Goal: Task Accomplishment & Management: Use online tool/utility

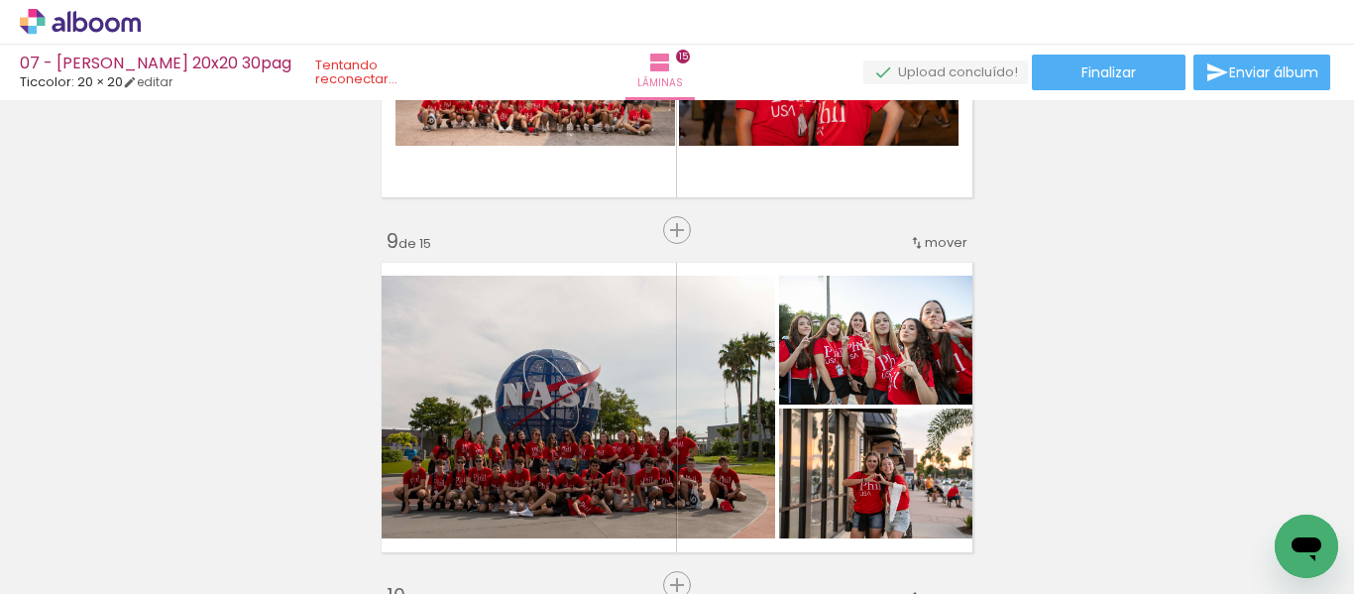
scroll to position [2709, 0]
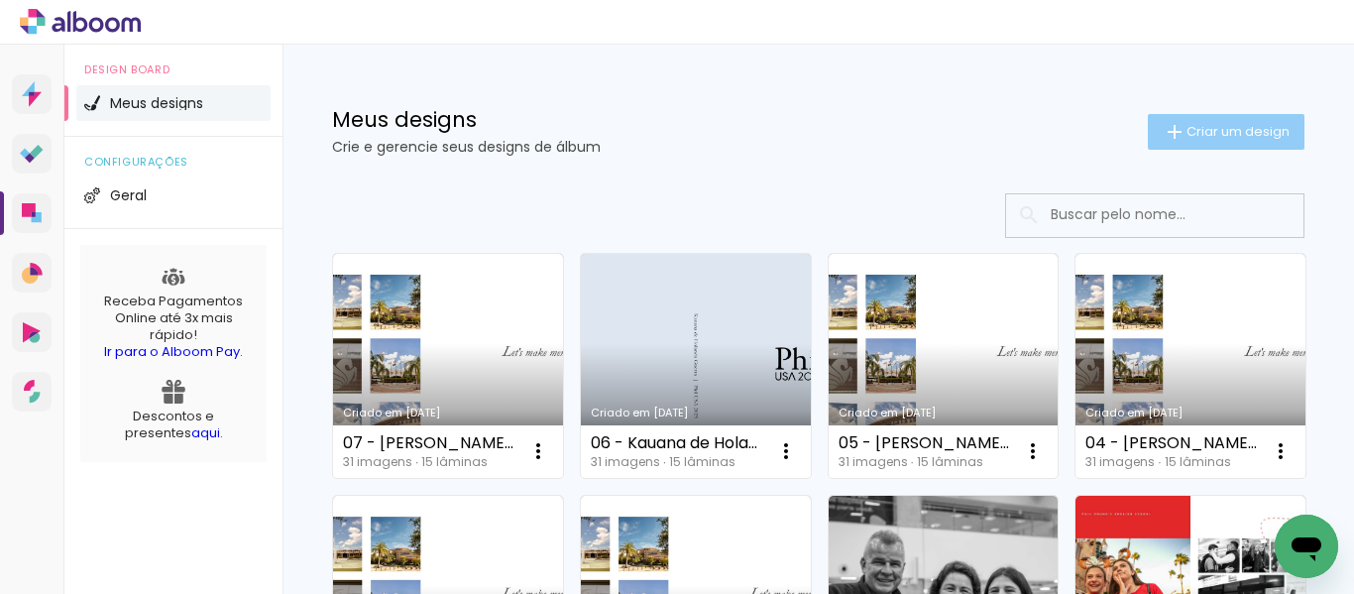
click at [1163, 124] on iron-icon at bounding box center [1175, 132] width 24 height 24
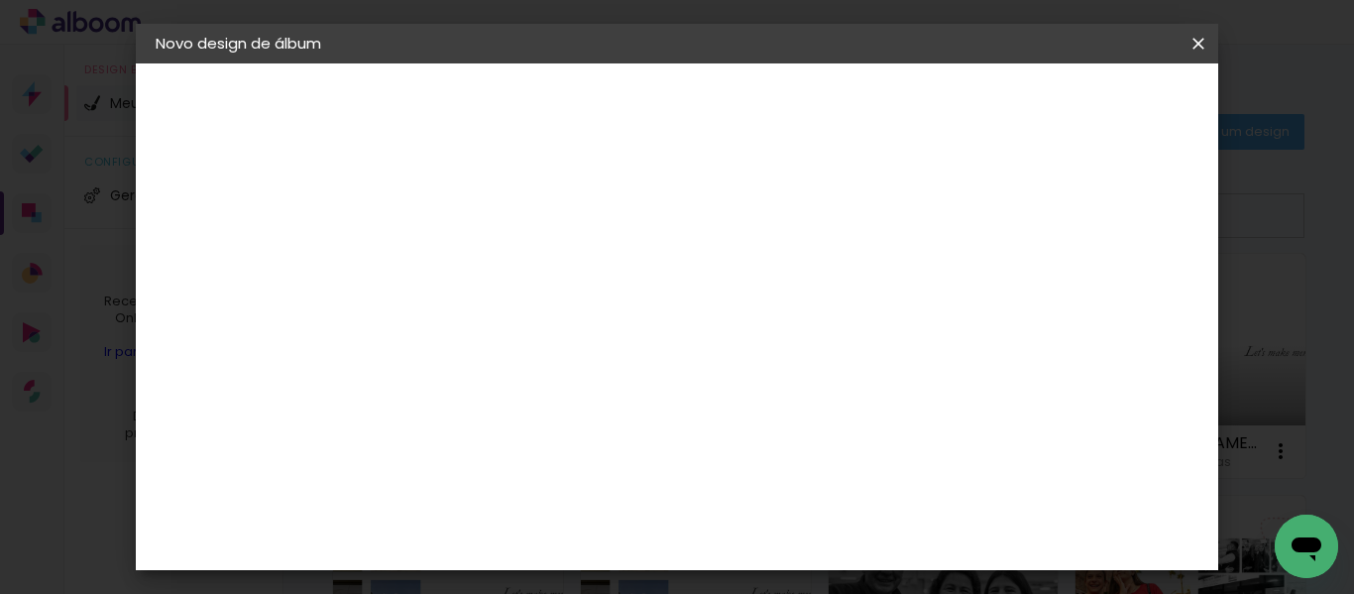
click at [480, 268] on input at bounding box center [480, 266] width 0 height 31
type input "08 - [PERSON_NAME] Treglia 20X20 30PAG"
type paper-input "08 - [PERSON_NAME] Treglia 20X20 30PAG"
click at [0, 0] on slot "Avançar" at bounding box center [0, 0] width 0 height 0
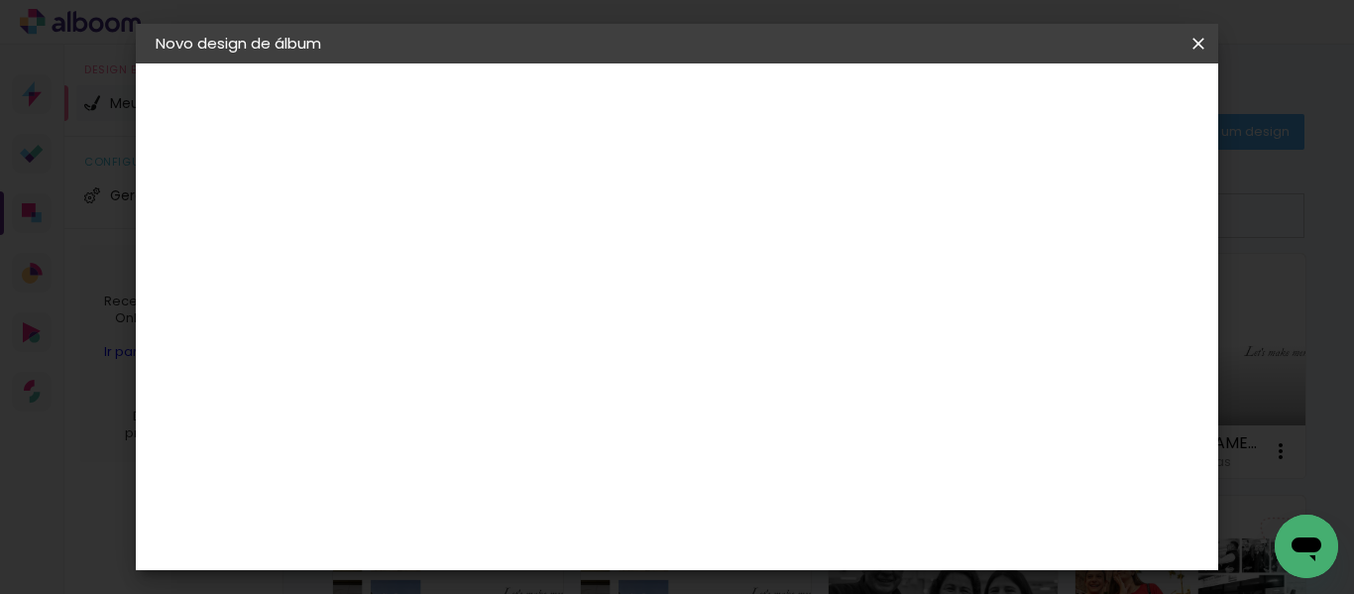
click at [587, 388] on input at bounding box center [530, 377] width 200 height 25
type input "TICC"
type paper-input "TICC"
click at [529, 454] on div "Ticcolor" at bounding box center [497, 448] width 63 height 16
click at [797, 90] on paper-button "Avançar" at bounding box center [748, 105] width 97 height 34
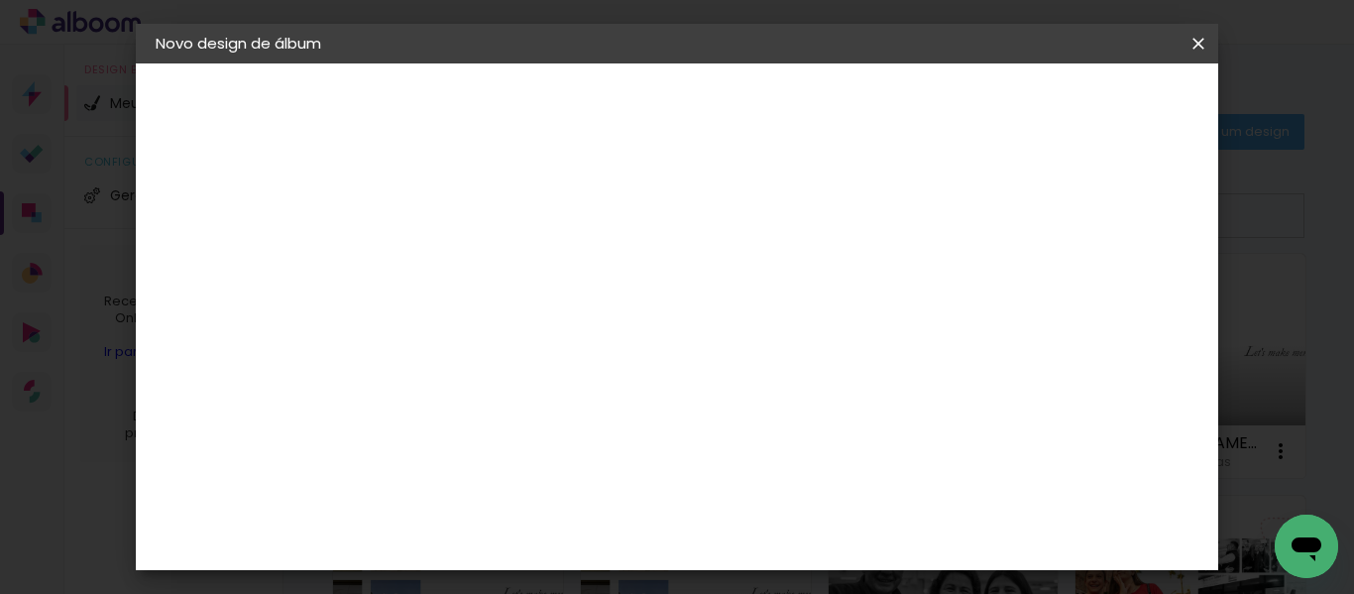
click at [557, 340] on input "text" at bounding box center [518, 345] width 77 height 31
click at [0, 0] on slot "Prime" at bounding box center [0, 0] width 0 height 0
type input "Prime"
click at [614, 406] on span "20 × 20" at bounding box center [567, 426] width 92 height 41
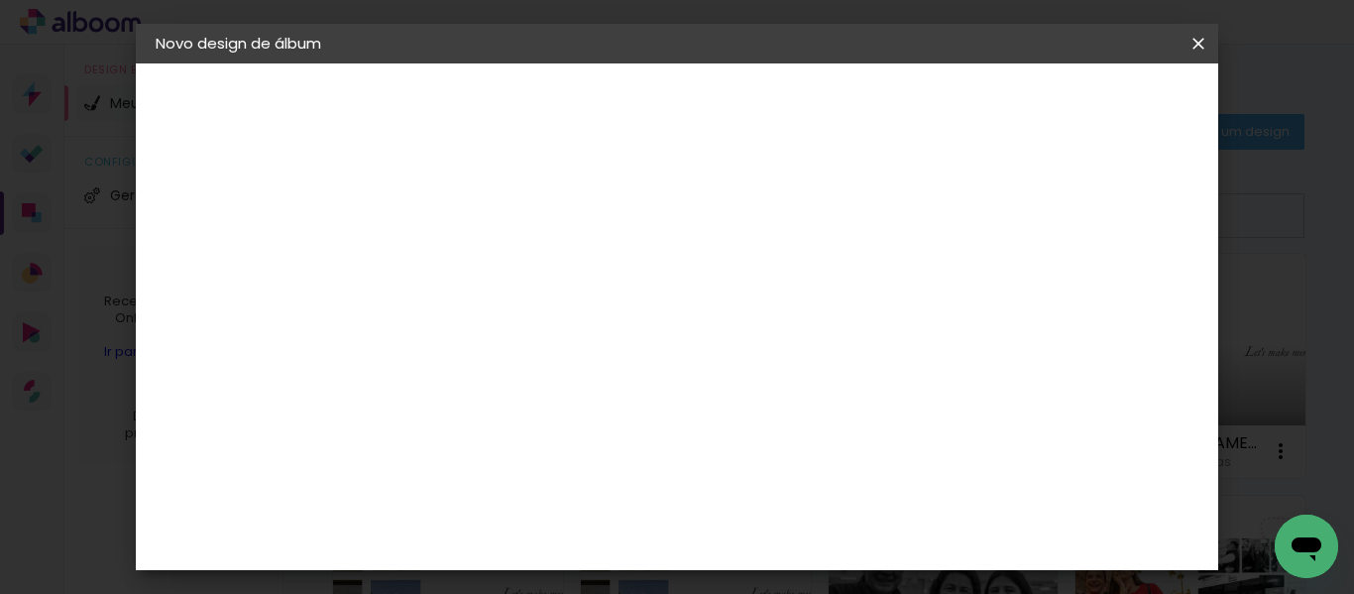
click at [0, 0] on slot "Avançar" at bounding box center [0, 0] width 0 height 0
click at [760, 99] on span "Iniciar design" at bounding box center [738, 112] width 46 height 28
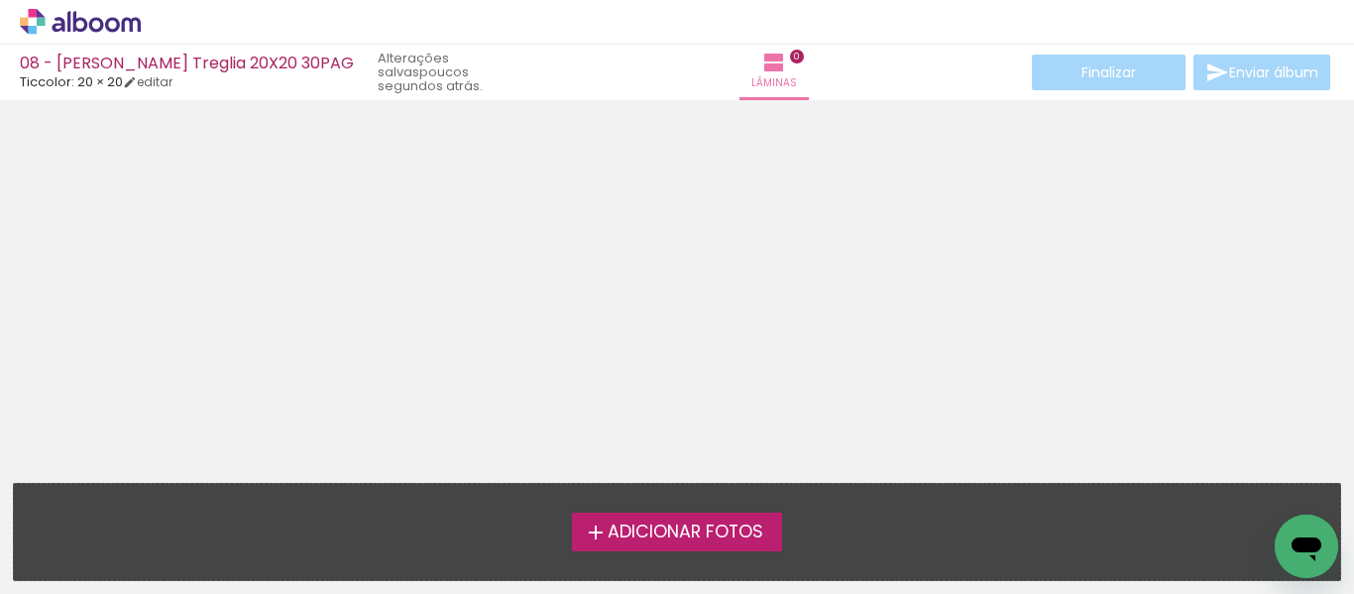
click at [714, 541] on span "Adicionar Fotos" at bounding box center [686, 532] width 156 height 18
click at [0, 0] on input "file" at bounding box center [0, 0] width 0 height 0
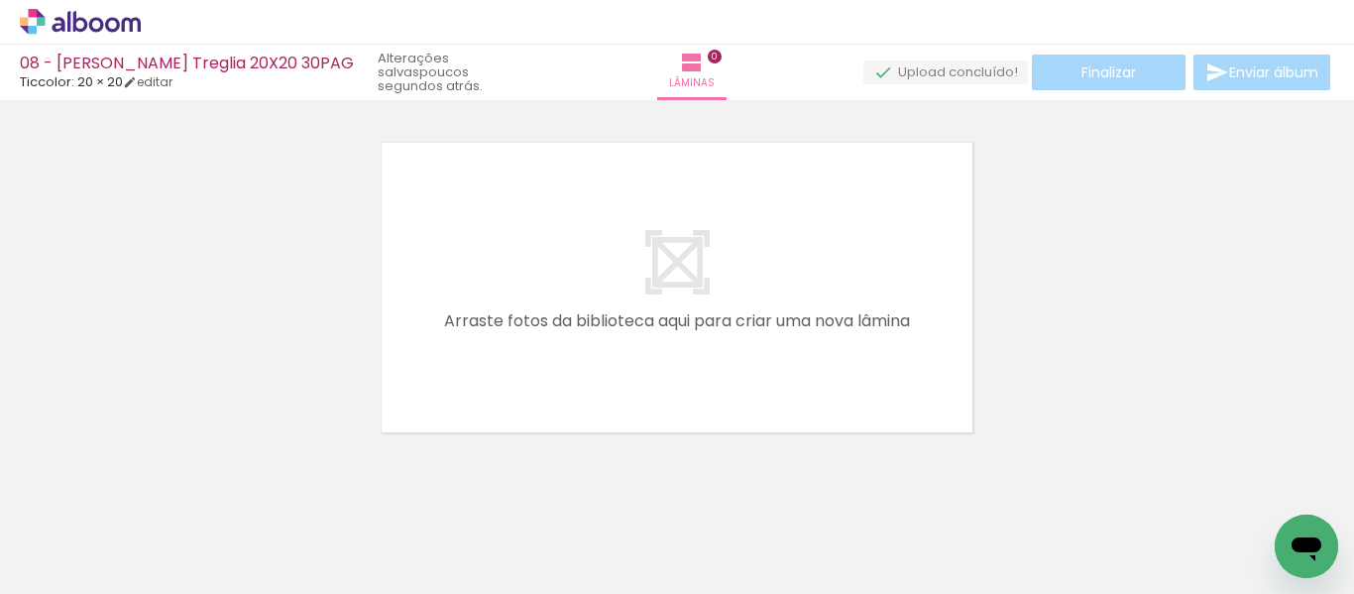
scroll to position [26, 0]
click at [86, 568] on span "Adicionar Fotos" at bounding box center [70, 567] width 59 height 22
click at [0, 0] on input "file" at bounding box center [0, 0] width 0 height 0
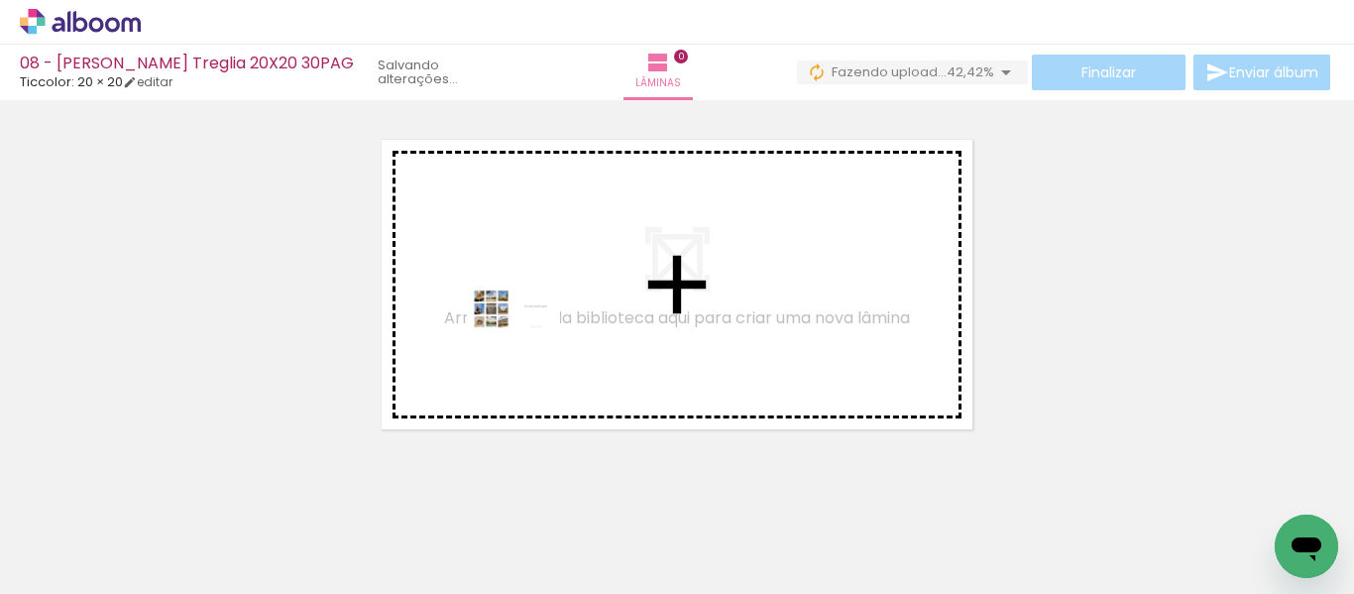
drag, startPoint x: 176, startPoint y: 544, endPoint x: 528, endPoint y: 346, distance: 403.9
click at [528, 346] on quentale-workspace at bounding box center [677, 297] width 1354 height 594
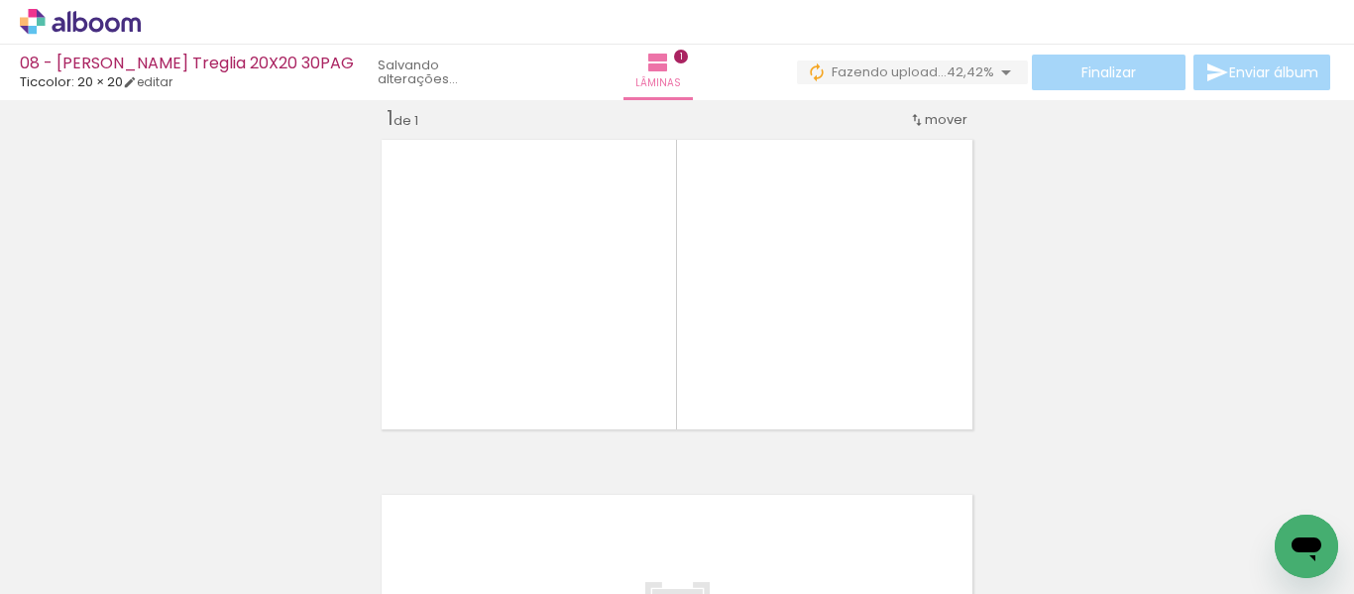
scroll to position [26, 0]
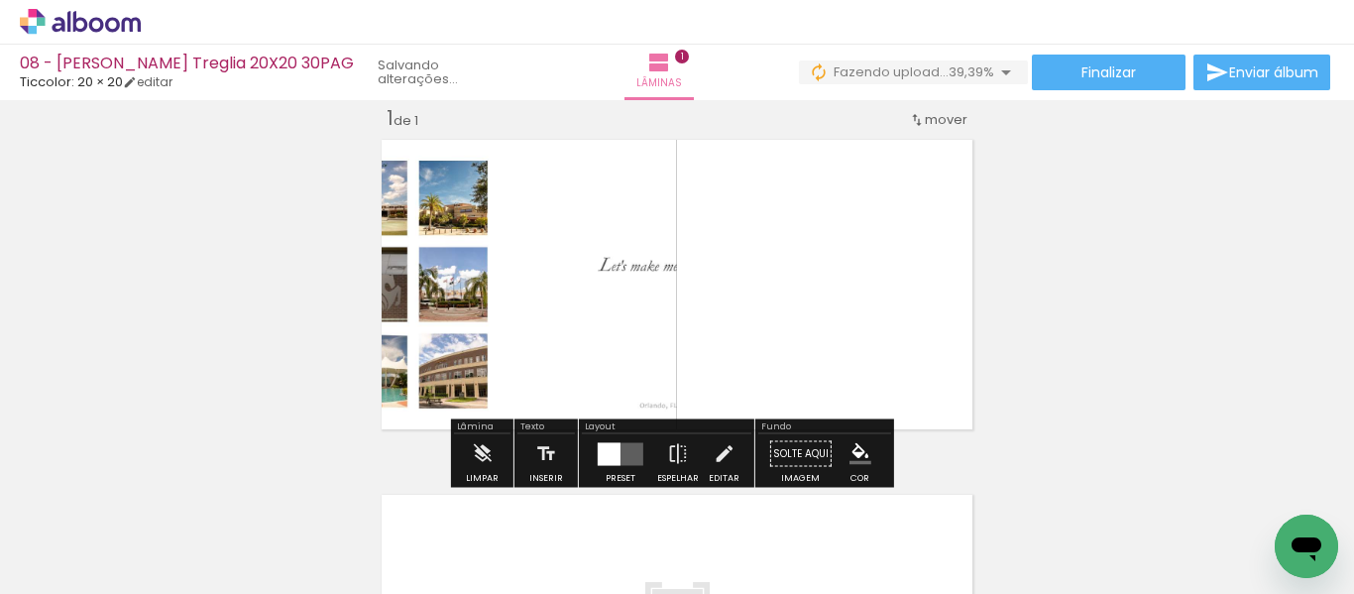
drag, startPoint x: 557, startPoint y: 368, endPoint x: 622, endPoint y: 465, distance: 117.1
click at [622, 465] on div at bounding box center [621, 454] width 54 height 40
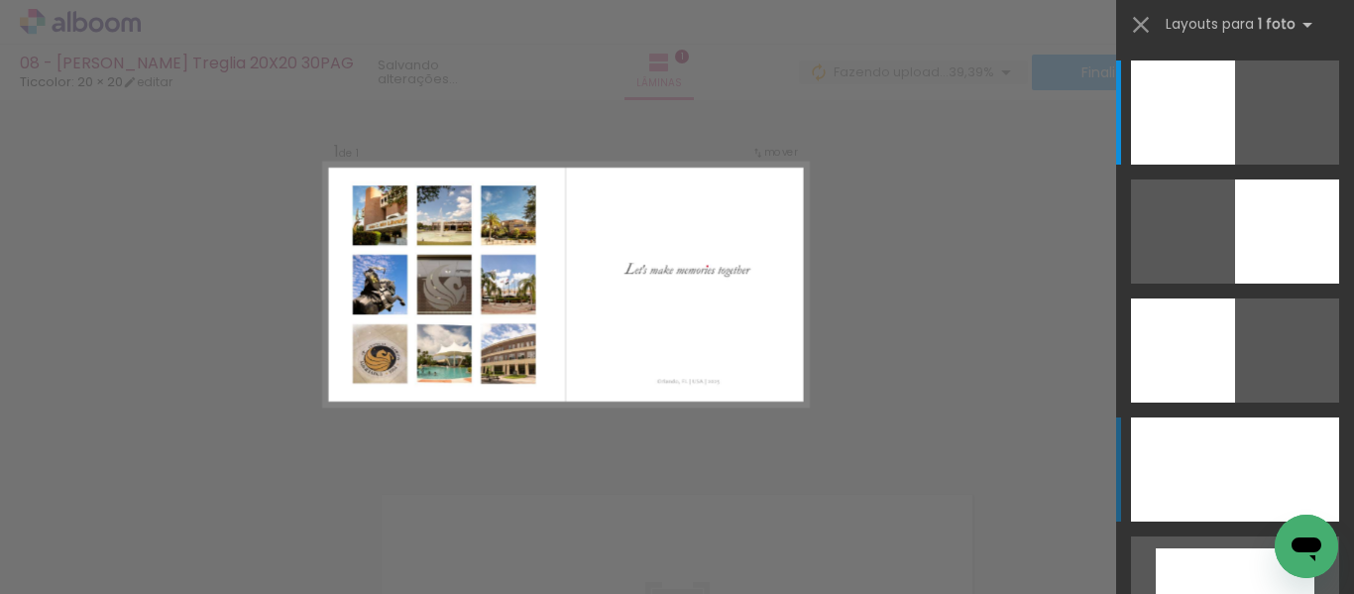
click at [1174, 459] on div at bounding box center [1235, 469] width 208 height 104
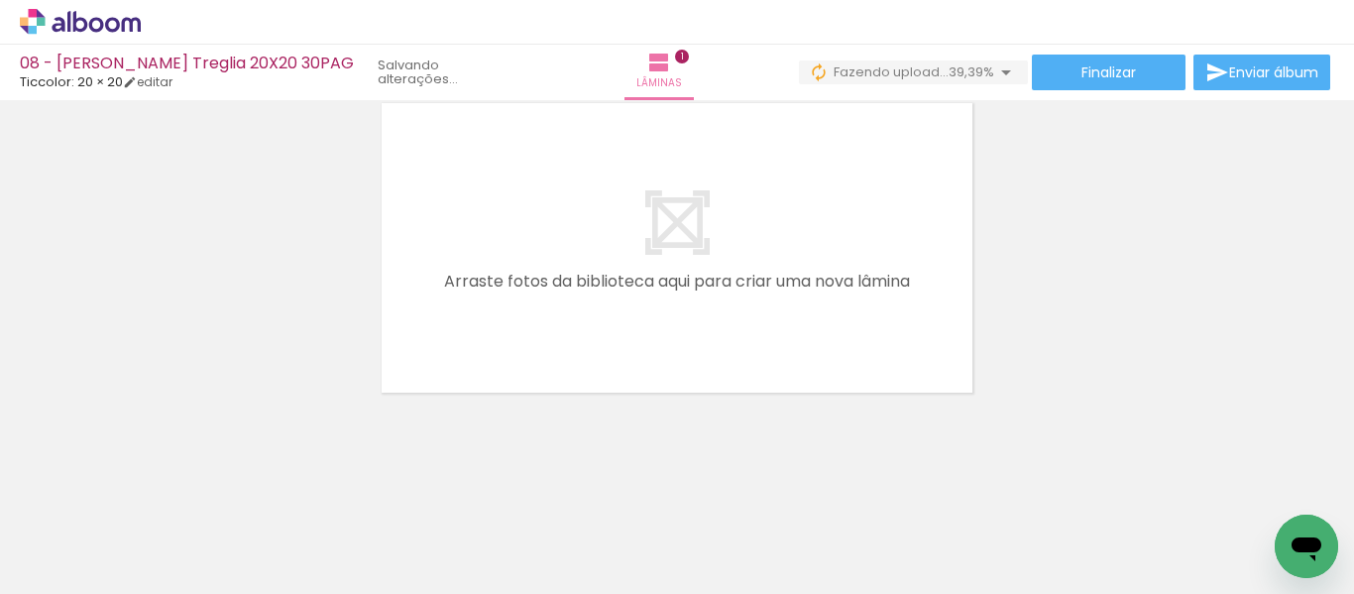
scroll to position [318, 0]
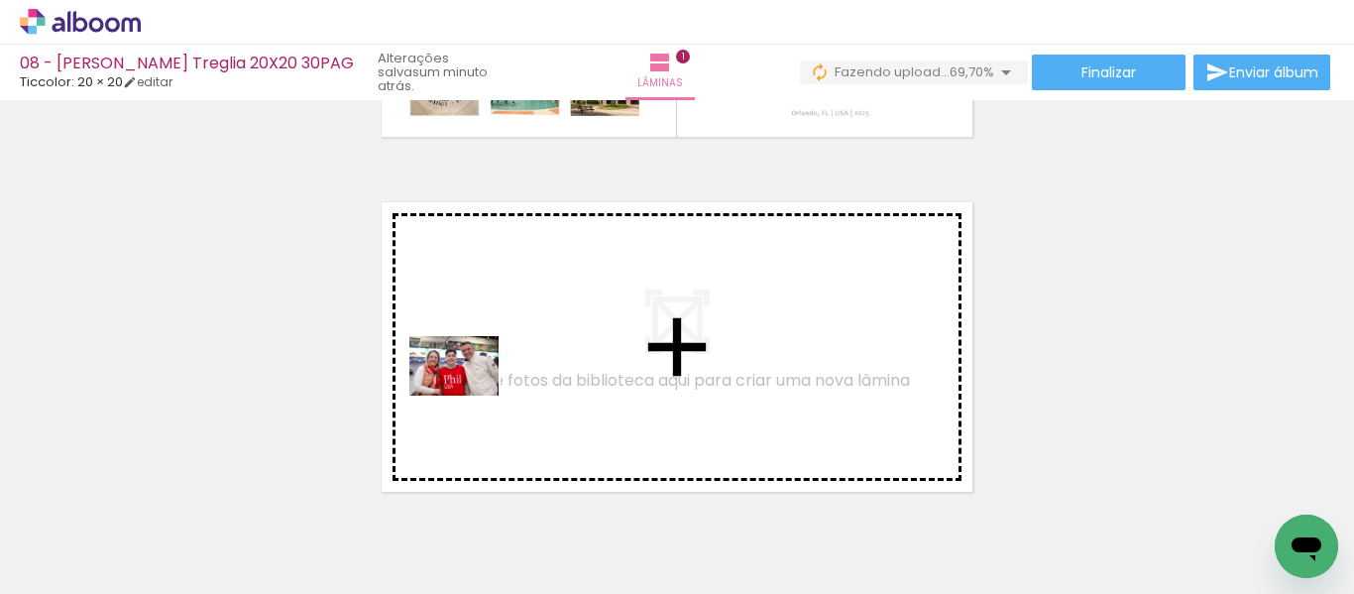
drag, startPoint x: 319, startPoint y: 549, endPoint x: 469, endPoint y: 395, distance: 214.5
click at [469, 395] on quentale-workspace at bounding box center [677, 297] width 1354 height 594
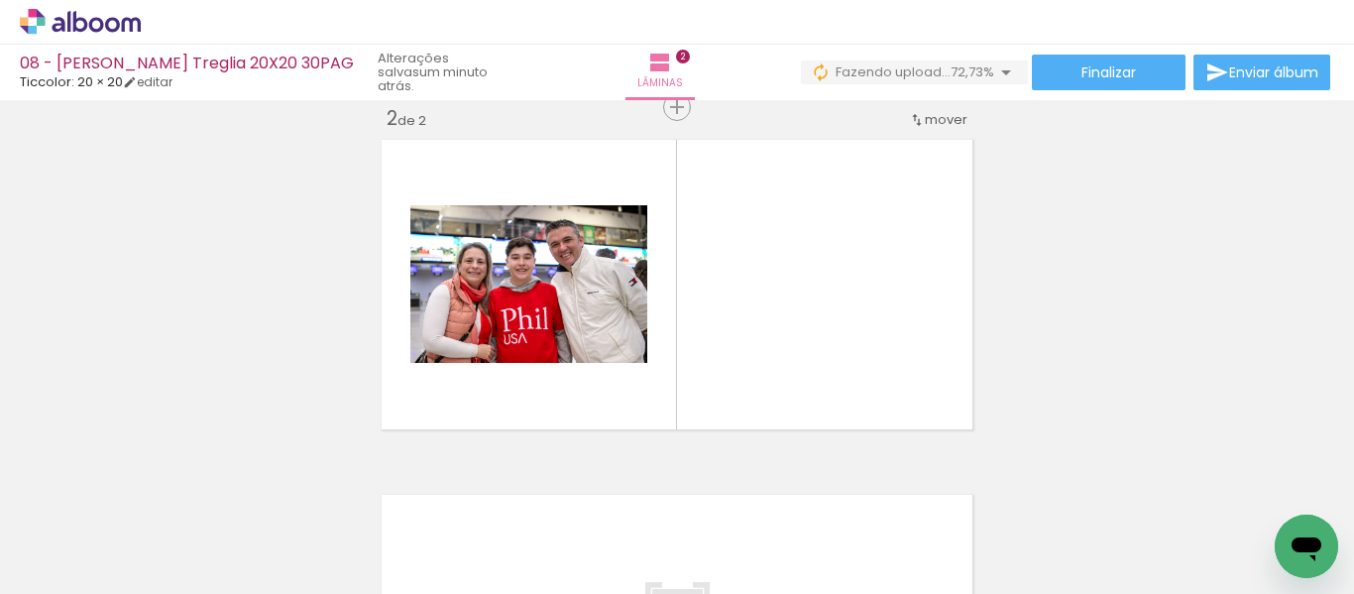
scroll to position [0, 0]
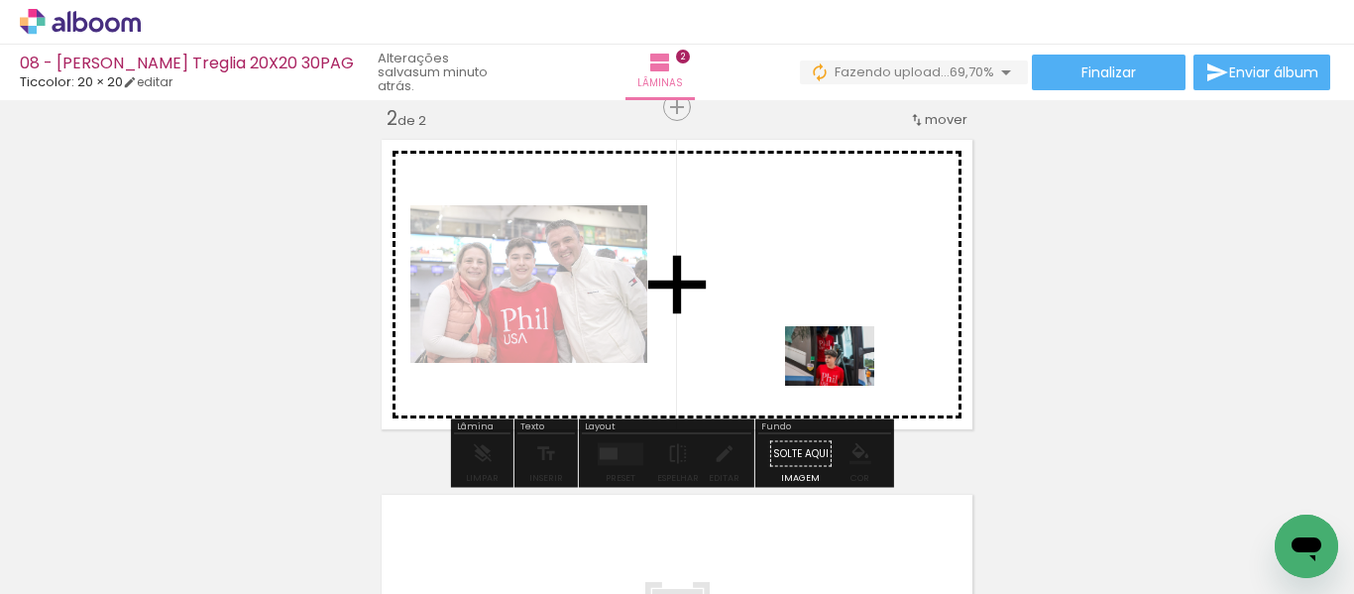
drag, startPoint x: 667, startPoint y: 539, endPoint x: 844, endPoint y: 386, distance: 234.7
click at [844, 386] on quentale-workspace at bounding box center [677, 297] width 1354 height 594
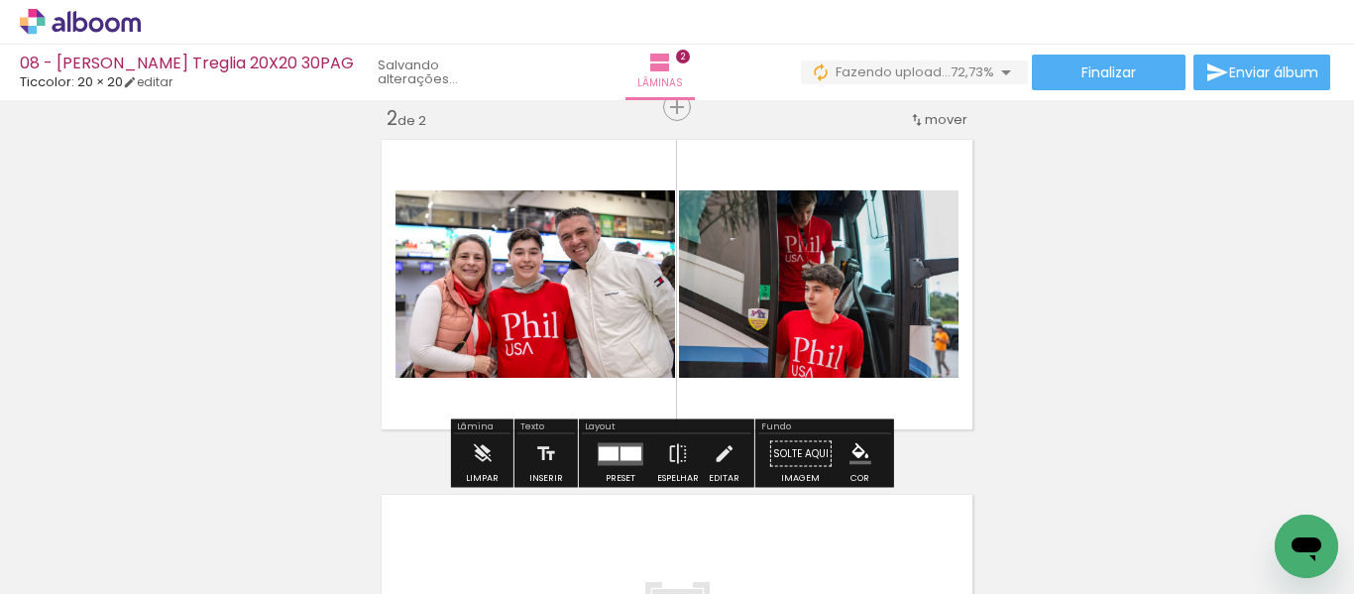
click at [617, 463] on quentale-layouter at bounding box center [621, 453] width 46 height 23
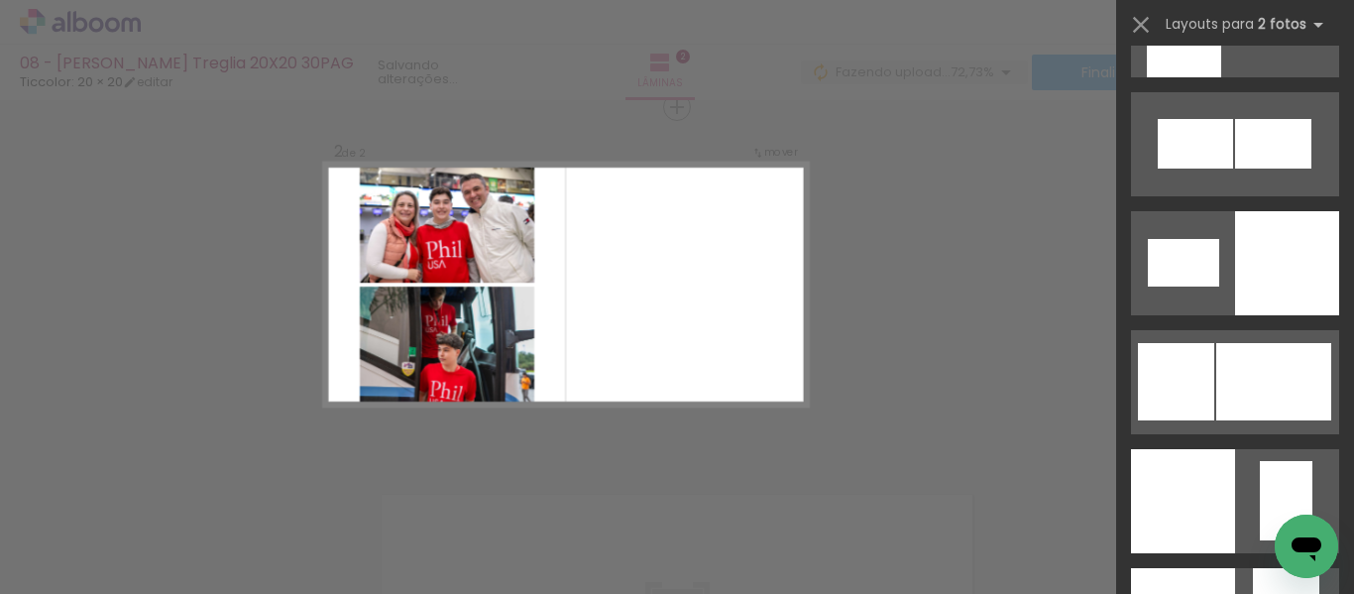
scroll to position [2577, 0]
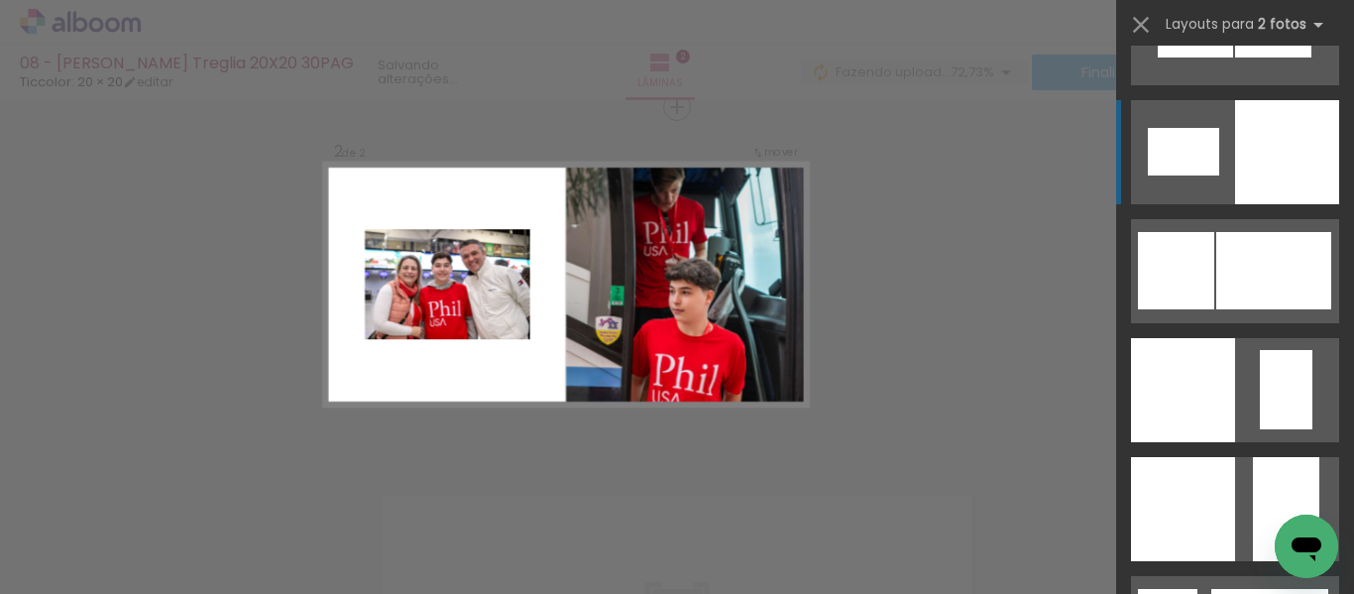
click at [1248, 134] on div at bounding box center [1287, 152] width 104 height 104
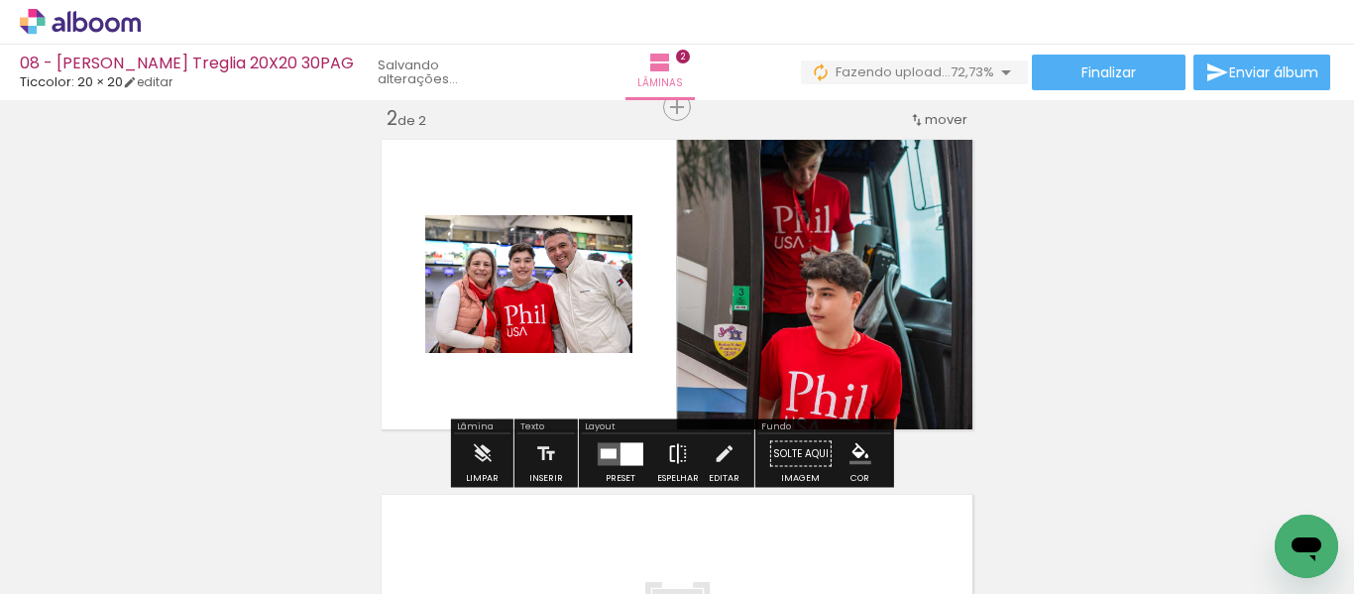
click at [671, 454] on iron-icon at bounding box center [678, 454] width 22 height 40
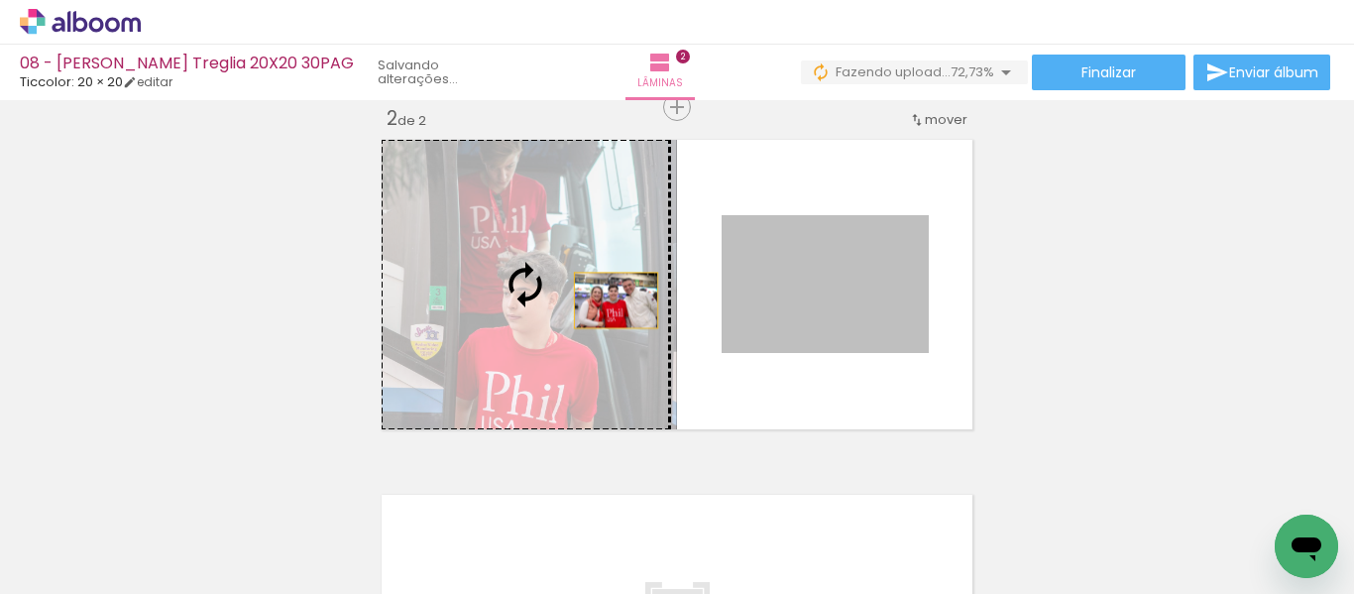
drag, startPoint x: 826, startPoint y: 300, endPoint x: 607, endPoint y: 300, distance: 219.0
click at [0, 0] on slot at bounding box center [0, 0] width 0 height 0
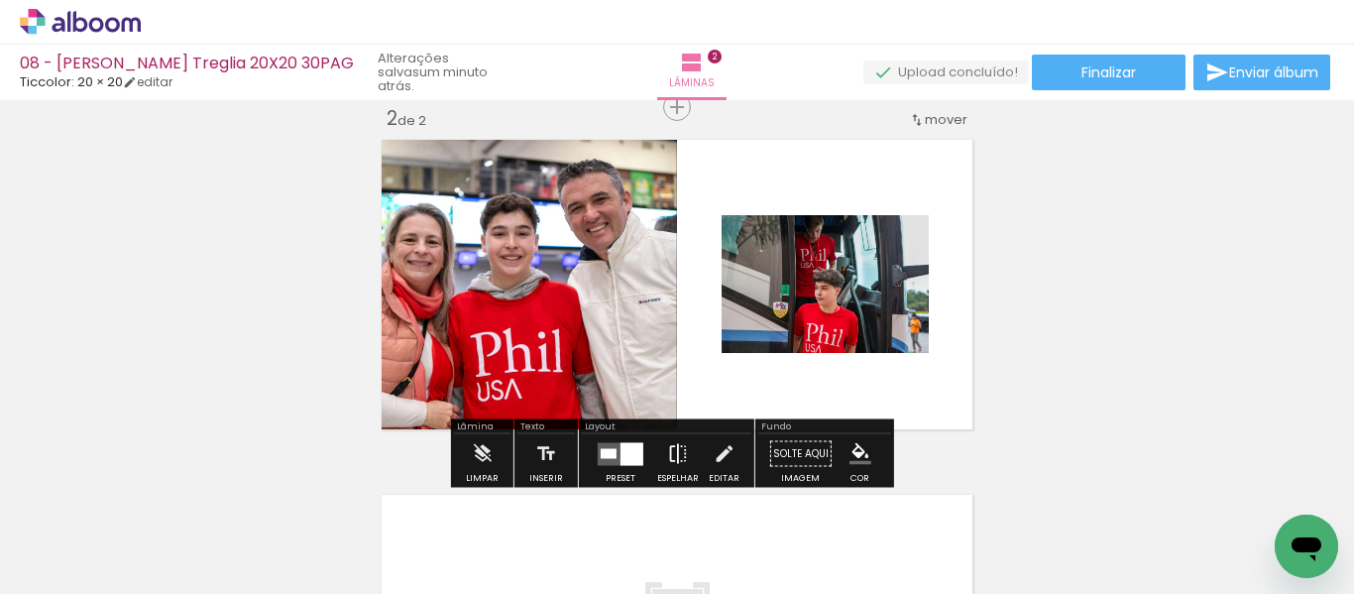
click at [667, 450] on iron-icon at bounding box center [678, 454] width 22 height 40
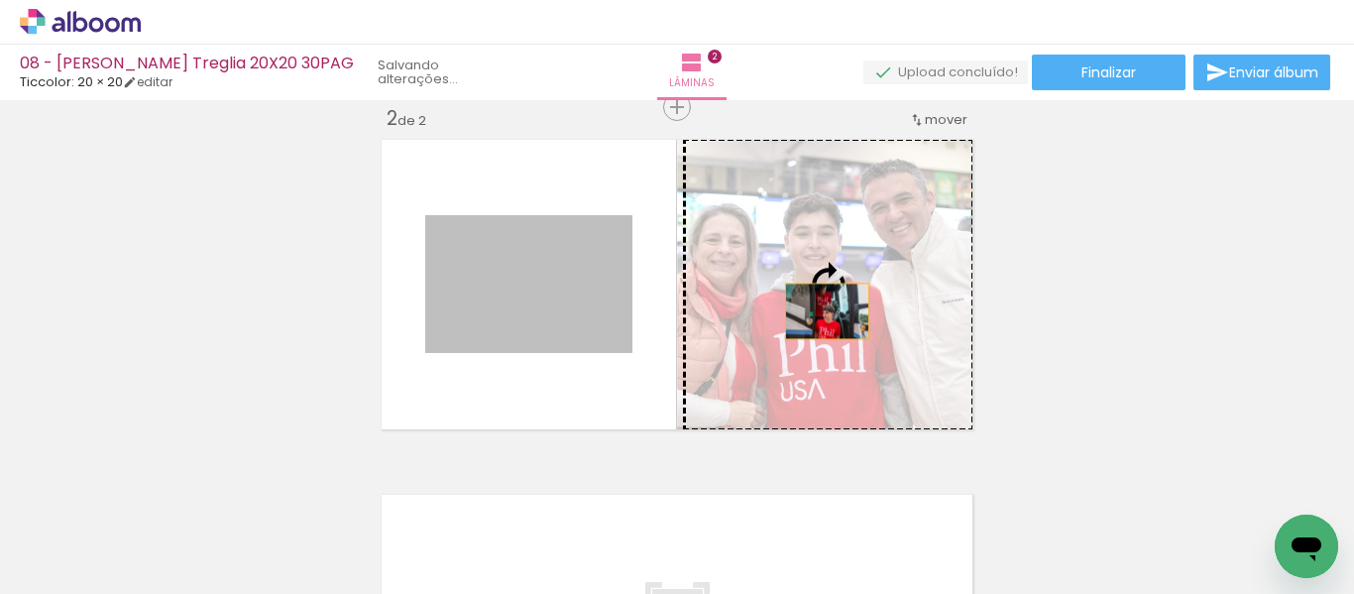
drag, startPoint x: 581, startPoint y: 313, endPoint x: 820, endPoint y: 311, distance: 238.9
click at [0, 0] on slot at bounding box center [0, 0] width 0 height 0
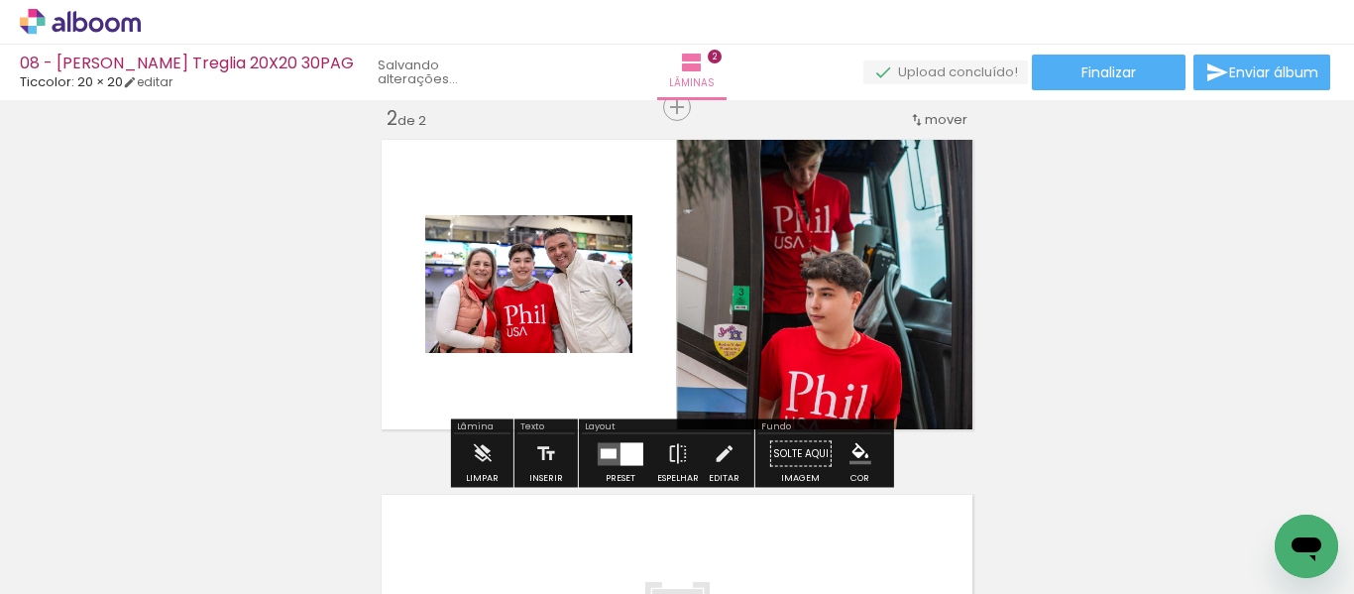
click at [1077, 318] on div "Inserir lâmina 1 de 2 Inserir lâmina 2 de 2" at bounding box center [677, 259] width 1354 height 1066
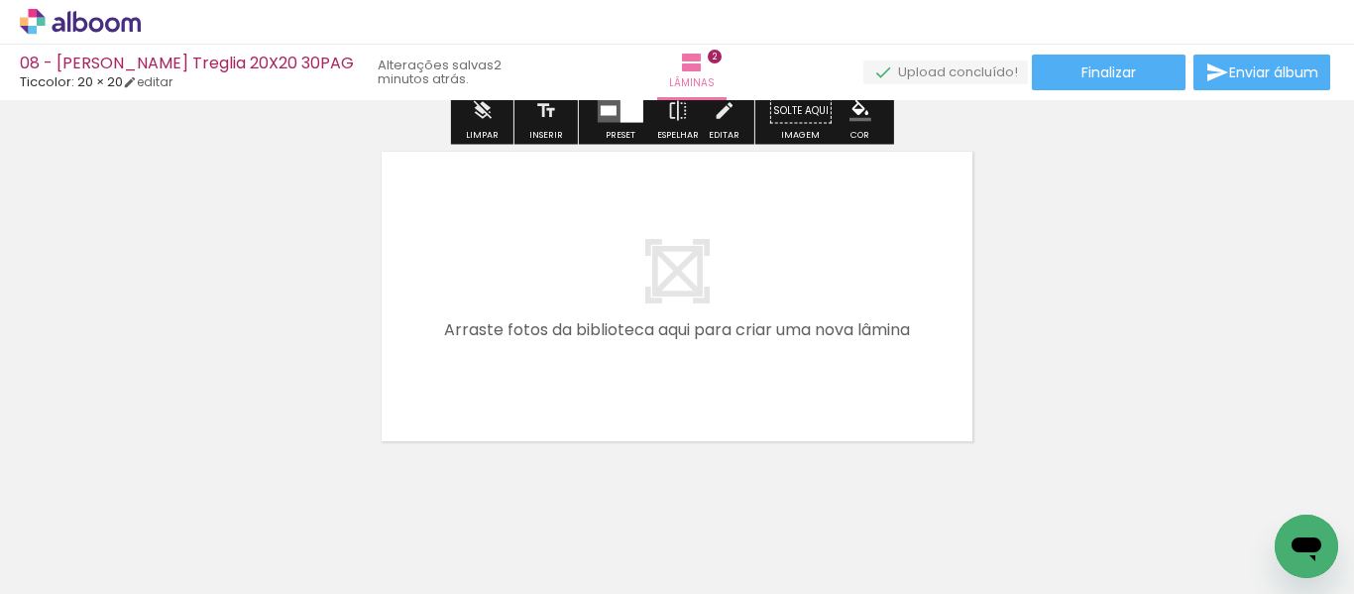
scroll to position [772, 0]
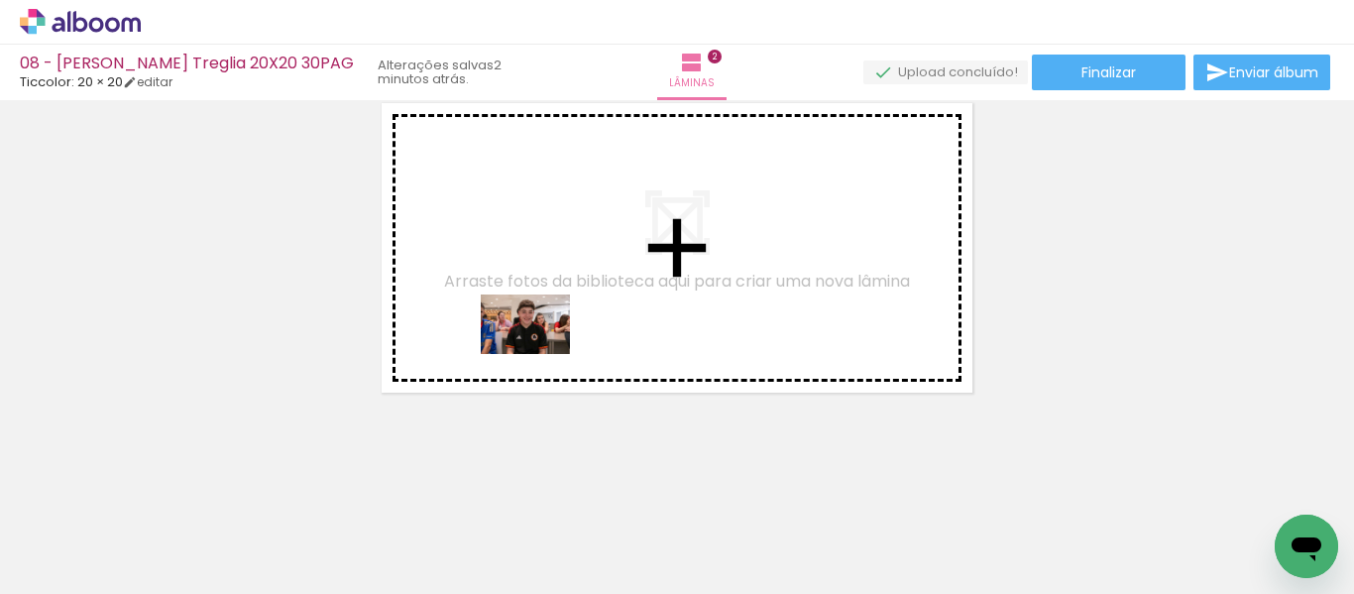
drag, startPoint x: 526, startPoint y: 526, endPoint x: 552, endPoint y: 372, distance: 156.8
click at [541, 353] on quentale-workspace at bounding box center [677, 297] width 1354 height 594
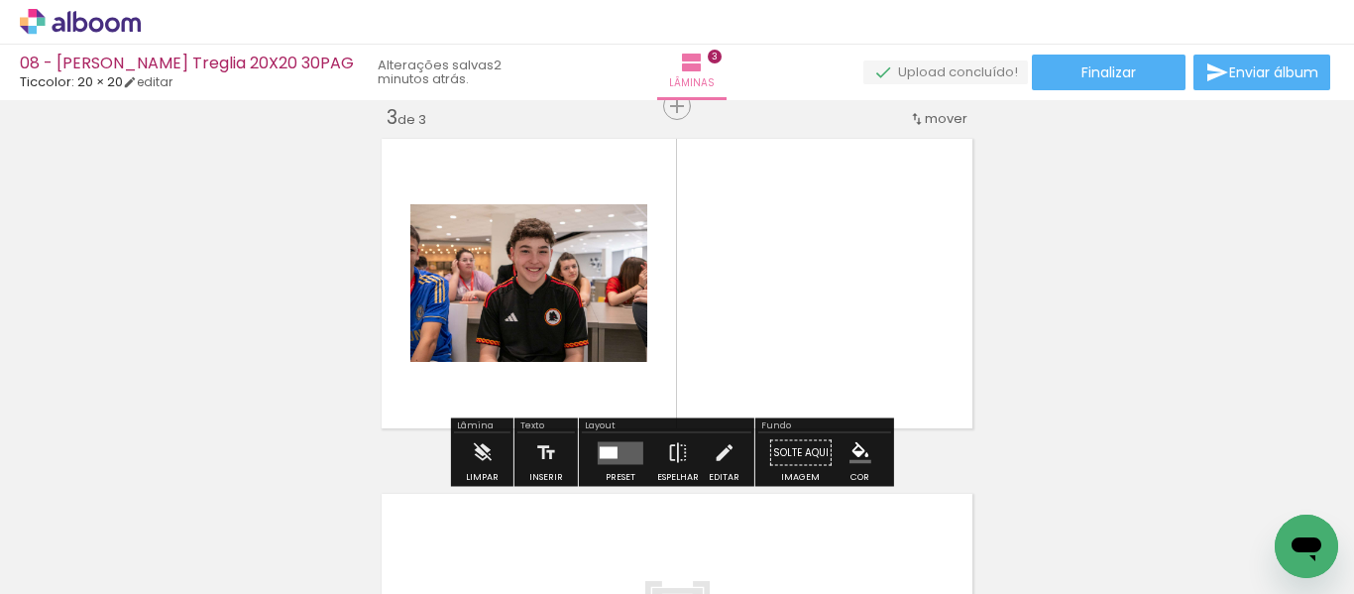
scroll to position [735, 0]
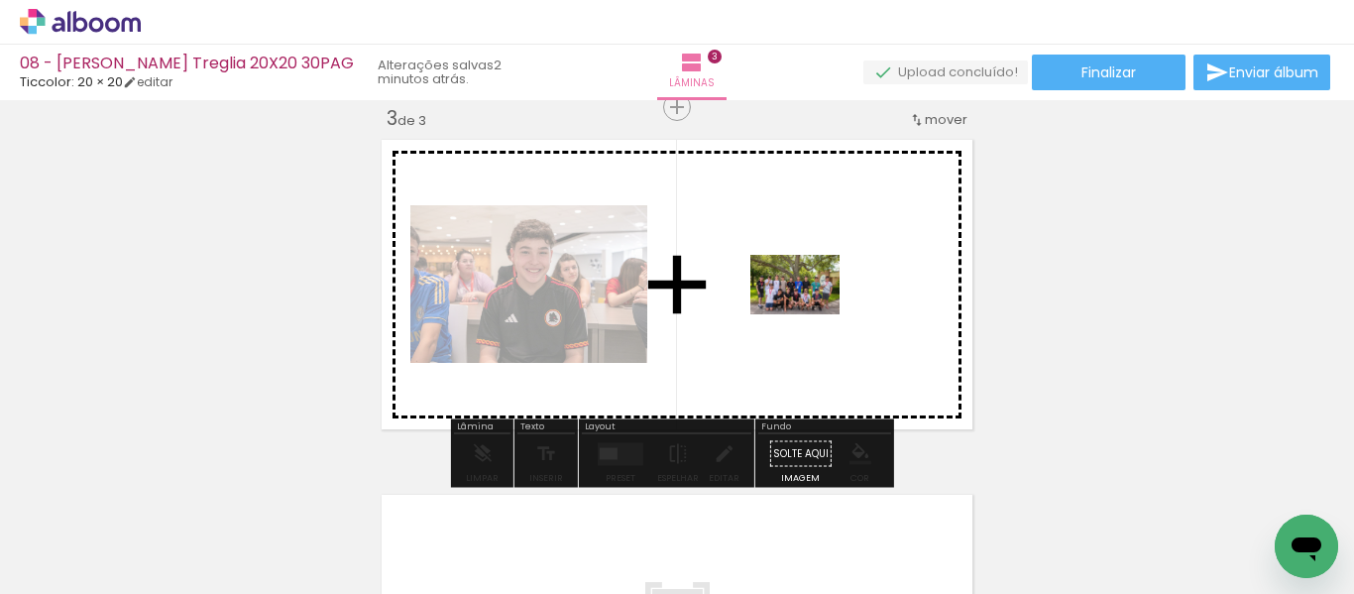
drag, startPoint x: 446, startPoint y: 545, endPoint x: 823, endPoint y: 310, distance: 443.9
click at [823, 310] on quentale-workspace at bounding box center [677, 297] width 1354 height 594
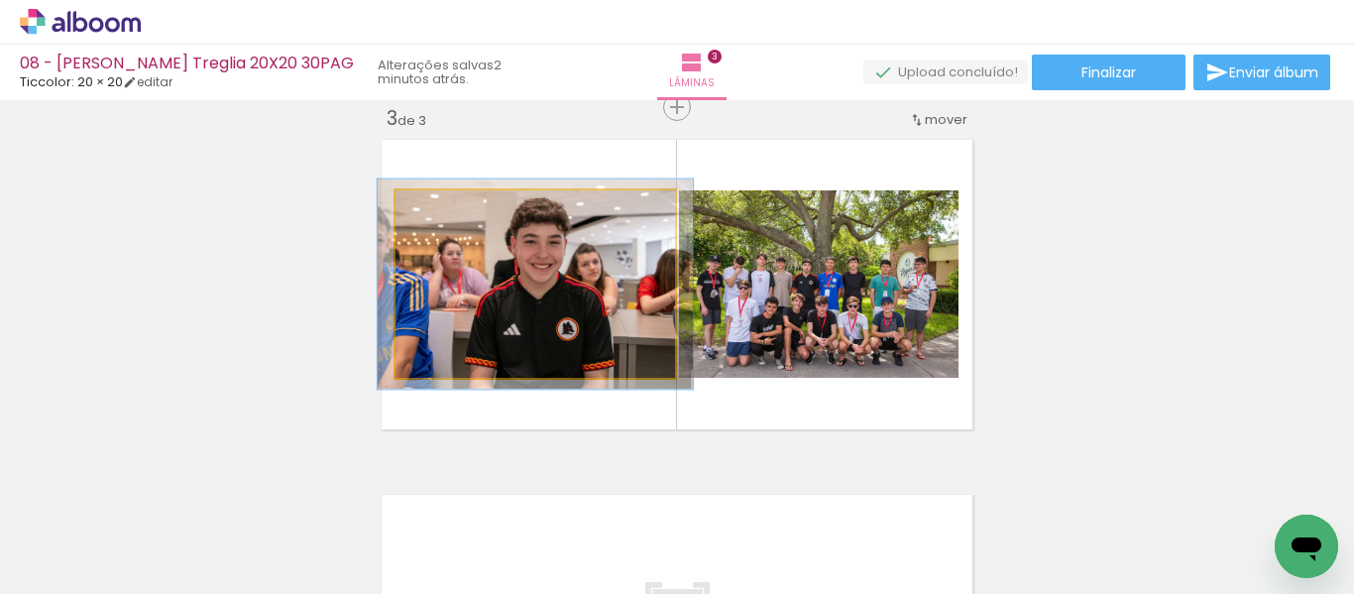
type paper-slider "112"
click at [446, 207] on div at bounding box center [450, 211] width 18 height 18
click at [611, 325] on quentale-photo at bounding box center [535, 283] width 280 height 187
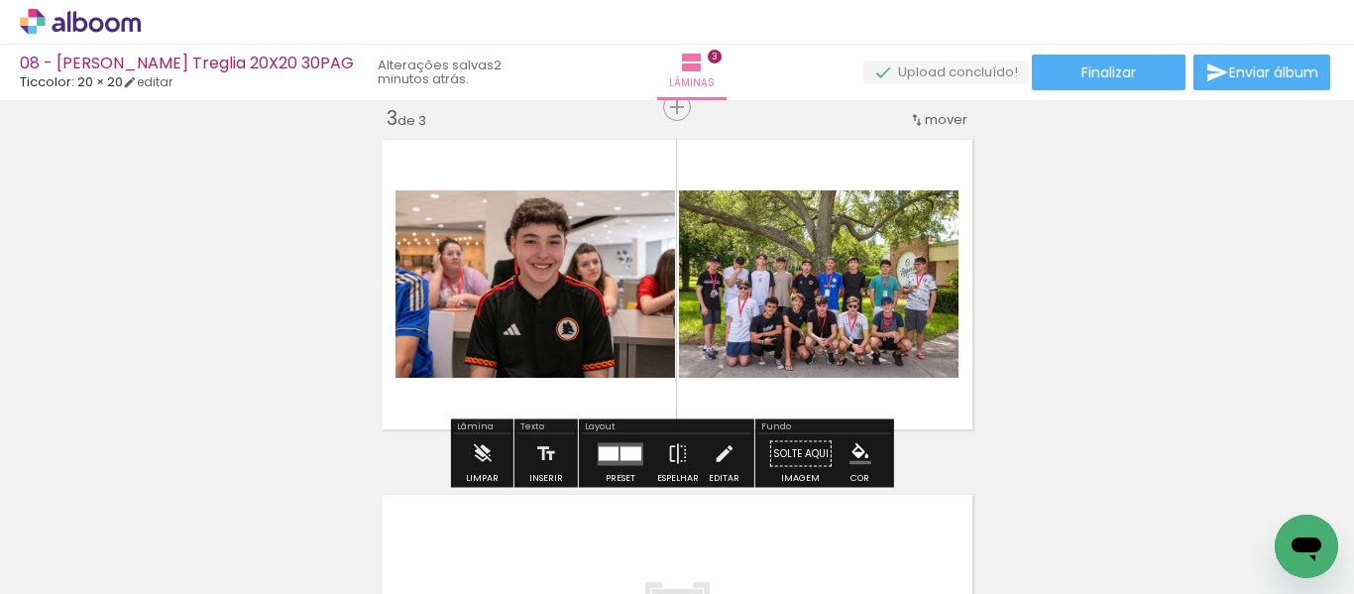
click at [634, 453] on div at bounding box center [630, 453] width 21 height 14
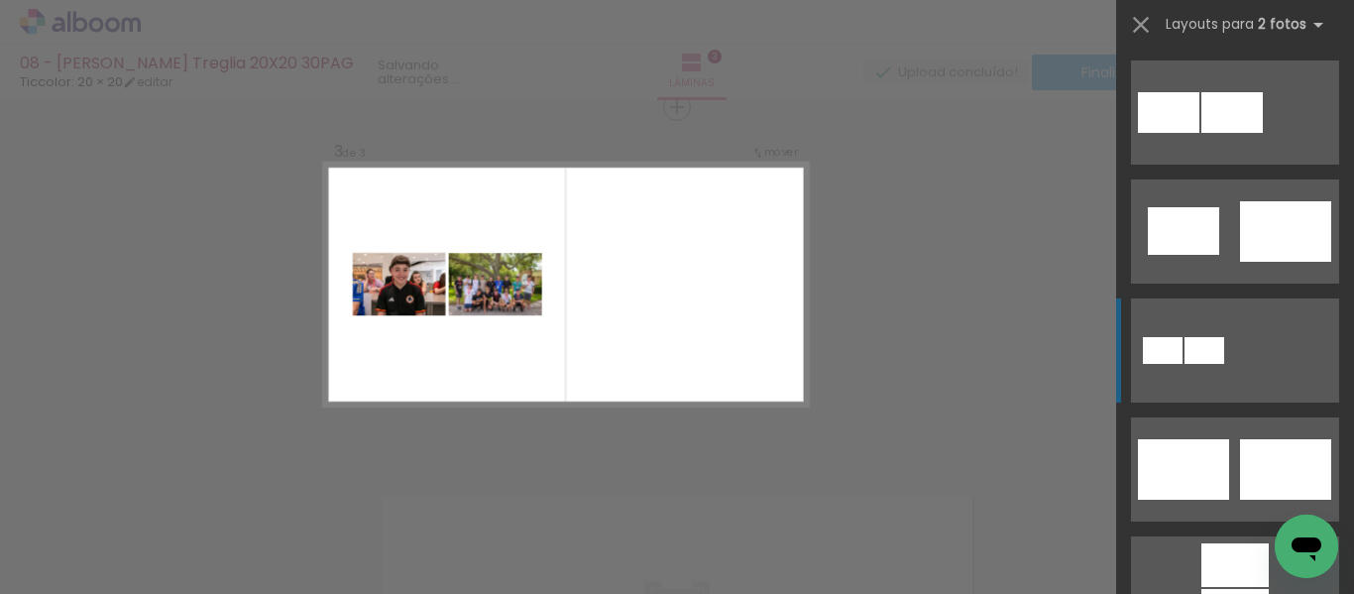
scroll to position [496, 0]
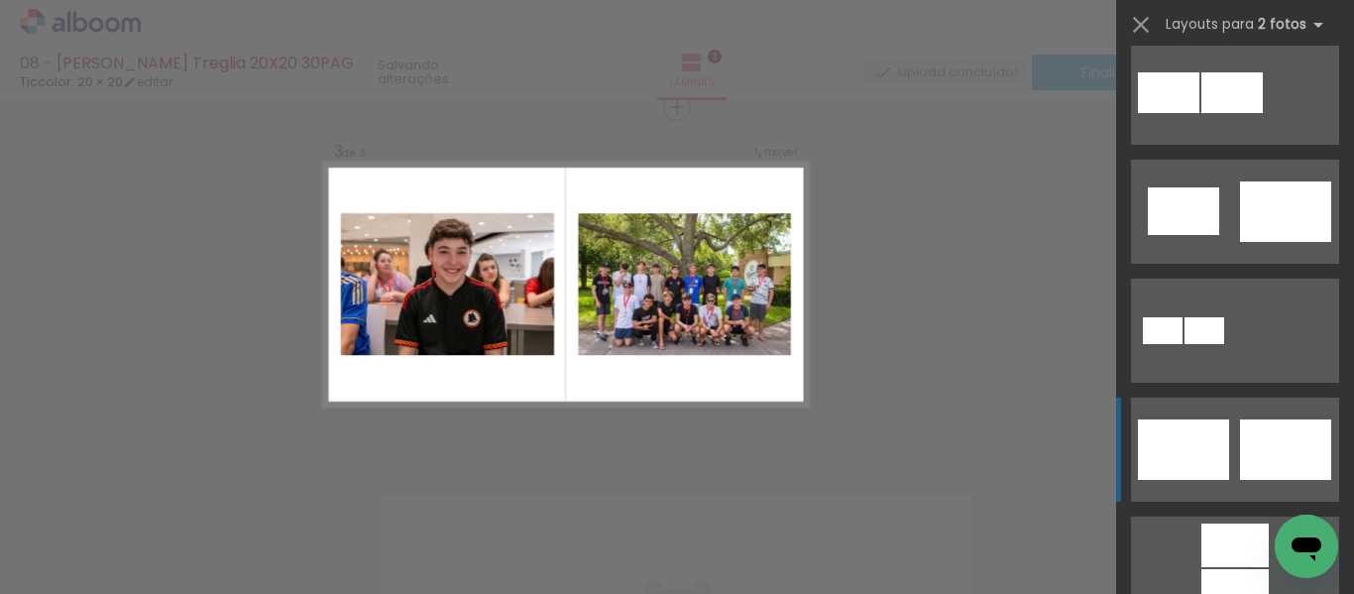
click at [1195, 431] on div at bounding box center [1183, 449] width 91 height 60
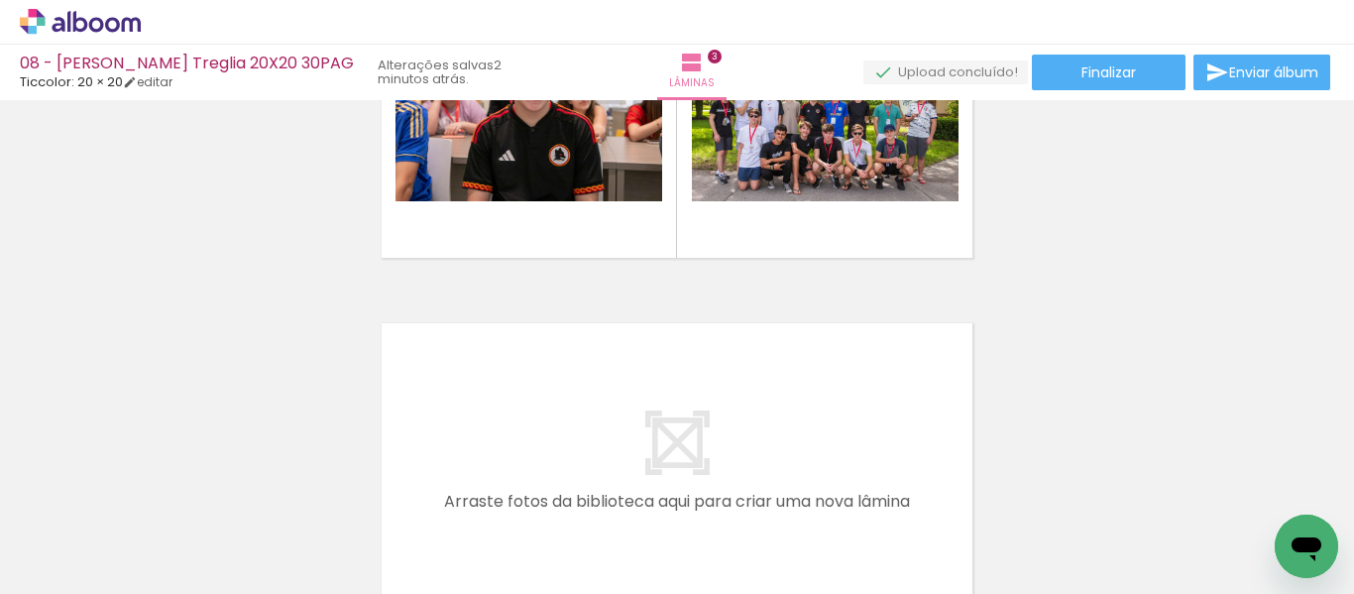
scroll to position [1033, 0]
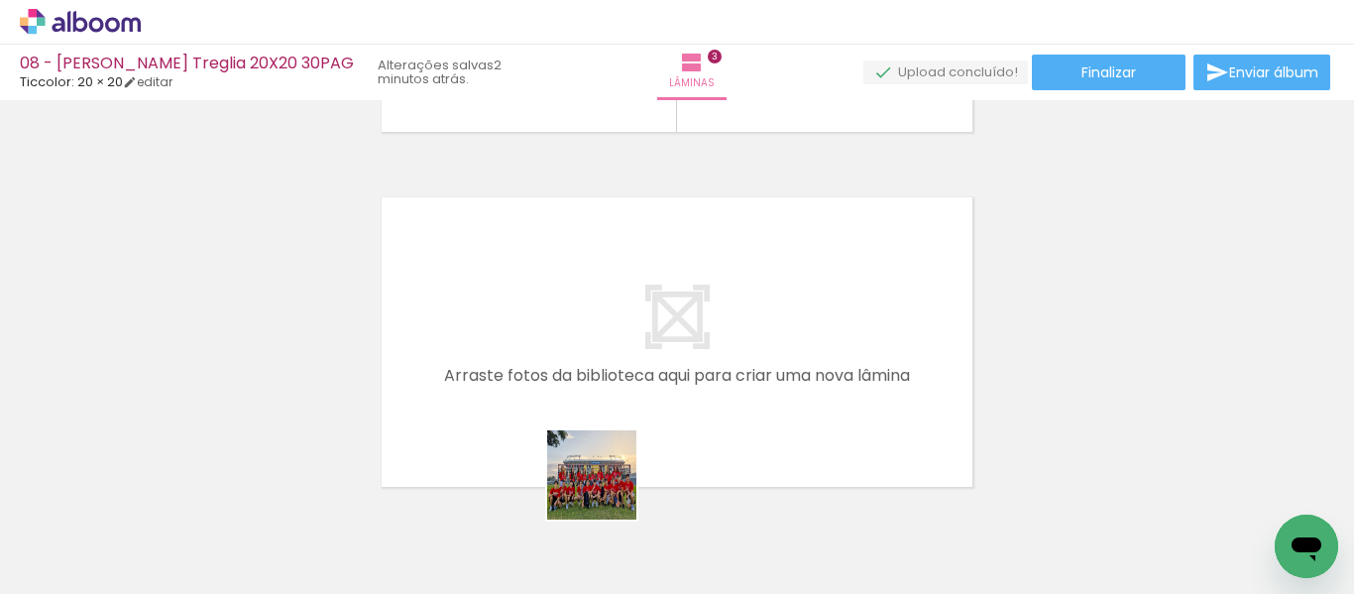
drag, startPoint x: 644, startPoint y: 534, endPoint x: 549, endPoint y: 401, distance: 163.4
click at [549, 401] on quentale-workspace at bounding box center [677, 297] width 1354 height 594
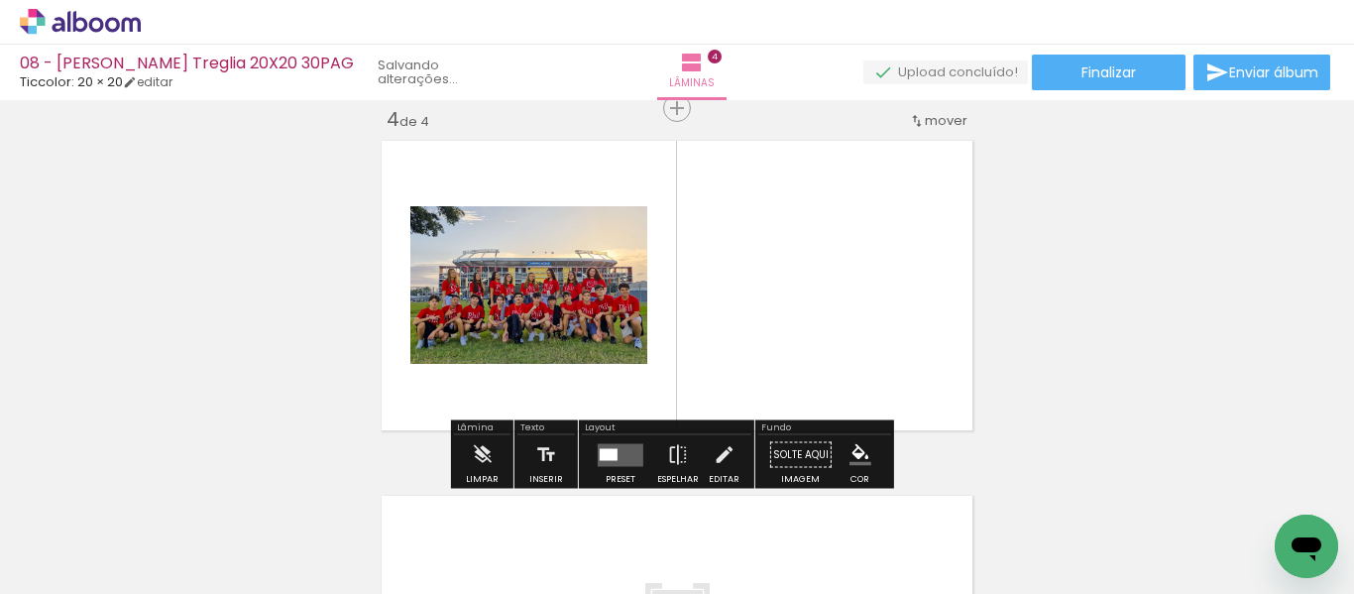
scroll to position [1090, 0]
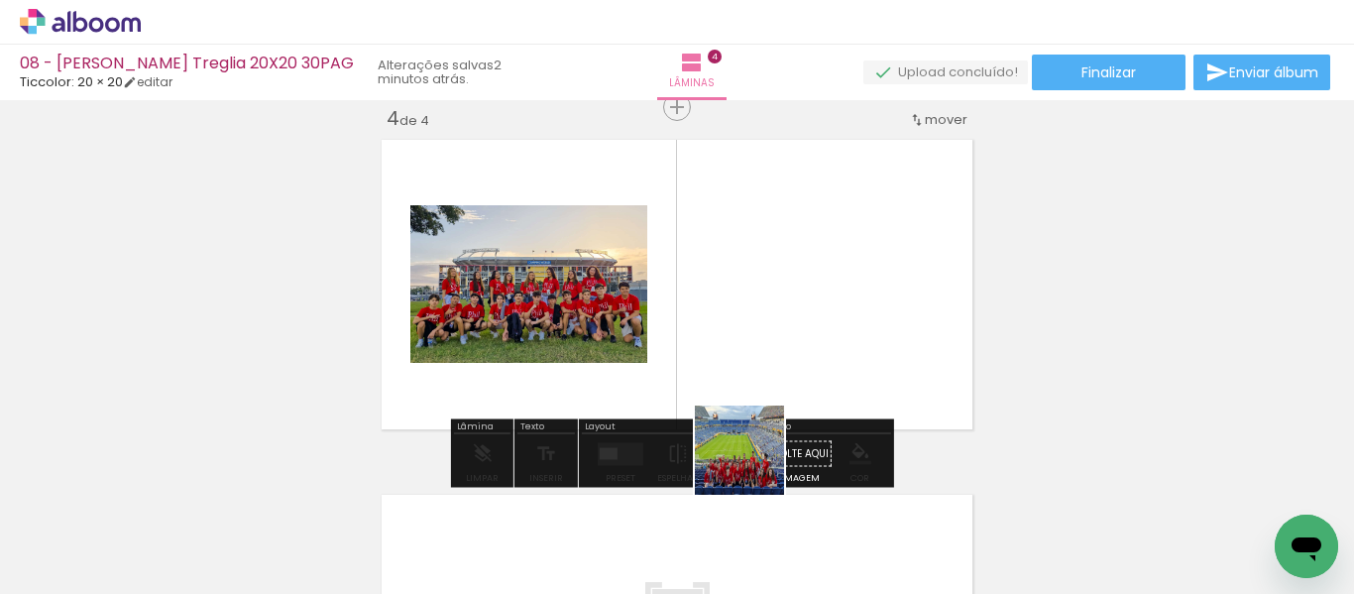
drag, startPoint x: 760, startPoint y: 518, endPoint x: 761, endPoint y: 341, distance: 177.4
click at [761, 341] on quentale-workspace at bounding box center [677, 297] width 1354 height 594
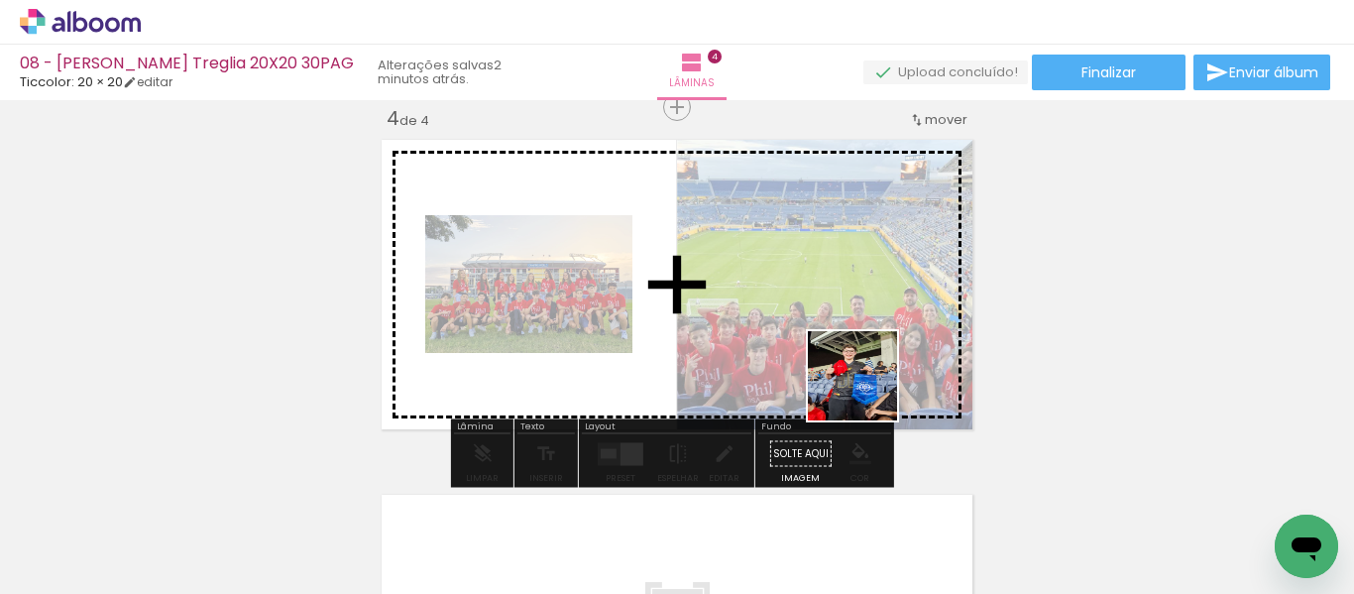
drag, startPoint x: 865, startPoint y: 535, endPoint x: 866, endPoint y: 383, distance: 152.6
click at [866, 370] on quentale-workspace at bounding box center [677, 297] width 1354 height 594
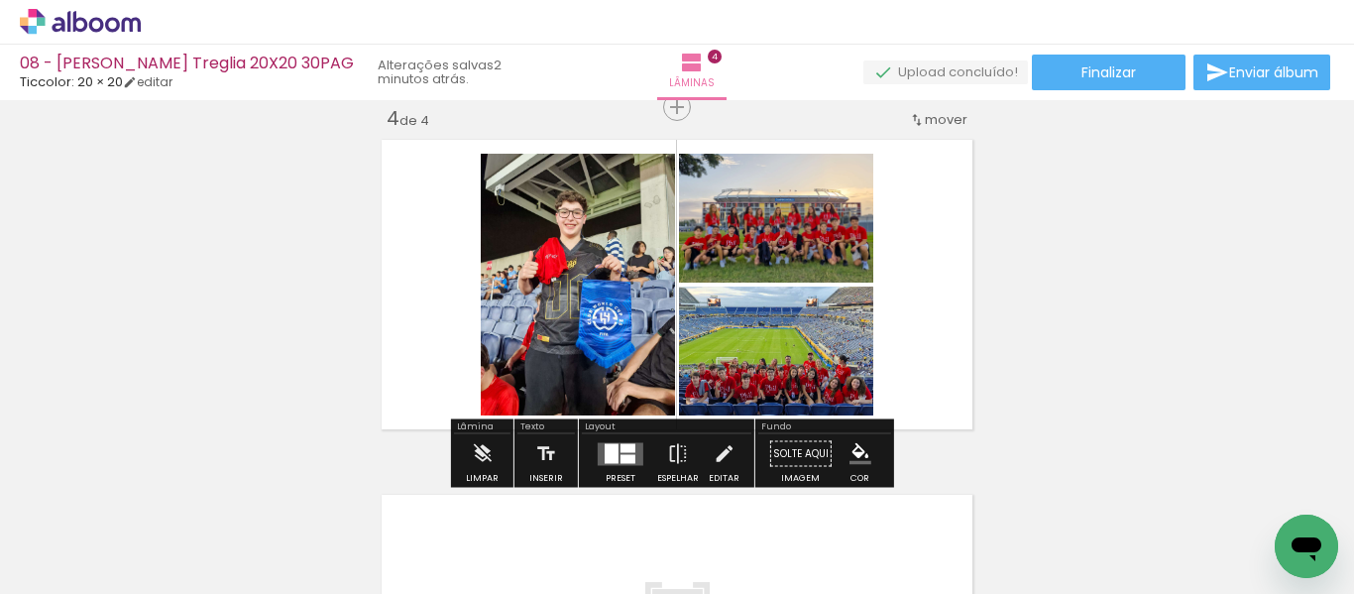
click at [608, 454] on div at bounding box center [612, 453] width 14 height 20
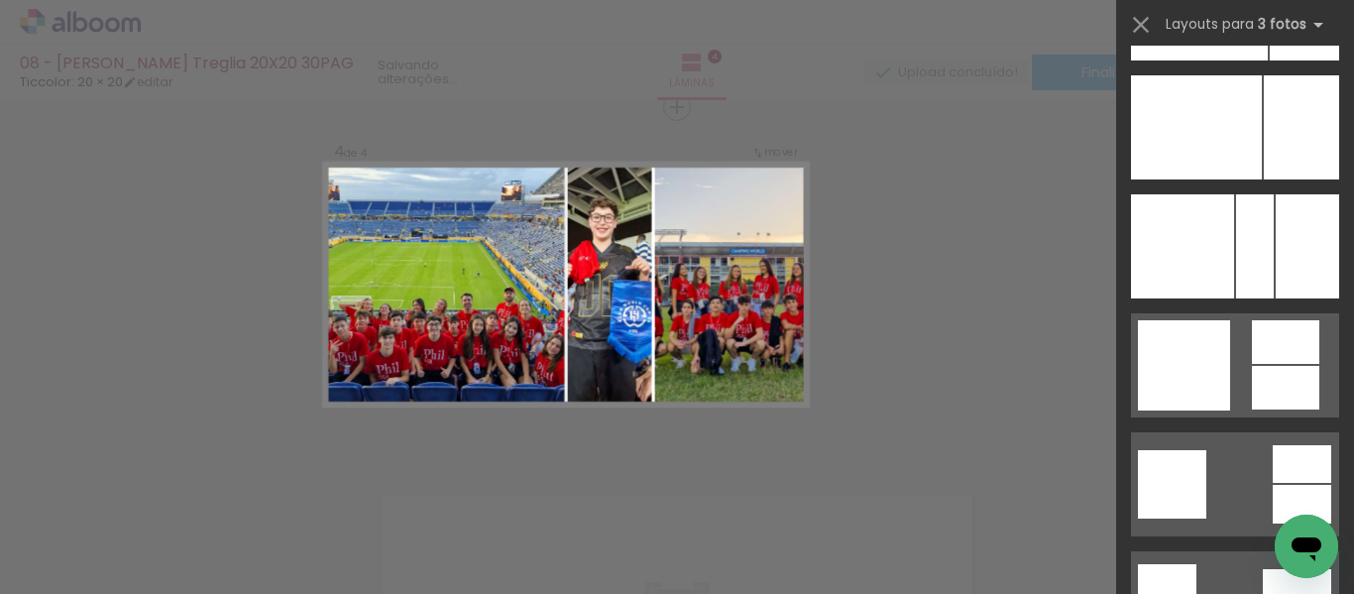
scroll to position [3866, 0]
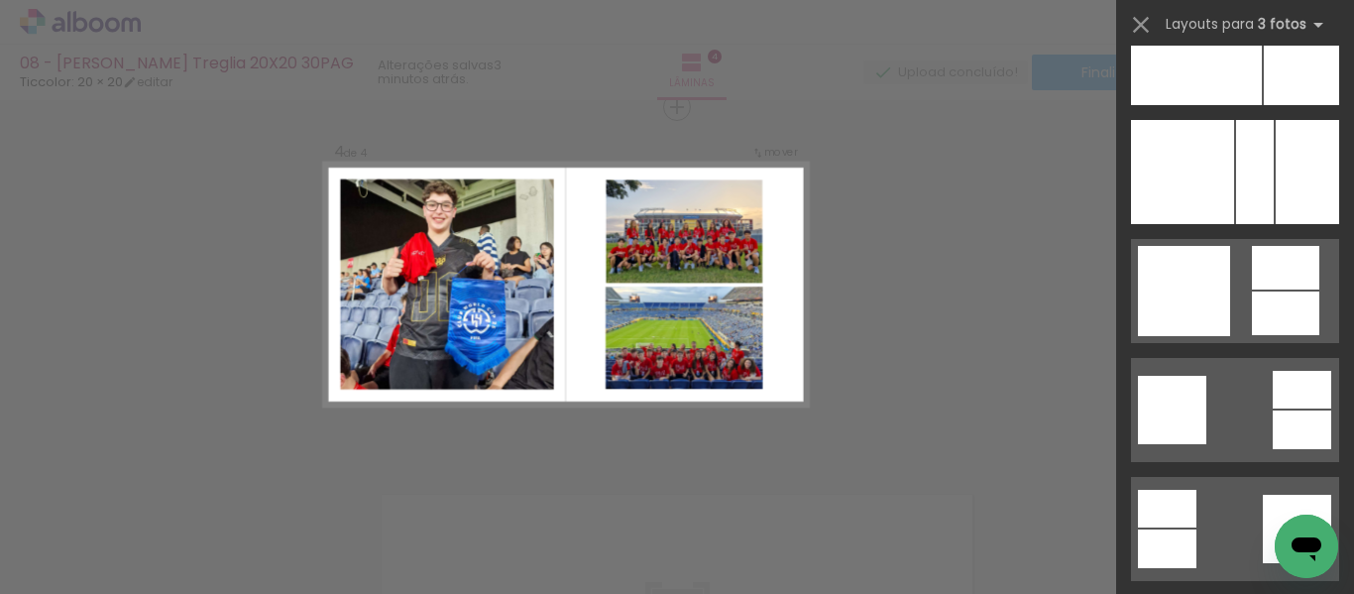
click at [1279, 298] on div at bounding box center [1285, 313] width 67 height 44
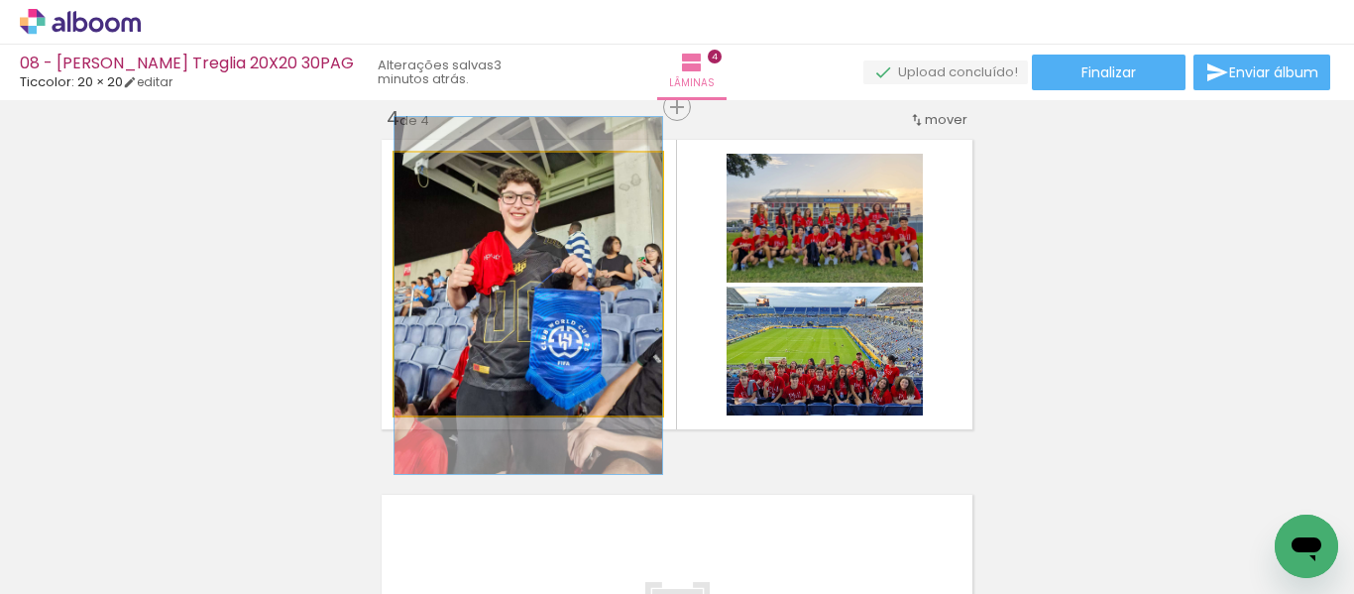
drag, startPoint x: 546, startPoint y: 273, endPoint x: 546, endPoint y: 284, distance: 11.9
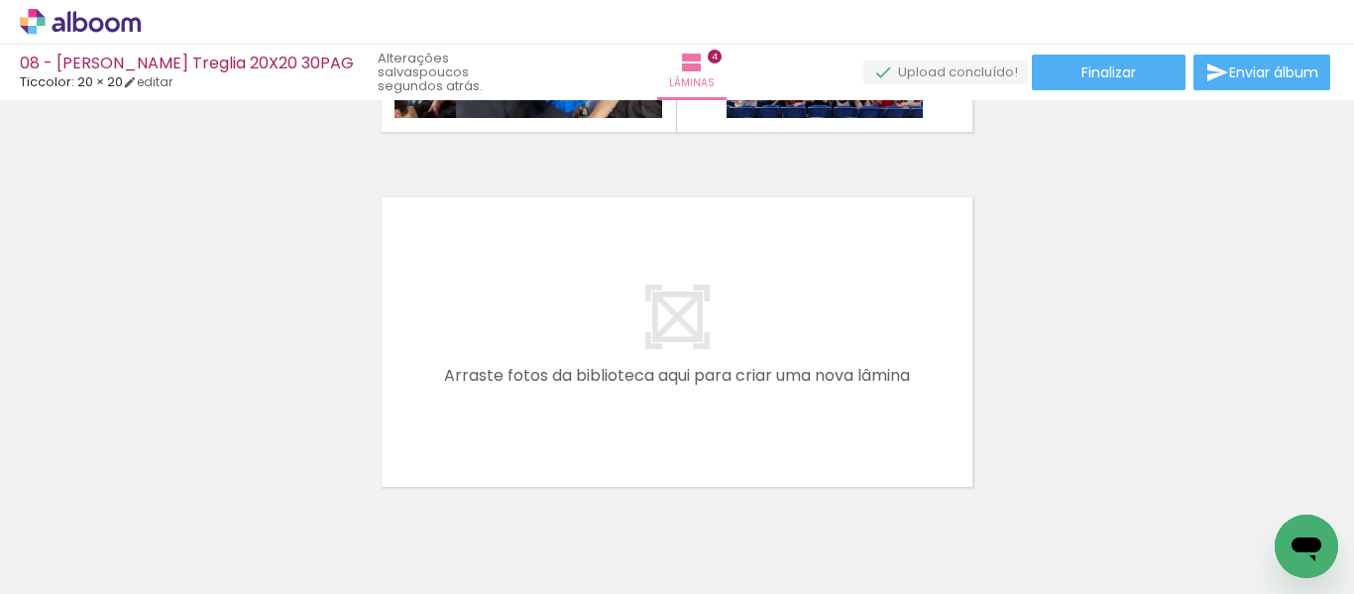
scroll to position [0, 389]
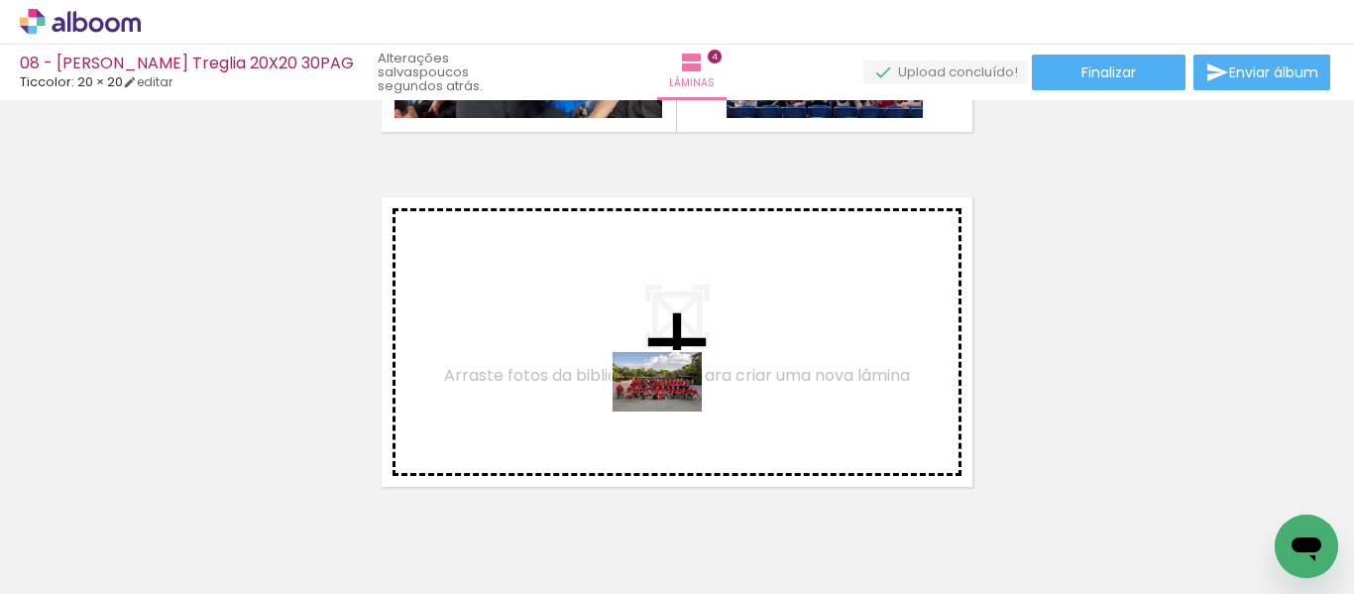
drag, startPoint x: 832, startPoint y: 543, endPoint x: 672, endPoint y: 411, distance: 207.0
click at [672, 411] on quentale-workspace at bounding box center [677, 297] width 1354 height 594
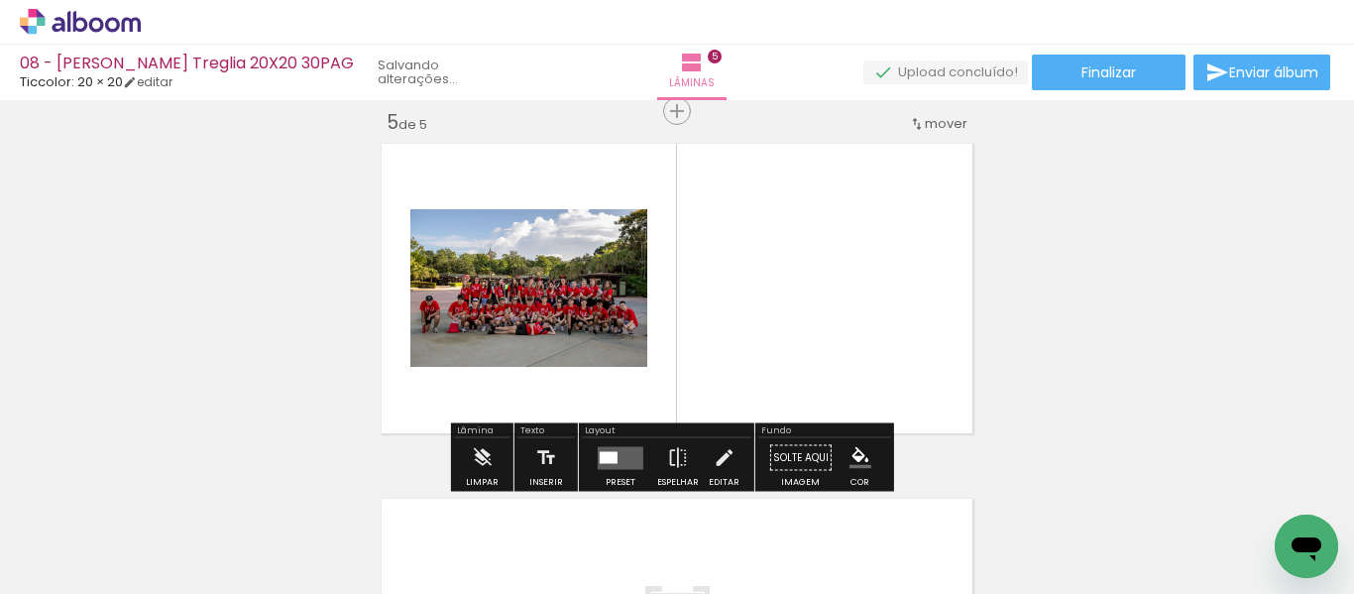
scroll to position [1445, 0]
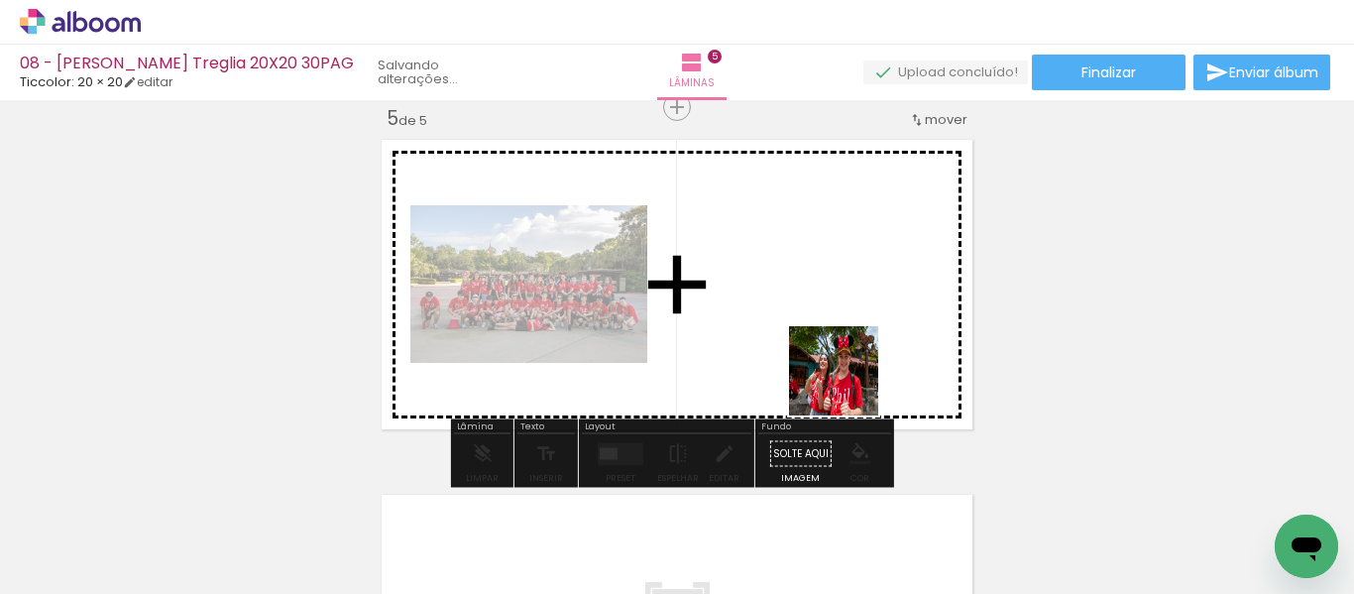
drag, startPoint x: 924, startPoint y: 548, endPoint x: 849, endPoint y: 384, distance: 180.5
click at [848, 381] on quentale-workspace at bounding box center [677, 297] width 1354 height 594
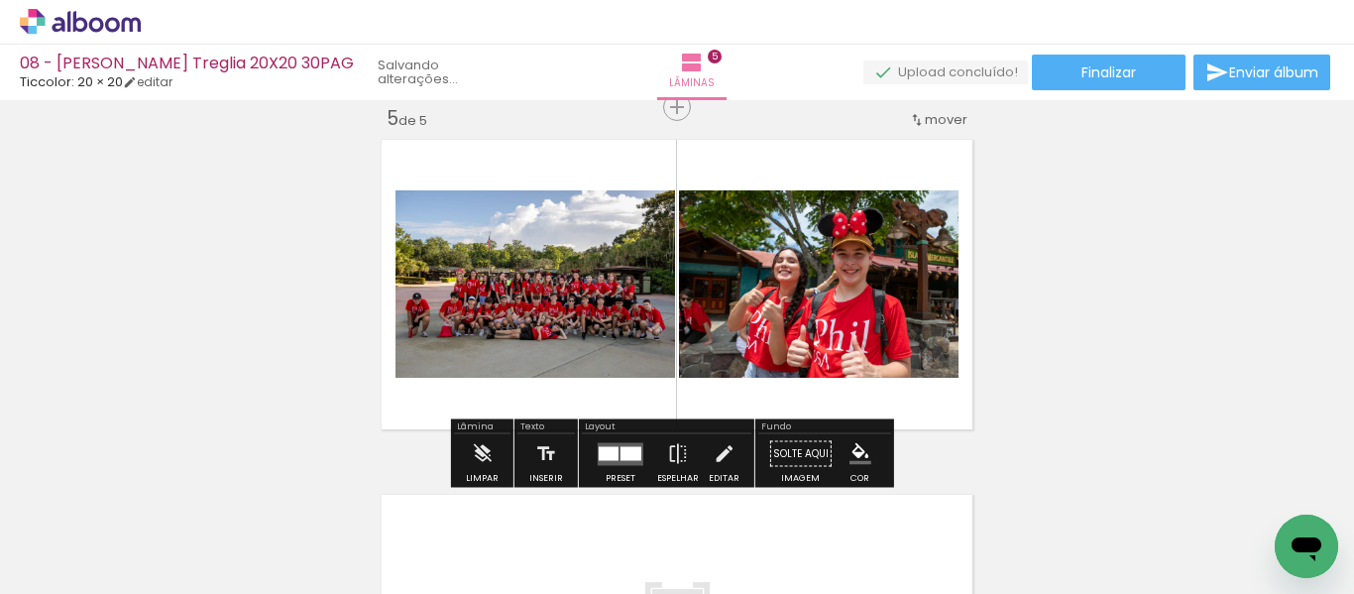
click at [602, 460] on quentale-layouter at bounding box center [621, 453] width 46 height 23
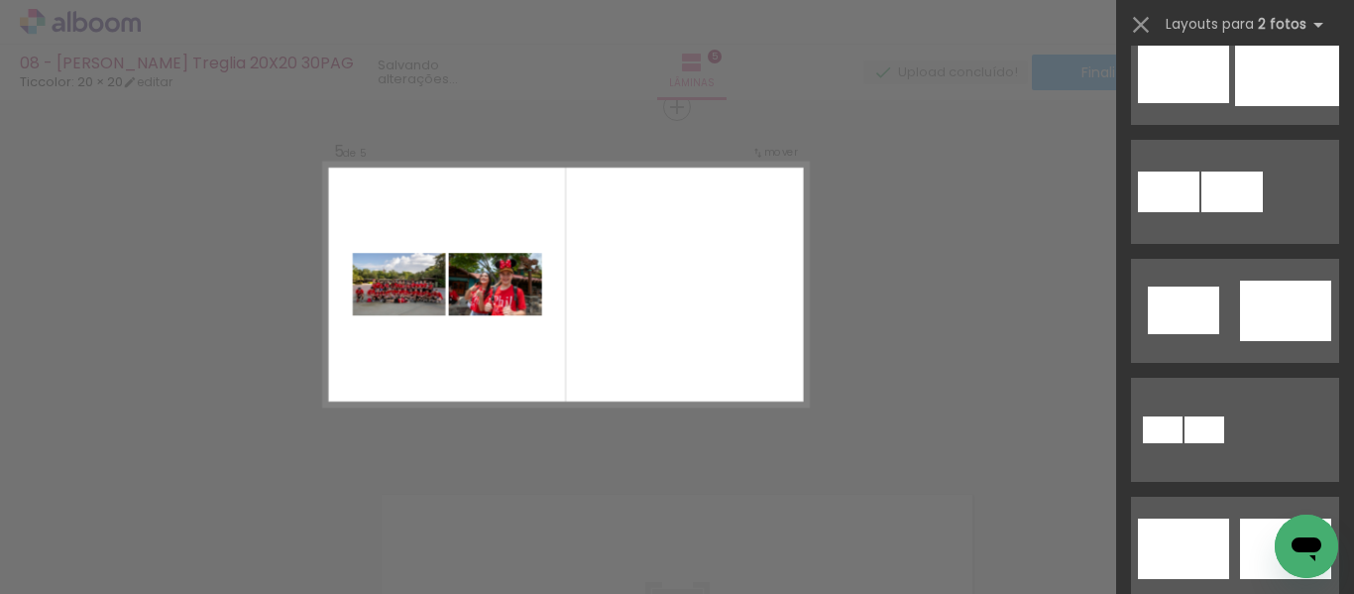
scroll to position [496, 0]
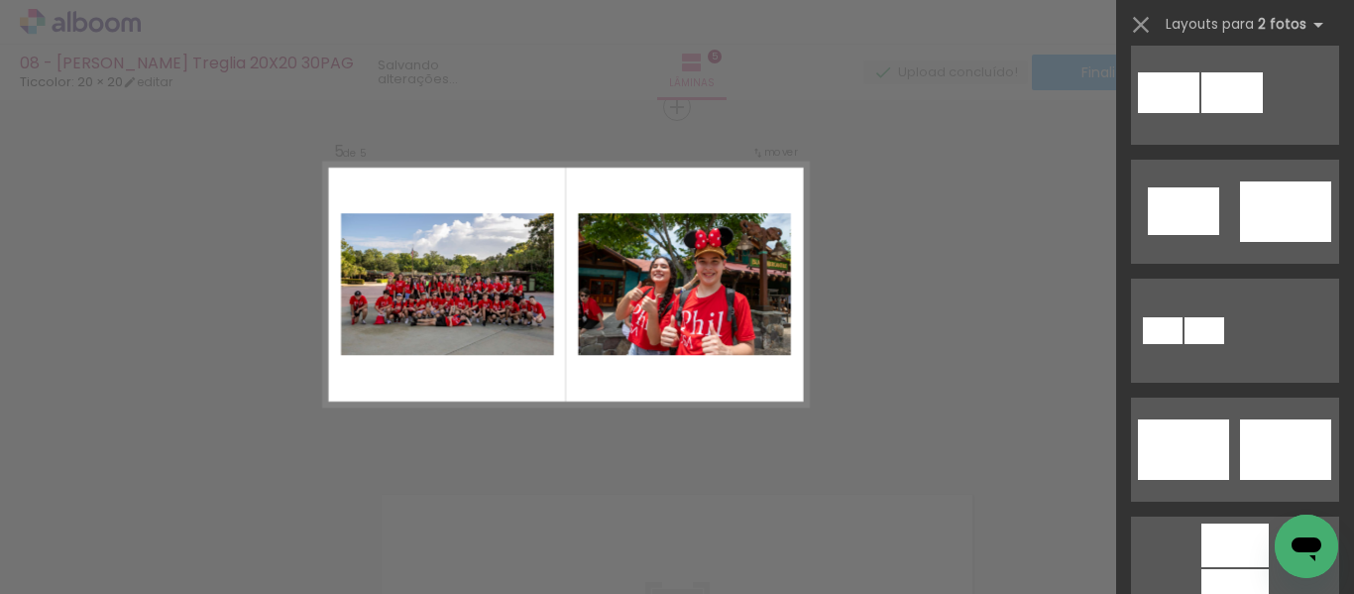
click at [1231, 439] on quentale-layouter at bounding box center [1235, 449] width 208 height 104
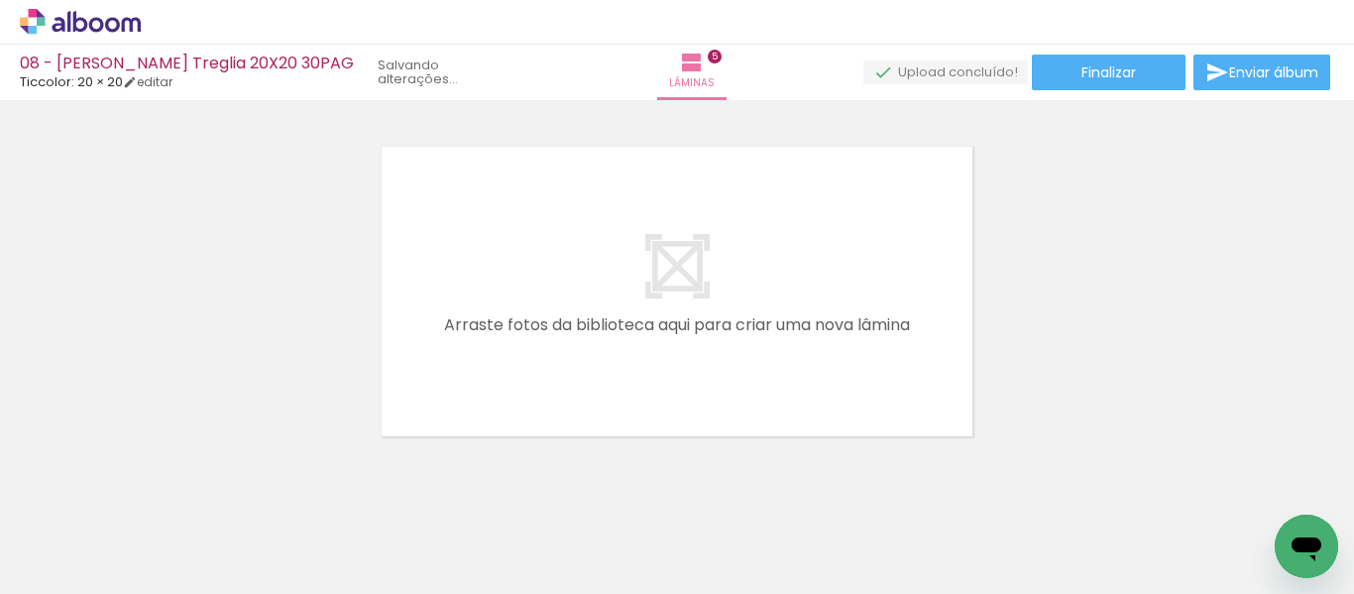
scroll to position [1837, 0]
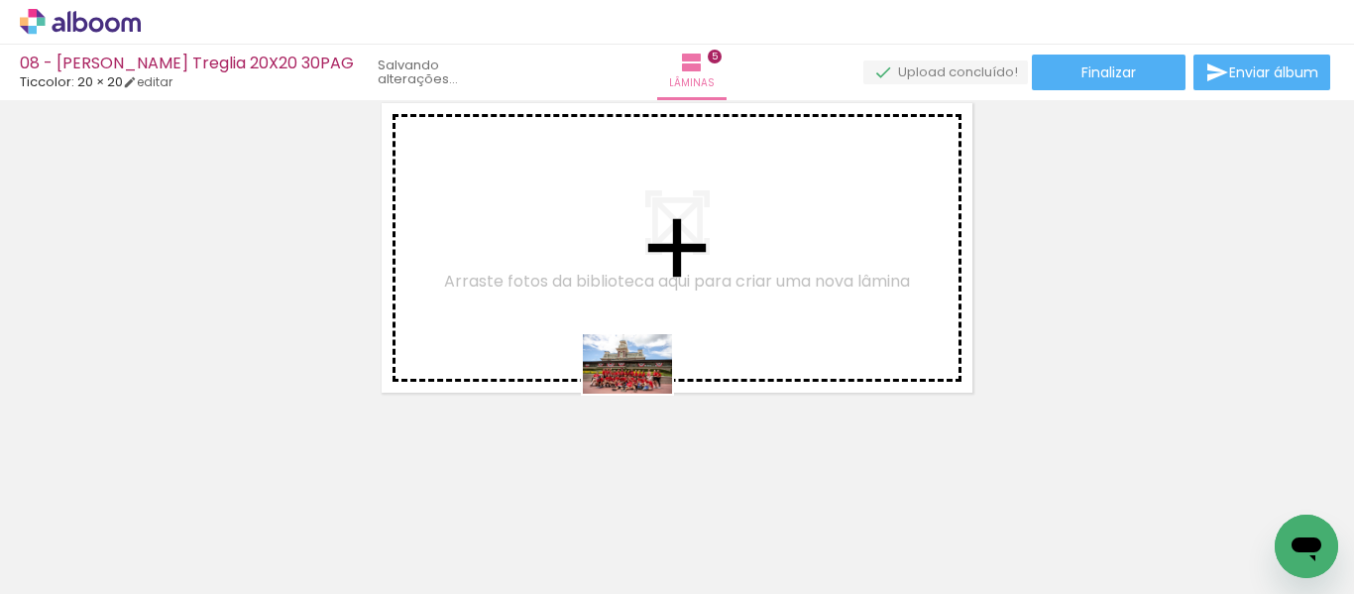
drag, startPoint x: 1034, startPoint y: 526, endPoint x: 656, endPoint y: 397, distance: 399.0
click at [637, 388] on quentale-workspace at bounding box center [677, 297] width 1354 height 594
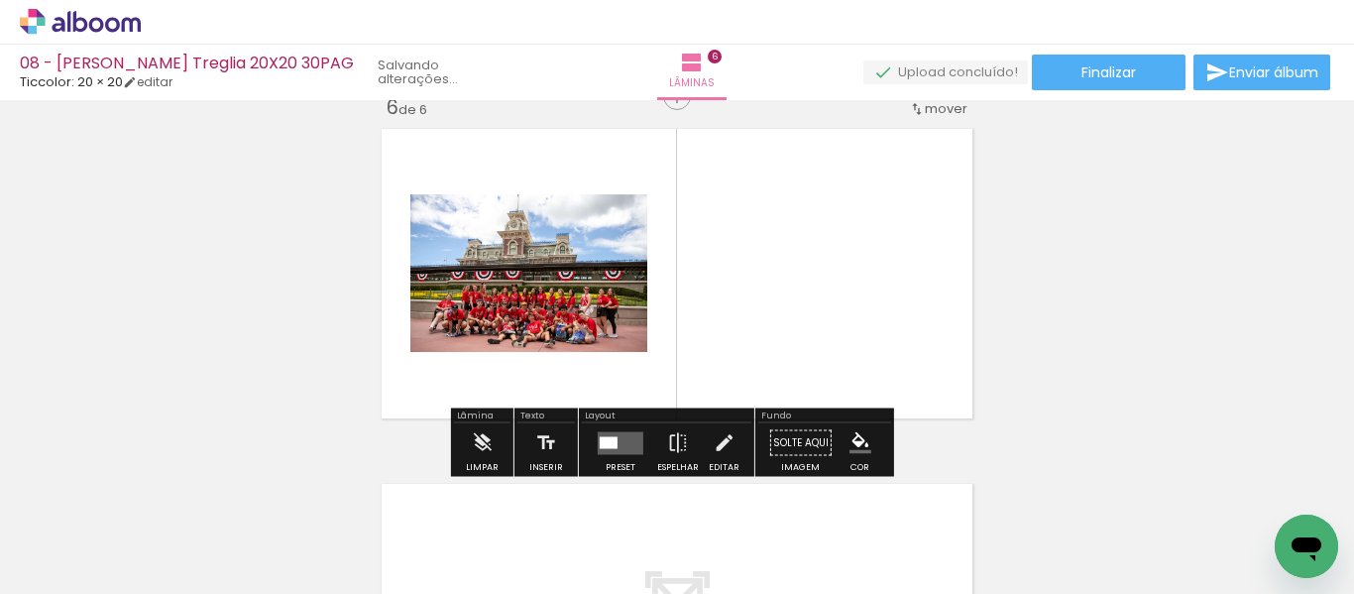
scroll to position [1800, 0]
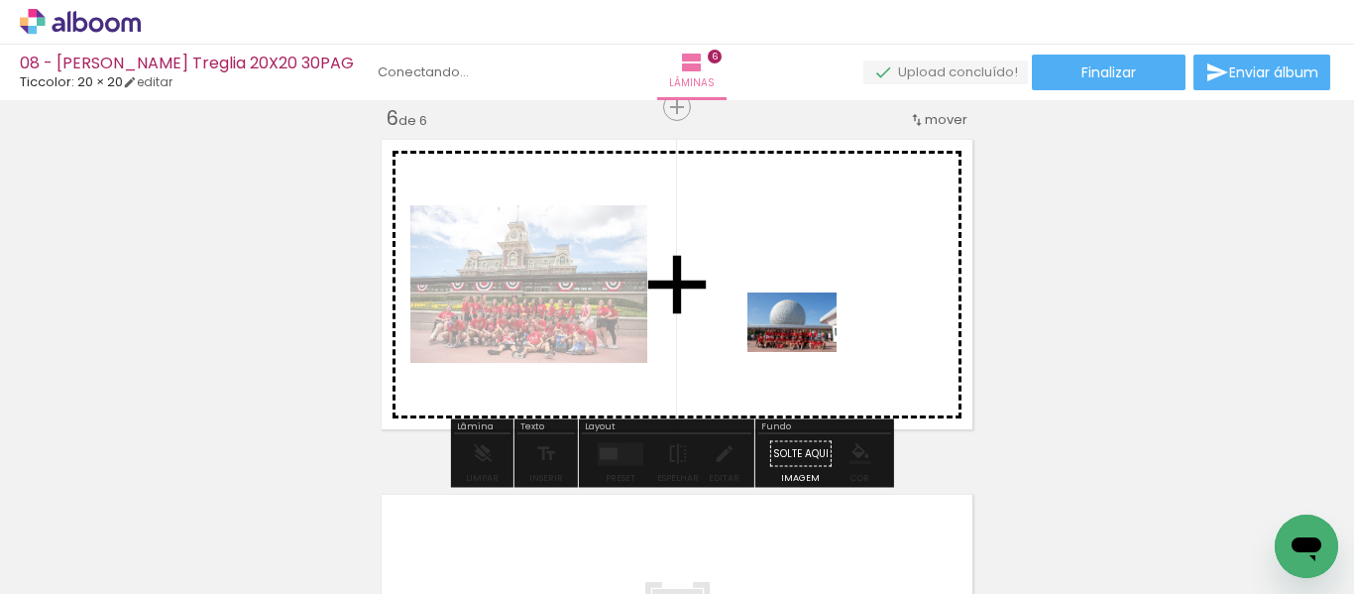
drag, startPoint x: 1149, startPoint y: 547, endPoint x: 802, endPoint y: 347, distance: 400.5
click at [802, 347] on quentale-workspace at bounding box center [677, 297] width 1354 height 594
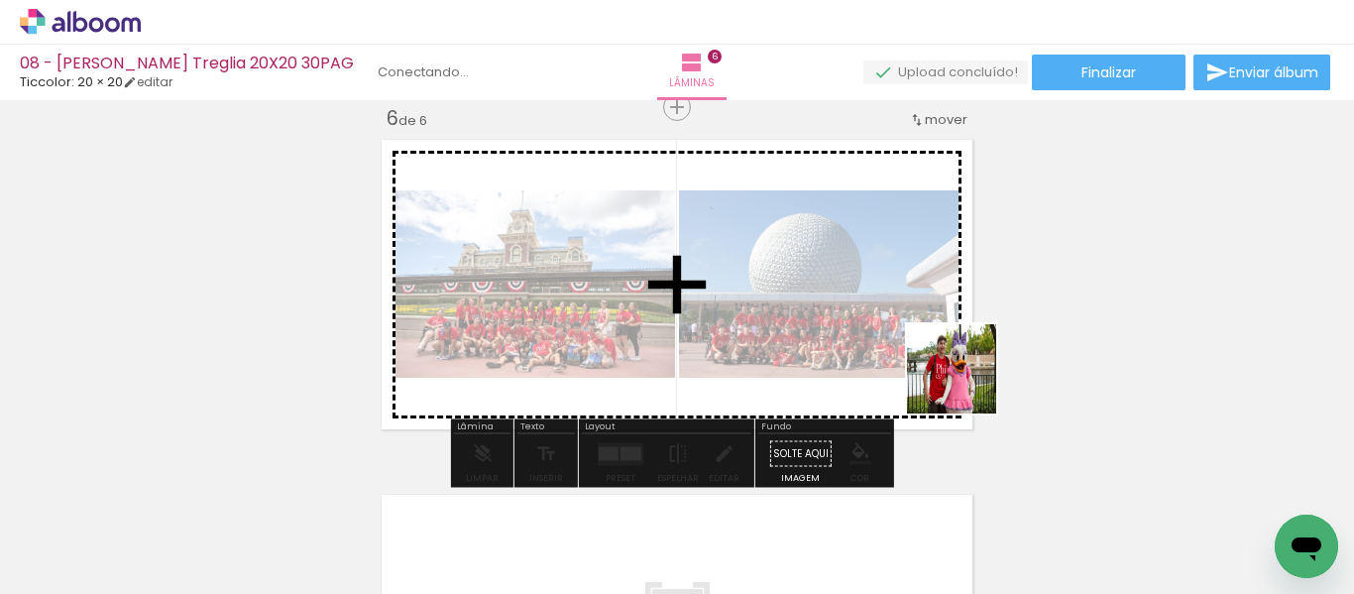
drag, startPoint x: 1258, startPoint y: 537, endPoint x: 893, endPoint y: 336, distance: 416.6
click at [893, 336] on quentale-workspace at bounding box center [677, 297] width 1354 height 594
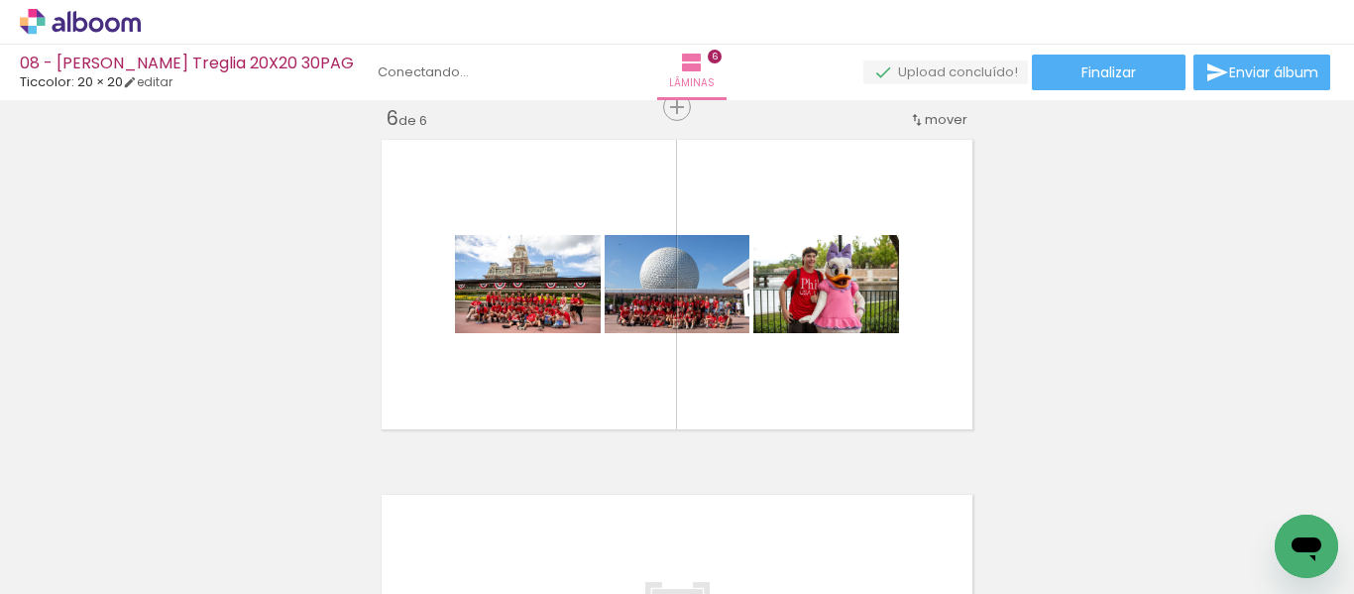
scroll to position [0, 1580]
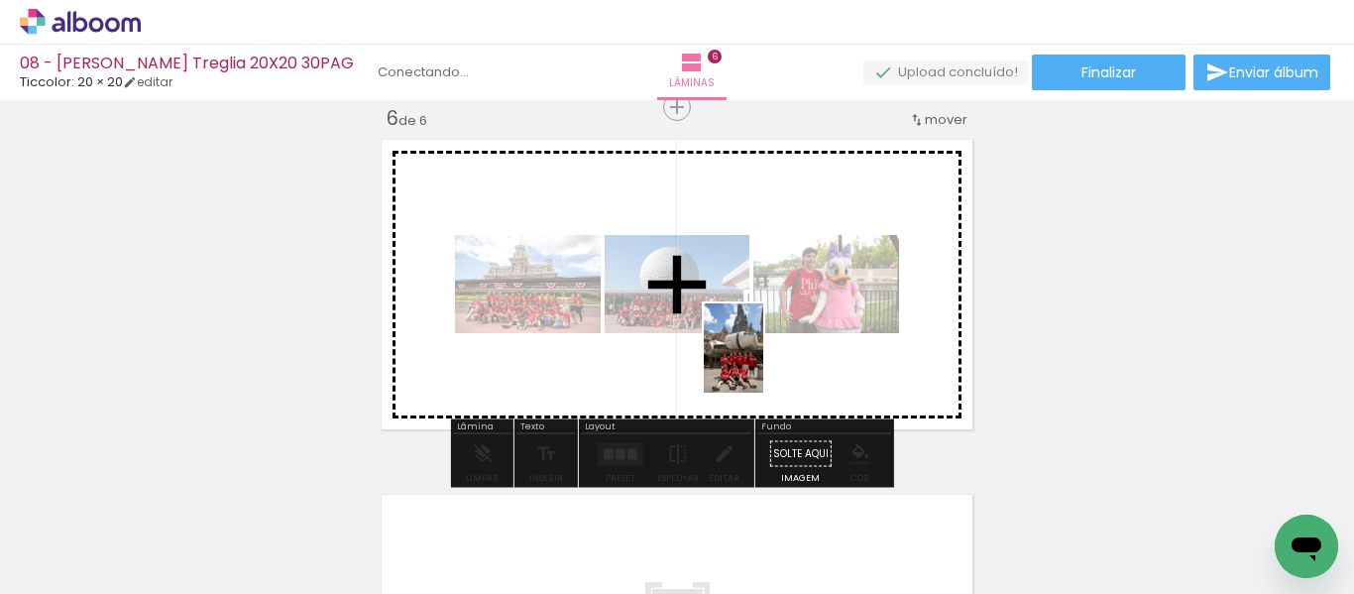
drag, startPoint x: 177, startPoint y: 553, endPoint x: 763, endPoint y: 363, distance: 615.9
click at [763, 363] on quentale-workspace at bounding box center [677, 297] width 1354 height 594
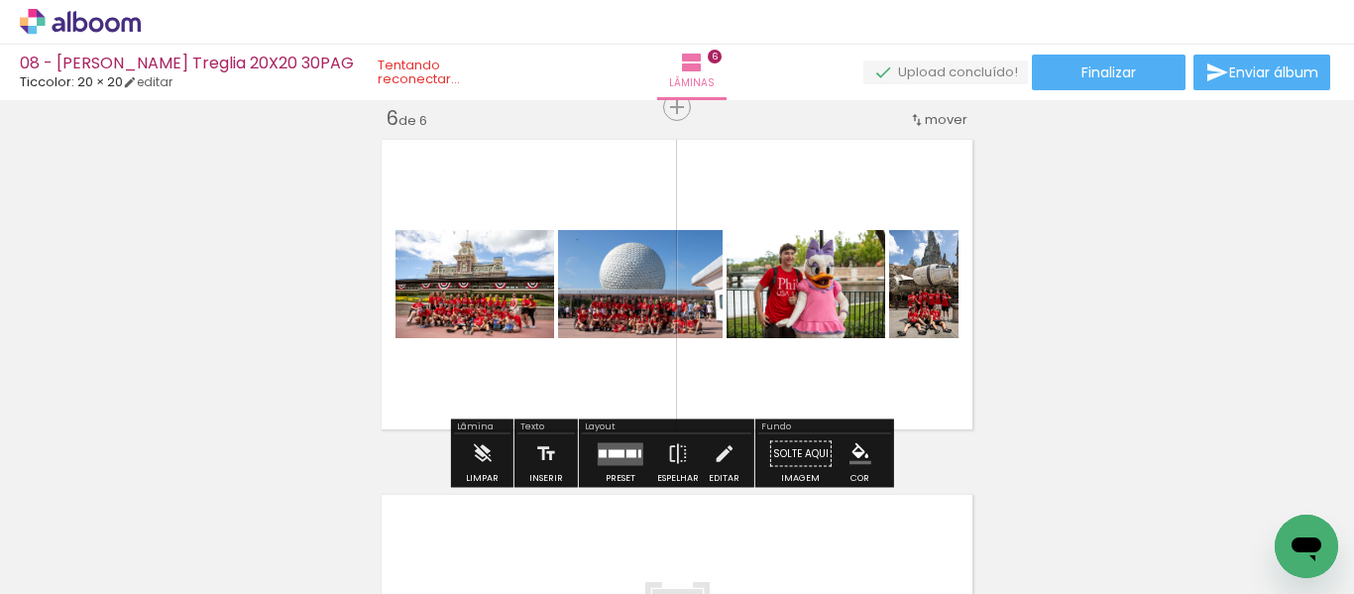
click at [613, 457] on quentale-layouter at bounding box center [621, 453] width 46 height 23
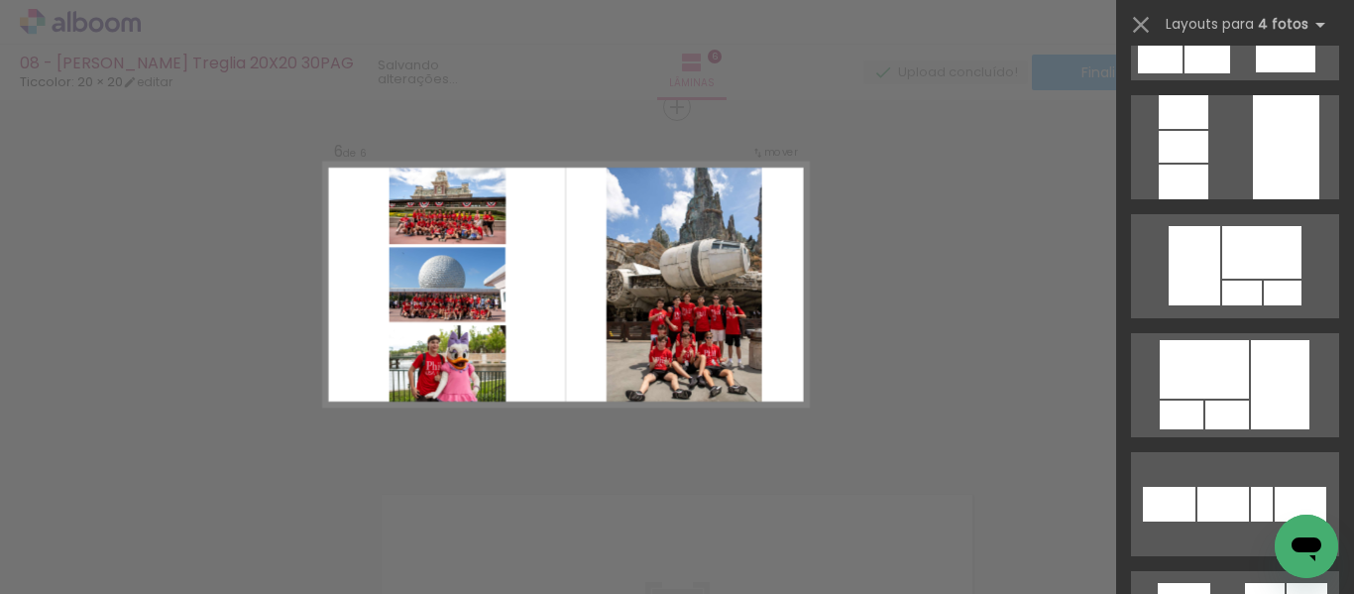
scroll to position [3667, 0]
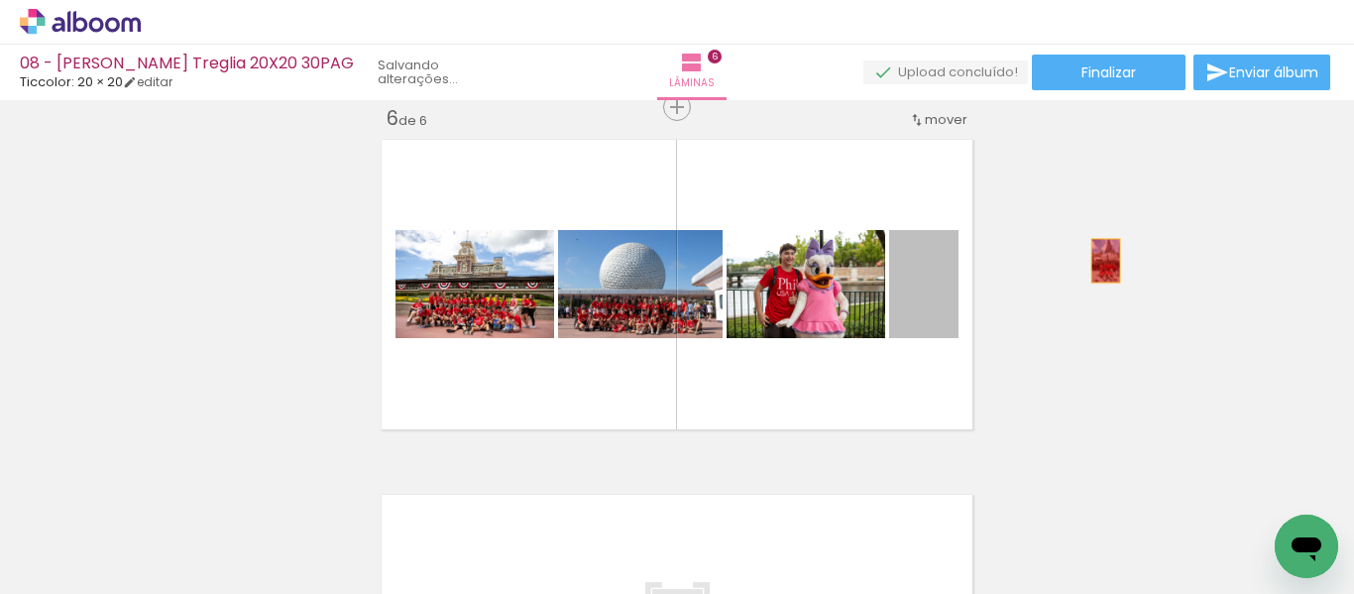
drag, startPoint x: 947, startPoint y: 294, endPoint x: 1073, endPoint y: 265, distance: 130.3
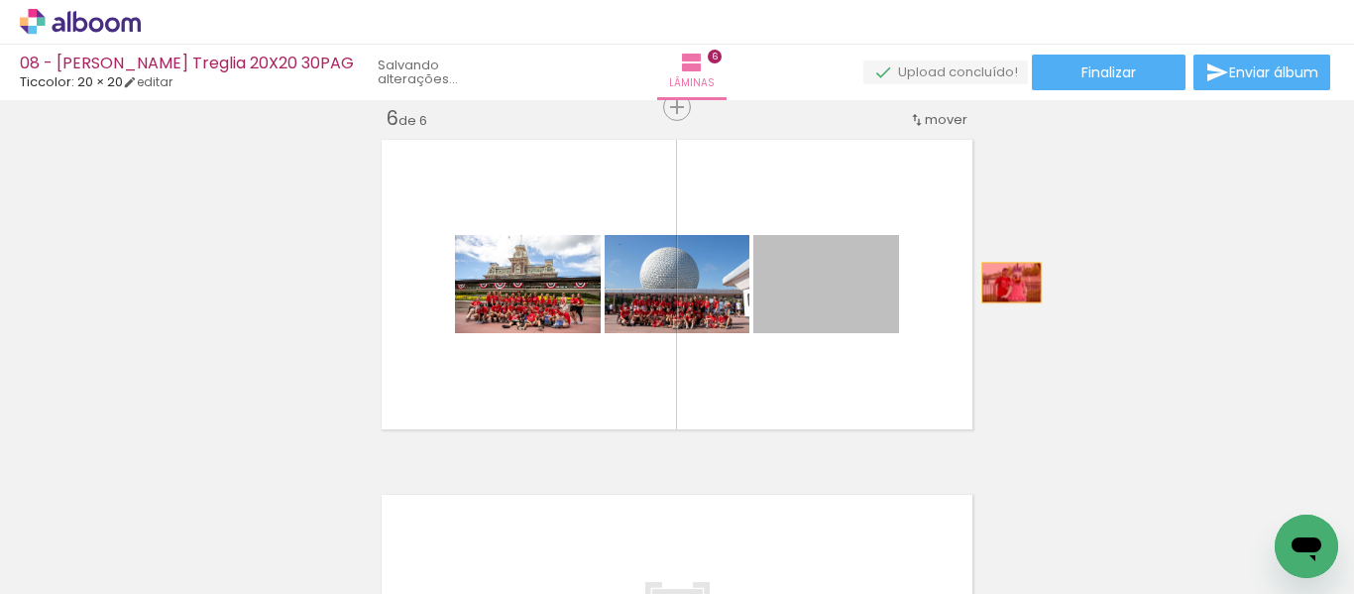
drag, startPoint x: 856, startPoint y: 297, endPoint x: 1108, endPoint y: 273, distance: 253.0
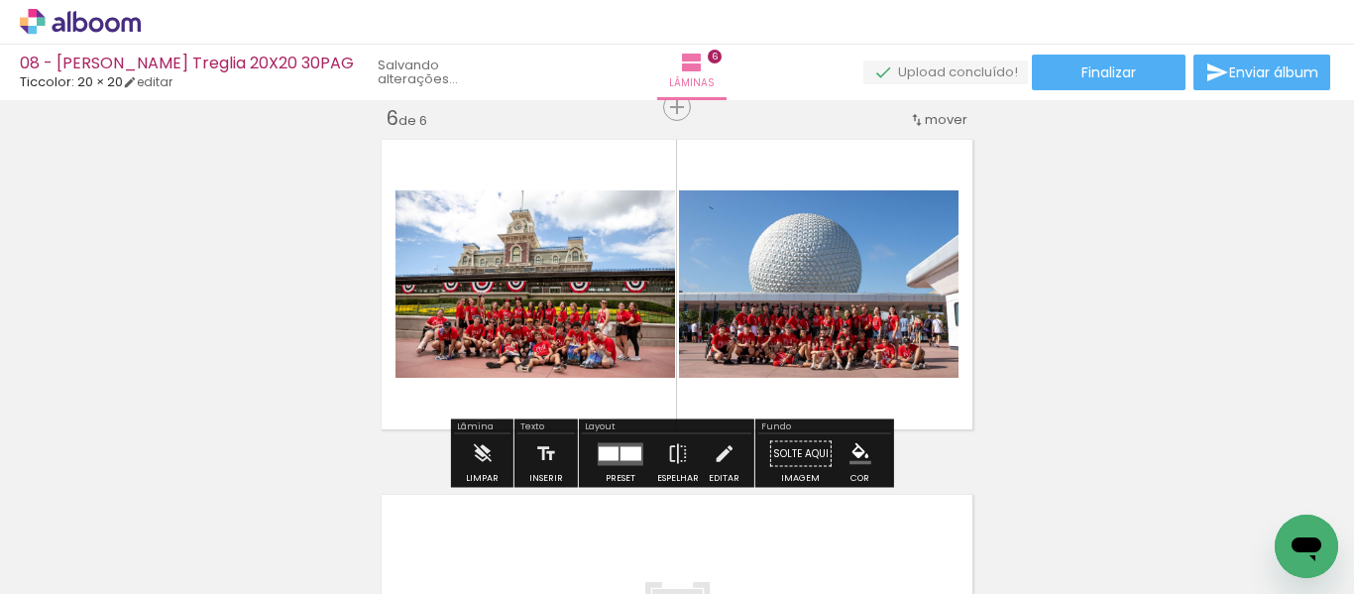
click at [622, 457] on div at bounding box center [630, 453] width 21 height 14
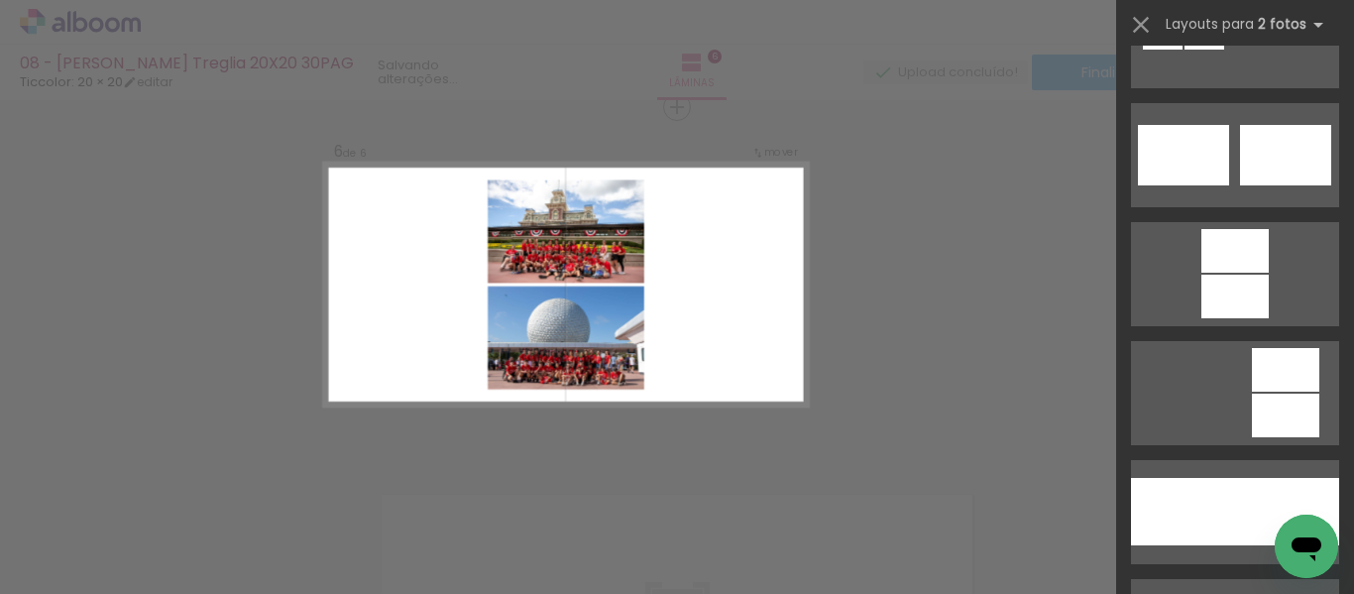
scroll to position [892, 0]
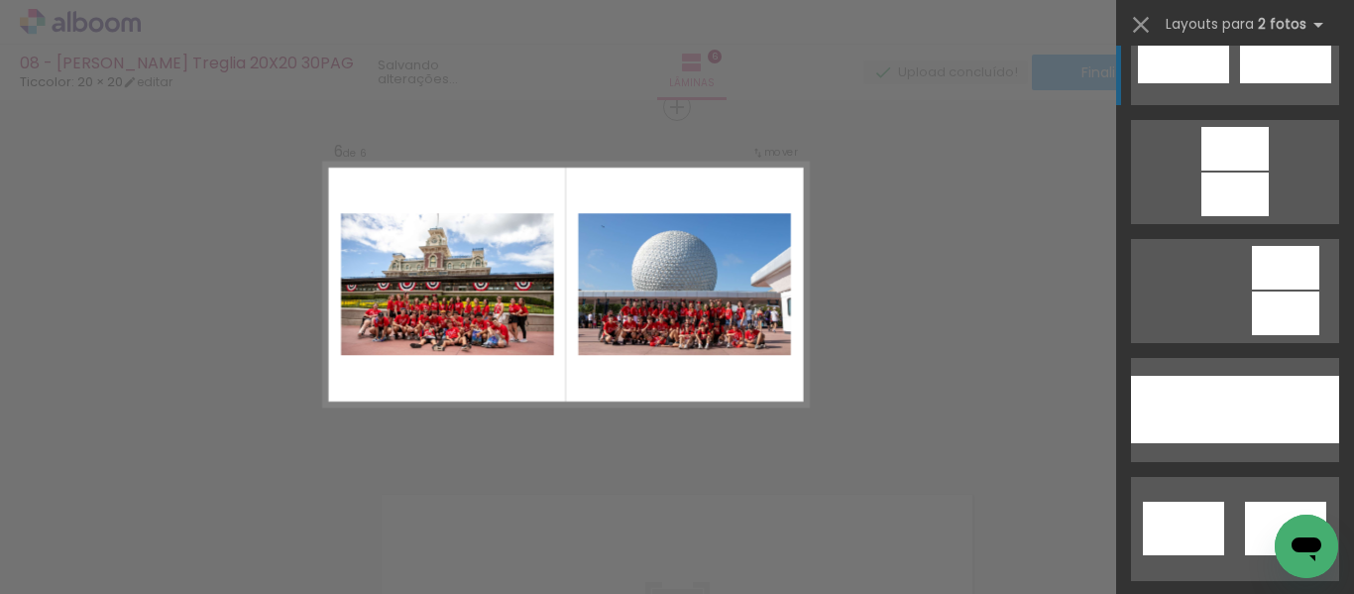
click at [1280, 75] on div at bounding box center [1285, 53] width 91 height 60
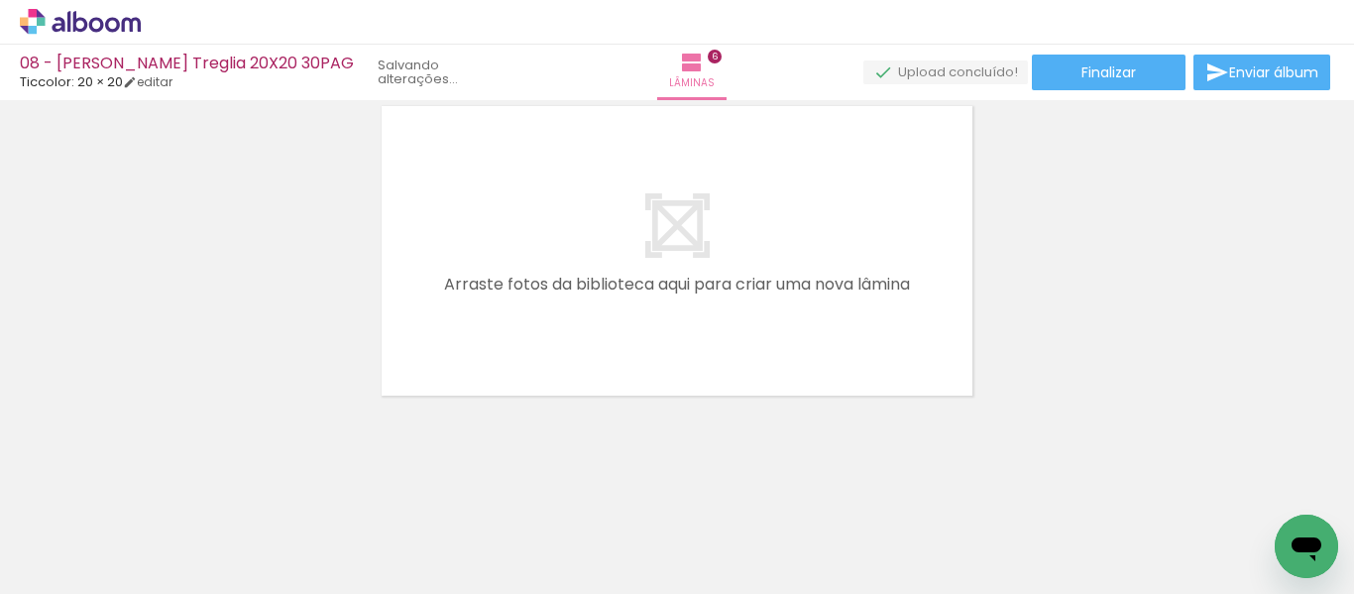
scroll to position [2191, 0]
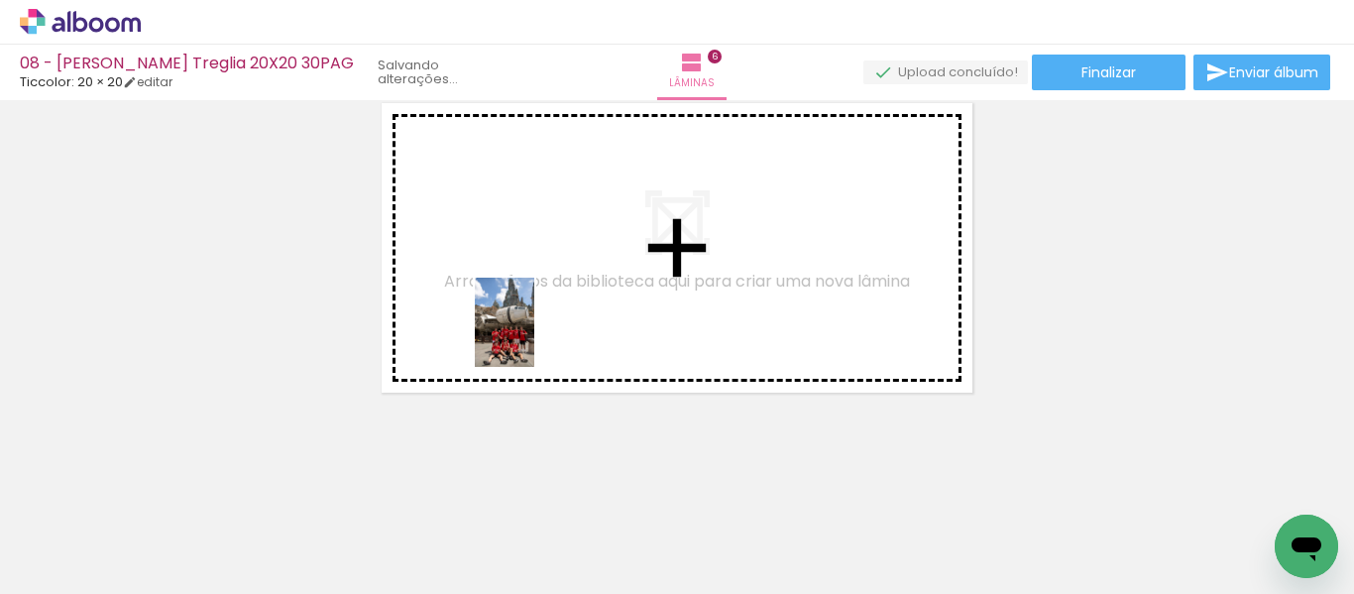
drag, startPoint x: 200, startPoint y: 531, endPoint x: 536, endPoint y: 336, distance: 388.6
click at [535, 336] on quentale-workspace at bounding box center [677, 297] width 1354 height 594
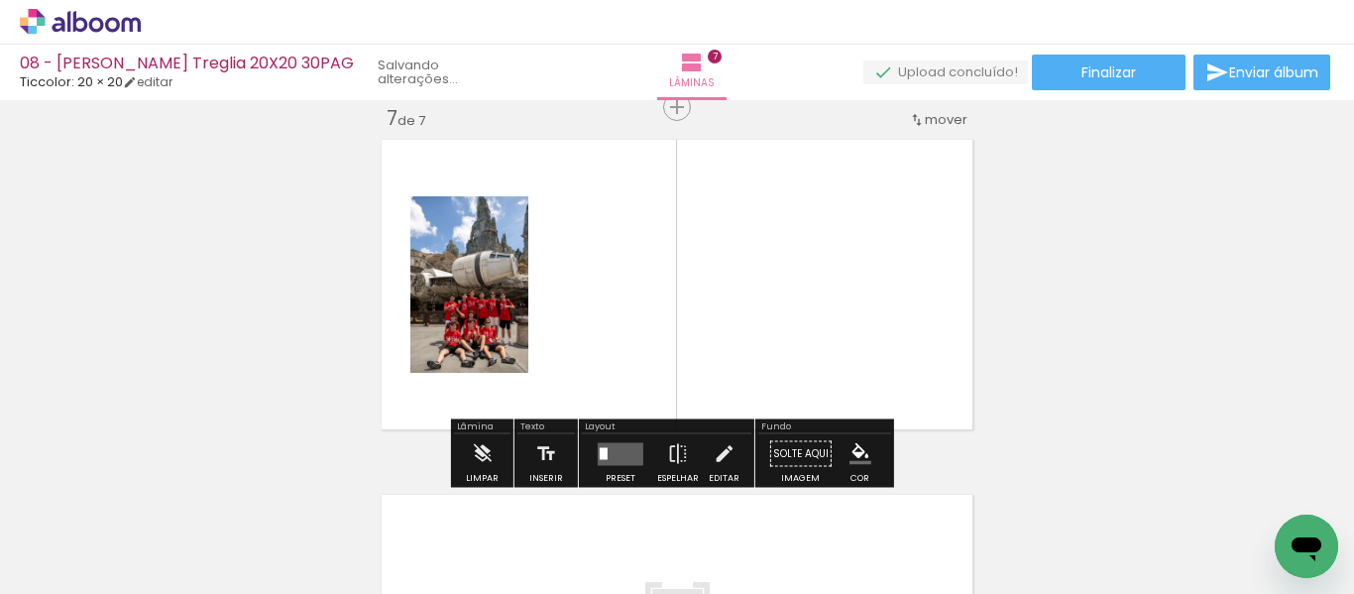
scroll to position [0, 1317]
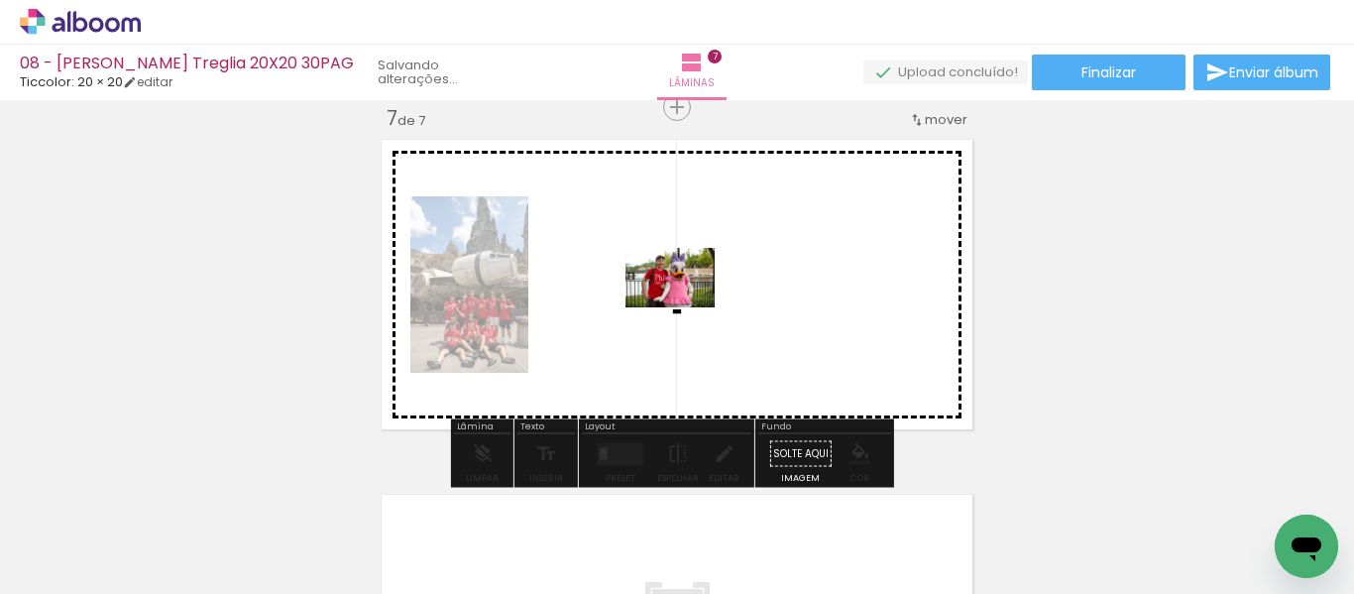
drag, startPoint x: 328, startPoint y: 537, endPoint x: 689, endPoint y: 306, distance: 428.4
click at [689, 306] on quentale-workspace at bounding box center [677, 297] width 1354 height 594
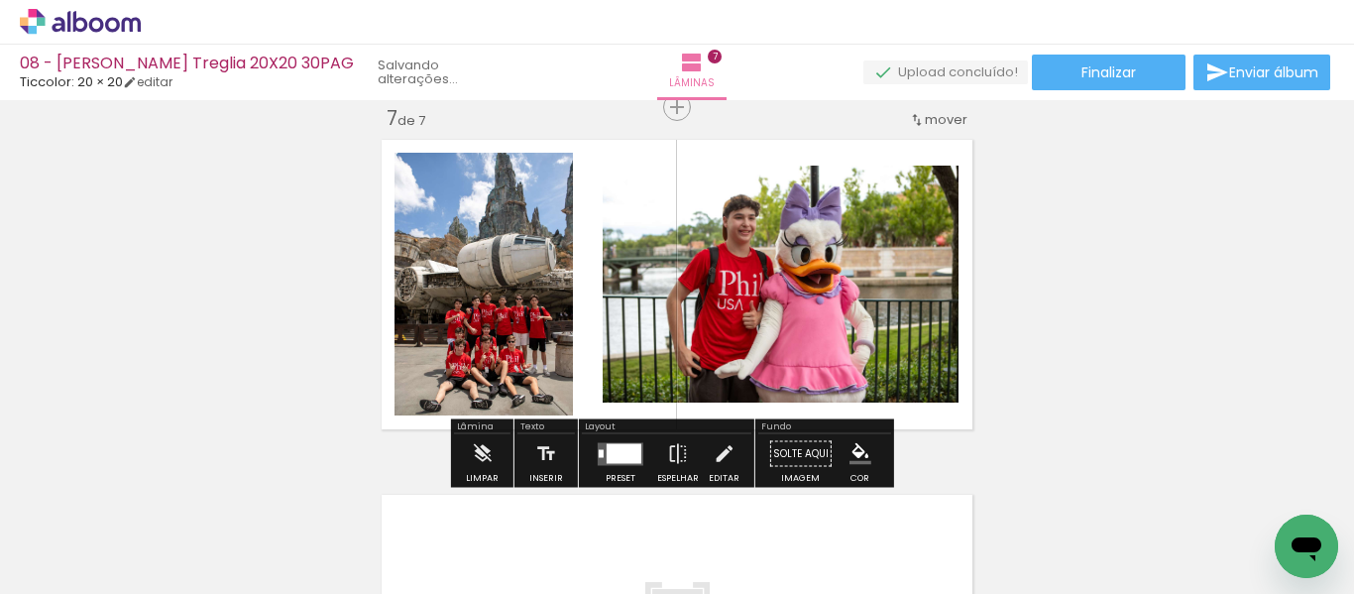
click at [614, 453] on div at bounding box center [624, 453] width 35 height 20
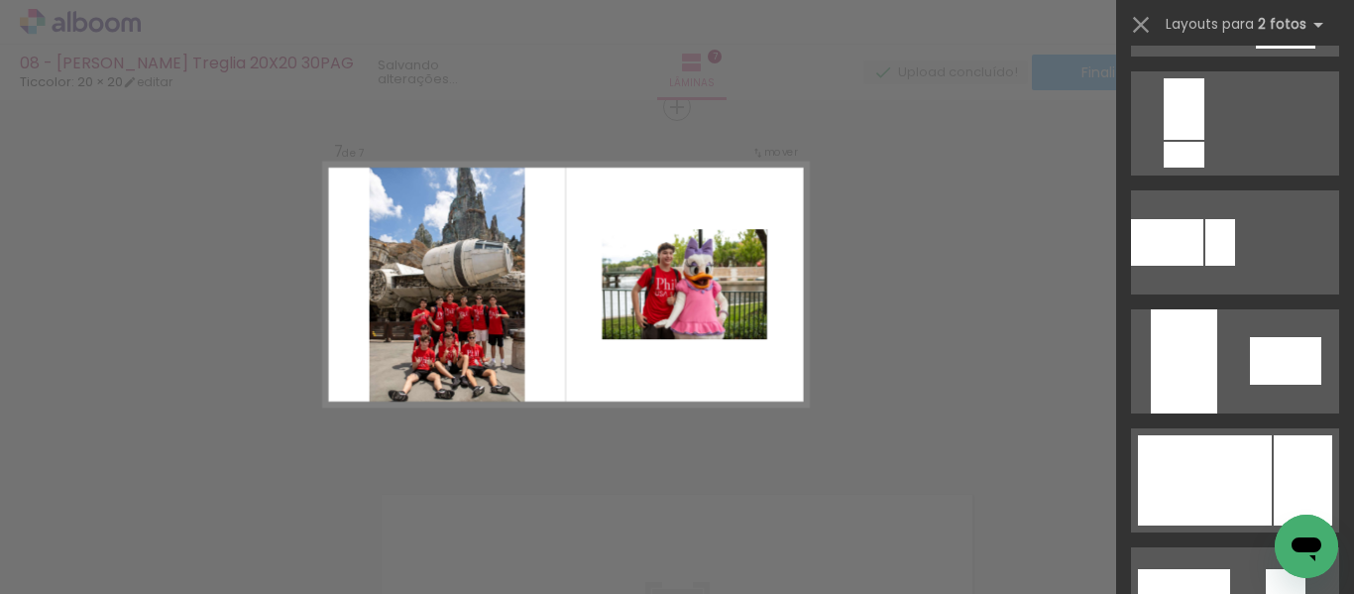
scroll to position [694, 0]
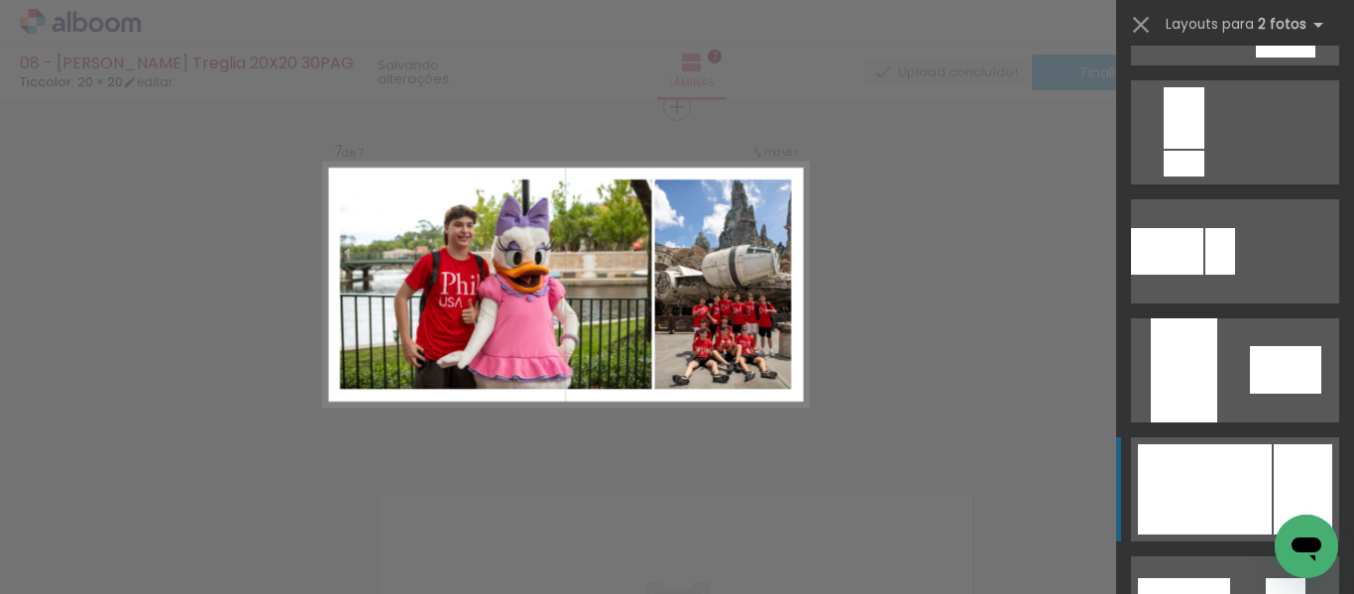
click at [1222, 467] on div at bounding box center [1205, 489] width 134 height 90
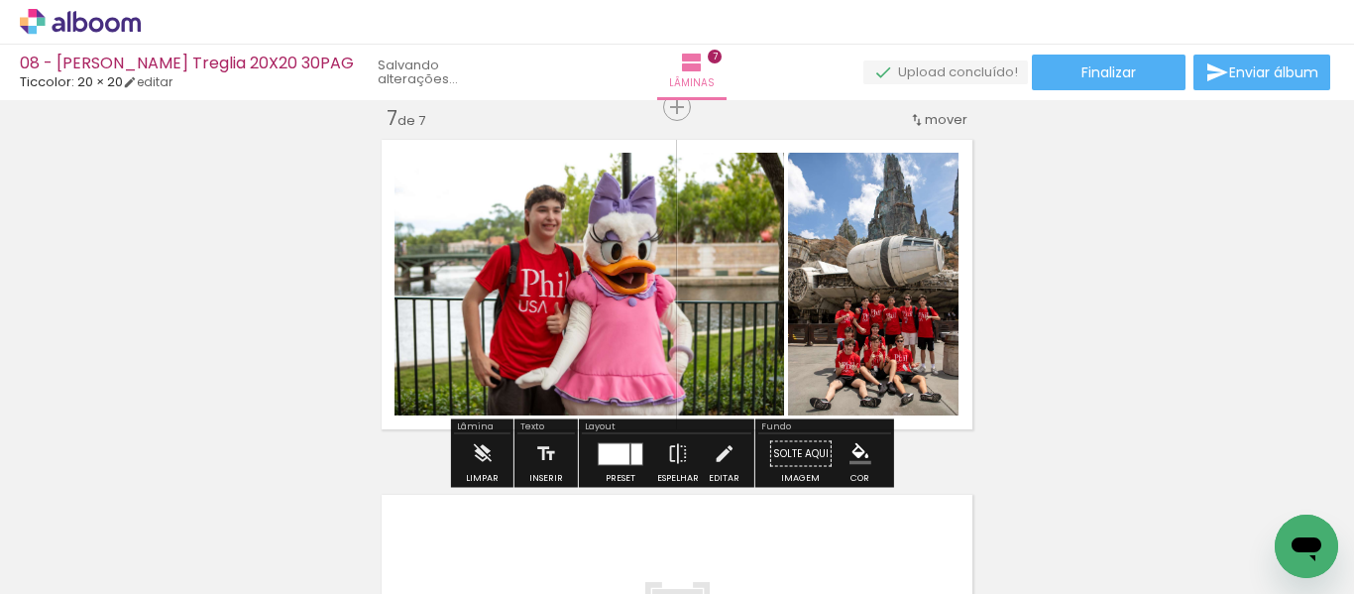
click at [695, 309] on quentale-photo at bounding box center [589, 284] width 390 height 263
click at [713, 458] on iron-icon at bounding box center [724, 454] width 22 height 40
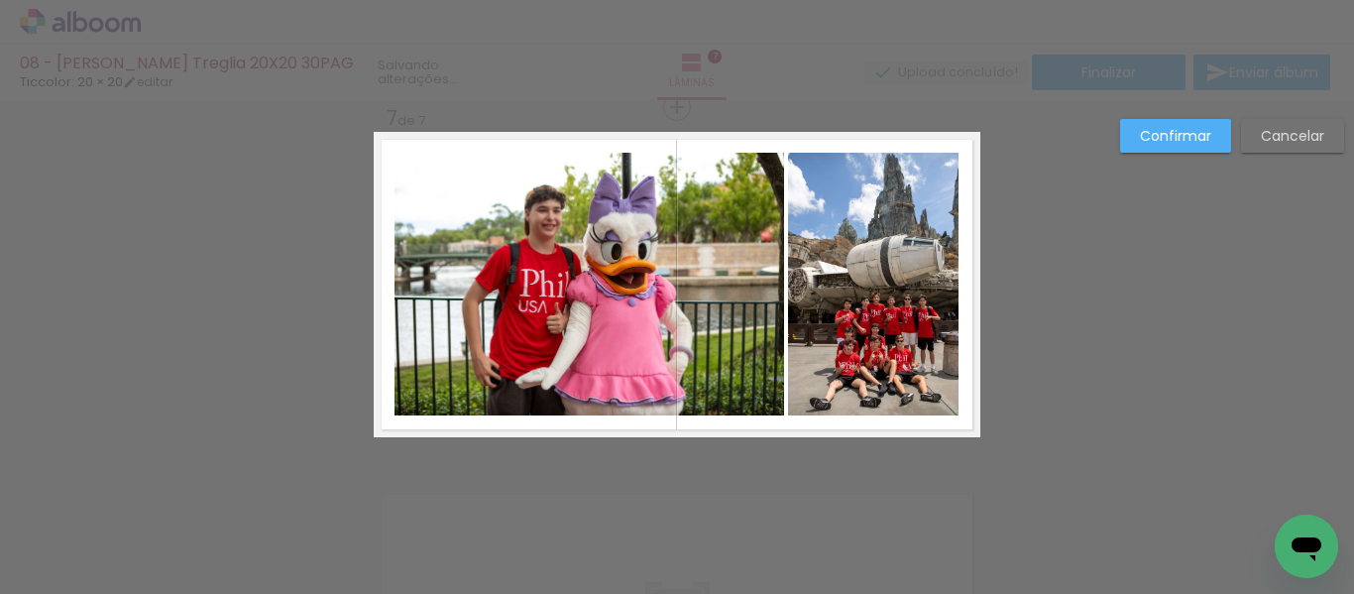
click at [728, 306] on quentale-photo at bounding box center [589, 284] width 390 height 263
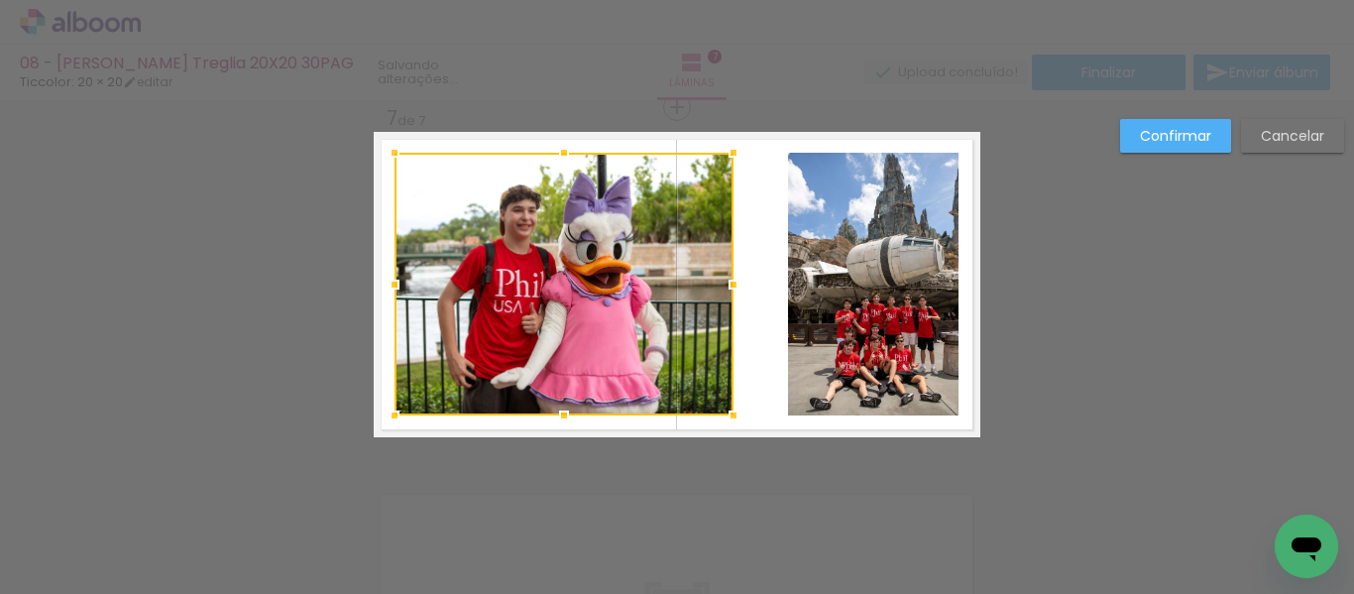
drag, startPoint x: 779, startPoint y: 286, endPoint x: 729, endPoint y: 288, distance: 50.6
click at [729, 288] on div at bounding box center [734, 285] width 40 height 40
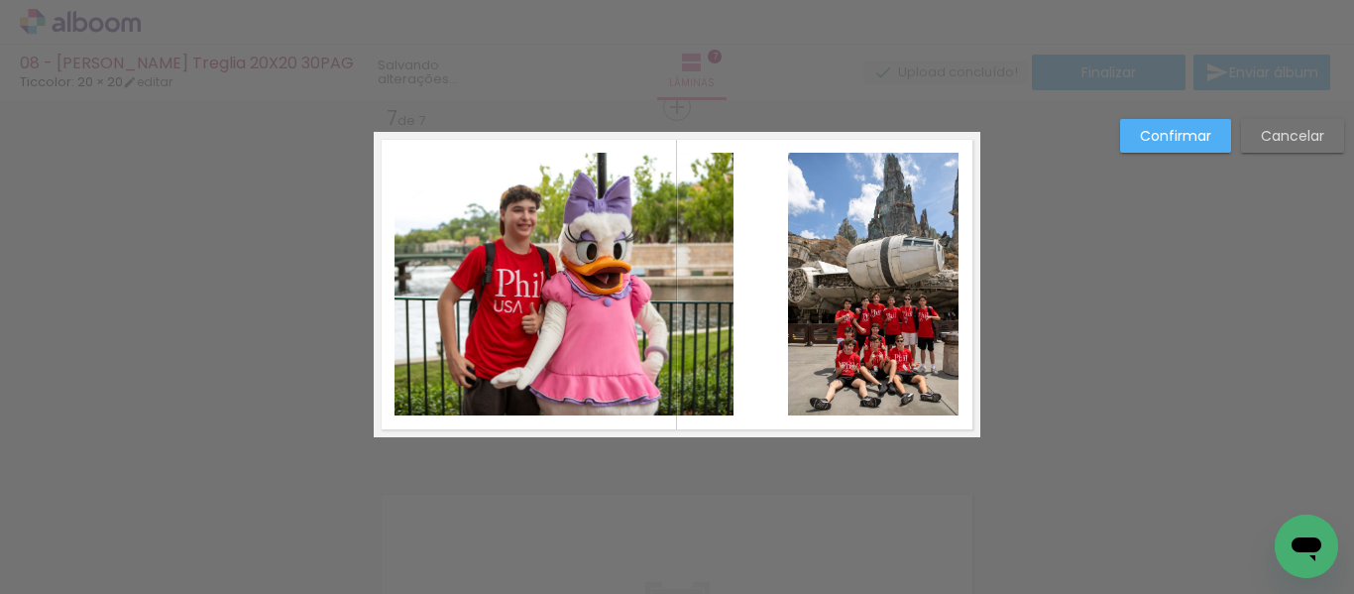
click at [831, 283] on quentale-photo at bounding box center [873, 284] width 170 height 263
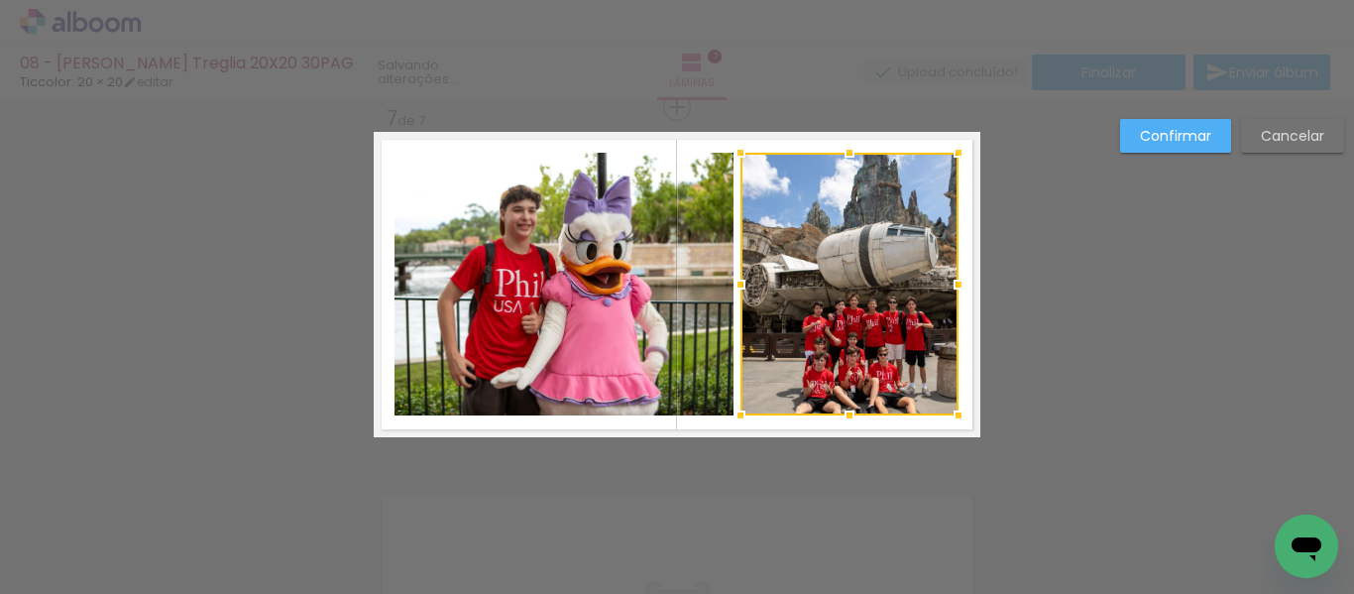
drag, startPoint x: 782, startPoint y: 287, endPoint x: 734, endPoint y: 285, distance: 47.6
click at [734, 285] on div at bounding box center [741, 285] width 40 height 40
drag, startPoint x: 1120, startPoint y: 277, endPoint x: 1108, endPoint y: 280, distance: 12.3
click at [900, 298] on div at bounding box center [849, 284] width 218 height 263
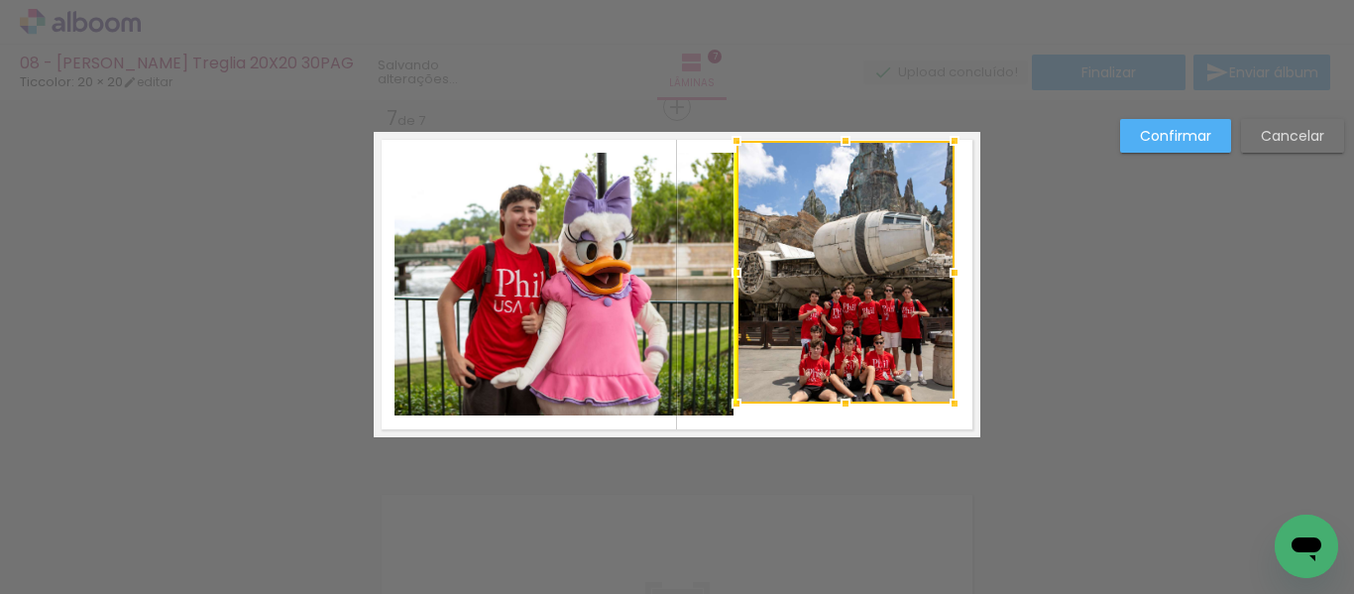
drag, startPoint x: 879, startPoint y: 327, endPoint x: 877, endPoint y: 315, distance: 12.1
click at [877, 315] on div at bounding box center [845, 272] width 218 height 263
click at [1314, 125] on paper-button "Cancelar" at bounding box center [1292, 136] width 103 height 34
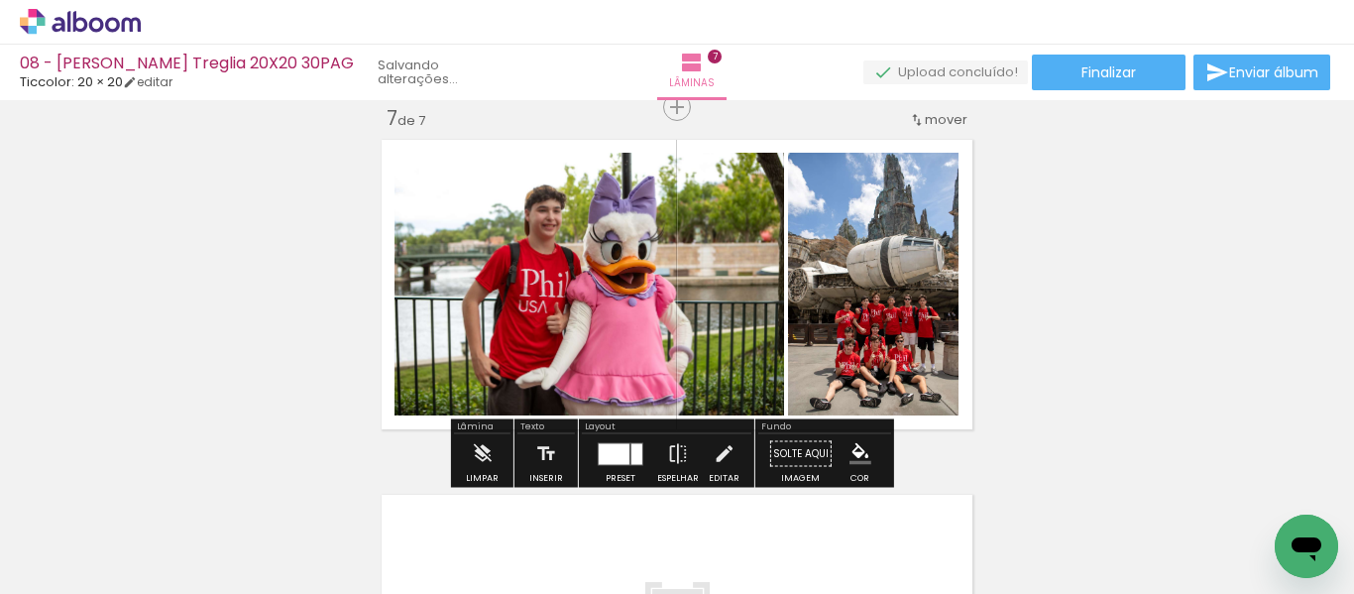
click at [732, 282] on quentale-photo at bounding box center [589, 284] width 390 height 263
click at [730, 448] on paper-button "Editar" at bounding box center [724, 459] width 41 height 51
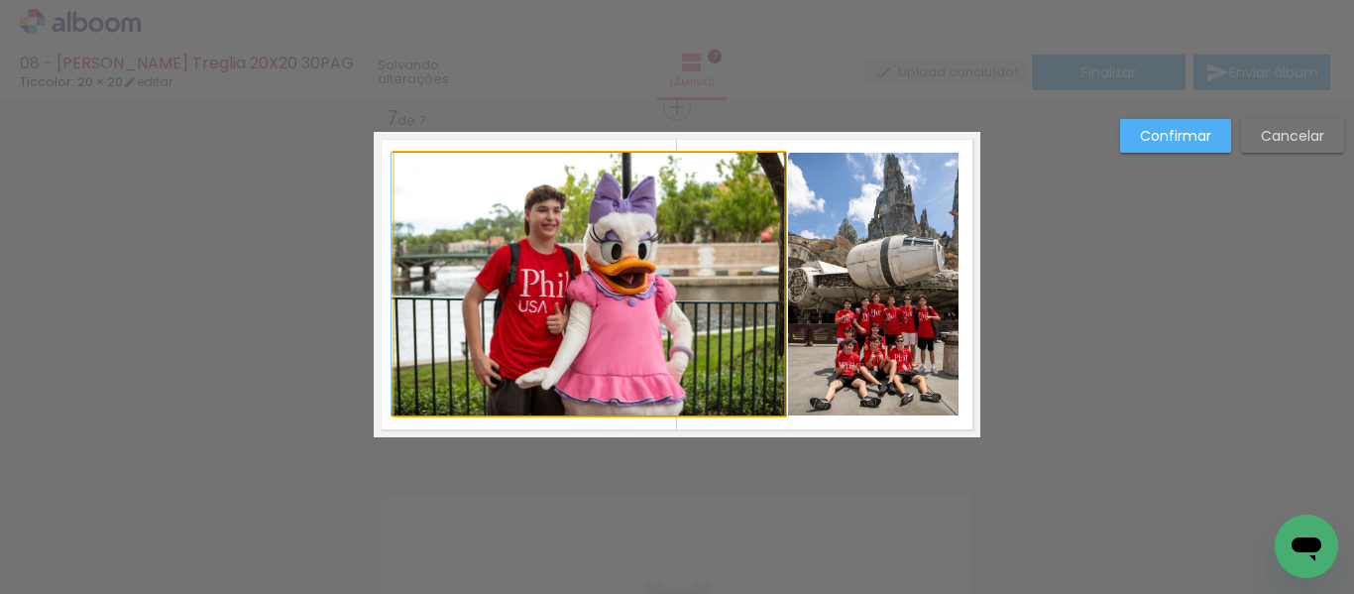
click at [762, 294] on quentale-photo at bounding box center [589, 284] width 390 height 263
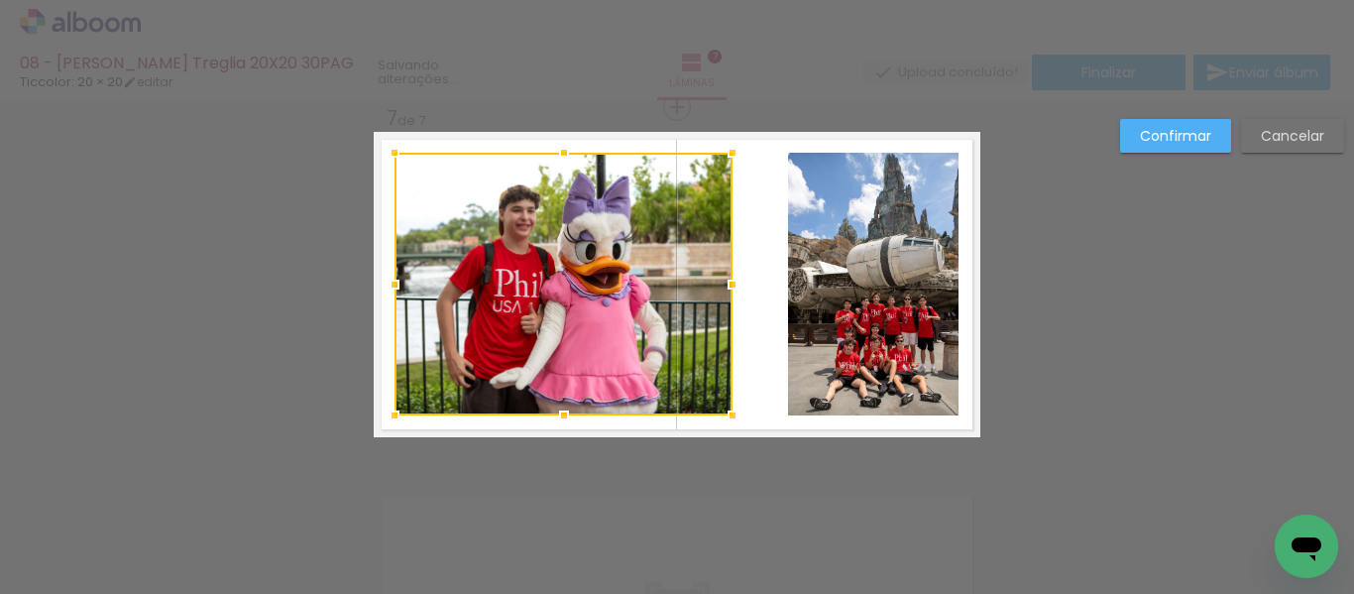
drag, startPoint x: 773, startPoint y: 281, endPoint x: 720, endPoint y: 291, distance: 54.6
click at [720, 291] on div at bounding box center [733, 285] width 40 height 40
click at [820, 280] on quentale-photo at bounding box center [873, 284] width 170 height 263
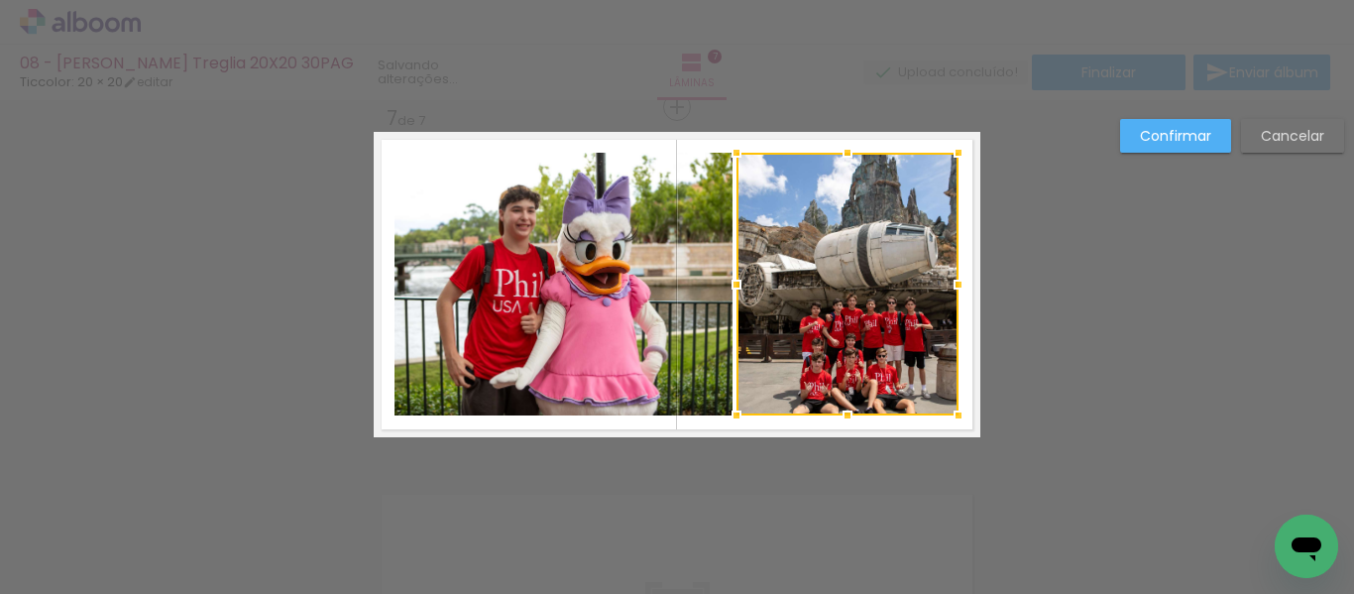
drag, startPoint x: 781, startPoint y: 288, endPoint x: 730, endPoint y: 287, distance: 51.6
click at [730, 287] on div at bounding box center [737, 285] width 40 height 40
click at [1165, 124] on paper-button "Confirmar" at bounding box center [1175, 136] width 111 height 34
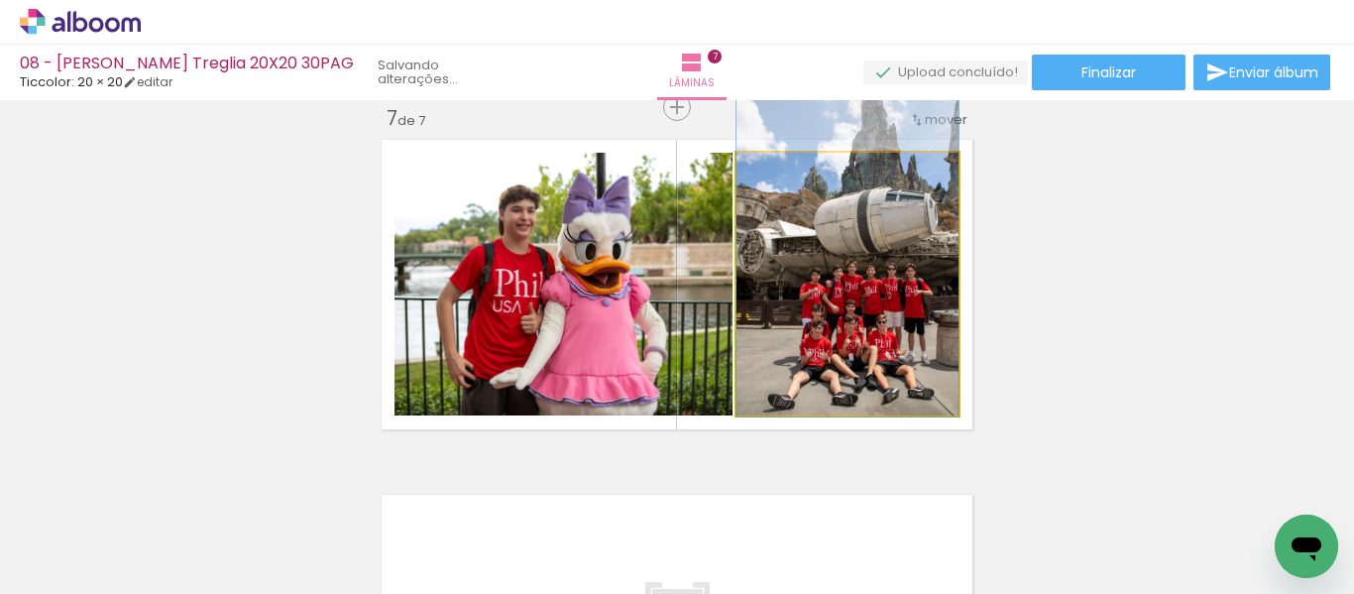
drag, startPoint x: 859, startPoint y: 290, endPoint x: 861, endPoint y: 269, distance: 21.9
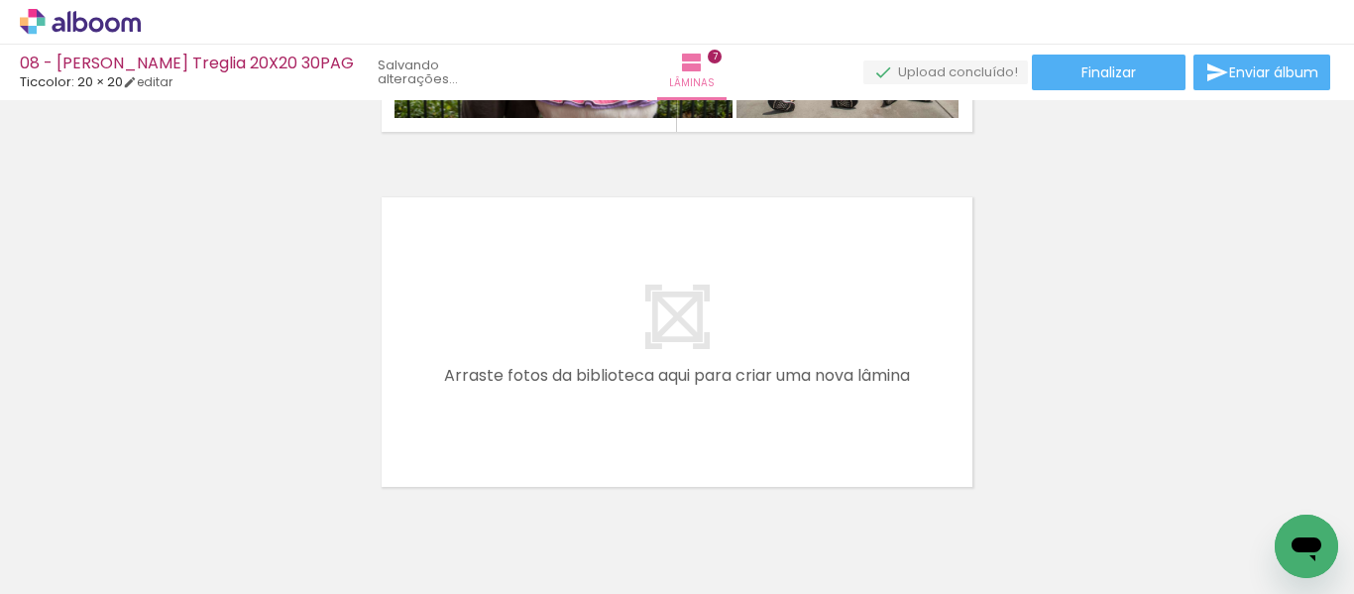
scroll to position [0, 1815]
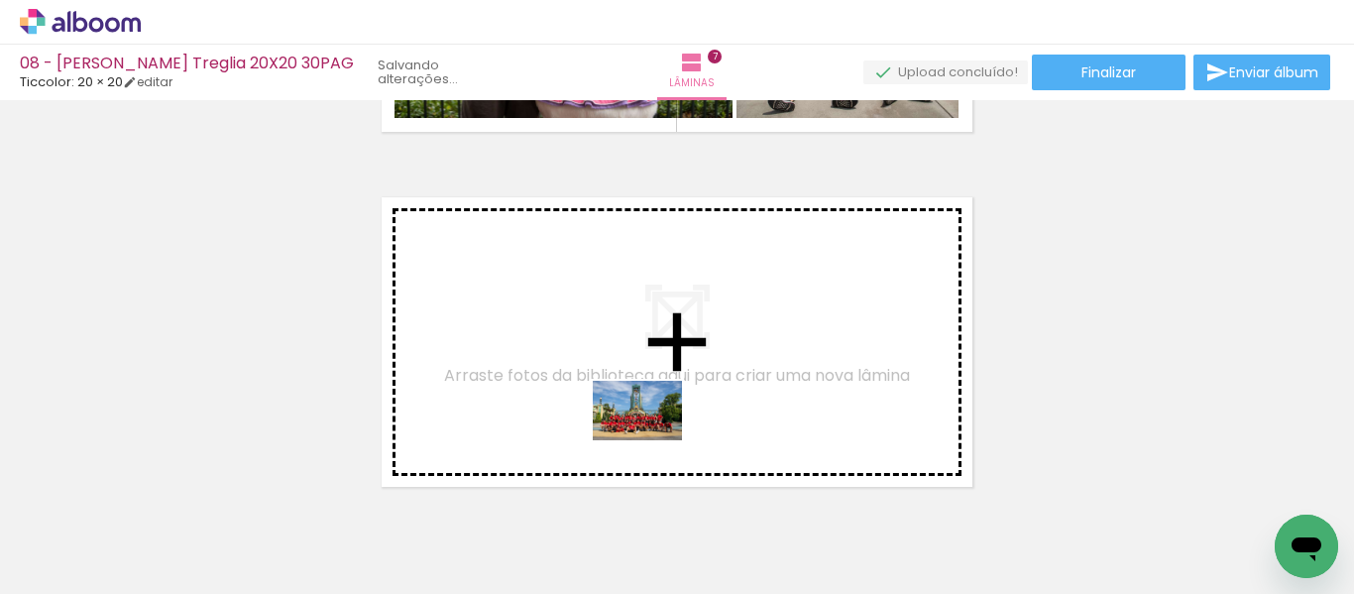
drag, startPoint x: 962, startPoint y: 543, endPoint x: 649, endPoint y: 439, distance: 330.0
click at [649, 439] on quentale-workspace at bounding box center [677, 297] width 1354 height 594
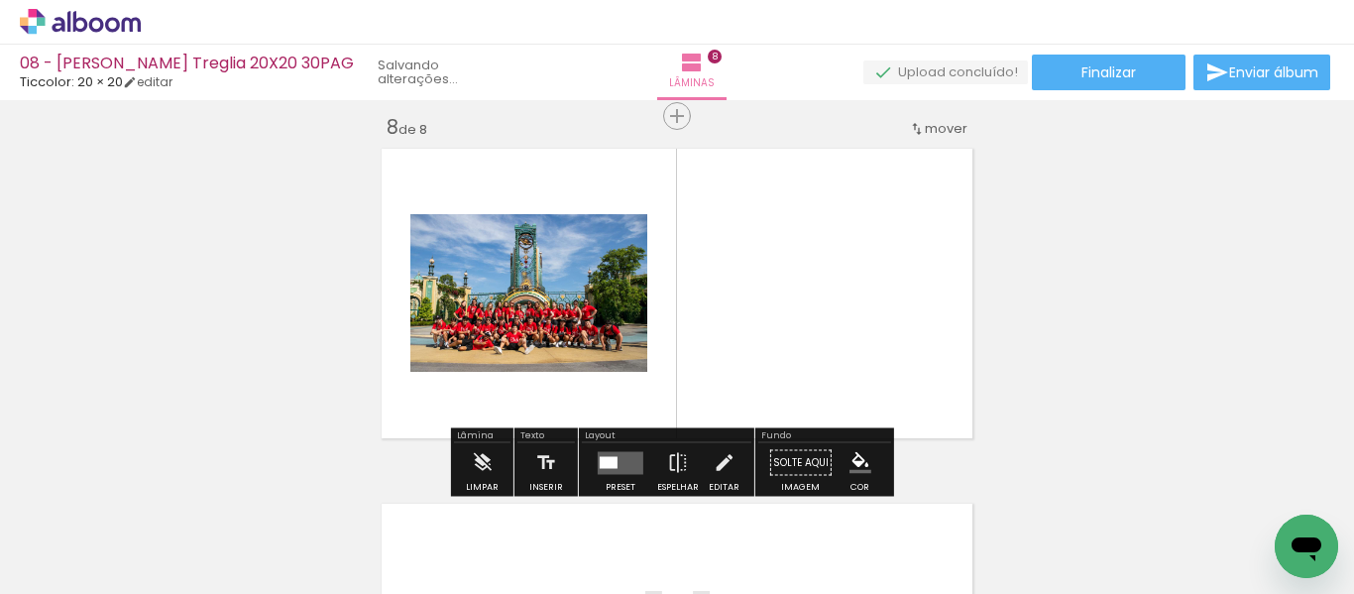
scroll to position [2510, 0]
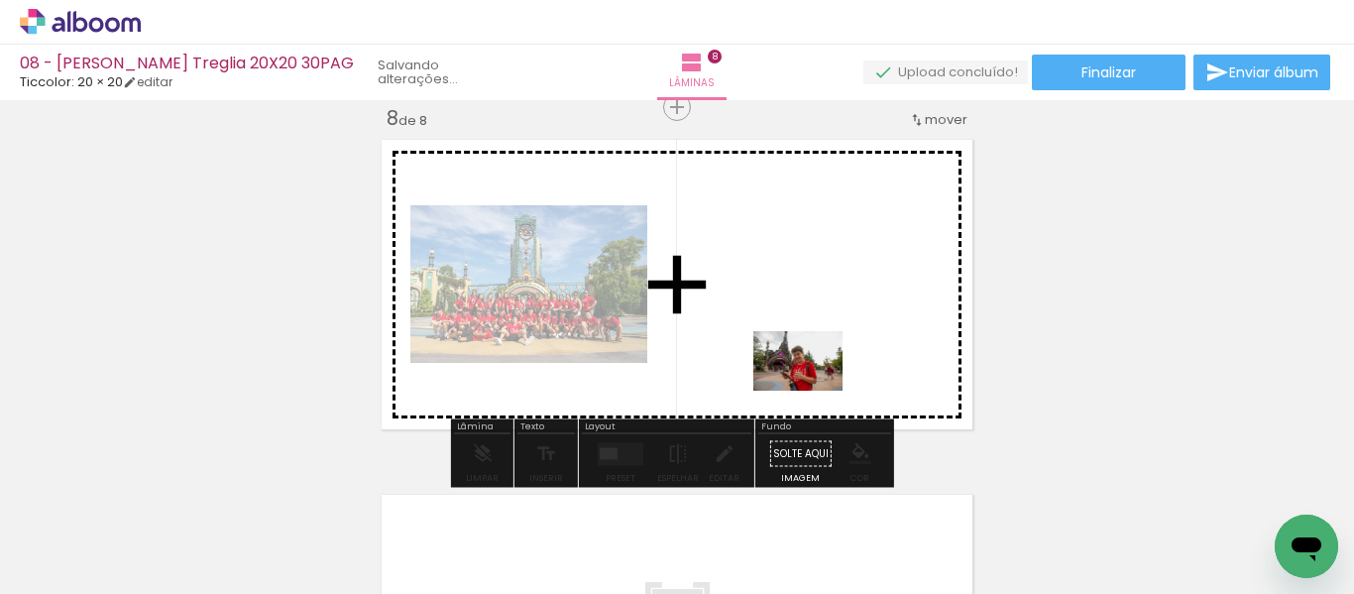
drag, startPoint x: 1067, startPoint y: 548, endPoint x: 812, endPoint y: 390, distance: 300.9
click at [812, 390] on quentale-workspace at bounding box center [677, 297] width 1354 height 594
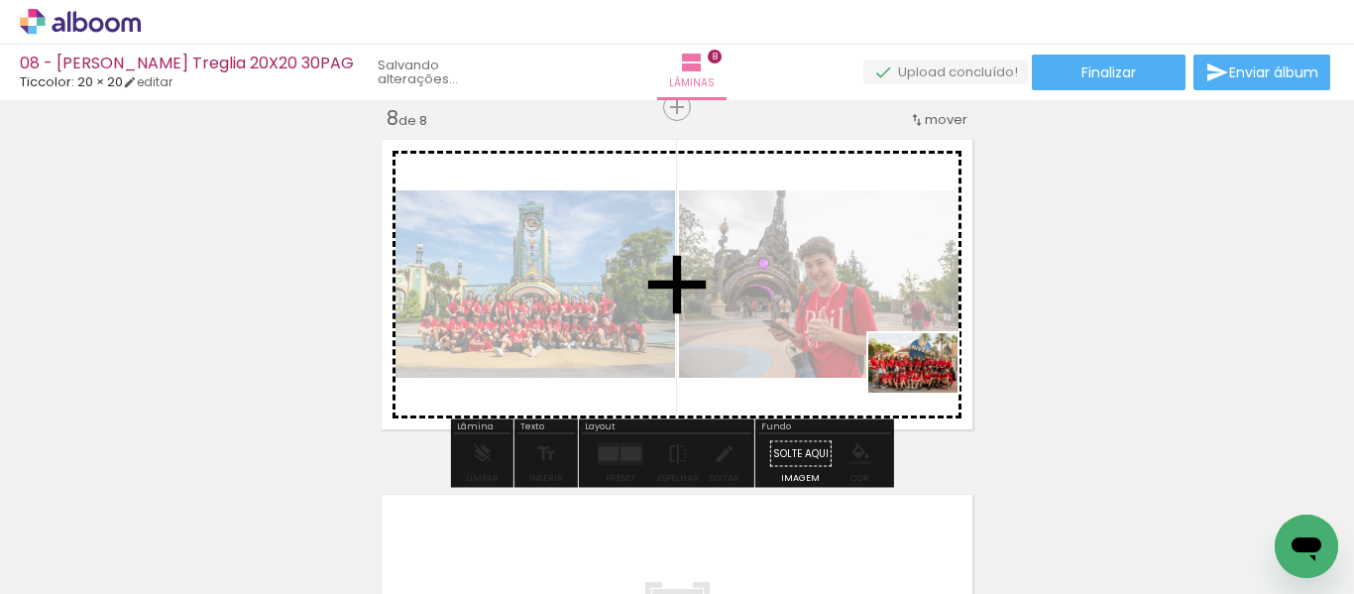
drag, startPoint x: 1161, startPoint y: 539, endPoint x: 947, endPoint y: 393, distance: 259.5
click at [914, 379] on quentale-workspace at bounding box center [677, 297] width 1354 height 594
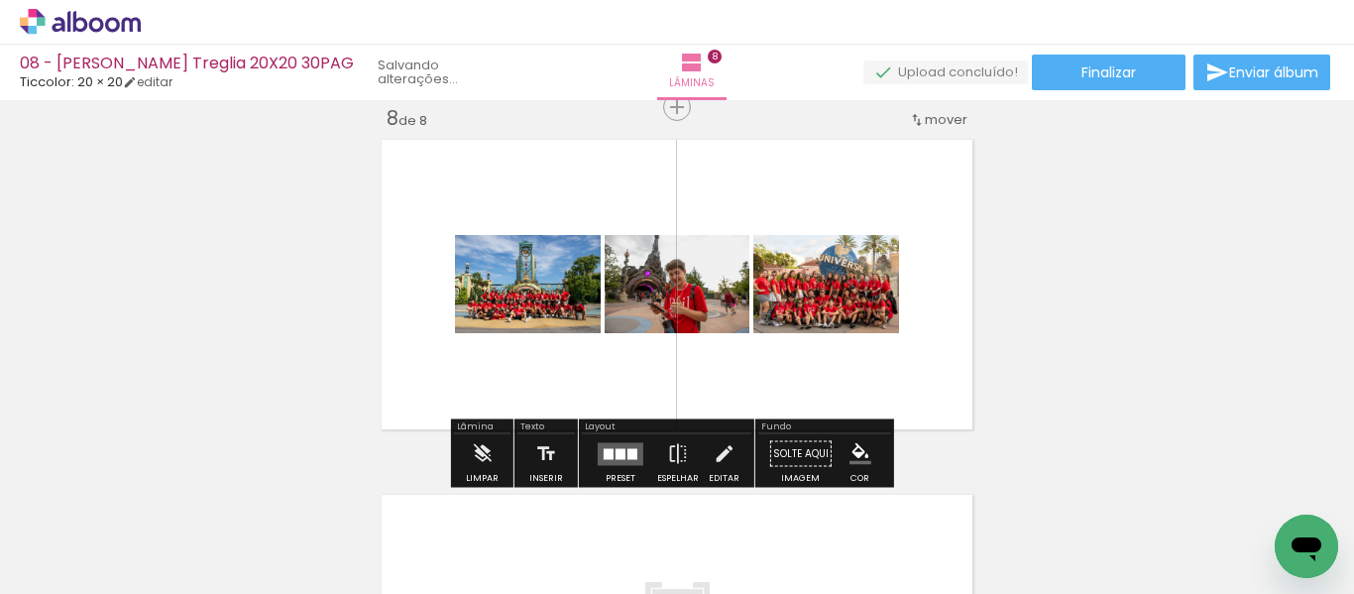
scroll to position [0, 2074]
click at [667, 457] on iron-icon at bounding box center [678, 454] width 22 height 40
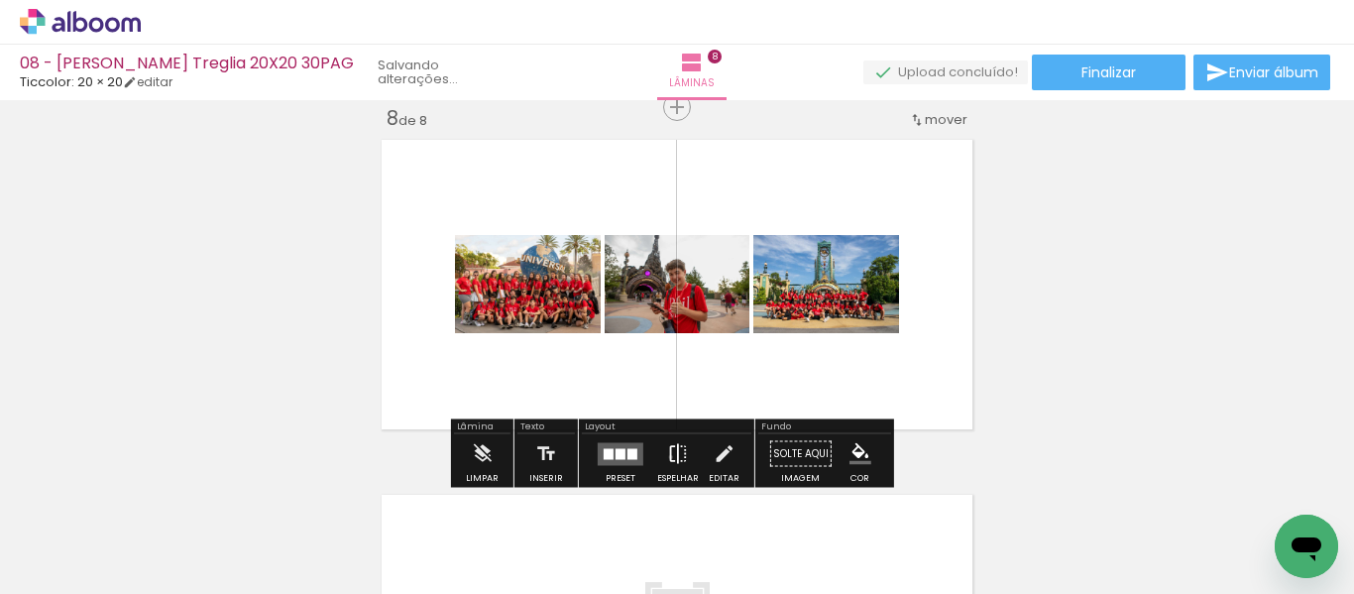
click at [667, 457] on iron-icon at bounding box center [678, 454] width 22 height 40
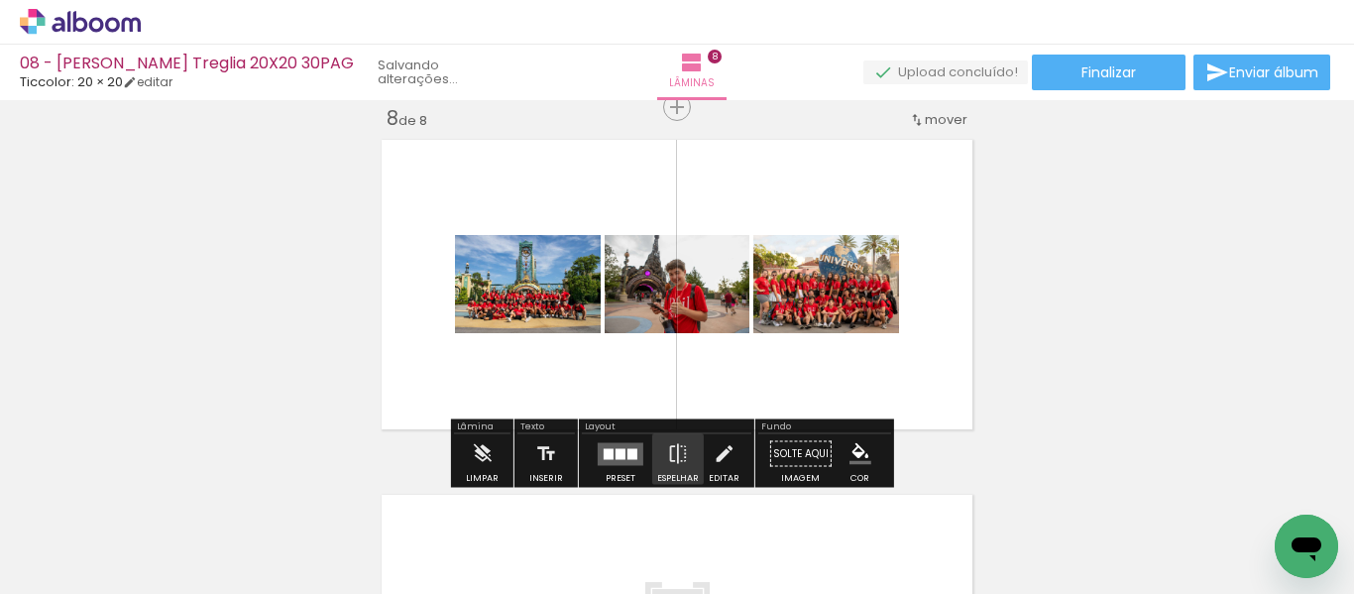
click at [630, 460] on quentale-layouter at bounding box center [621, 453] width 46 height 23
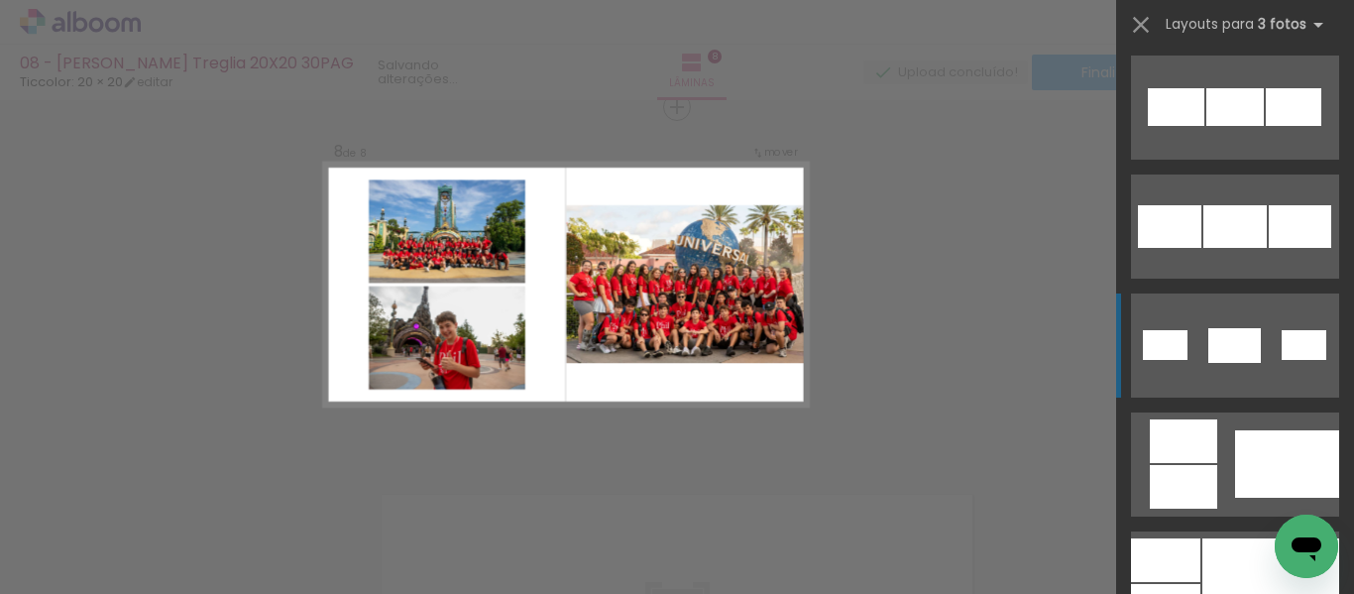
scroll to position [1189, 0]
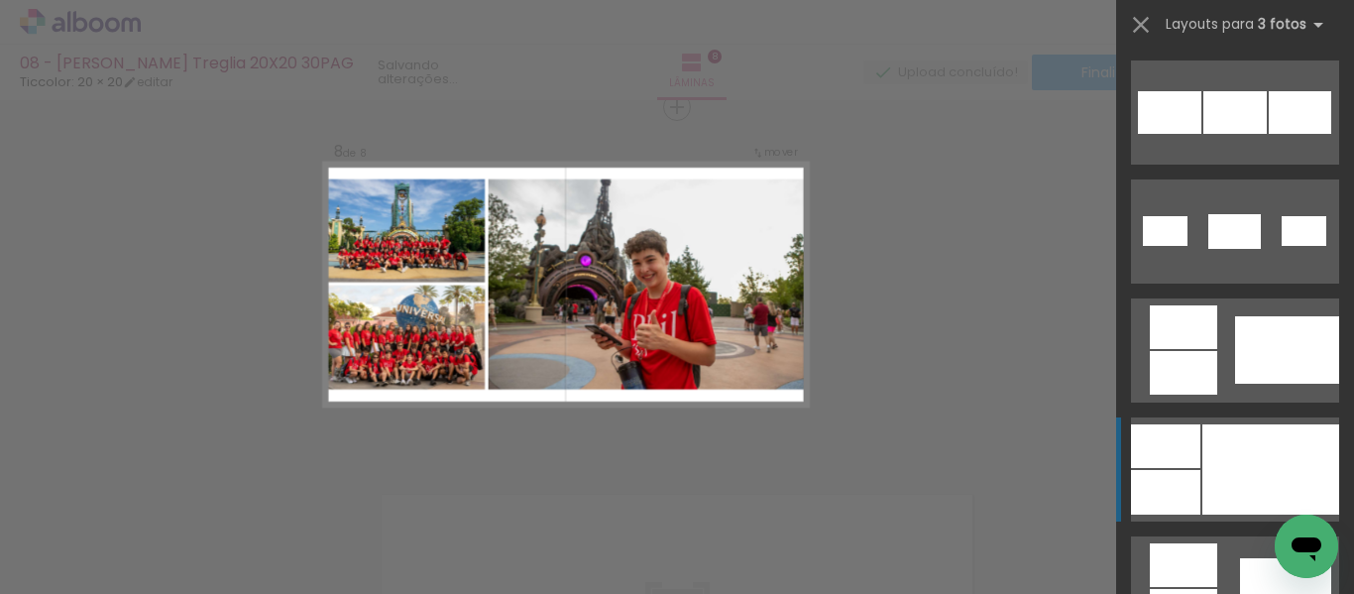
click at [1211, 487] on div at bounding box center [1270, 469] width 137 height 90
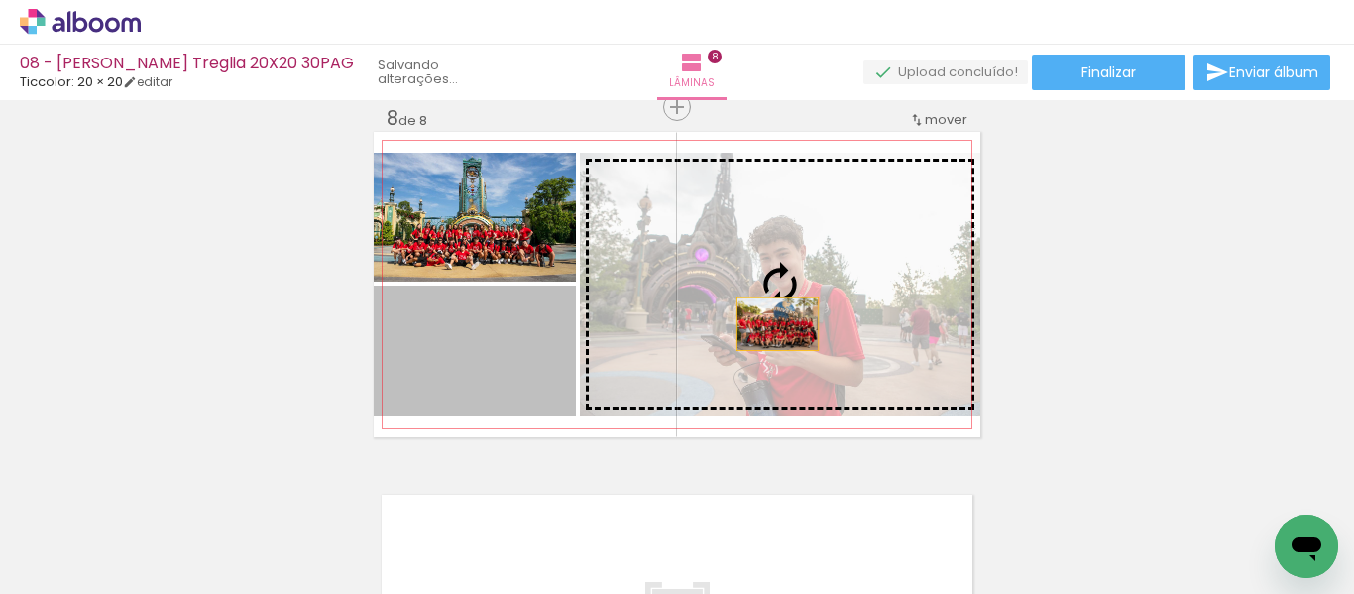
drag, startPoint x: 513, startPoint y: 379, endPoint x: 771, endPoint y: 324, distance: 263.4
click at [0, 0] on slot at bounding box center [0, 0] width 0 height 0
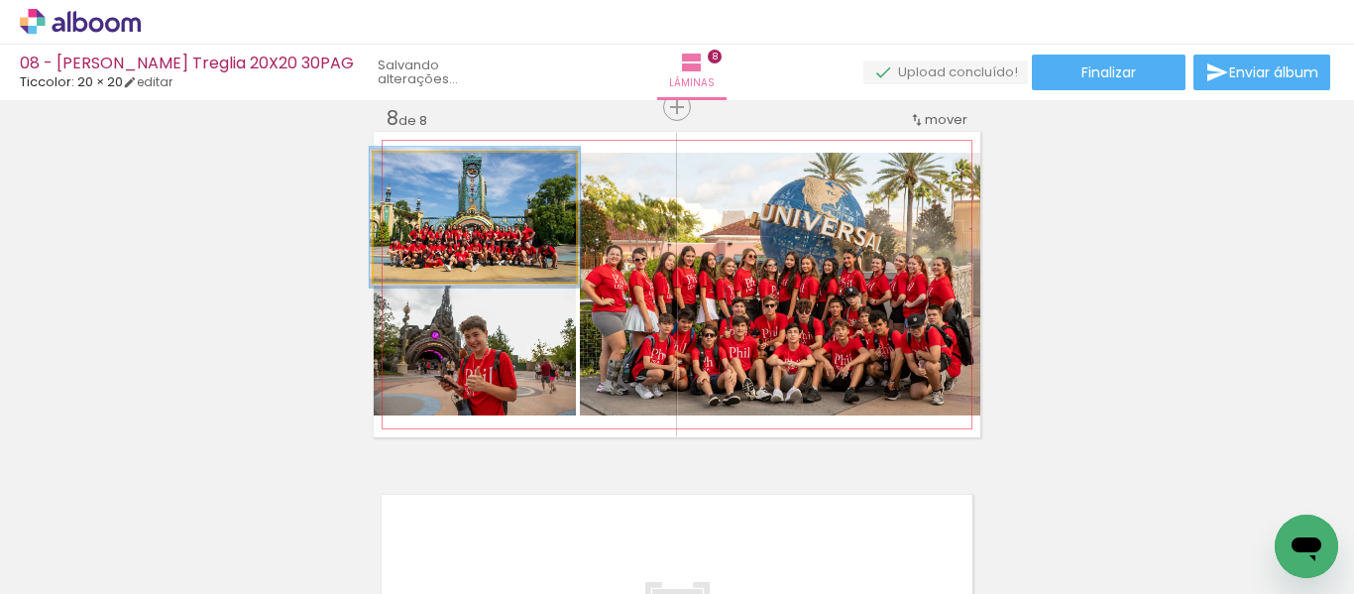
click at [422, 174] on div at bounding box center [423, 174] width 32 height 32
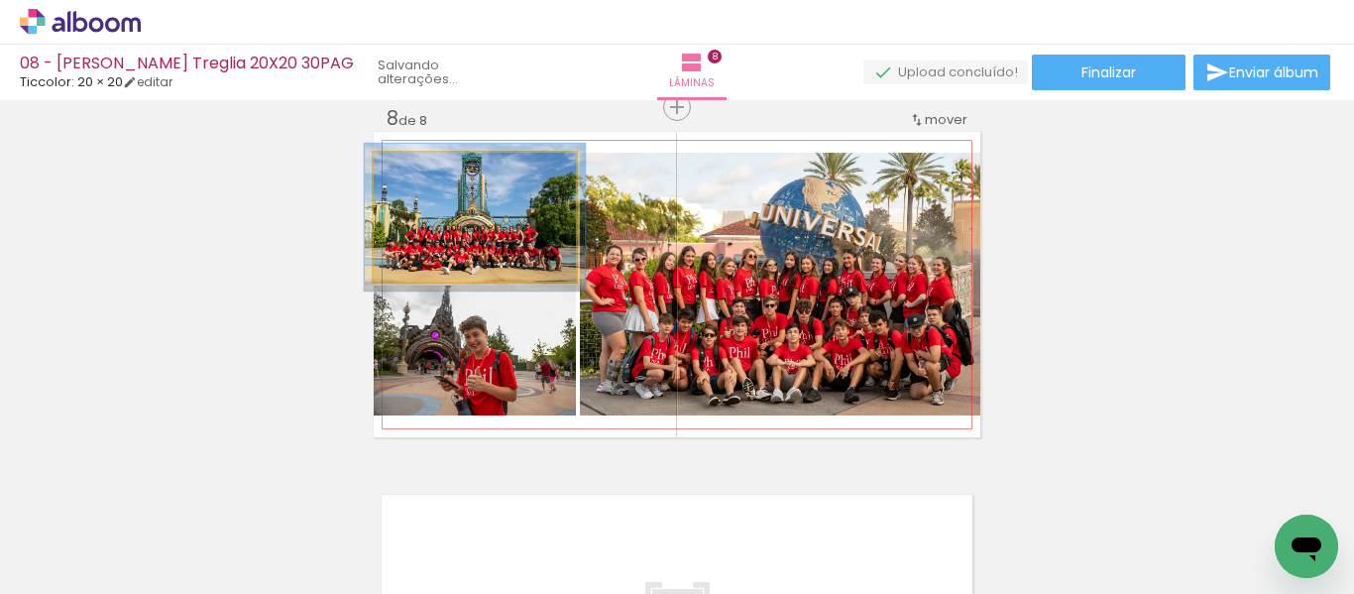
click at [420, 173] on div at bounding box center [427, 174] width 18 height 18
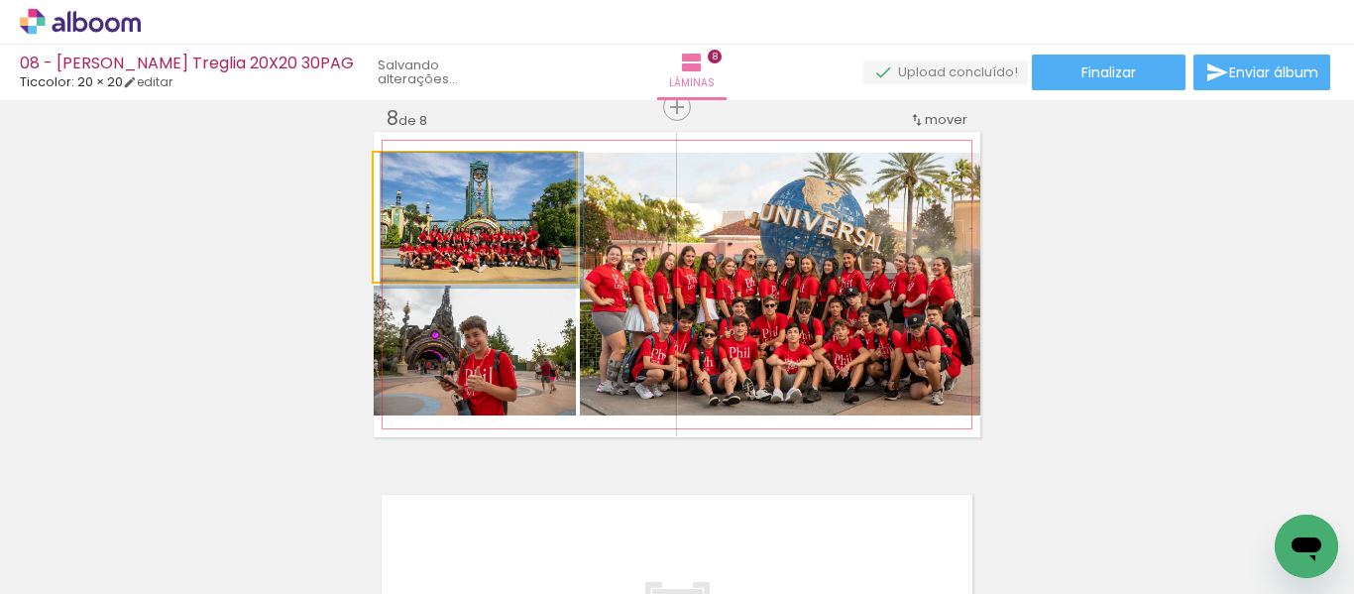
type paper-slider "100"
click at [411, 174] on div at bounding box center [420, 174] width 18 height 18
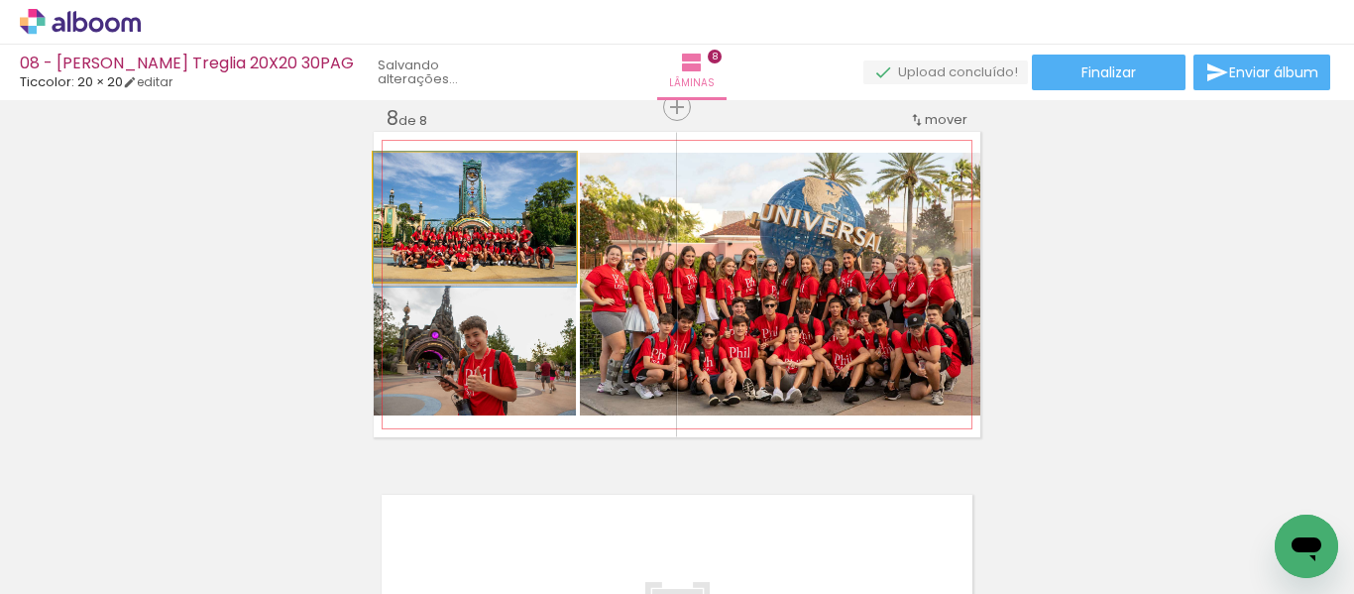
drag, startPoint x: 443, startPoint y: 210, endPoint x: 429, endPoint y: 209, distance: 13.9
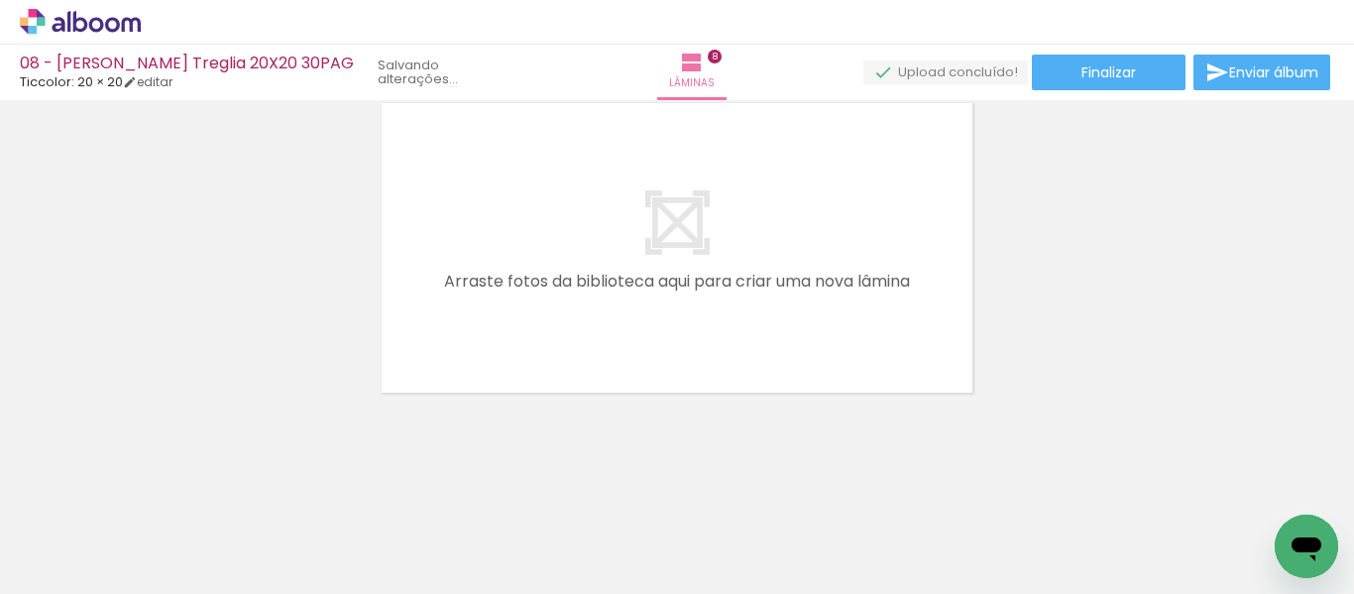
scroll to position [0, 1401]
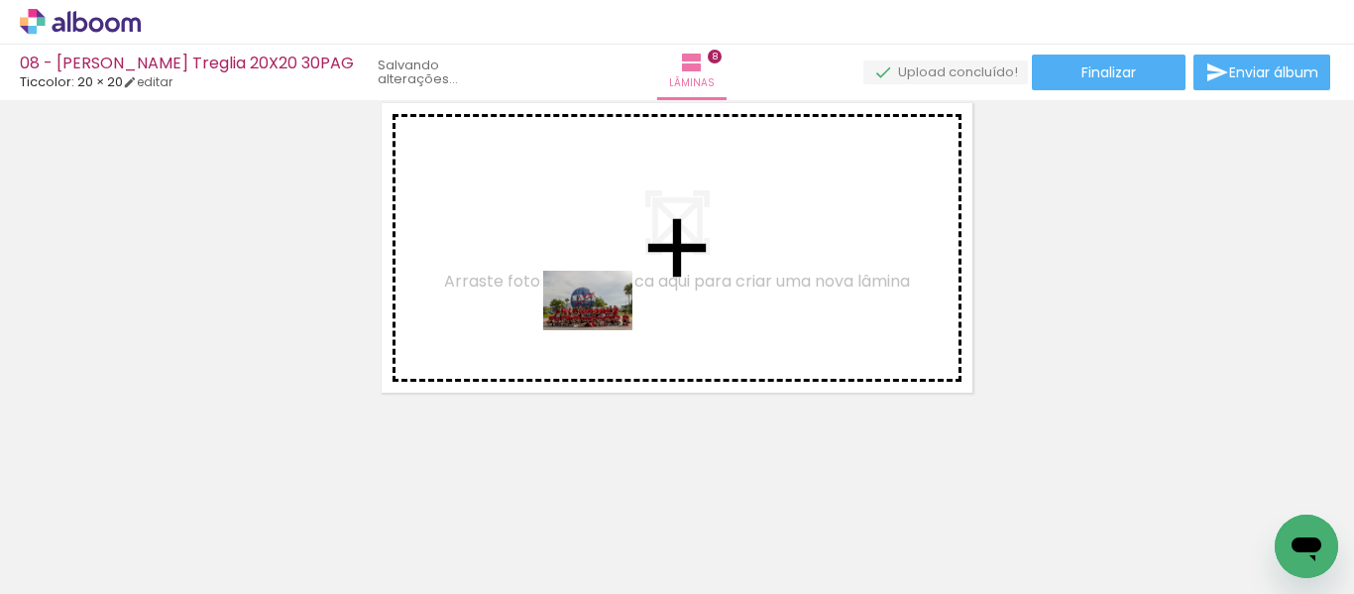
drag, startPoint x: 916, startPoint y: 545, endPoint x: 570, endPoint y: 313, distance: 416.5
click at [570, 313] on quentale-workspace at bounding box center [677, 297] width 1354 height 594
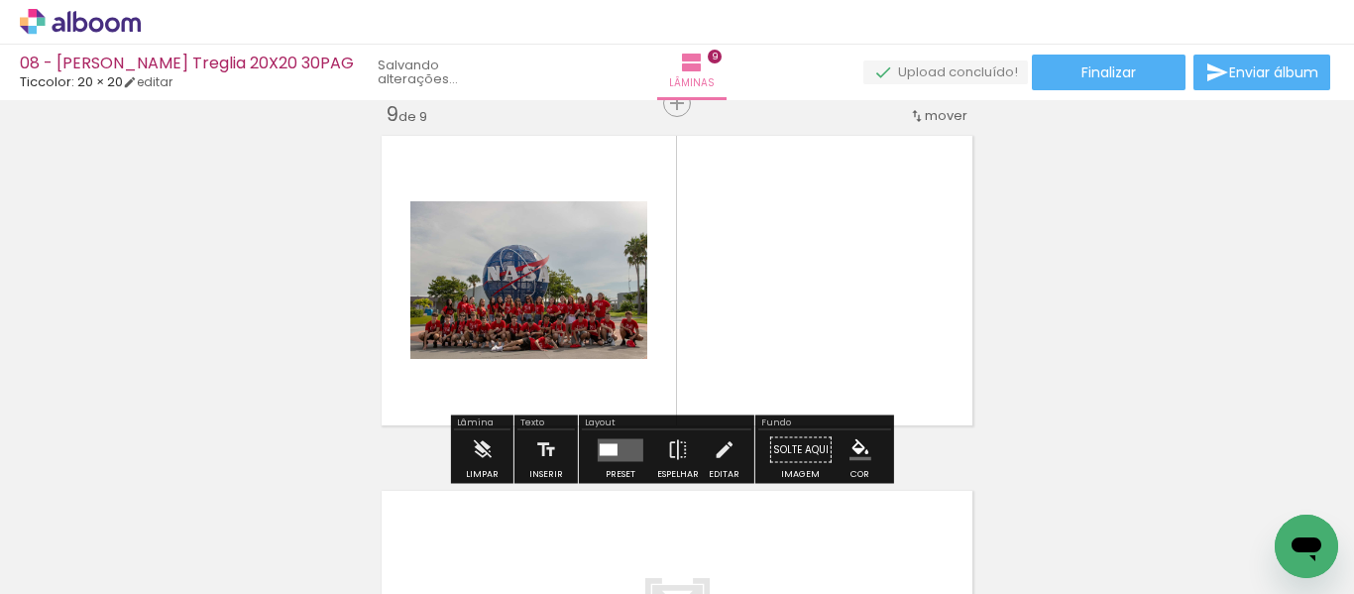
scroll to position [2864, 0]
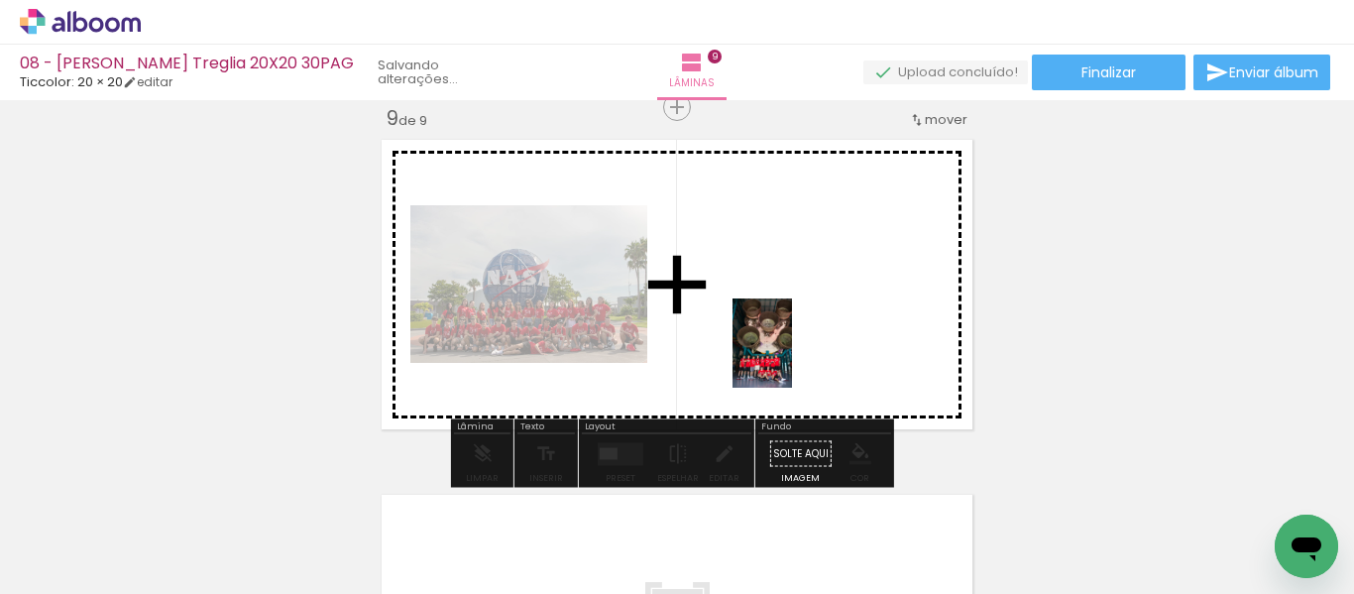
drag, startPoint x: 1027, startPoint y: 545, endPoint x: 828, endPoint y: 376, distance: 261.6
click at [792, 356] on quentale-workspace at bounding box center [677, 297] width 1354 height 594
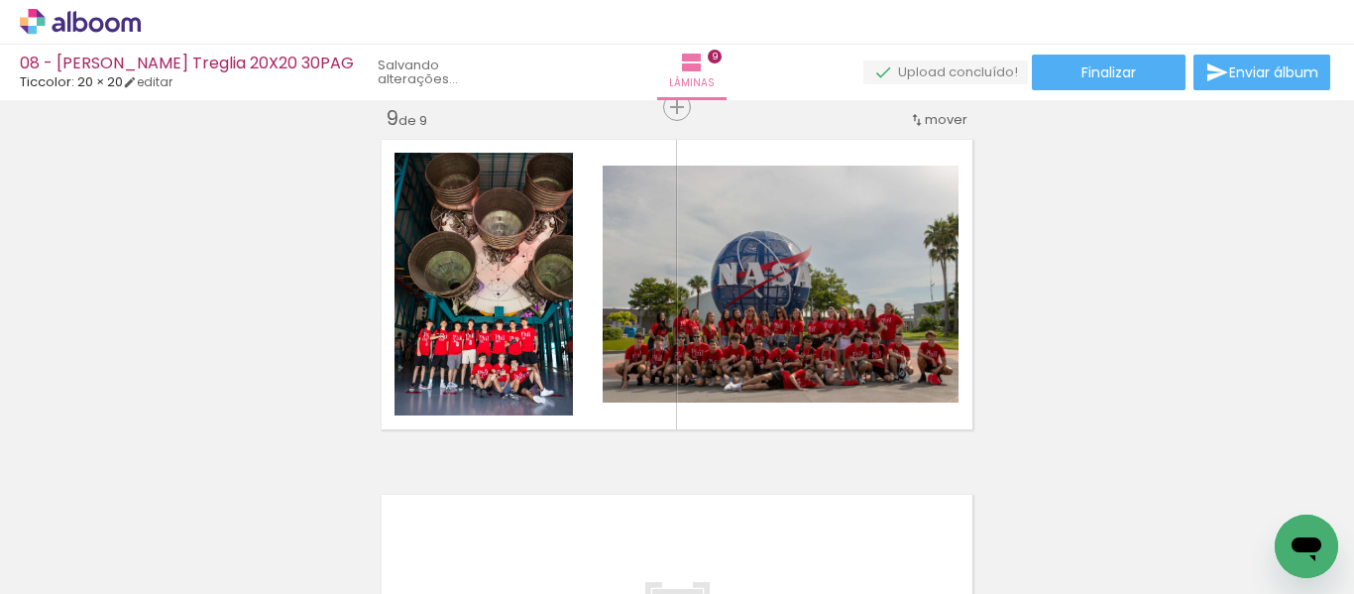
scroll to position [0, 0]
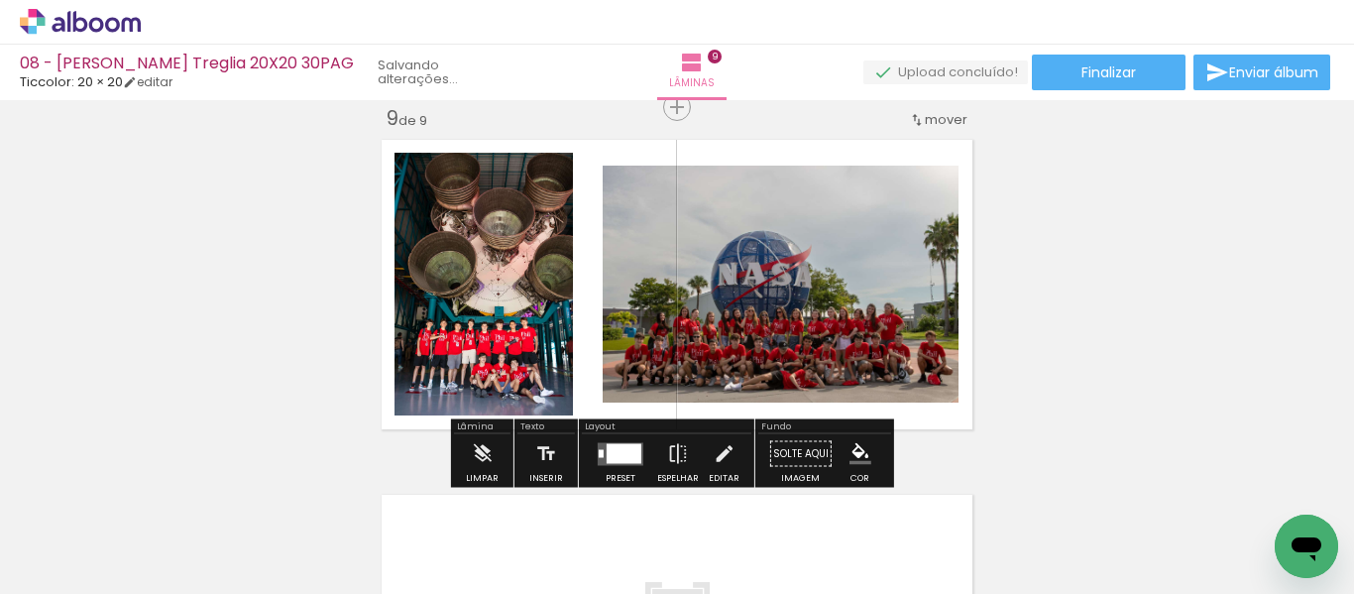
click at [616, 454] on div at bounding box center [624, 453] width 35 height 20
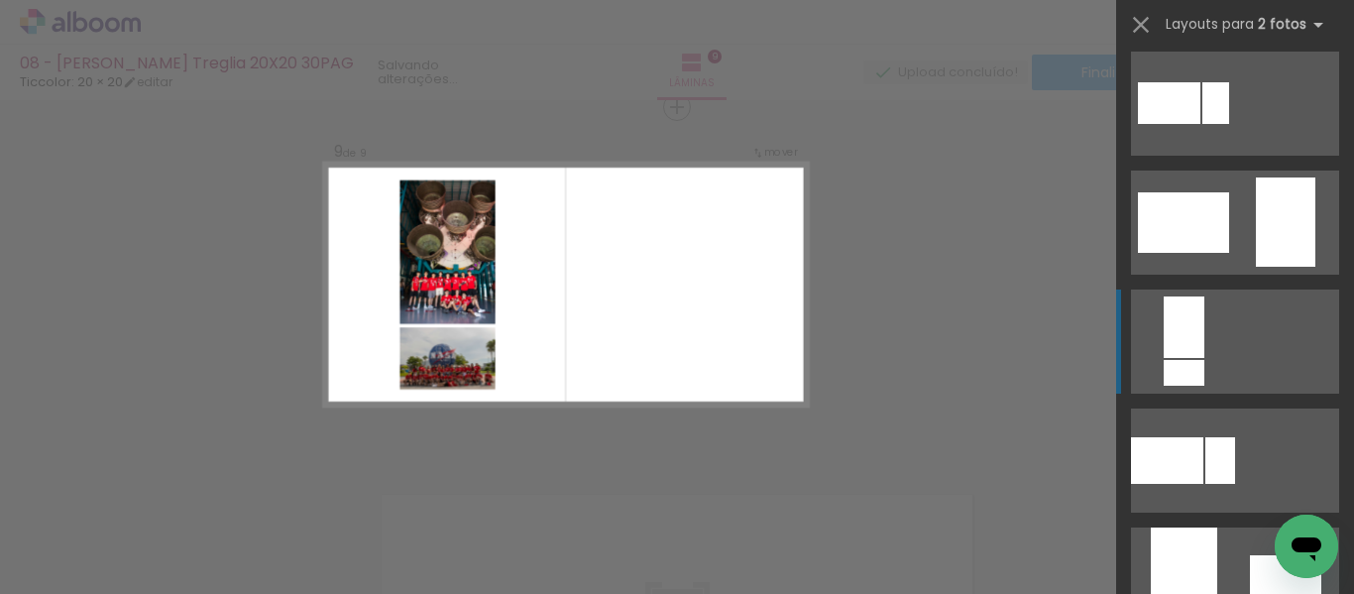
scroll to position [892, 0]
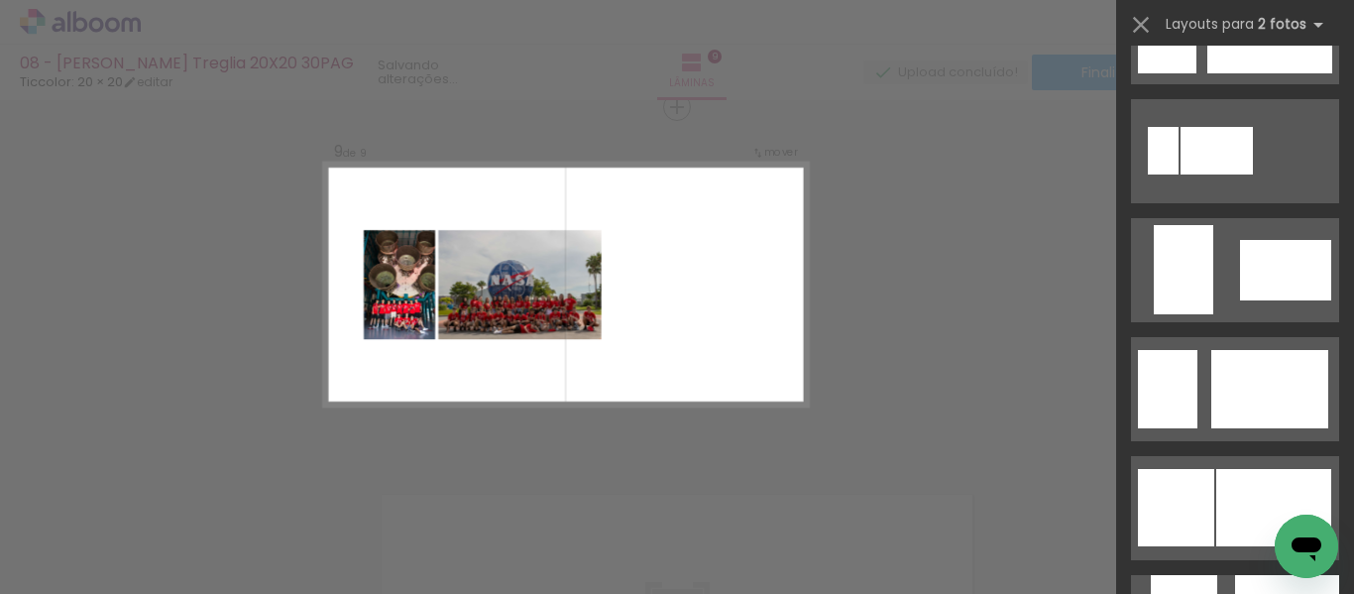
scroll to position [1388, 0]
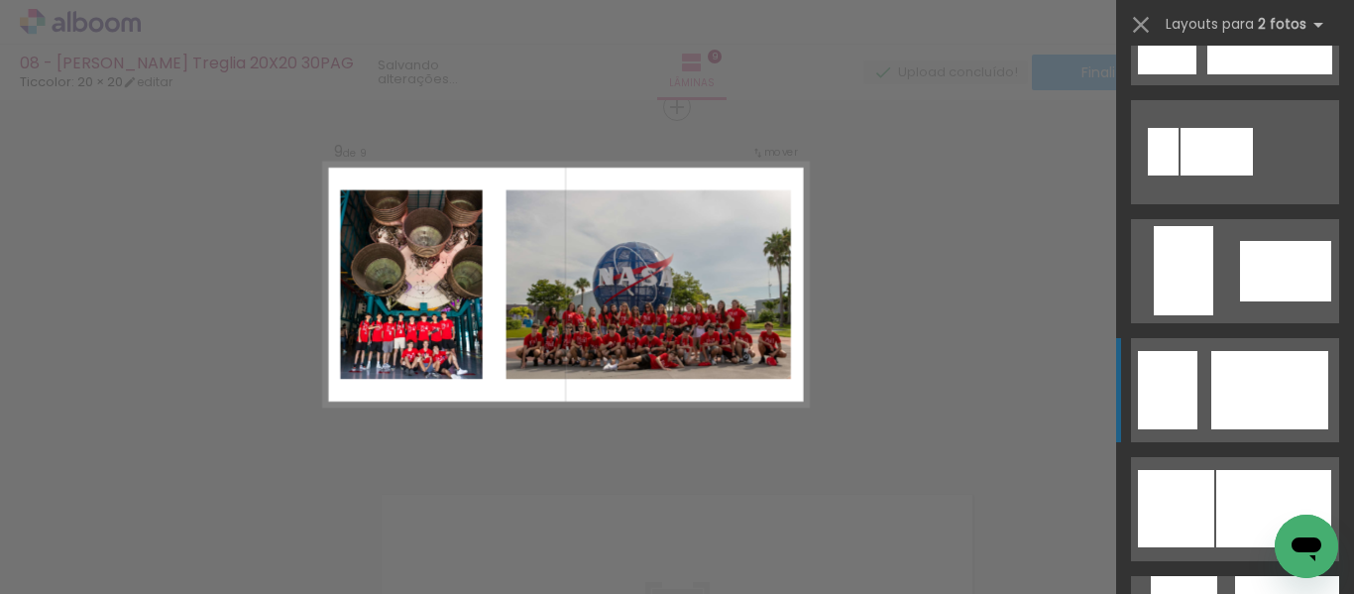
click at [1222, 370] on div at bounding box center [1269, 390] width 117 height 78
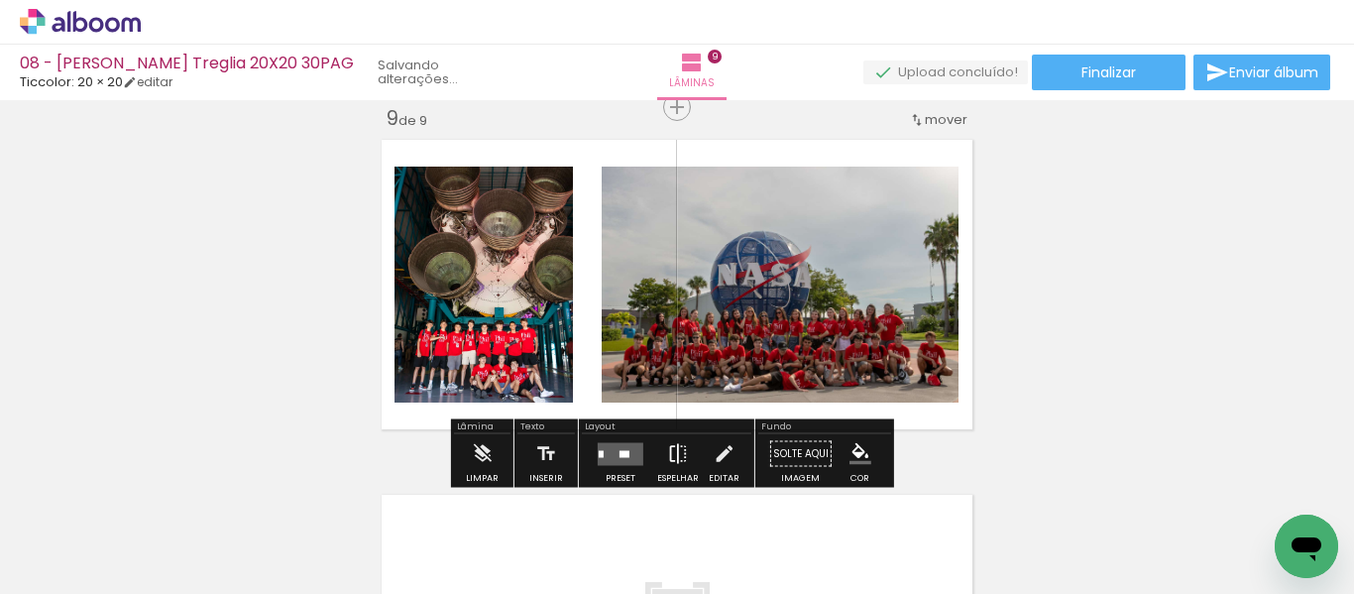
click at [670, 457] on iron-icon at bounding box center [678, 454] width 22 height 40
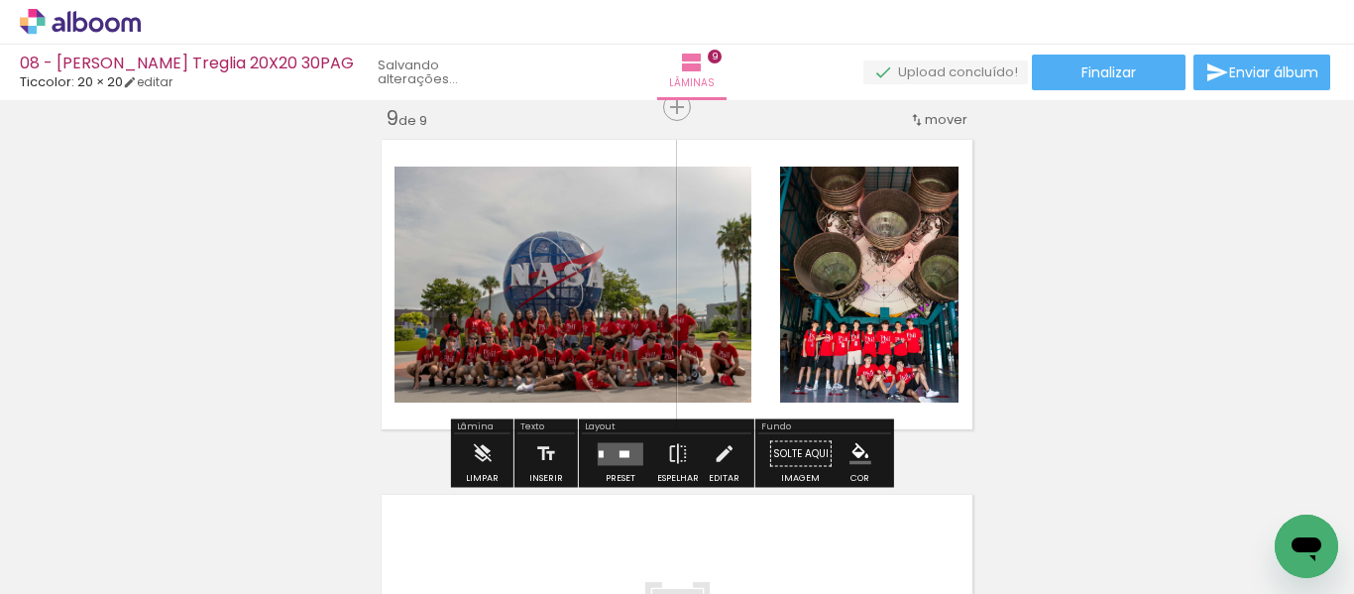
click at [612, 456] on div at bounding box center [617, 453] width 10 height 7
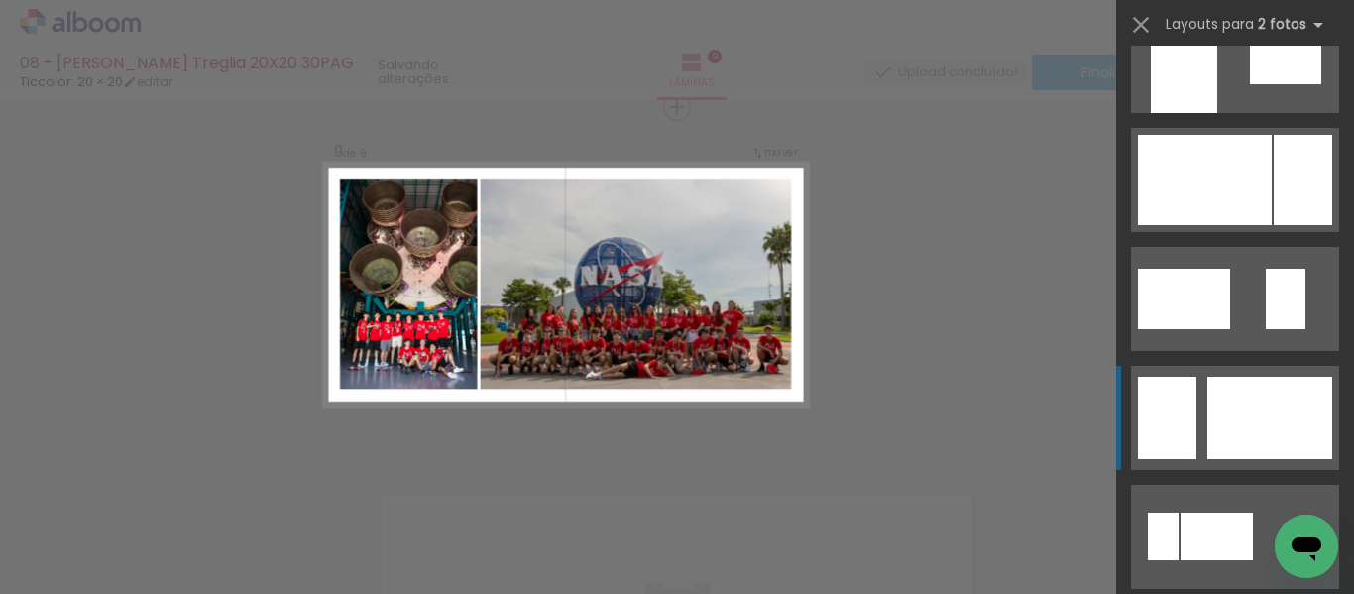
scroll to position [872, 0]
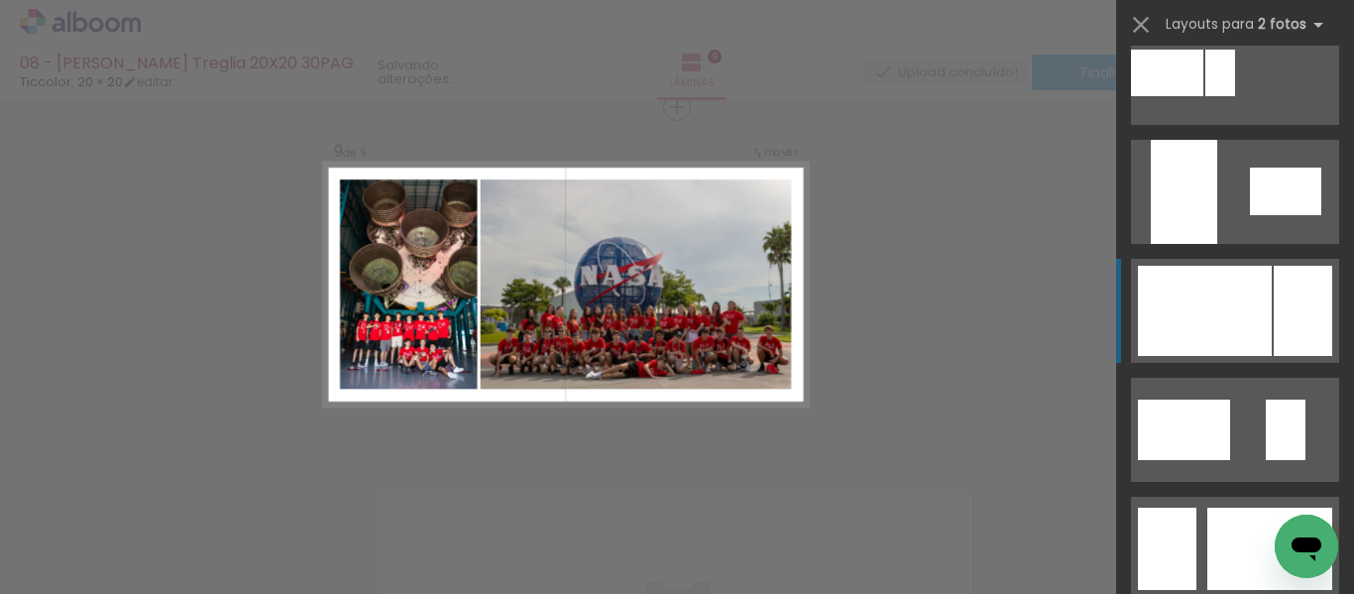
click at [1243, 313] on div at bounding box center [1205, 311] width 134 height 90
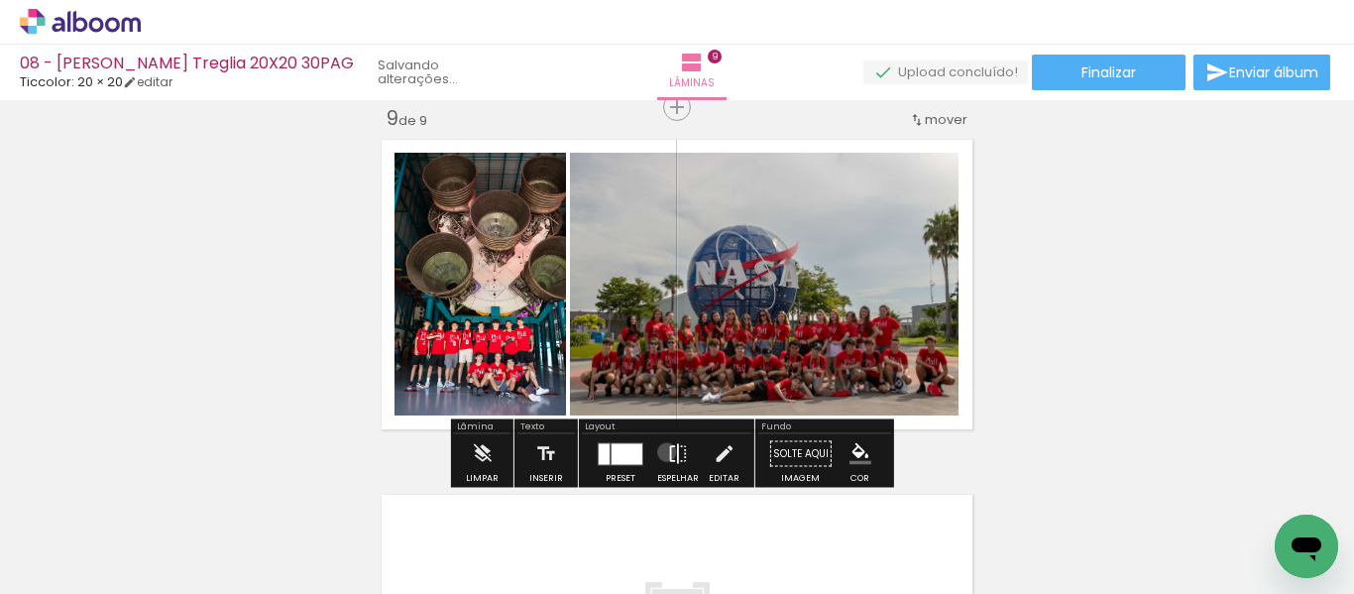
click at [667, 452] on iron-icon at bounding box center [678, 454] width 22 height 40
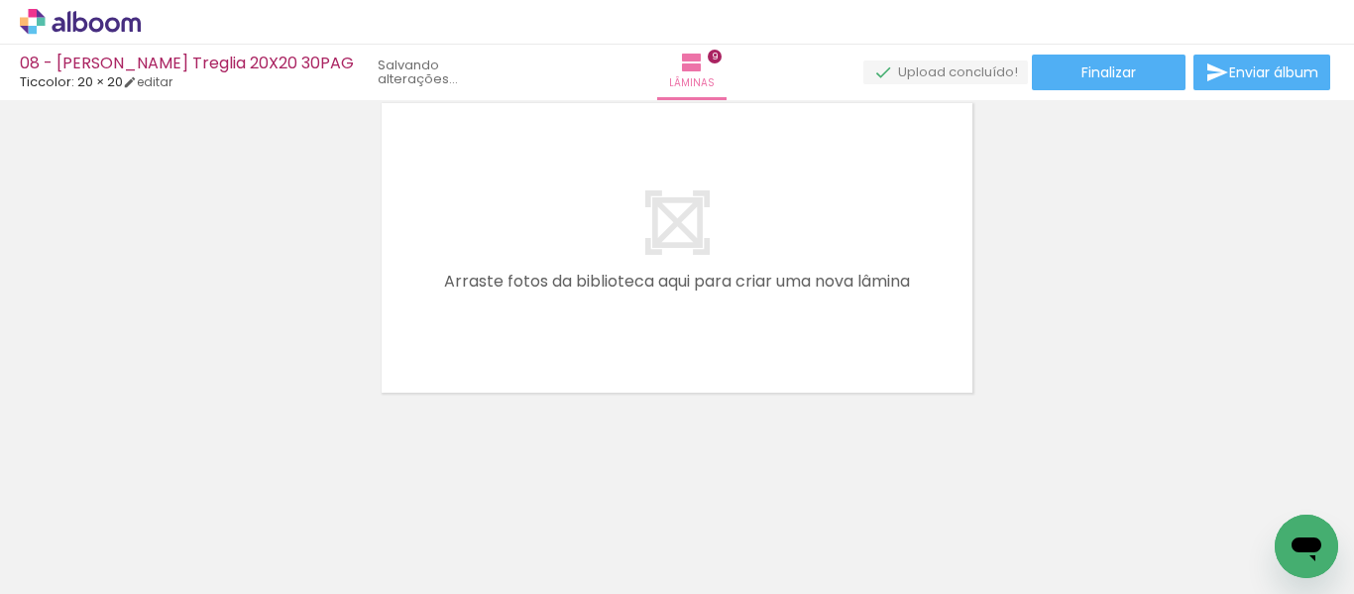
scroll to position [0, 472]
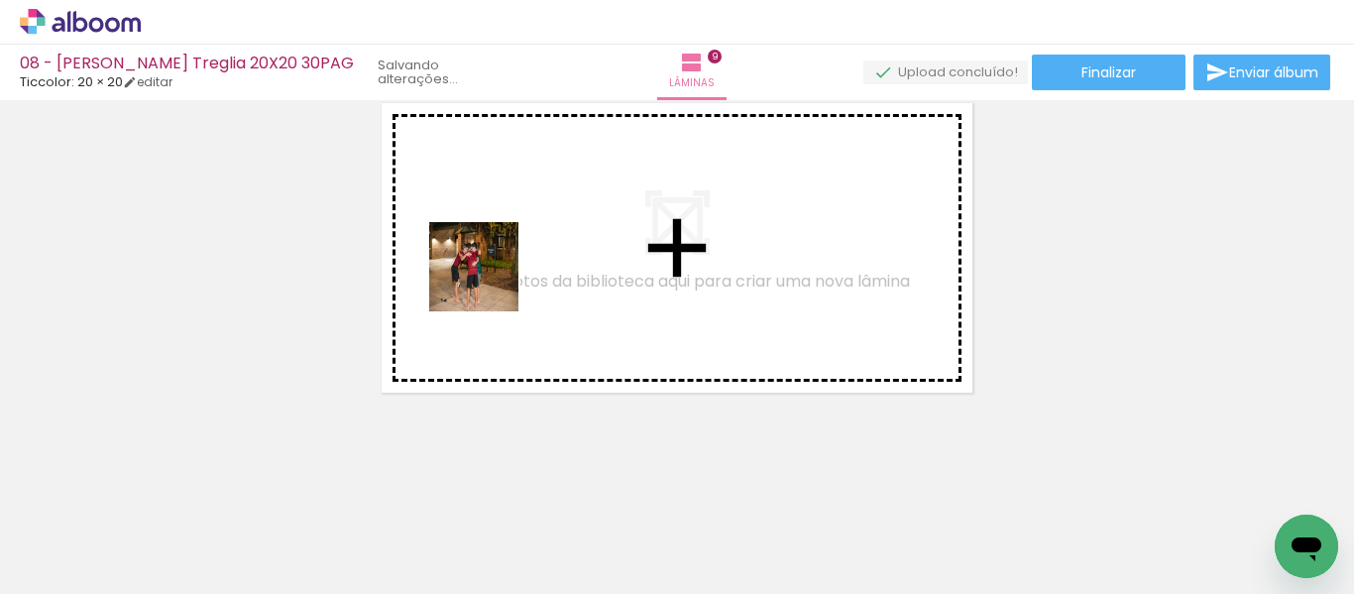
drag, startPoint x: 618, startPoint y: 536, endPoint x: 489, endPoint y: 281, distance: 285.5
click at [489, 281] on quentale-workspace at bounding box center [677, 297] width 1354 height 594
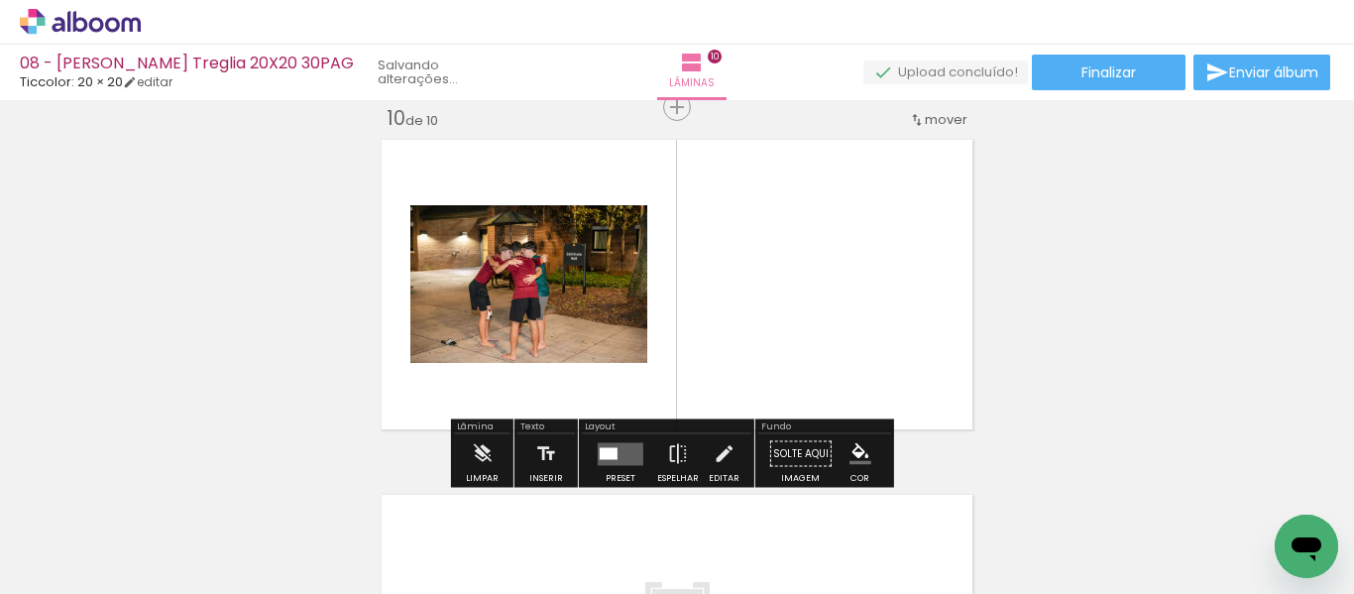
scroll to position [0, 1191]
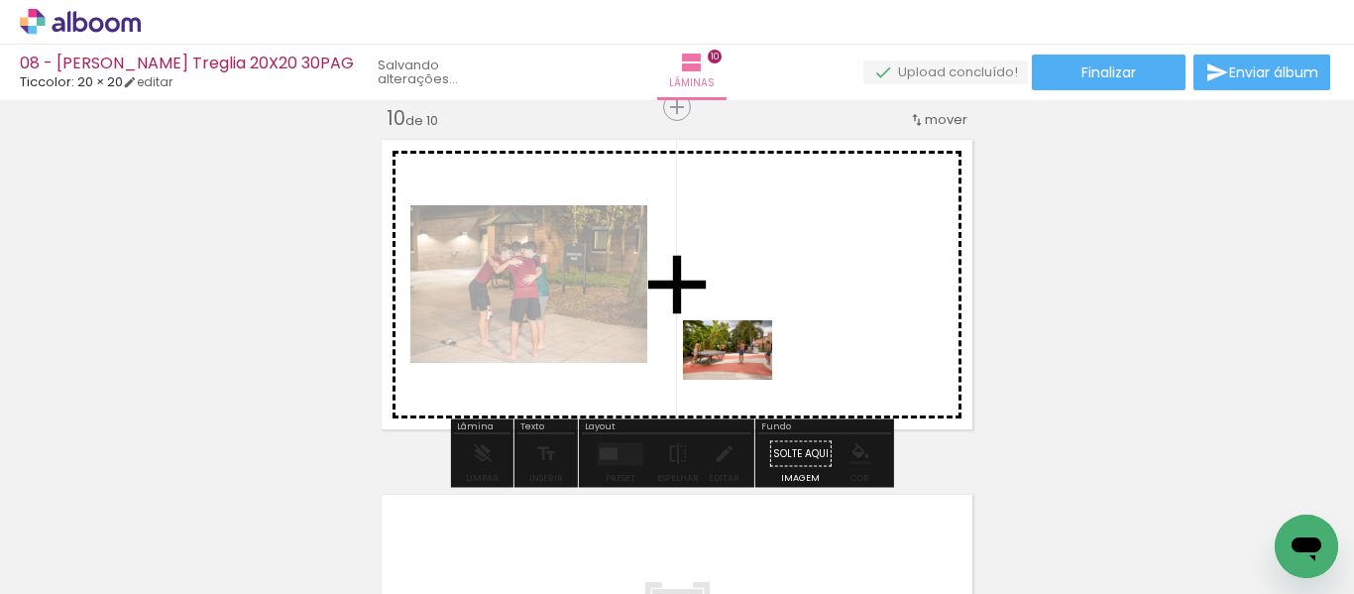
drag, startPoint x: 672, startPoint y: 535, endPoint x: 762, endPoint y: 400, distance: 162.2
click at [747, 372] on quentale-workspace at bounding box center [677, 297] width 1354 height 594
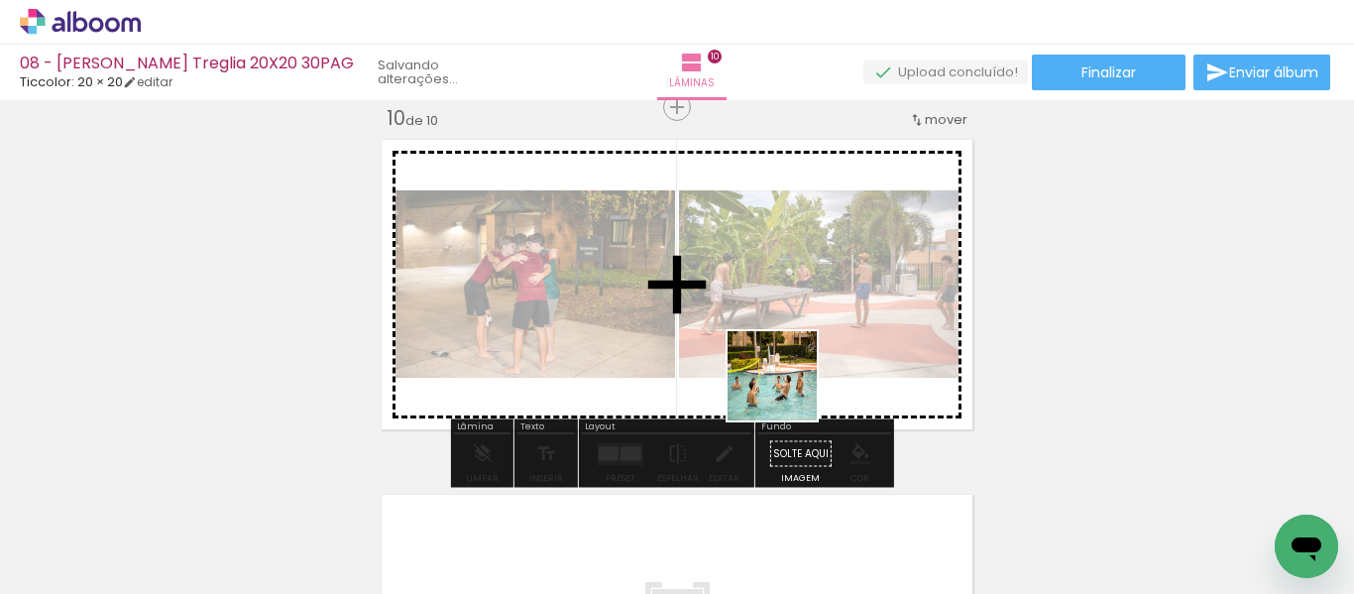
drag, startPoint x: 777, startPoint y: 547, endPoint x: 811, endPoint y: 405, distance: 145.7
click at [792, 371] on quentale-workspace at bounding box center [677, 297] width 1354 height 594
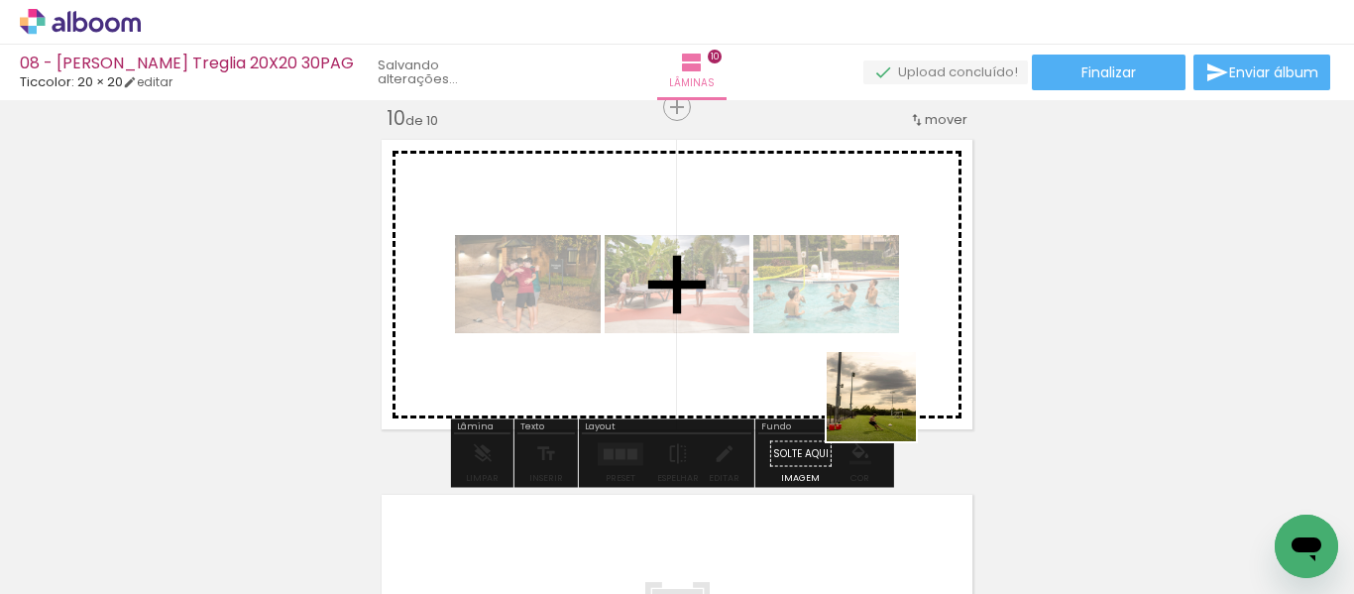
drag, startPoint x: 891, startPoint y: 486, endPoint x: 889, endPoint y: 383, distance: 103.1
click at [889, 383] on quentale-workspace at bounding box center [677, 297] width 1354 height 594
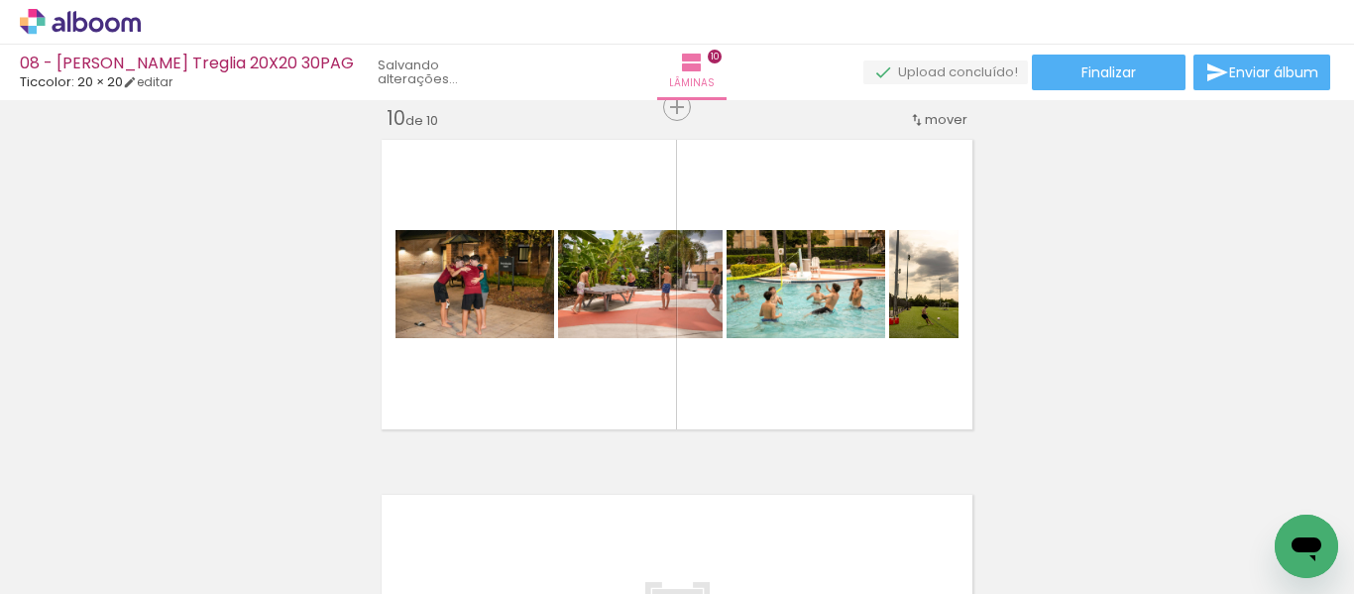
scroll to position [0, 2469]
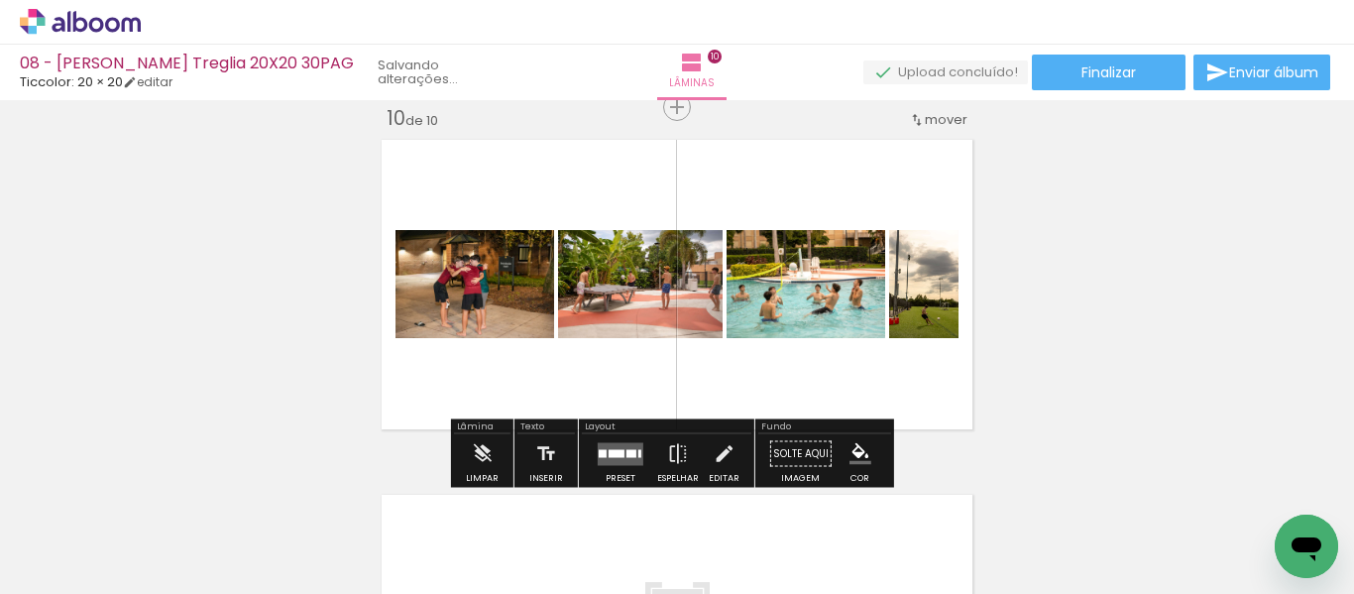
click at [630, 451] on div at bounding box center [631, 453] width 10 height 8
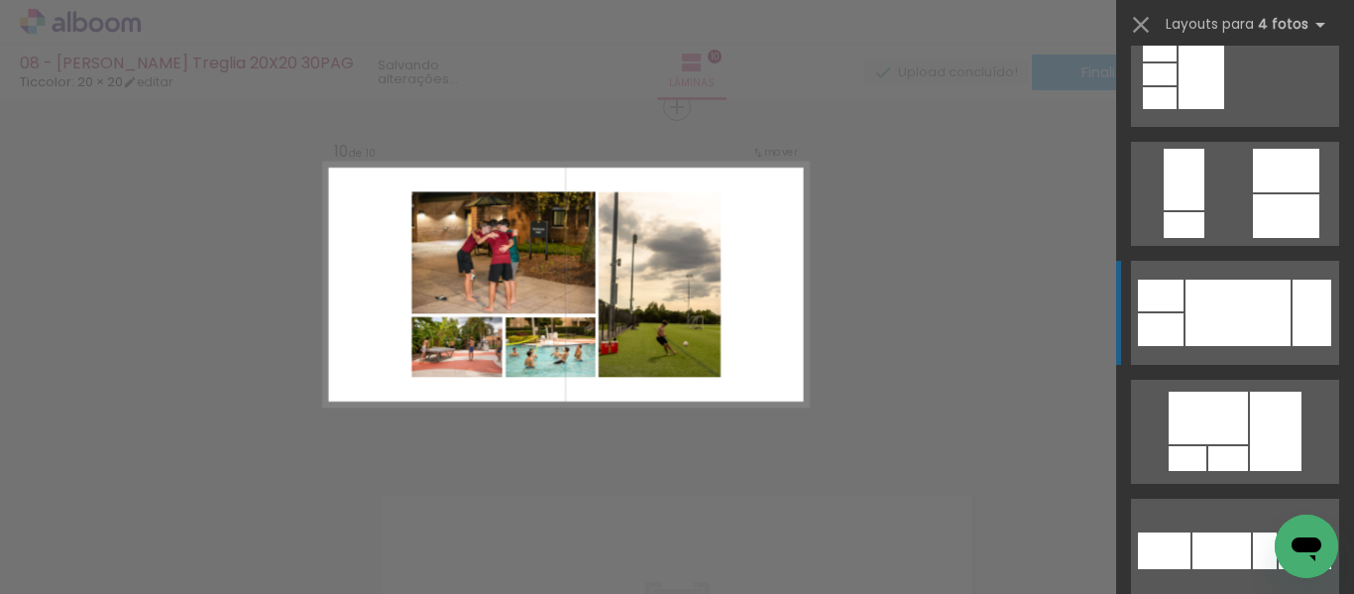
scroll to position [2478, 0]
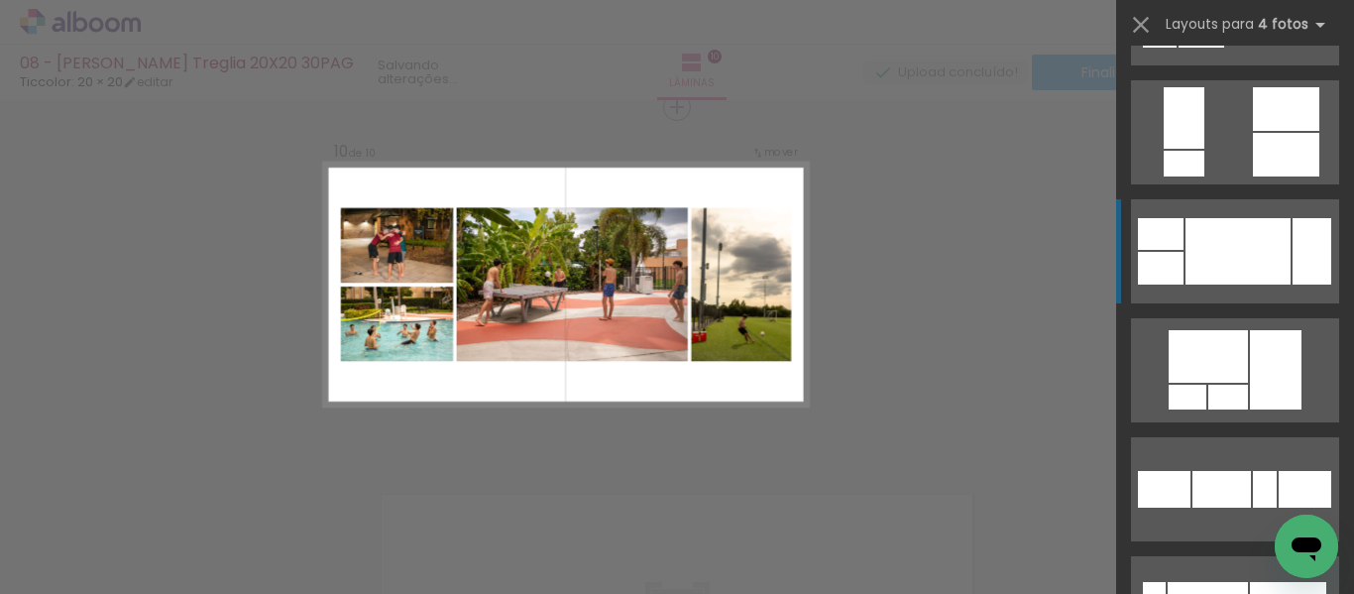
click at [1235, 258] on div at bounding box center [1237, 251] width 105 height 66
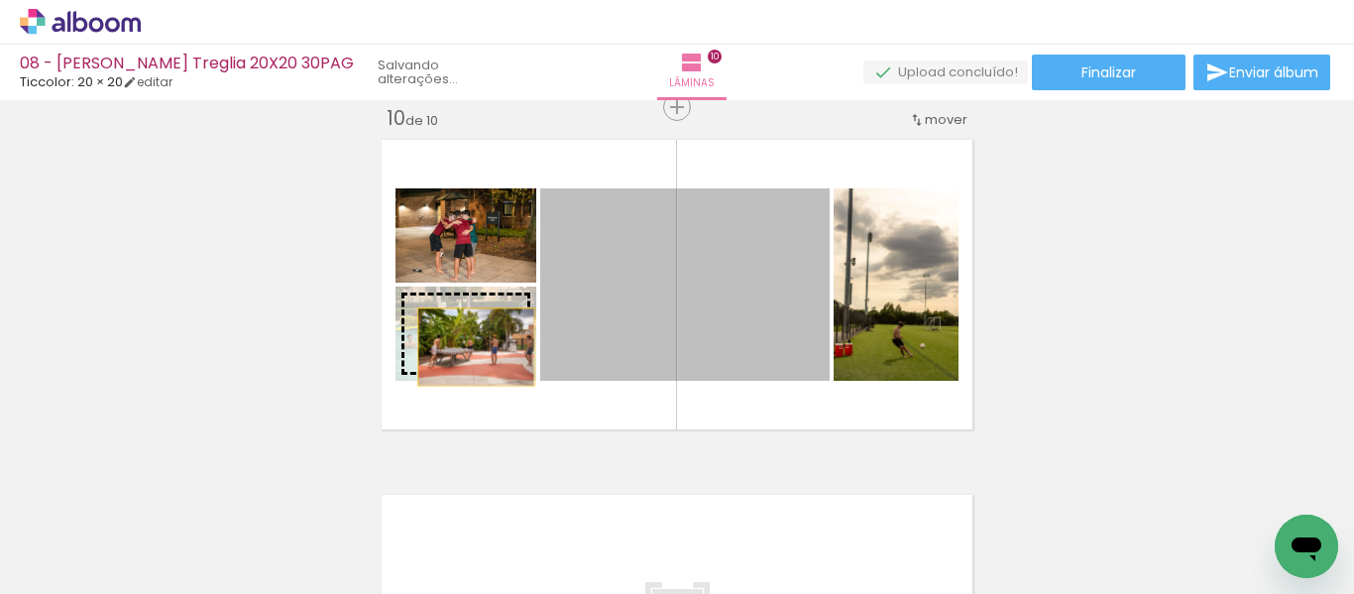
drag, startPoint x: 732, startPoint y: 290, endPoint x: 469, endPoint y: 347, distance: 269.6
click at [0, 0] on slot at bounding box center [0, 0] width 0 height 0
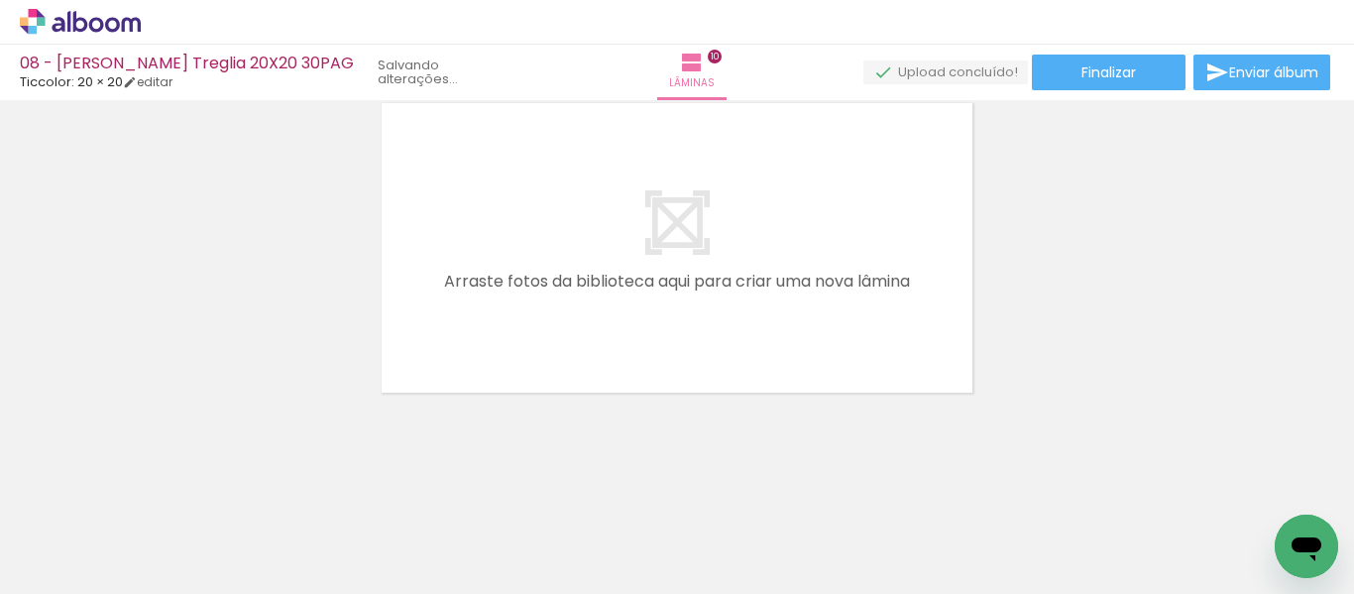
scroll to position [0, 1876]
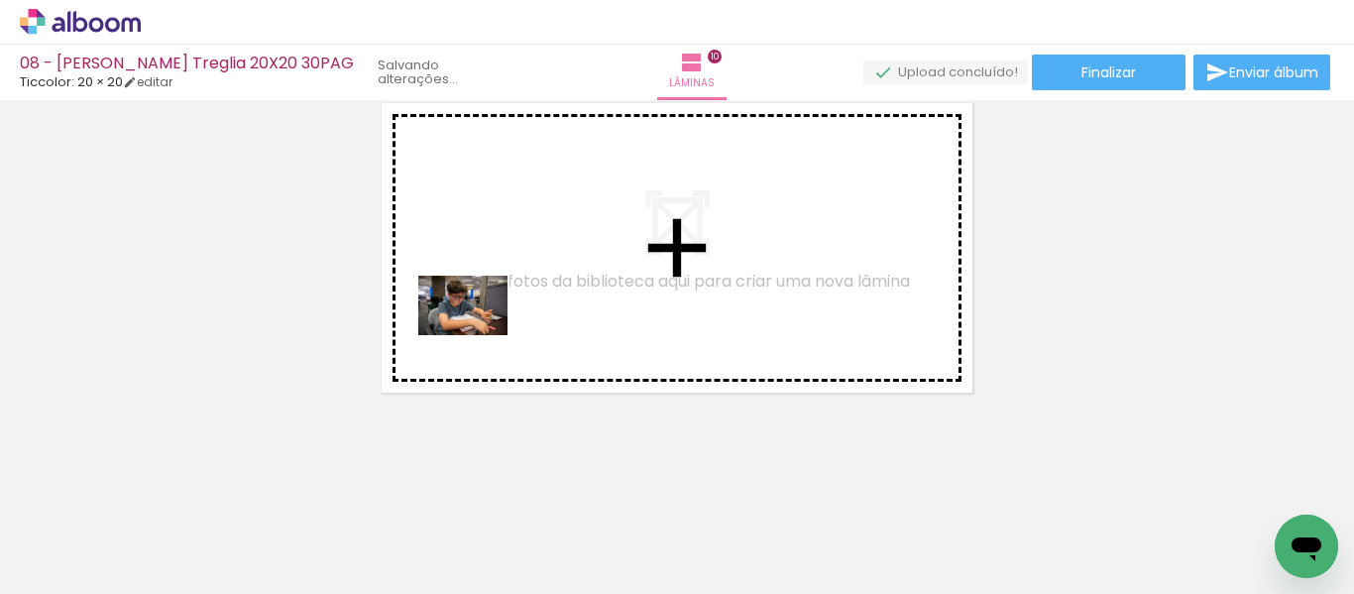
drag, startPoint x: 342, startPoint y: 536, endPoint x: 508, endPoint y: 340, distance: 257.4
click at [487, 329] on quentale-workspace at bounding box center [677, 297] width 1354 height 594
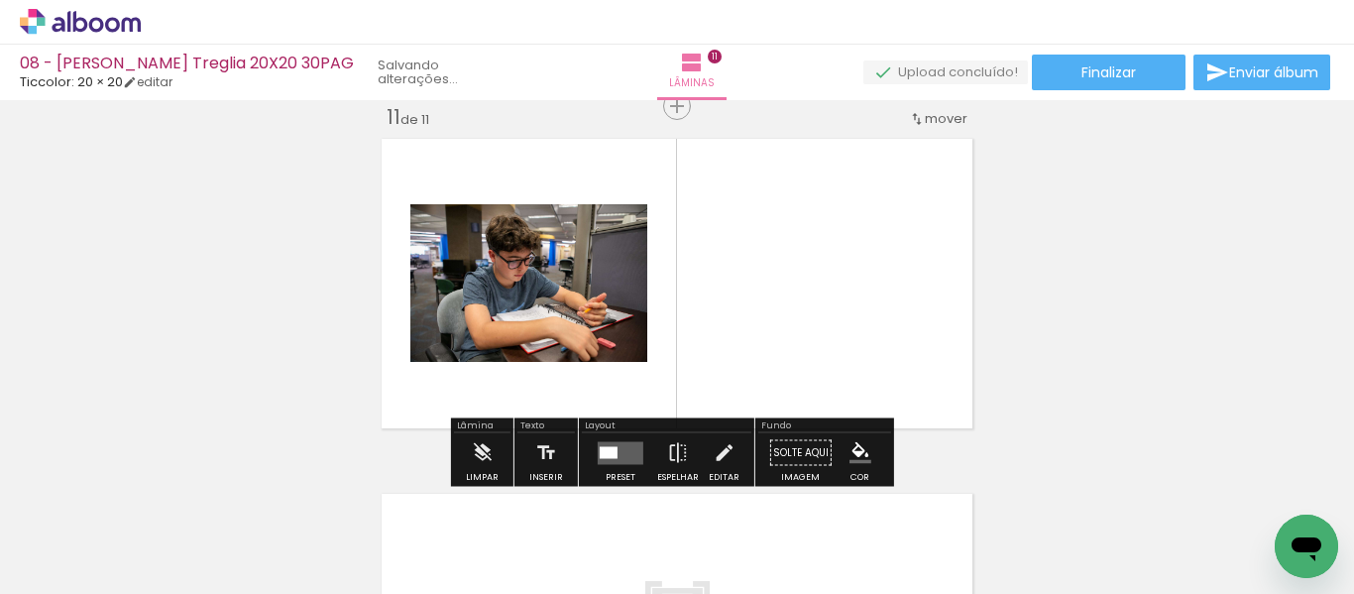
scroll to position [3574, 0]
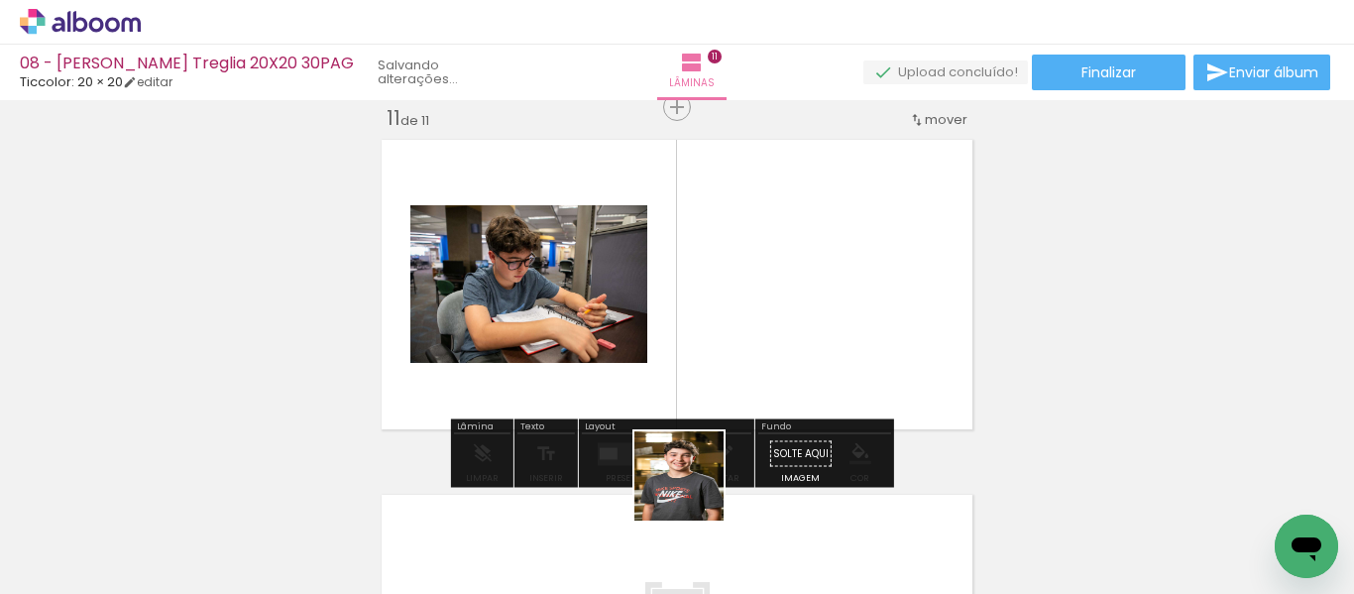
drag, startPoint x: 694, startPoint y: 491, endPoint x: 803, endPoint y: 351, distance: 177.3
click at [803, 351] on quentale-workspace at bounding box center [677, 297] width 1354 height 594
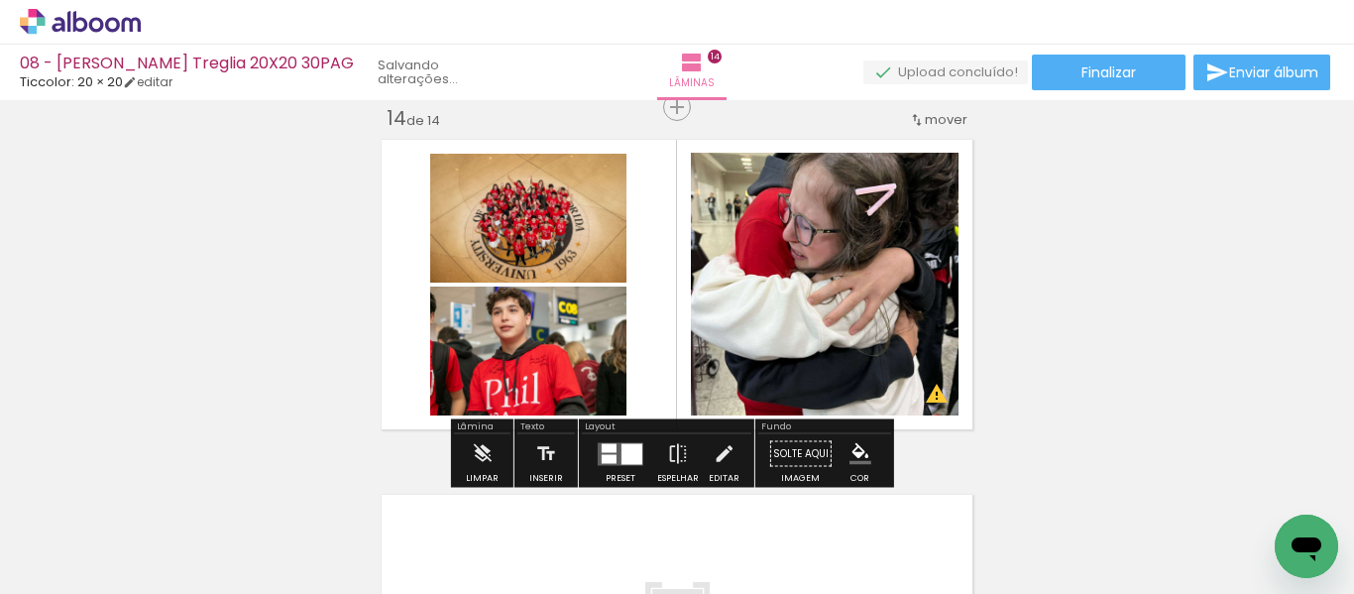
scroll to position [0, 2478]
click at [667, 451] on iron-icon at bounding box center [678, 454] width 22 height 40
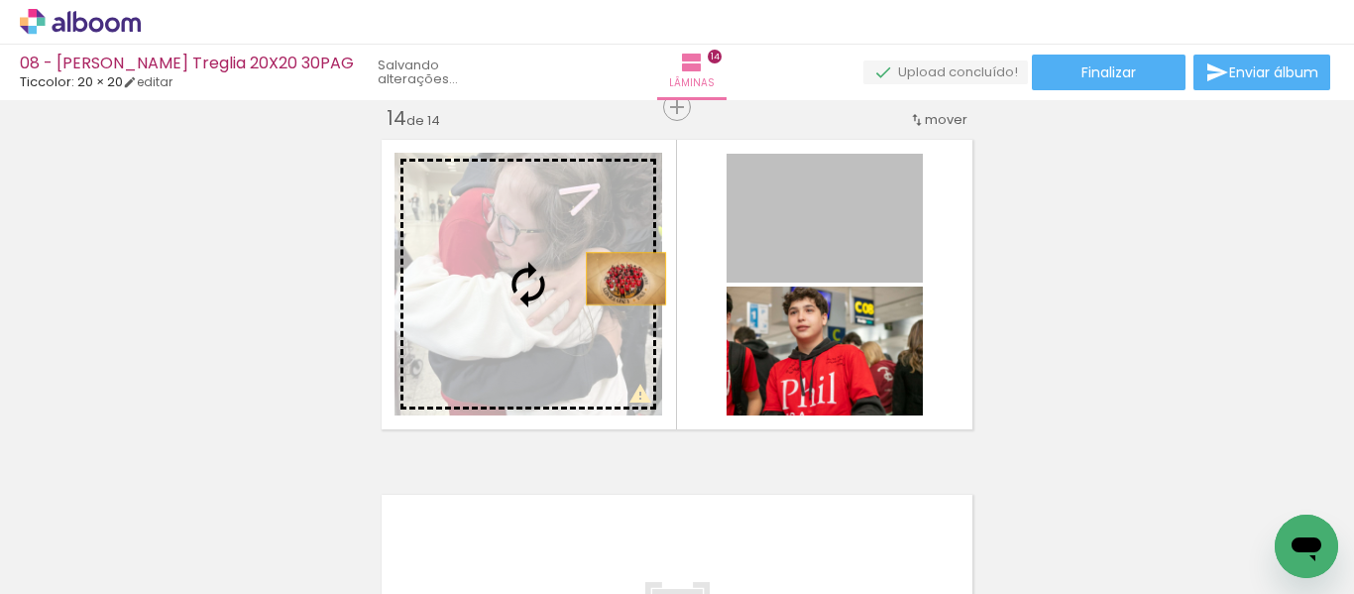
drag, startPoint x: 804, startPoint y: 240, endPoint x: 618, endPoint y: 279, distance: 189.3
click at [0, 0] on slot at bounding box center [0, 0] width 0 height 0
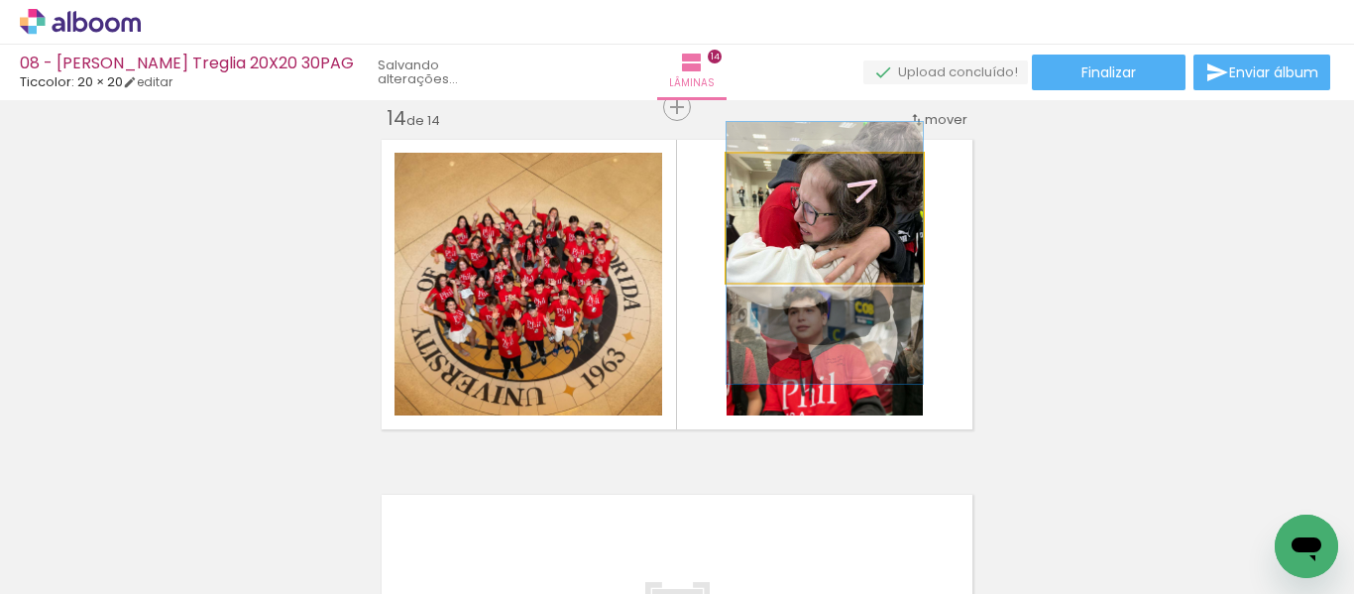
drag, startPoint x: 853, startPoint y: 230, endPoint x: 852, endPoint y: 265, distance: 34.7
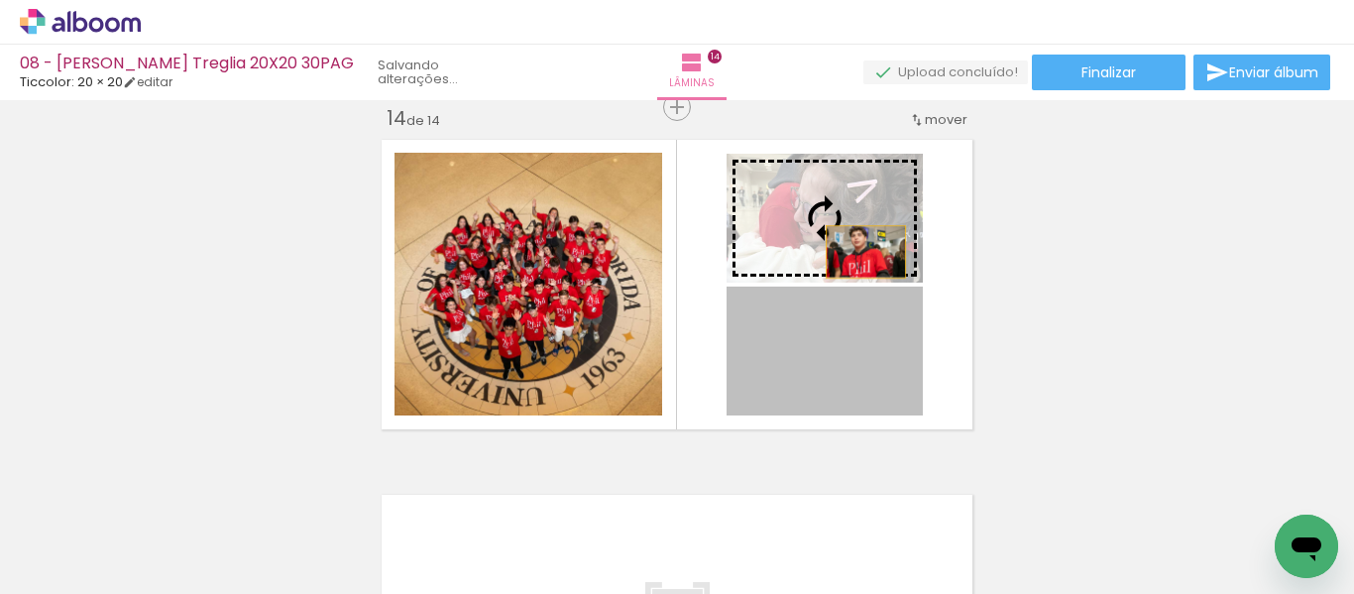
drag, startPoint x: 848, startPoint y: 385, endPoint x: 862, endPoint y: 226, distance: 159.2
click at [0, 0] on slot at bounding box center [0, 0] width 0 height 0
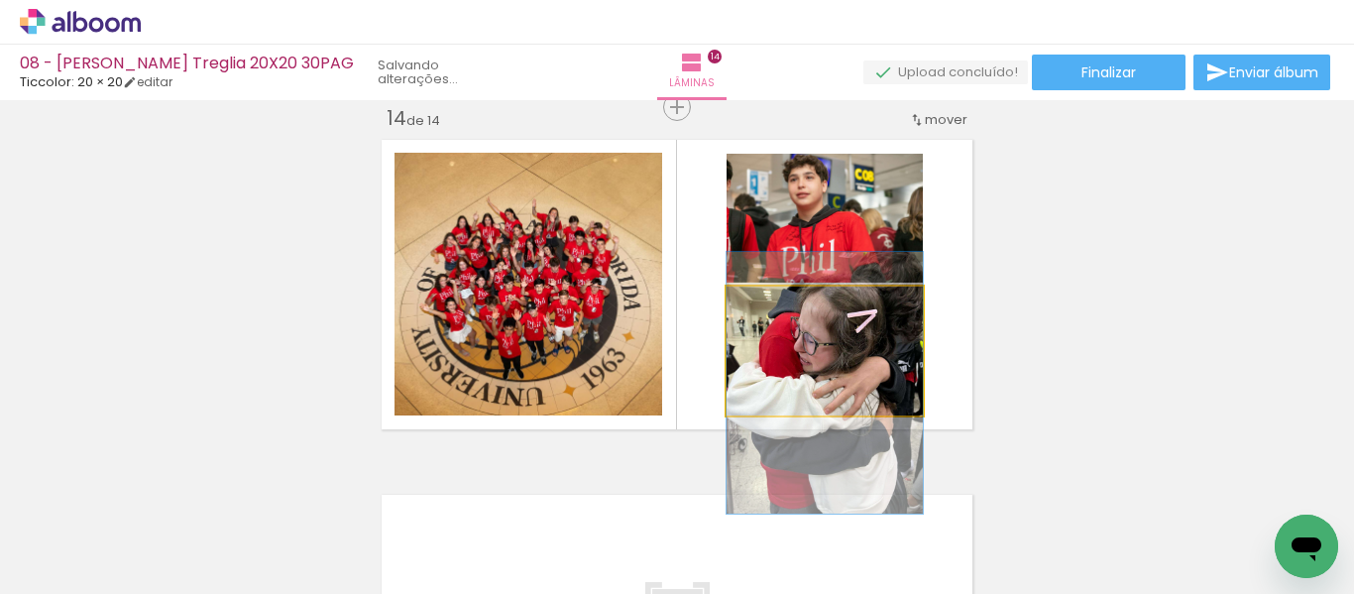
drag, startPoint x: 865, startPoint y: 360, endPoint x: 866, endPoint y: 392, distance: 31.7
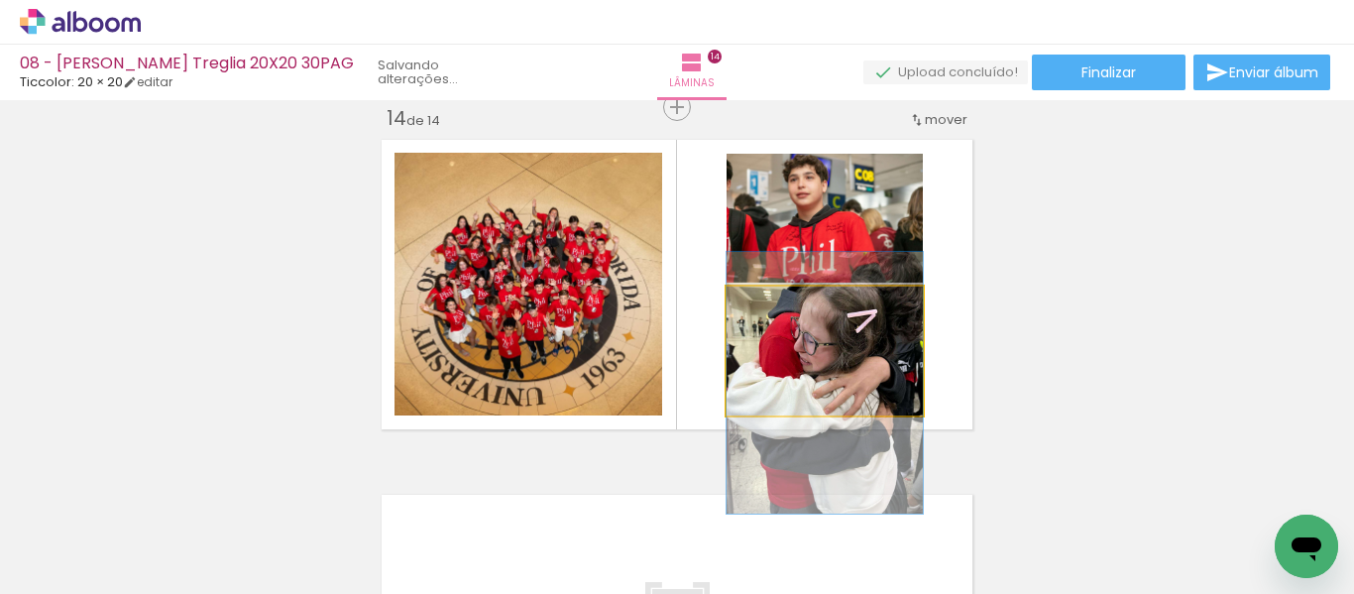
drag, startPoint x: 772, startPoint y: 311, endPoint x: 759, endPoint y: 308, distance: 13.2
type paper-slider "100"
click at [759, 308] on div at bounding box center [773, 307] width 32 height 32
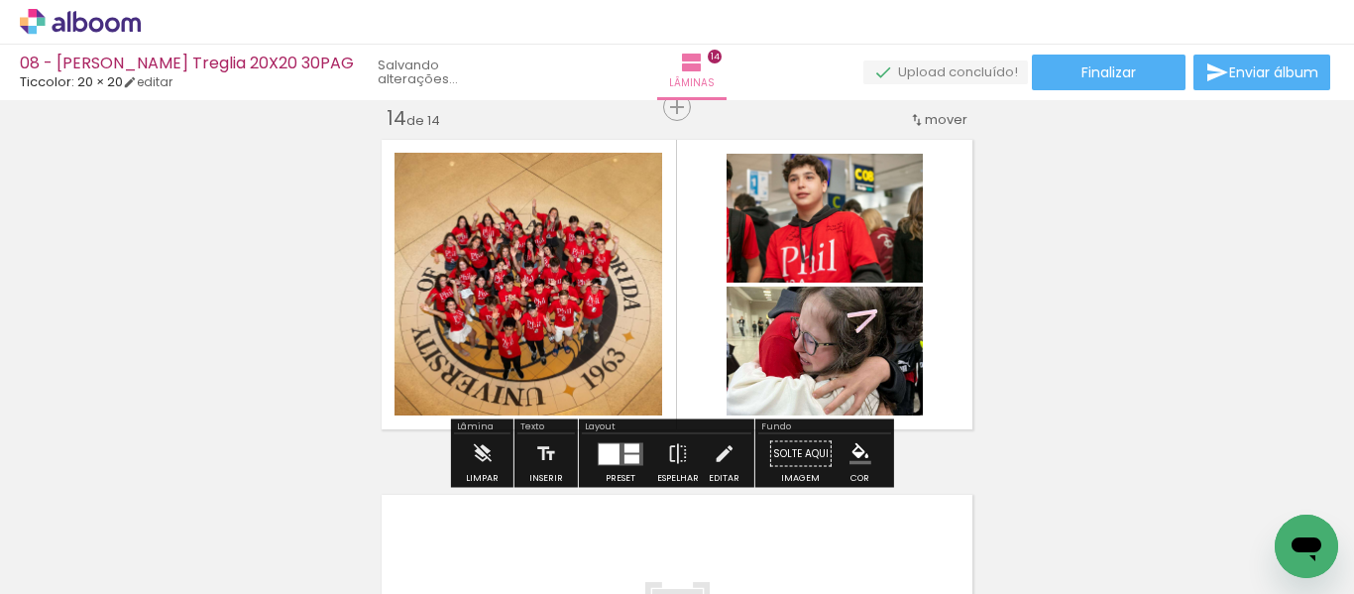
click at [636, 448] on quentale-layouter at bounding box center [621, 453] width 46 height 23
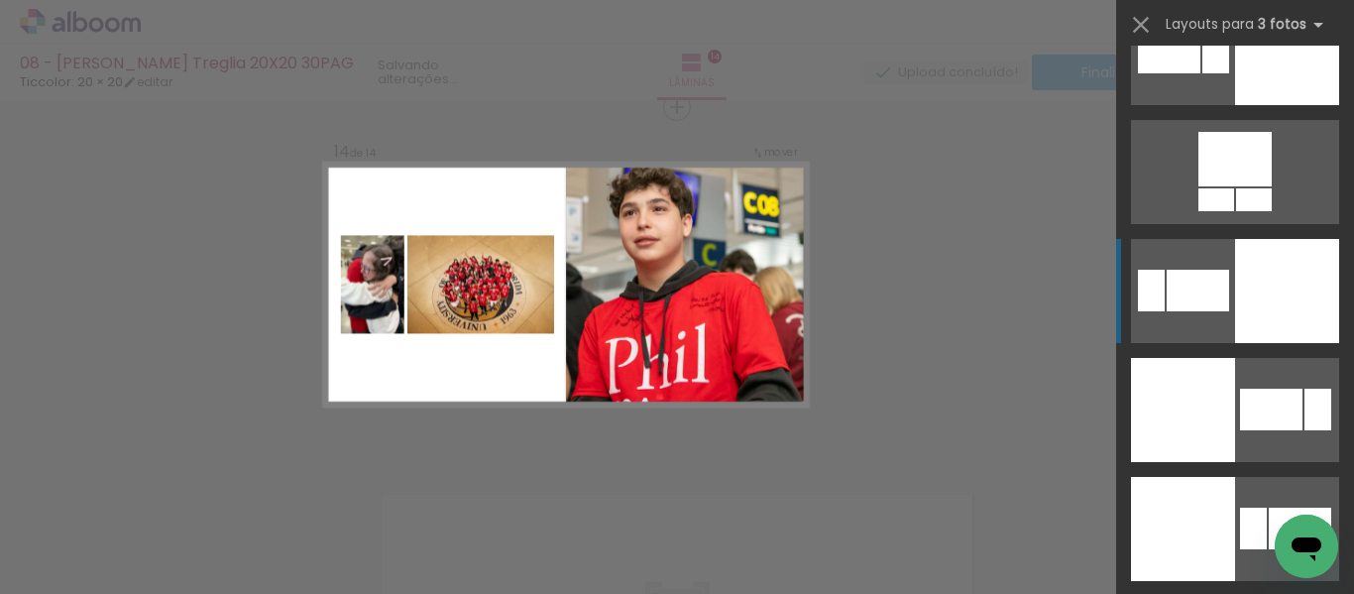
scroll to position [4500, 0]
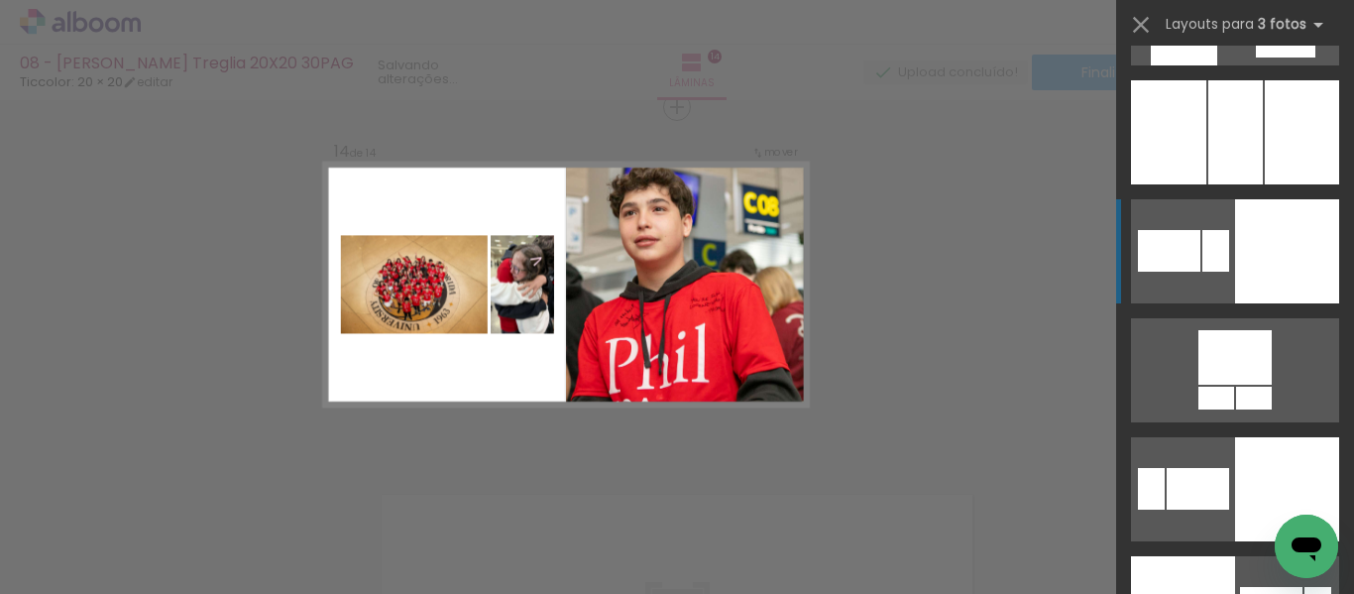
click at [1243, 257] on div at bounding box center [1287, 251] width 104 height 104
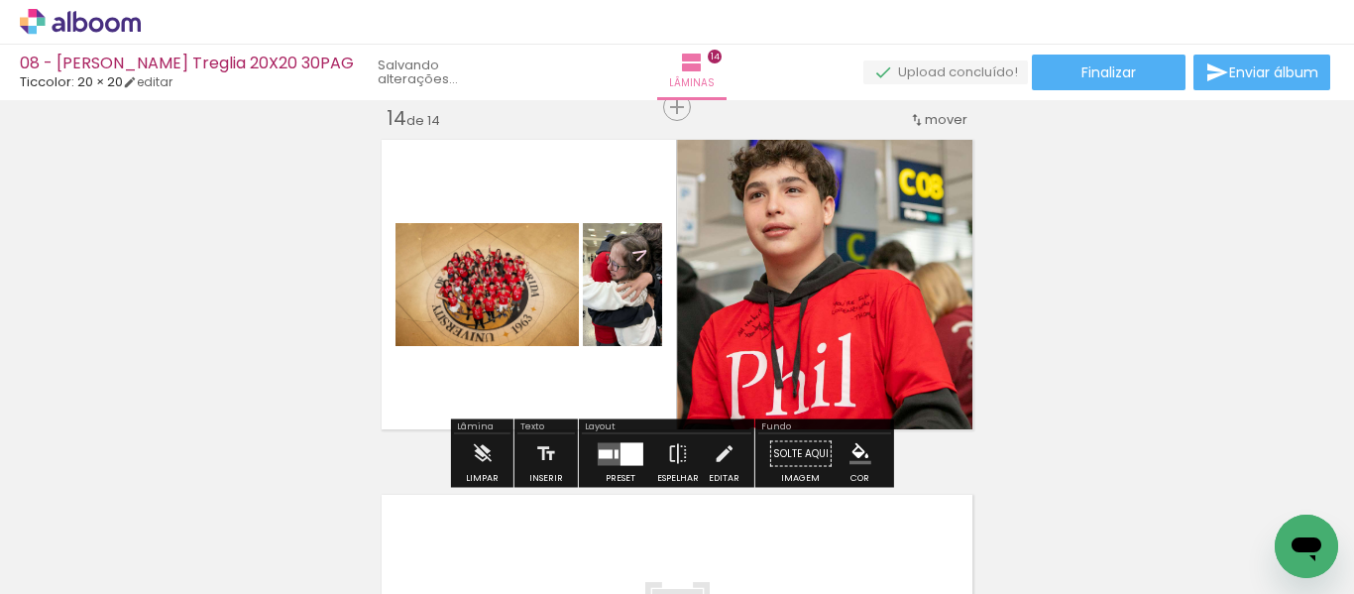
click at [620, 443] on div at bounding box center [631, 453] width 23 height 23
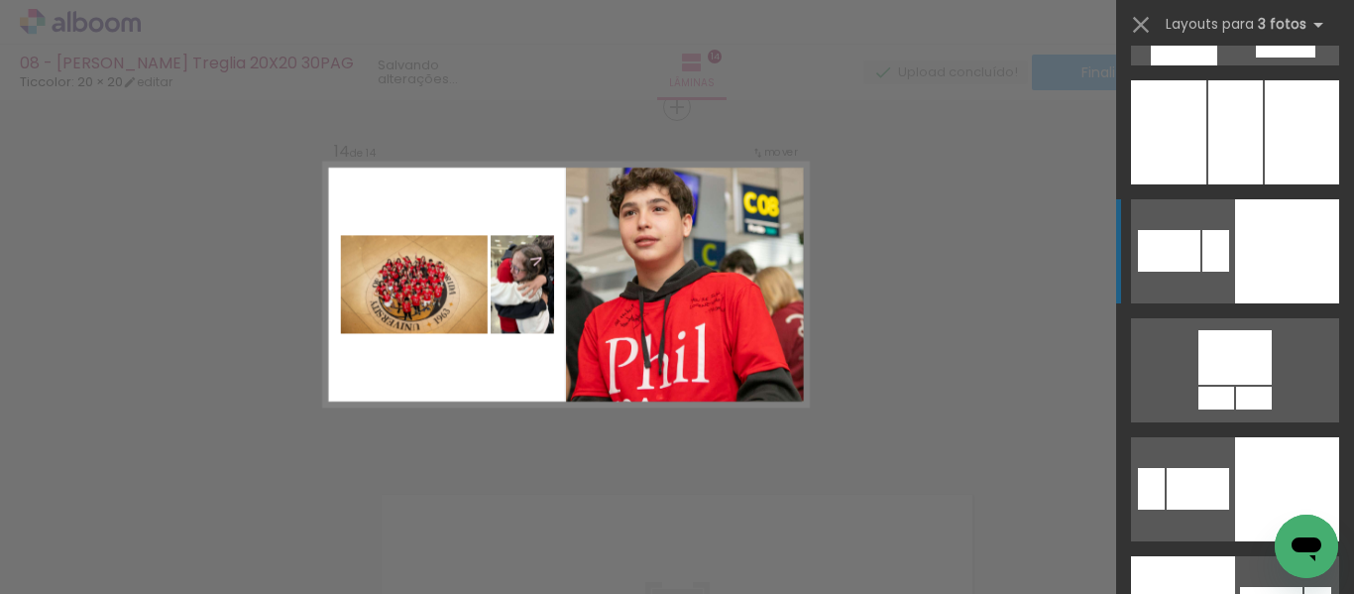
scroll to position [4639, 0]
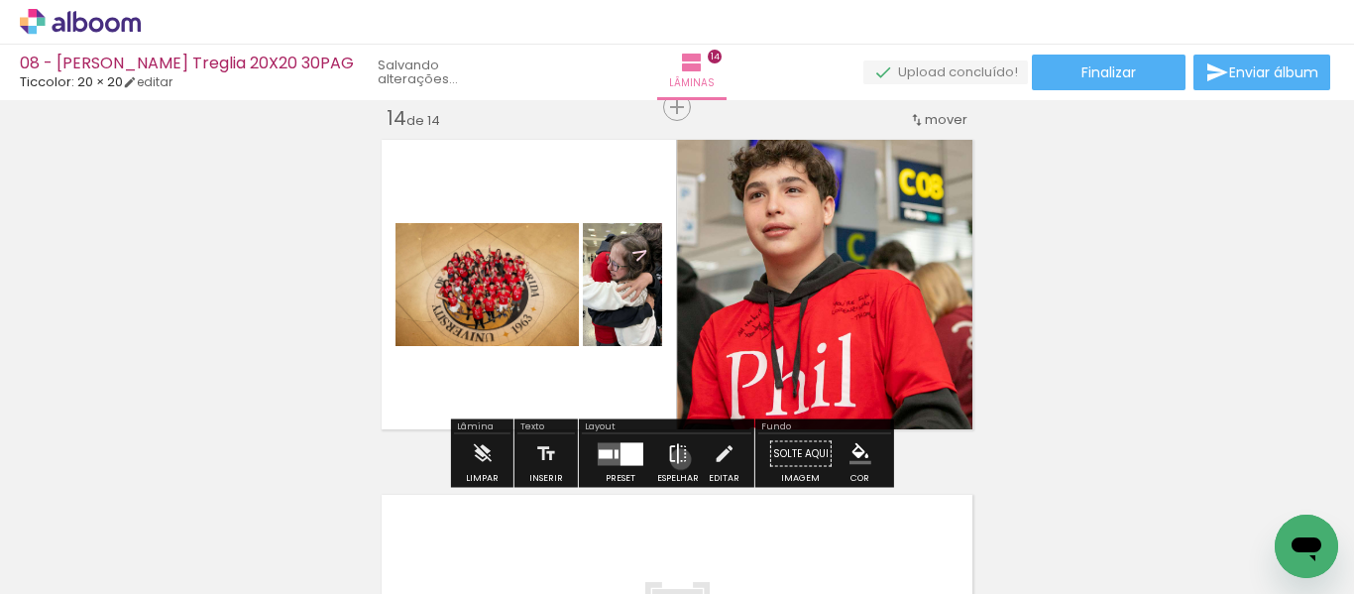
click at [676, 459] on iron-icon at bounding box center [678, 454] width 22 height 40
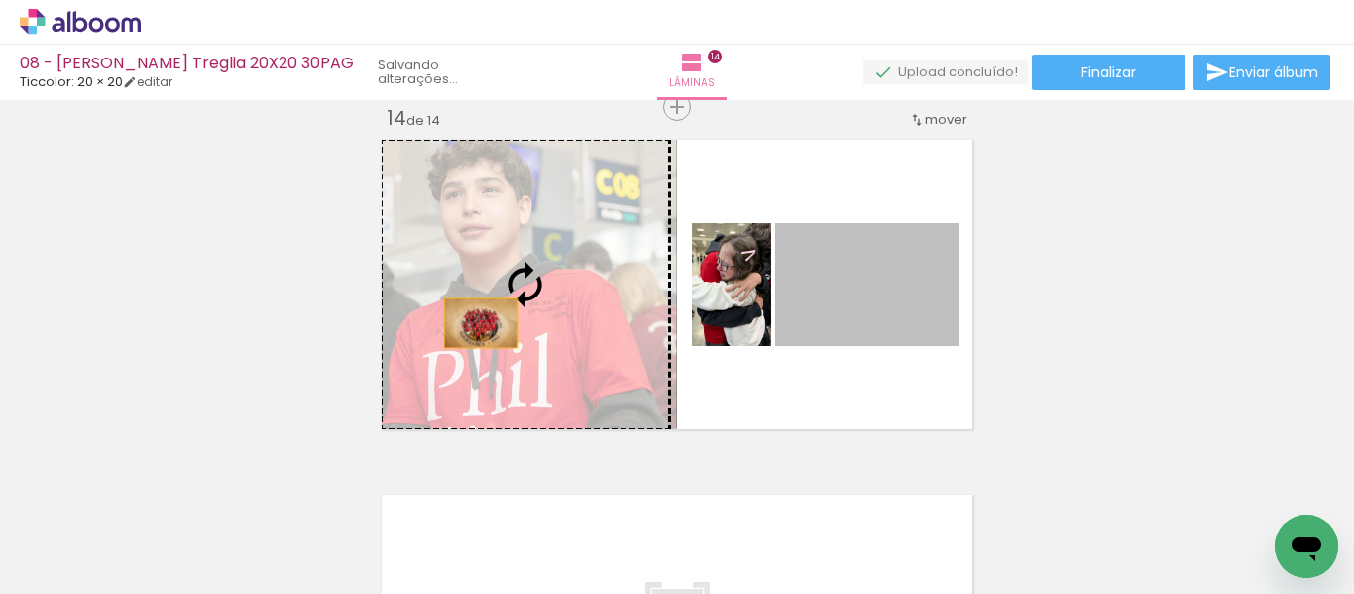
drag, startPoint x: 853, startPoint y: 318, endPoint x: 474, endPoint y: 323, distance: 379.7
click at [0, 0] on slot at bounding box center [0, 0] width 0 height 0
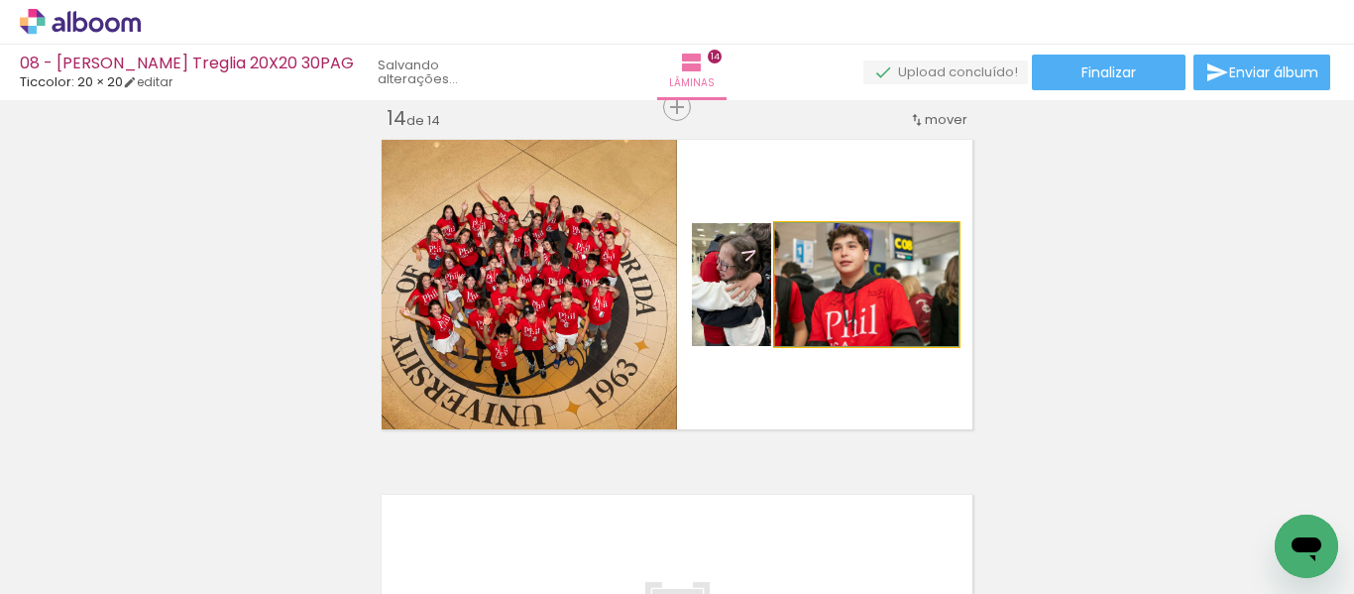
click at [817, 318] on quentale-photo at bounding box center [866, 284] width 183 height 123
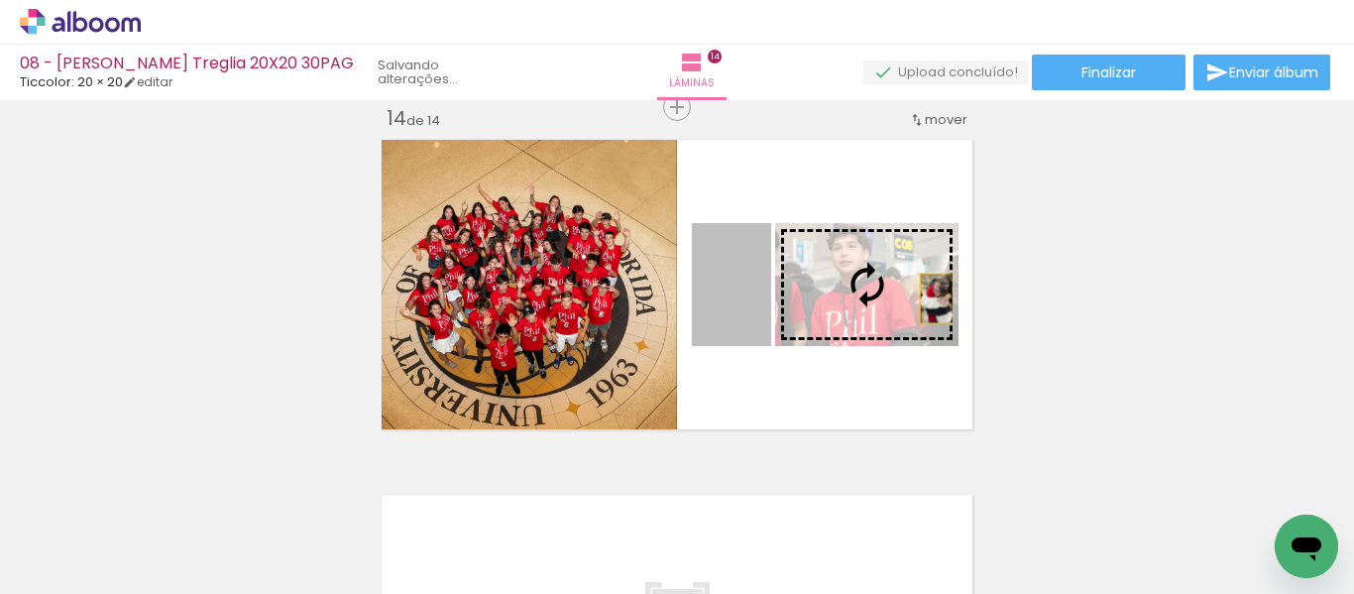
drag, startPoint x: 733, startPoint y: 317, endPoint x: 929, endPoint y: 298, distance: 196.2
click at [0, 0] on slot at bounding box center [0, 0] width 0 height 0
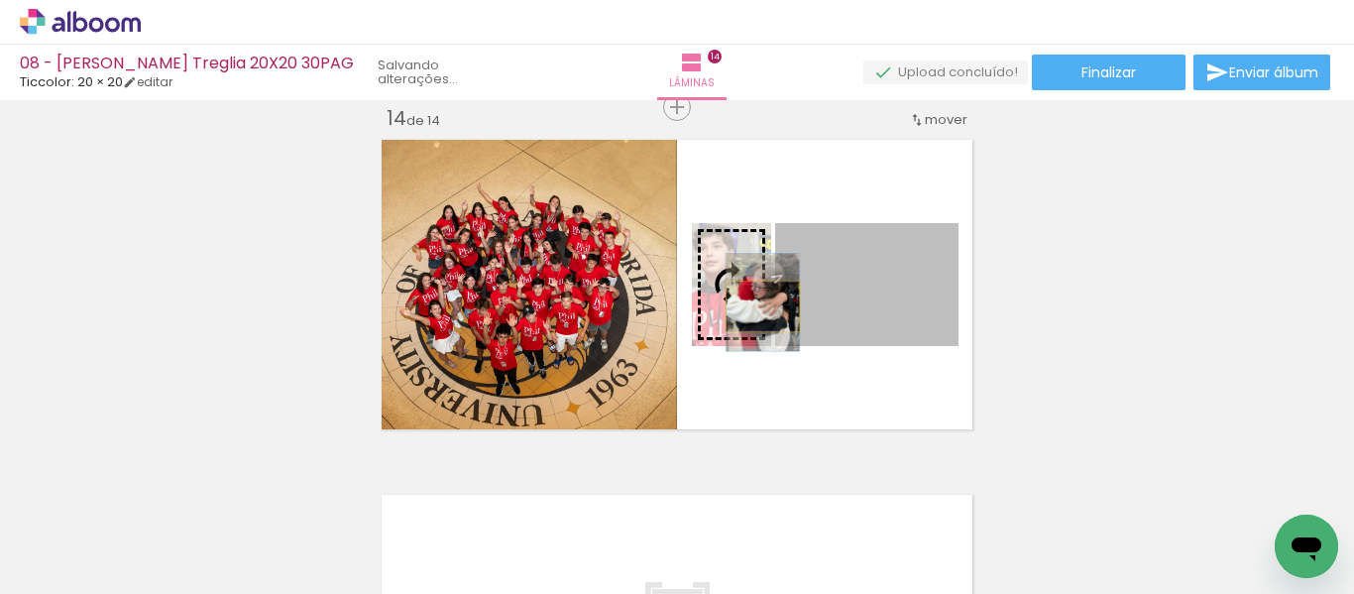
drag, startPoint x: 828, startPoint y: 316, endPoint x: 753, endPoint y: 306, distance: 75.0
click at [0, 0] on slot at bounding box center [0, 0] width 0 height 0
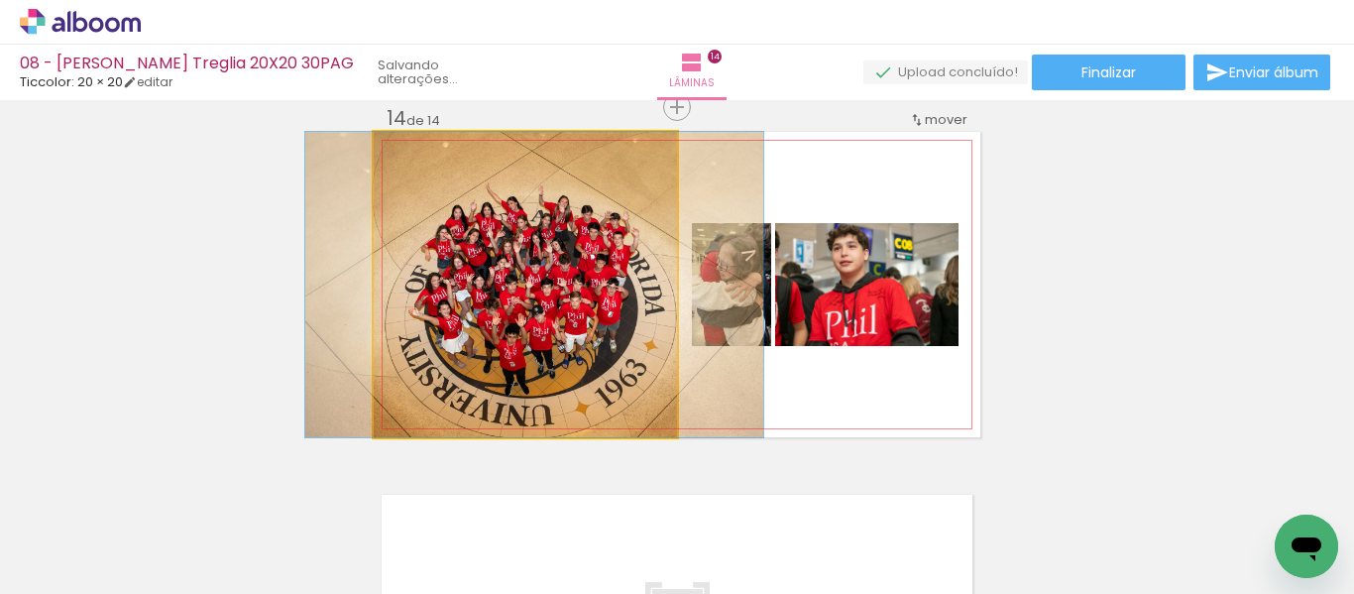
drag, startPoint x: 574, startPoint y: 310, endPoint x: 583, endPoint y: 287, distance: 24.5
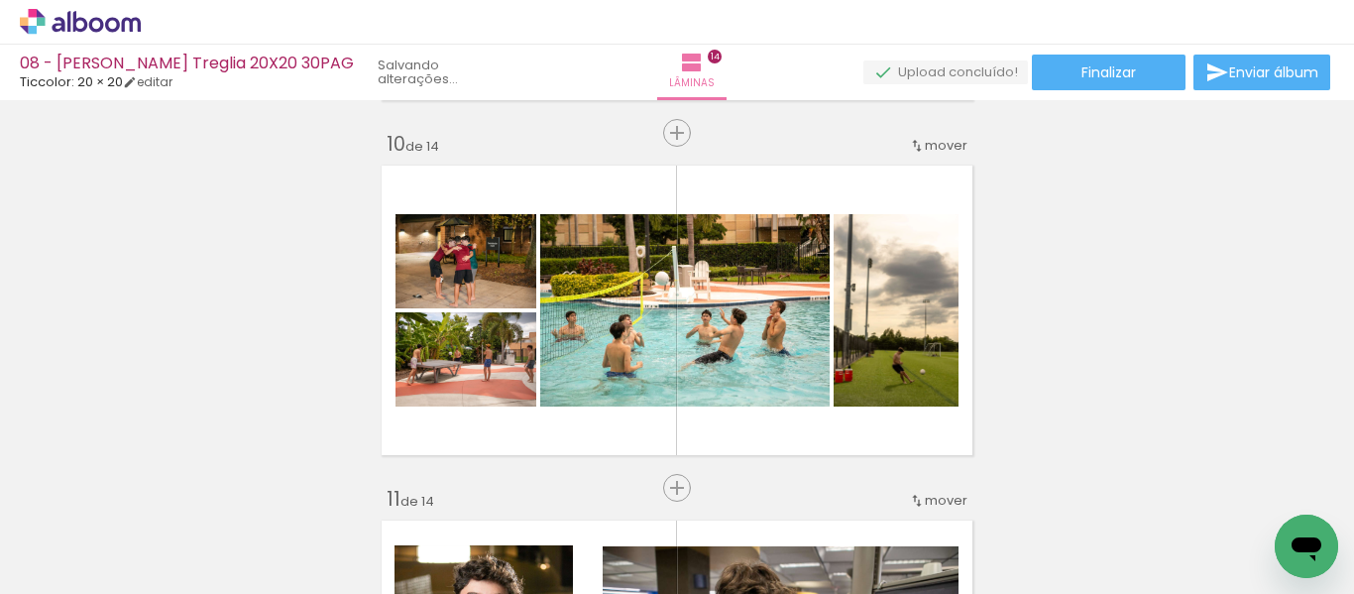
scroll to position [3271, 0]
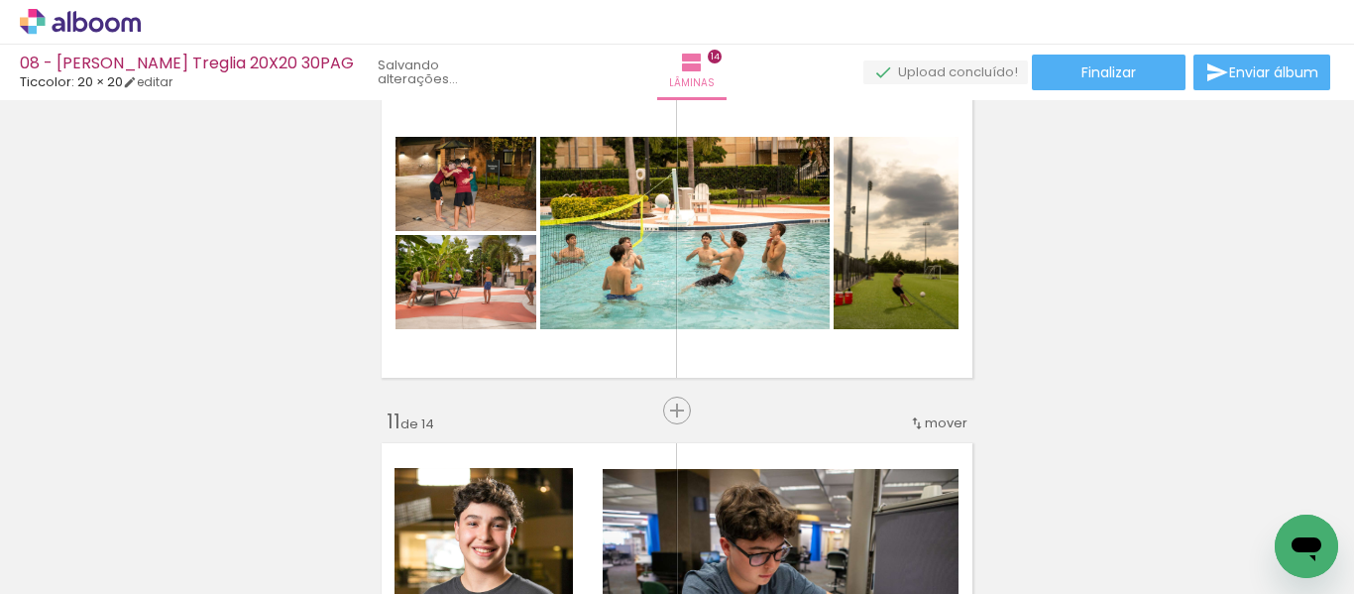
scroll to position [3370, 0]
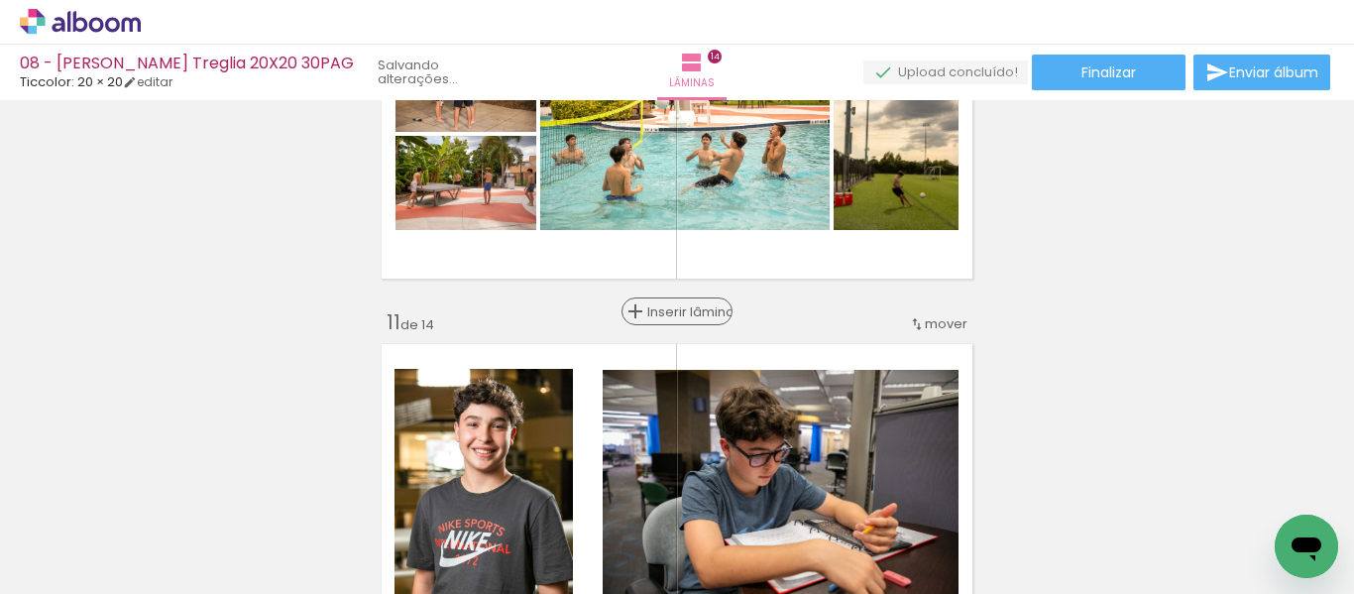
click at [673, 307] on span "Inserir lâmina" at bounding box center [685, 311] width 77 height 13
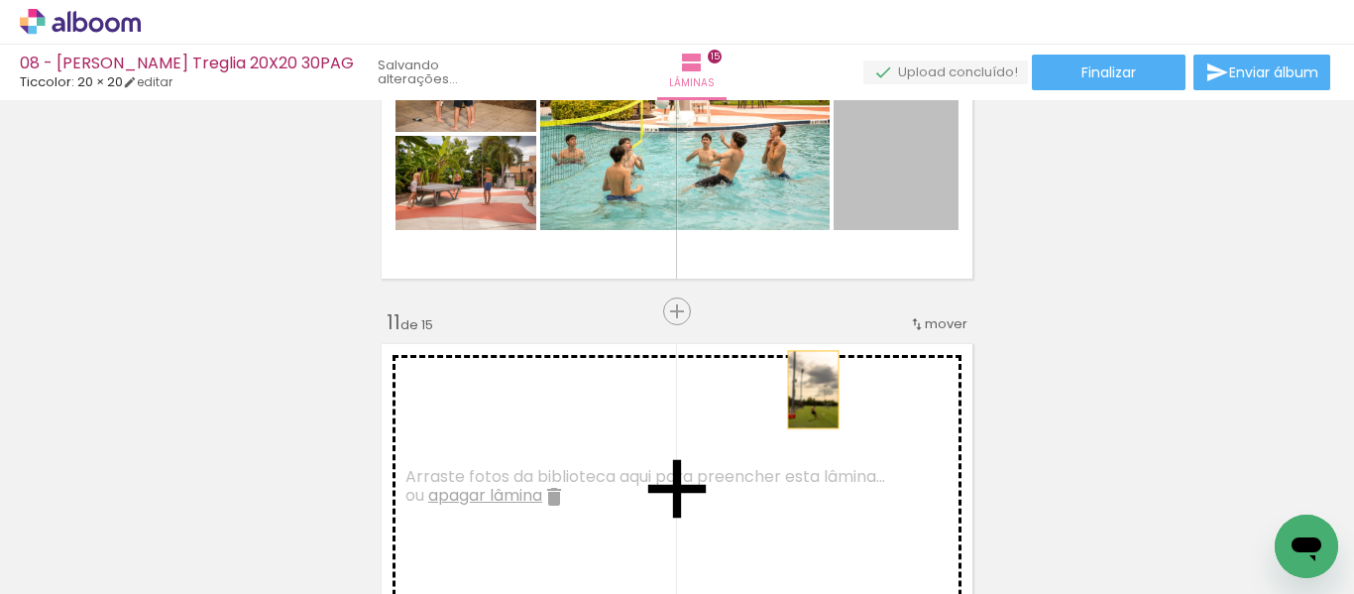
drag, startPoint x: 909, startPoint y: 186, endPoint x: 560, endPoint y: 263, distance: 357.1
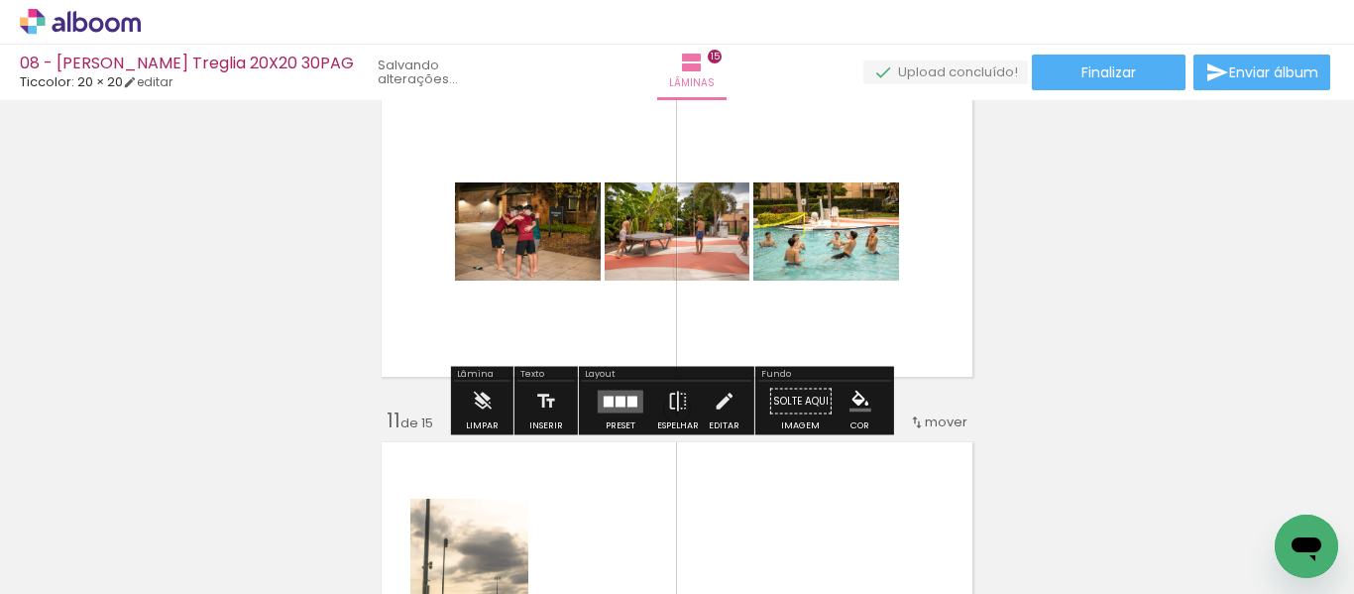
scroll to position [3271, 0]
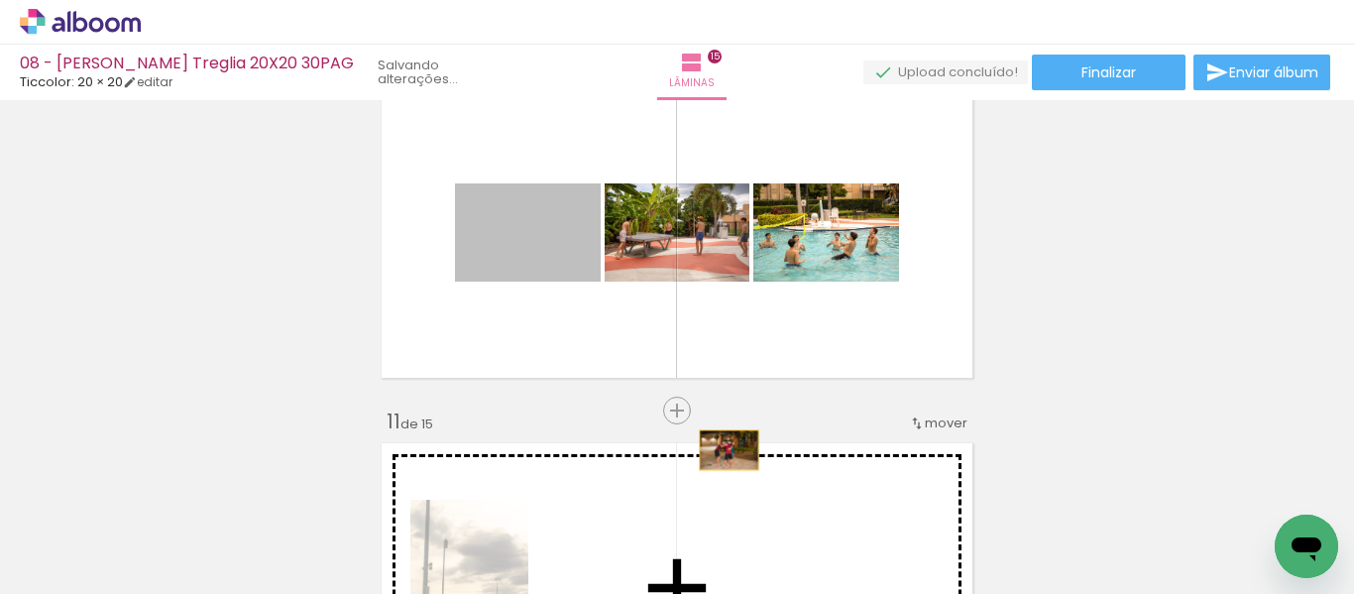
drag, startPoint x: 547, startPoint y: 257, endPoint x: 722, endPoint y: 450, distance: 260.4
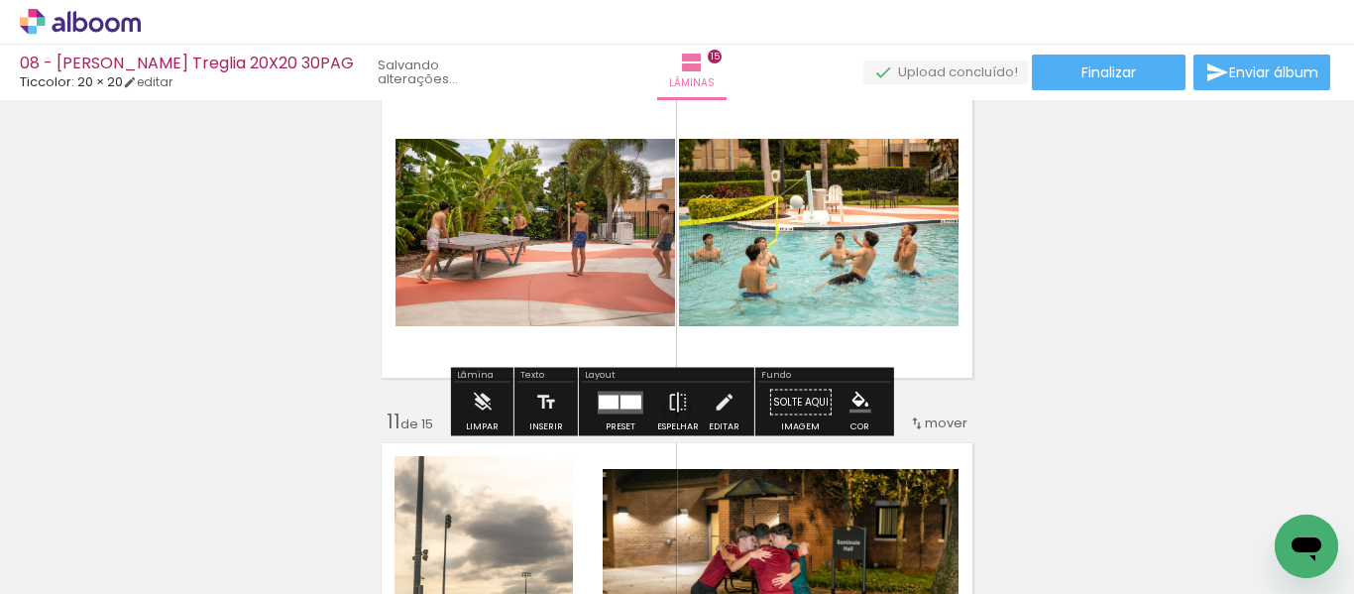
click at [626, 402] on div at bounding box center [630, 401] width 21 height 14
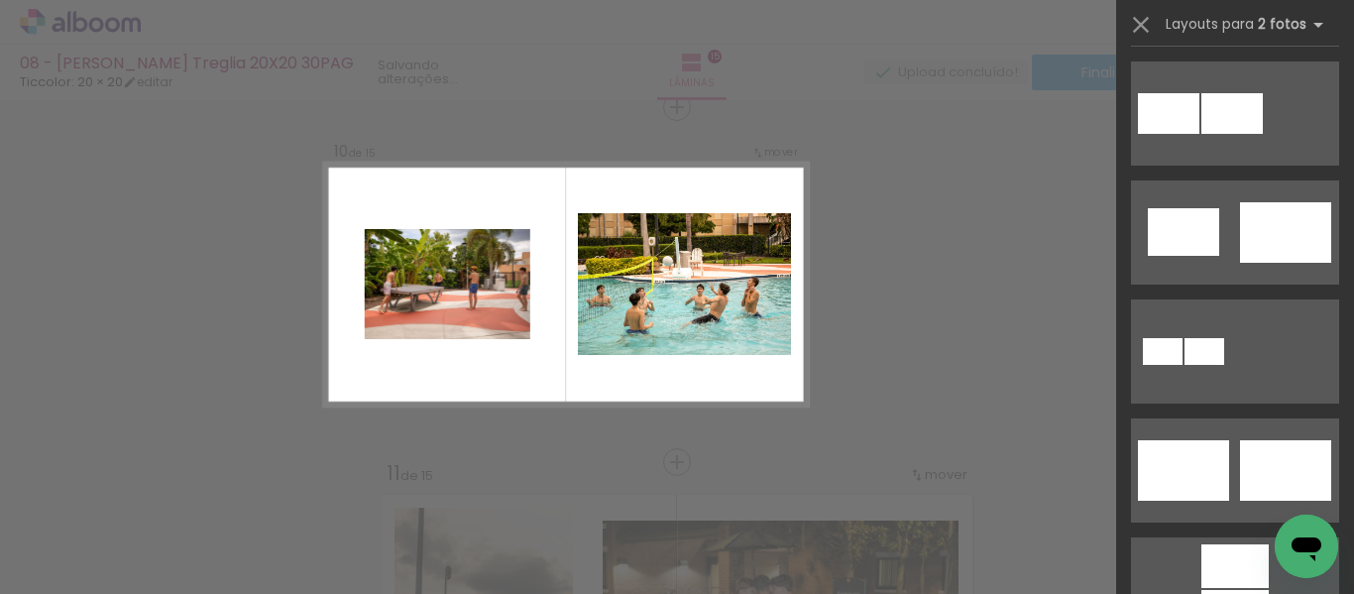
scroll to position [496, 0]
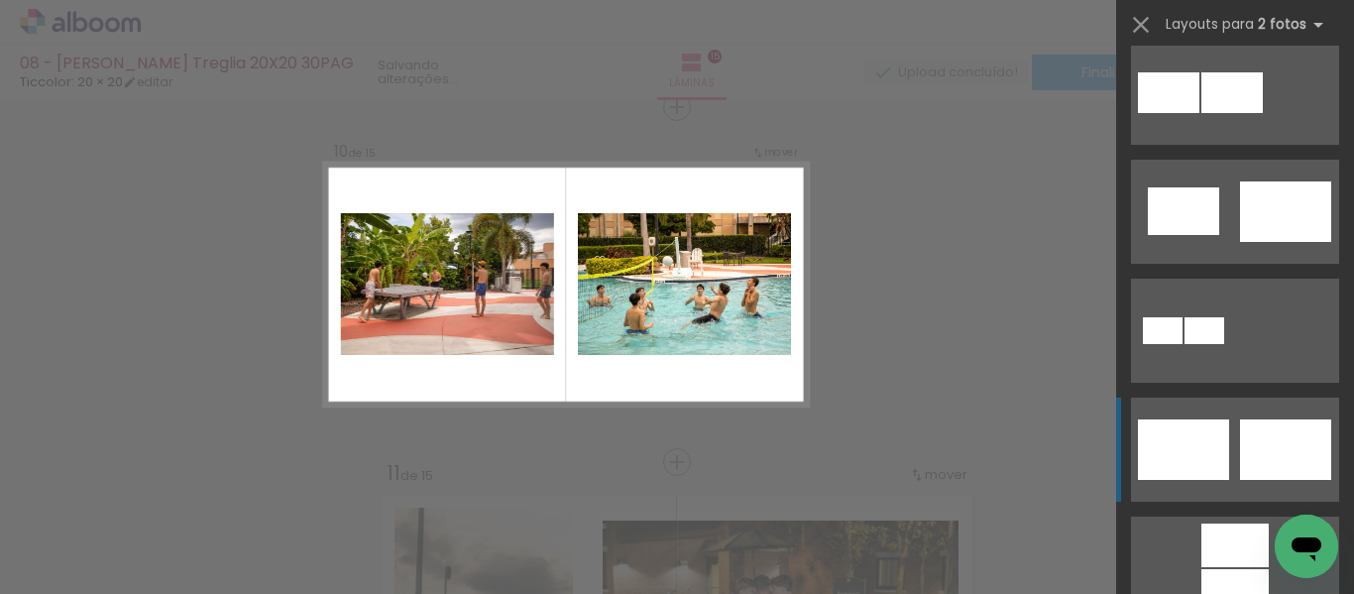
click at [1226, 425] on quentale-layouter at bounding box center [1235, 449] width 208 height 104
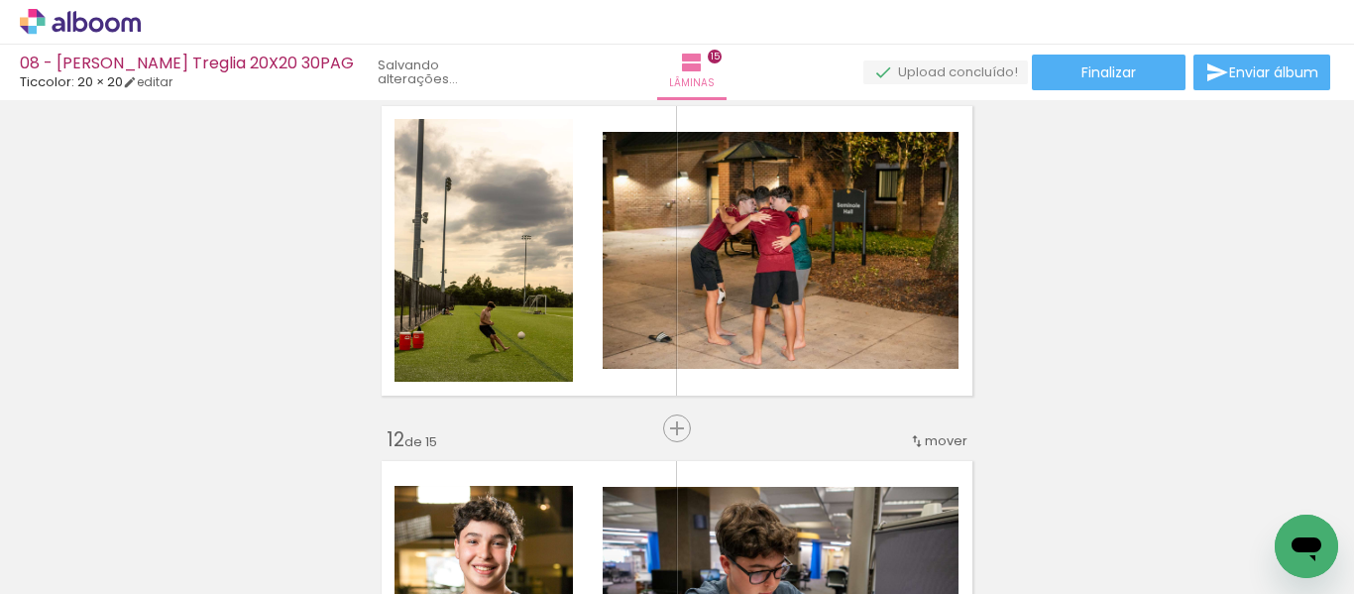
scroll to position [3616, 0]
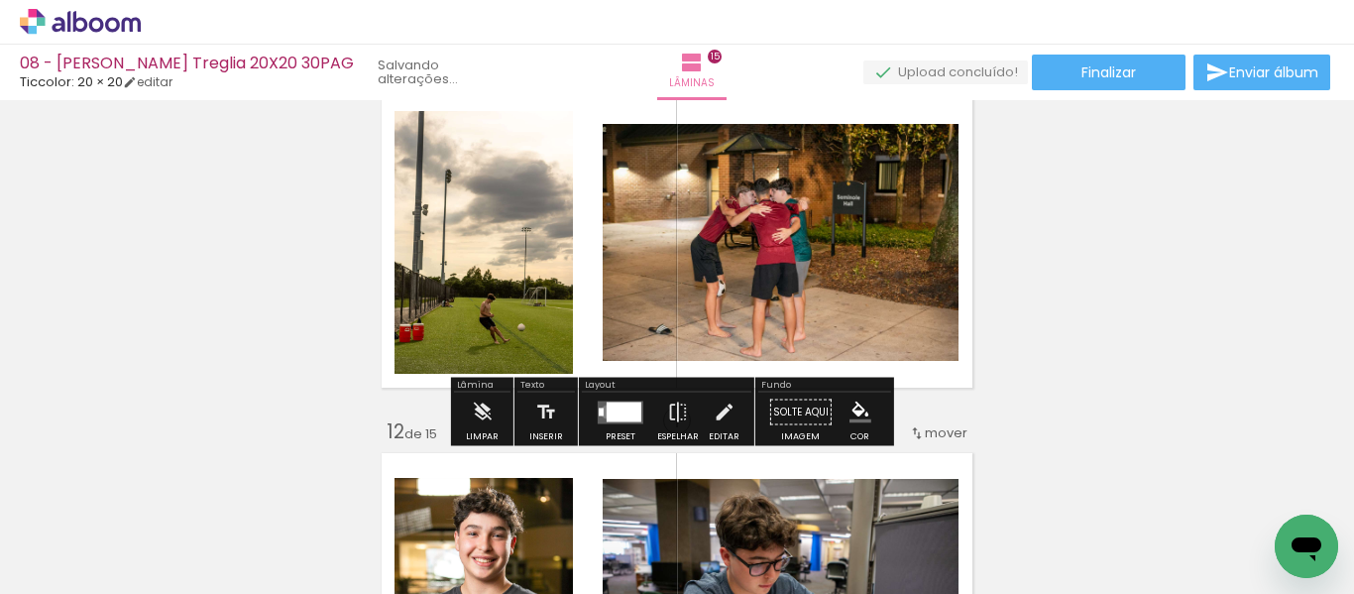
click at [607, 411] on div at bounding box center [624, 411] width 35 height 20
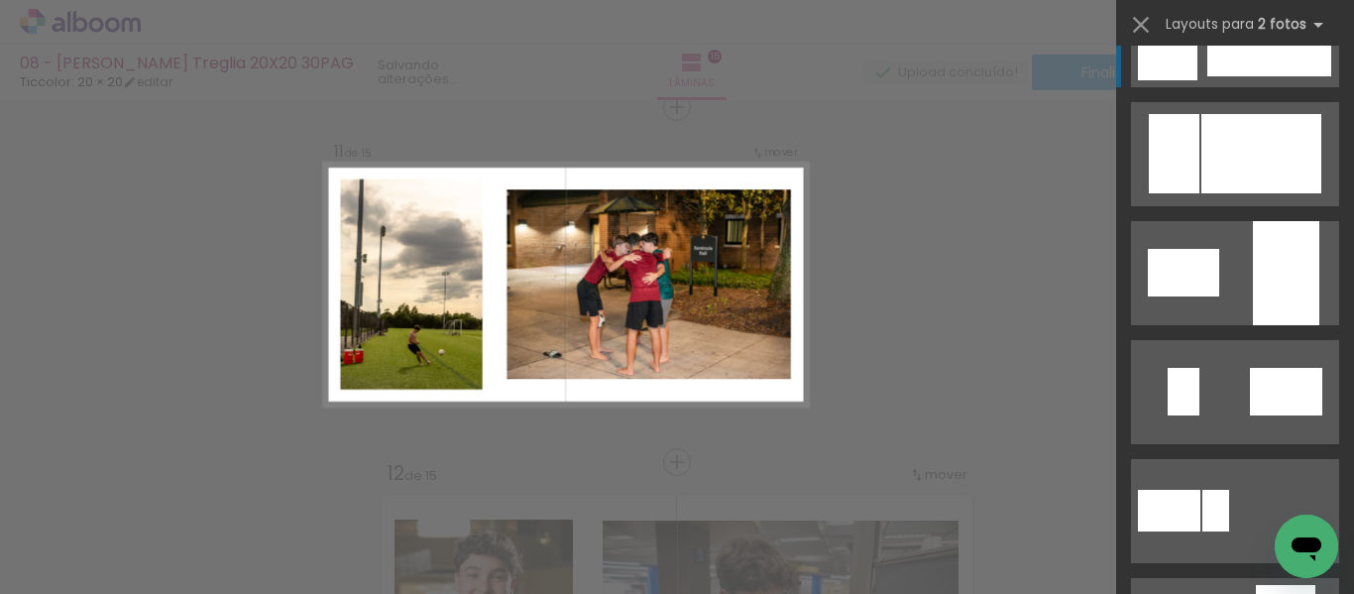
scroll to position [34, 0]
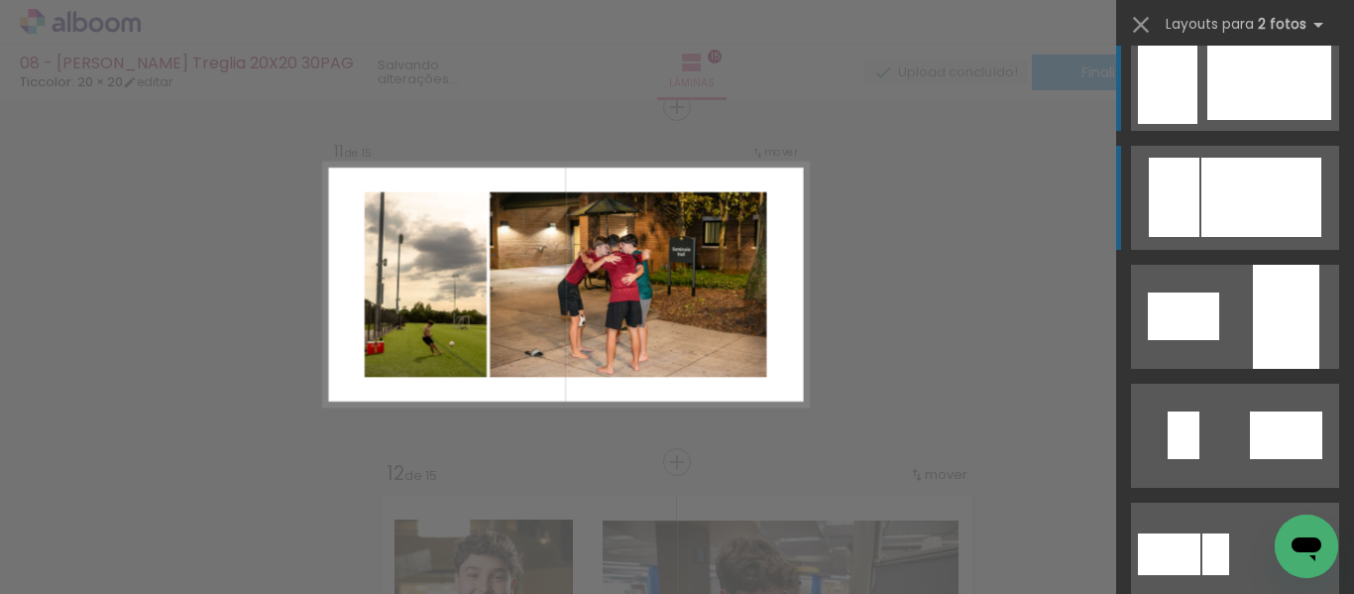
click at [1211, 183] on div at bounding box center [1261, 197] width 120 height 79
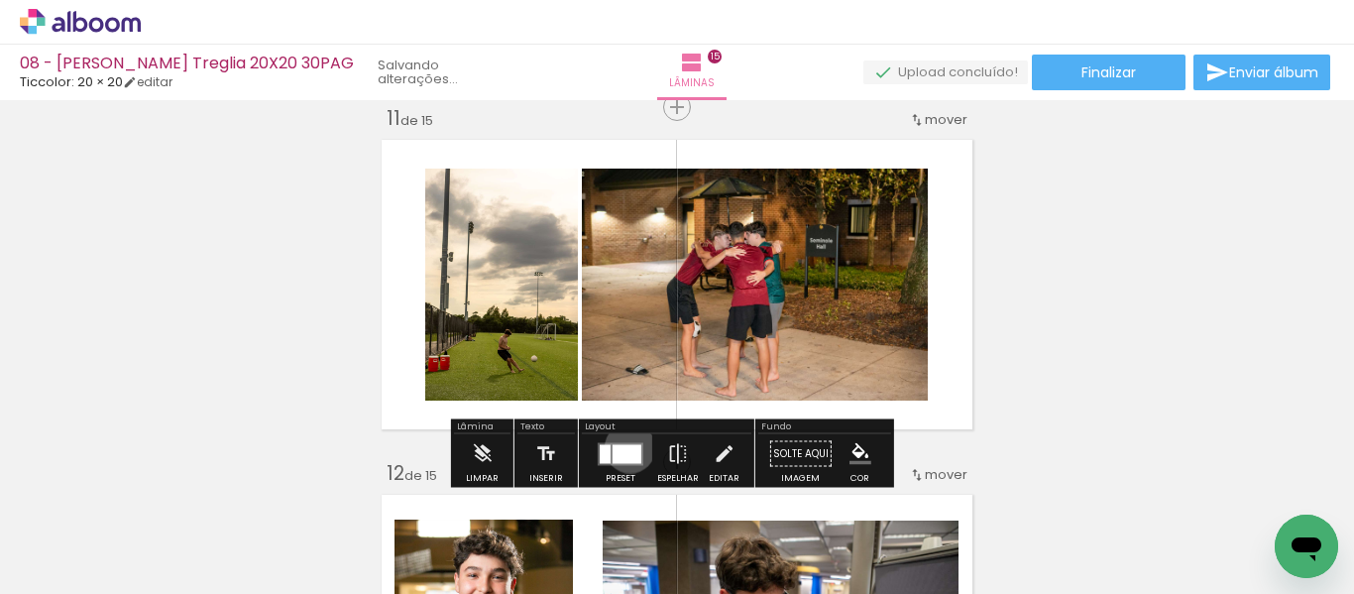
click at [625, 447] on div at bounding box center [627, 453] width 29 height 19
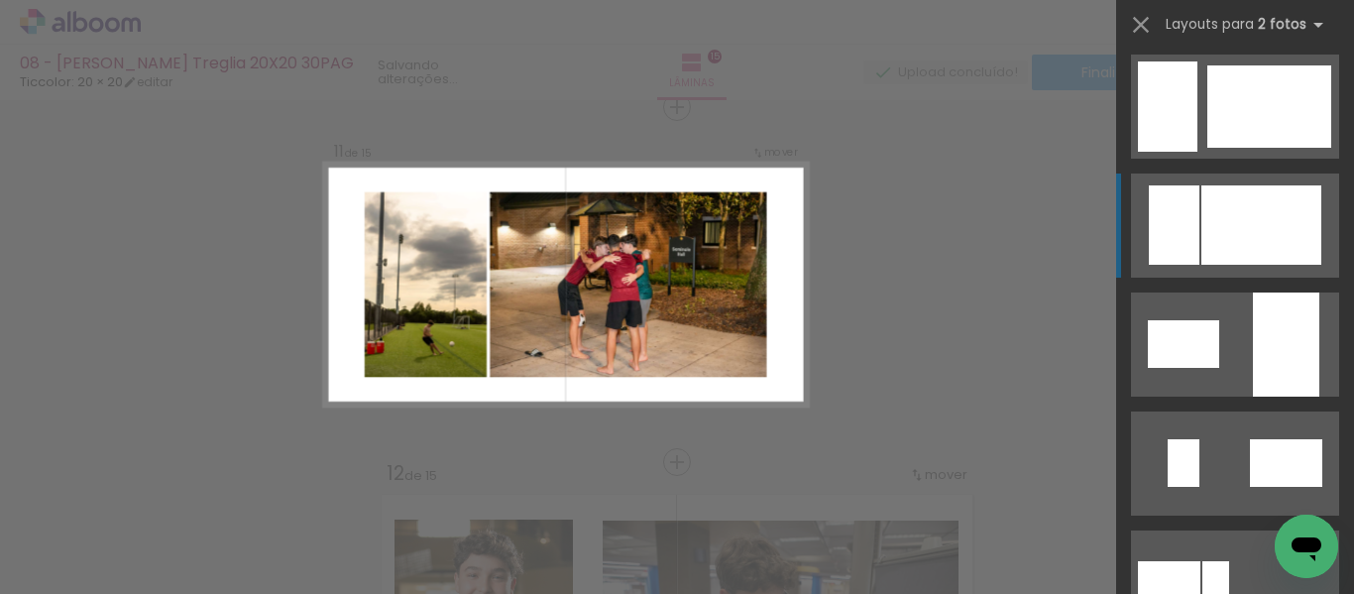
scroll to position [0, 0]
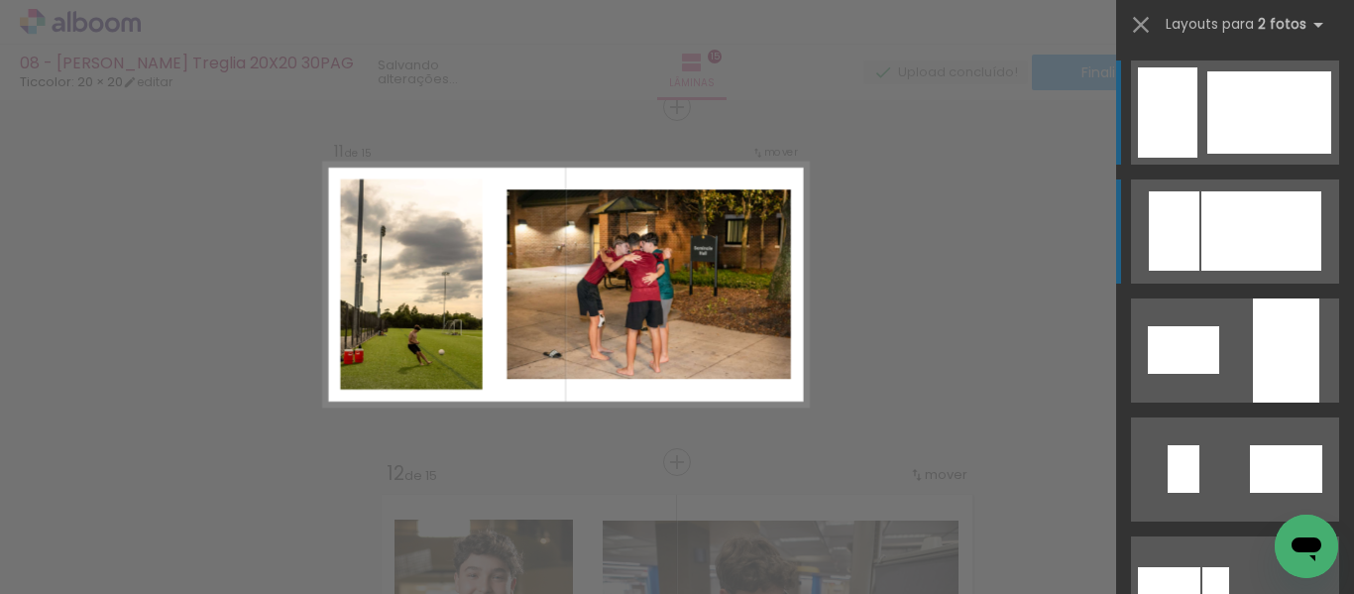
click at [1248, 142] on div at bounding box center [1269, 112] width 124 height 82
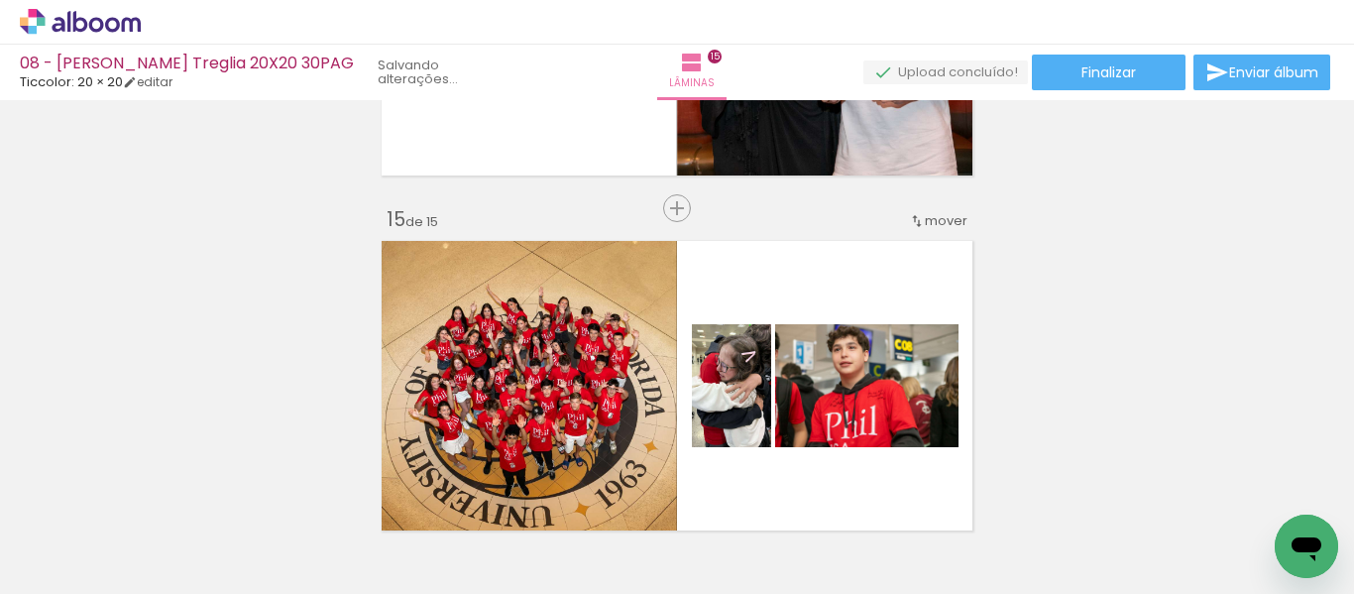
scroll to position [4863, 0]
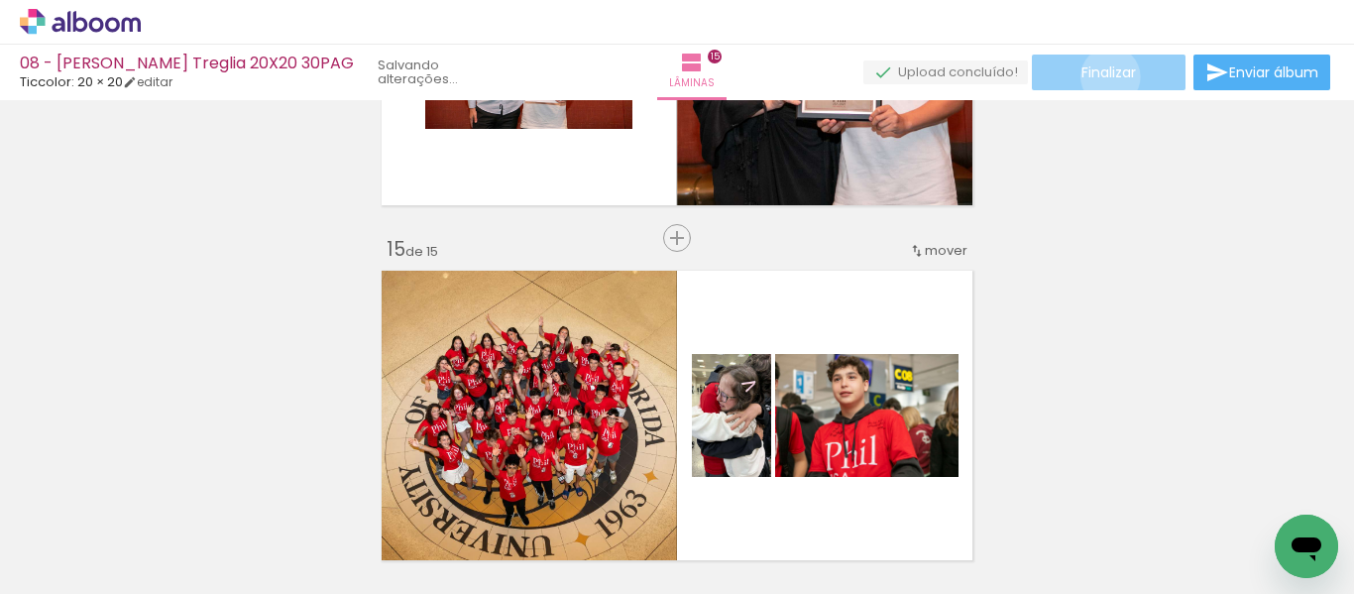
click at [1103, 76] on span "Finalizar" at bounding box center [1108, 72] width 55 height 14
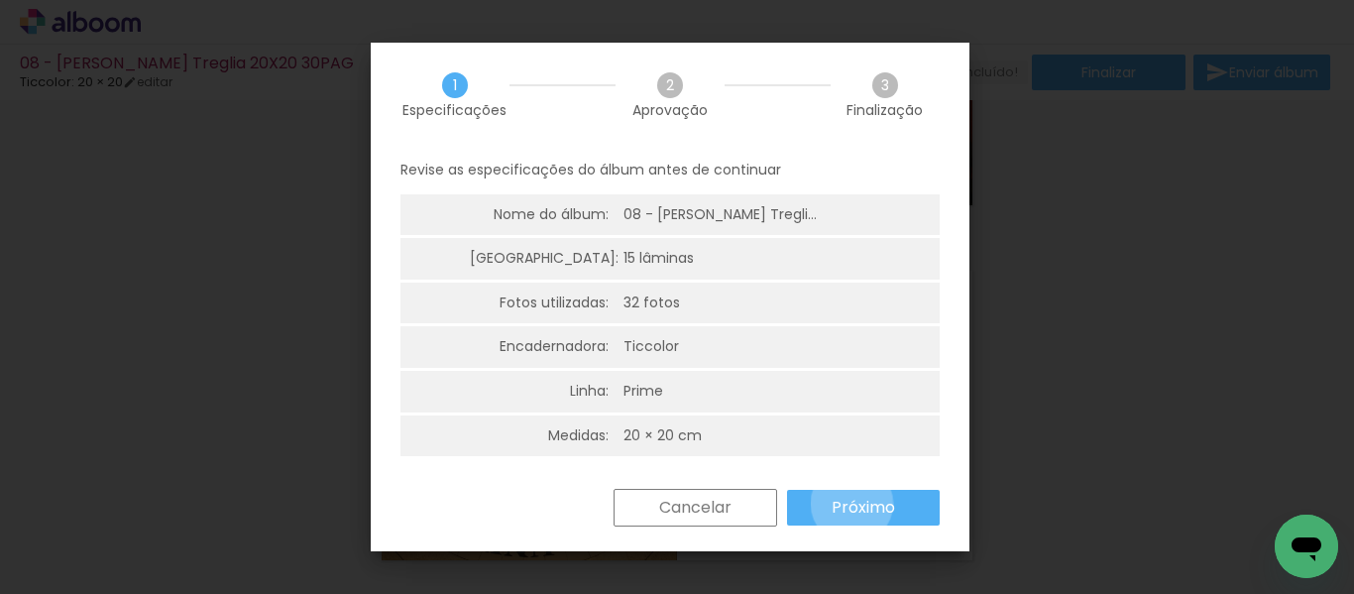
click at [0, 0] on slot "Próximo" at bounding box center [0, 0] width 0 height 0
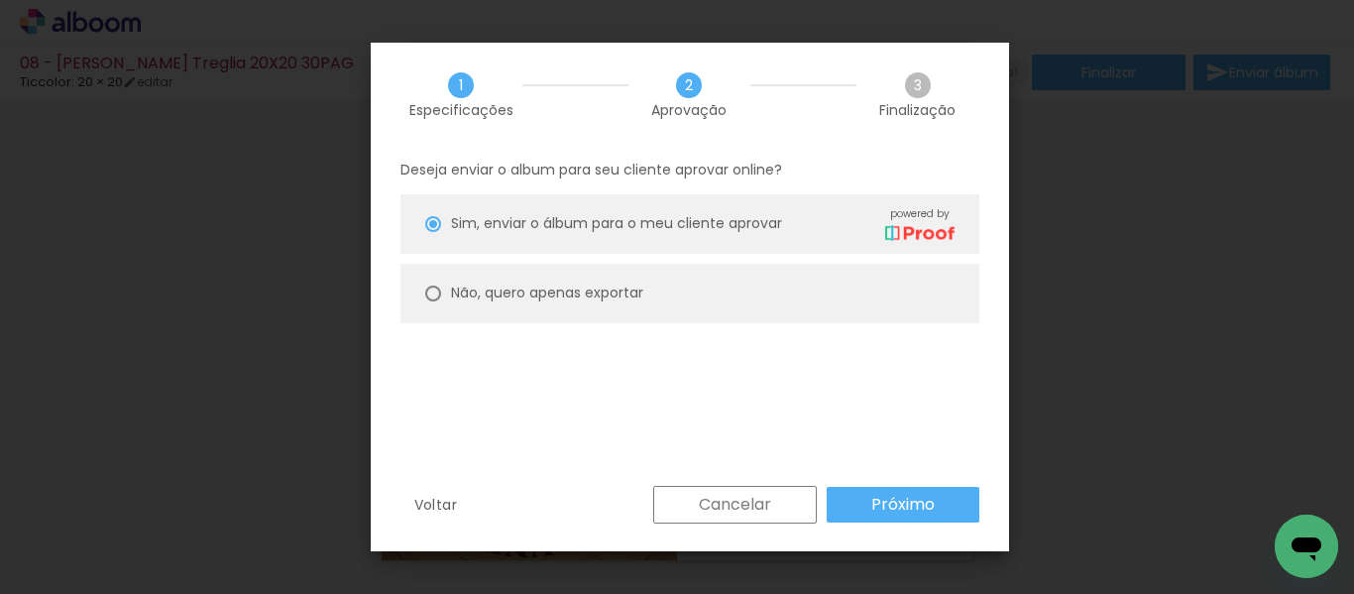
click at [652, 302] on paper-radio-button "Não, quero apenas exportar" at bounding box center [689, 293] width 579 height 59
type paper-radio-button "on"
click at [0, 0] on slot "Próximo" at bounding box center [0, 0] width 0 height 0
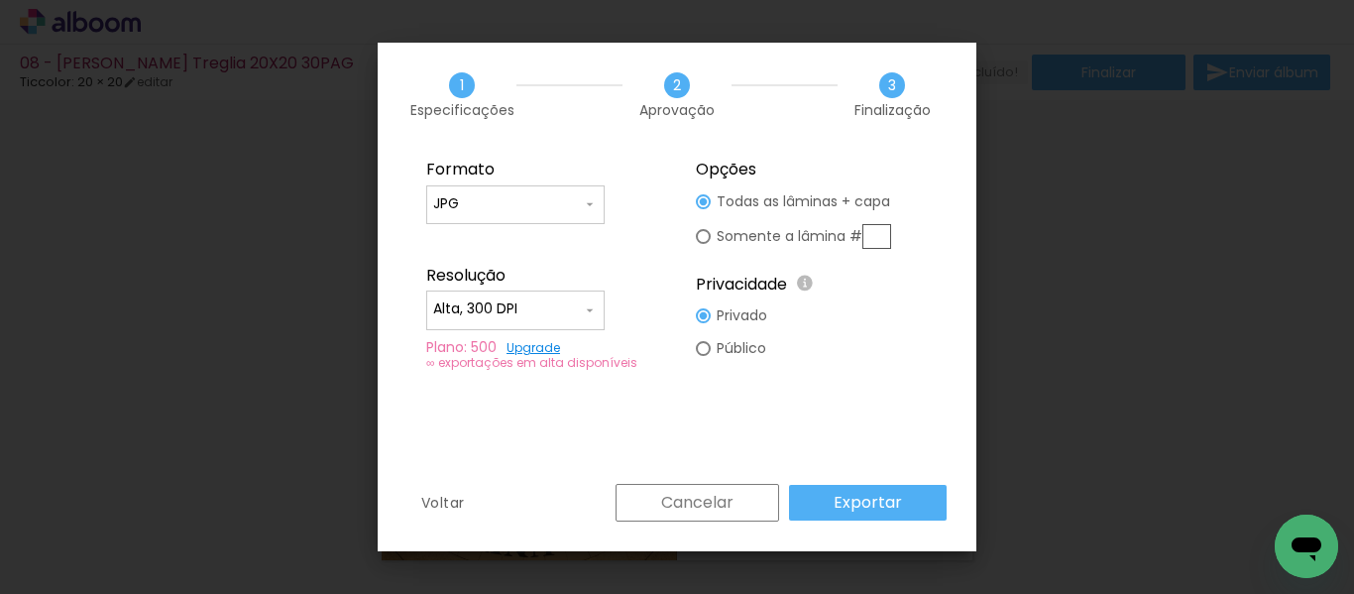
click at [908, 489] on paper-button "Exportar" at bounding box center [868, 503] width 158 height 36
click at [891, 508] on div "Cancelar Exportar" at bounding box center [776, 503] width 341 height 38
click at [1135, 310] on iron-overlay-backdrop at bounding box center [677, 297] width 1354 height 594
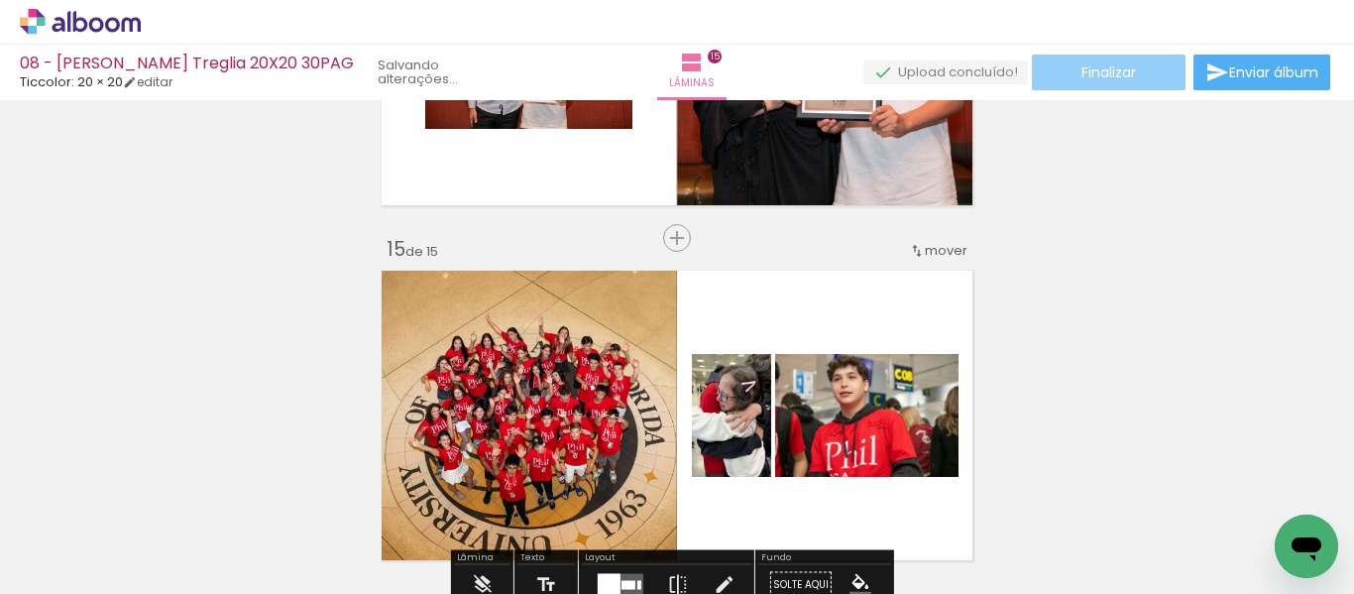
click at [1128, 71] on span "Finalizar" at bounding box center [1108, 72] width 55 height 14
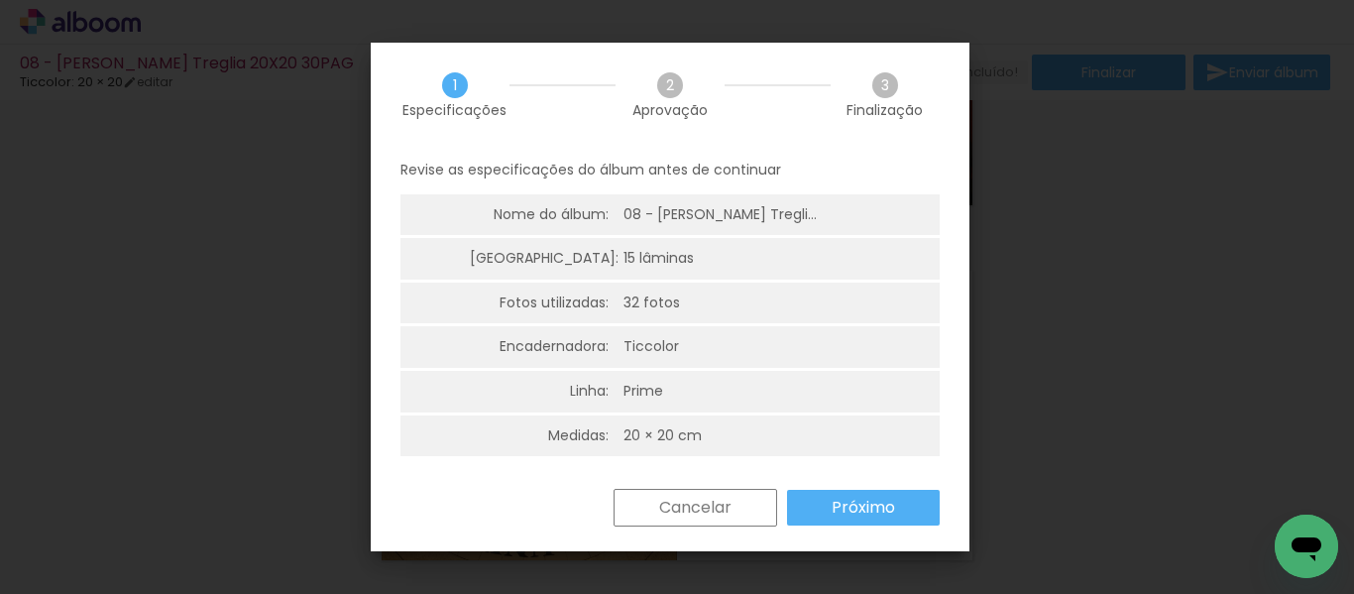
click at [0, 0] on slot "Próximo" at bounding box center [0, 0] width 0 height 0
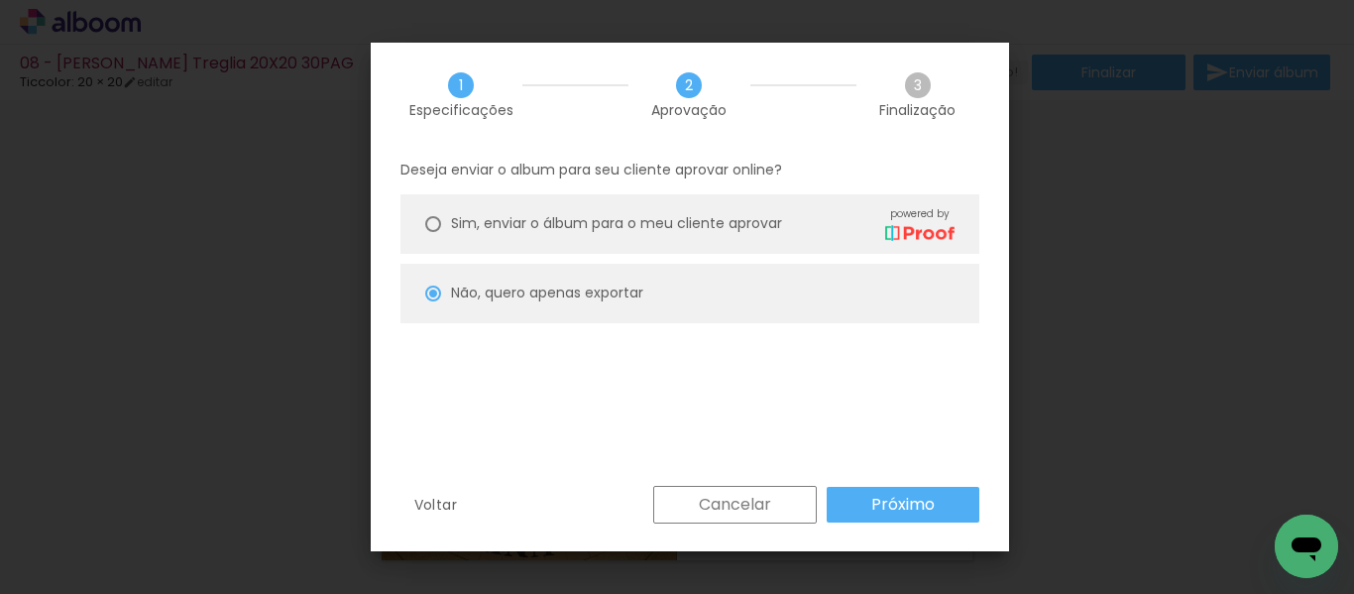
click at [0, 0] on slot "Próximo" at bounding box center [0, 0] width 0 height 0
type input "Alta, 300 DPI"
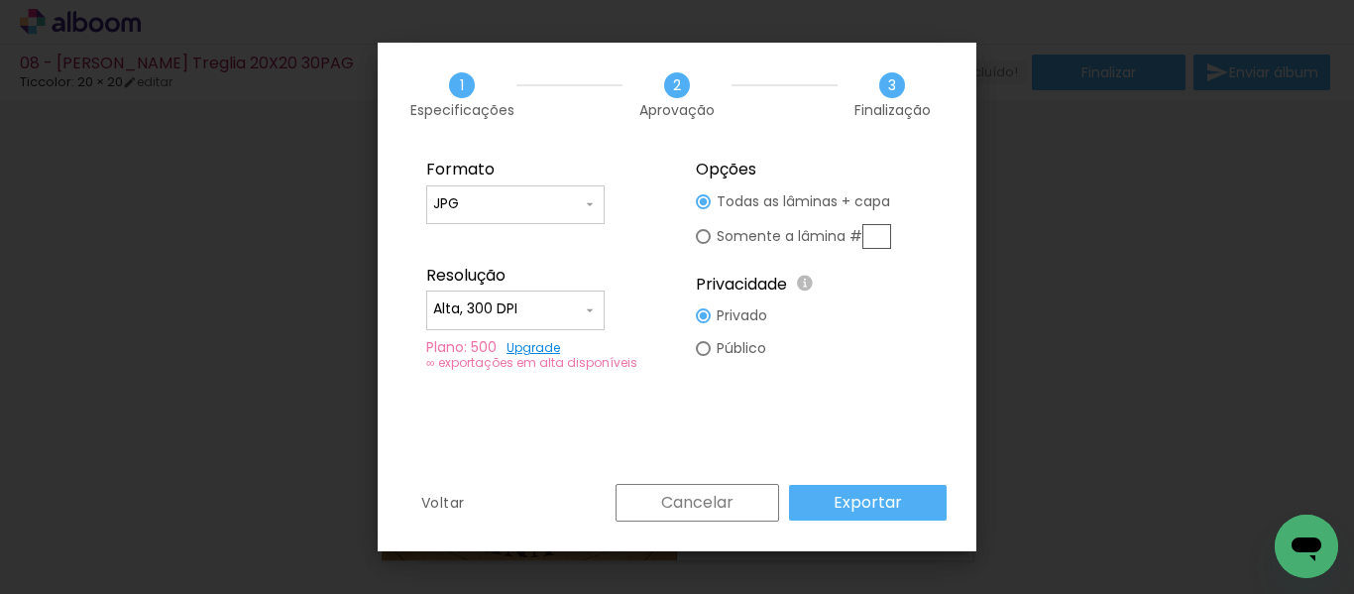
click at [0, 0] on slot "Exportar" at bounding box center [0, 0] width 0 height 0
click at [0, 0] on slot "Voltar" at bounding box center [0, 0] width 0 height 0
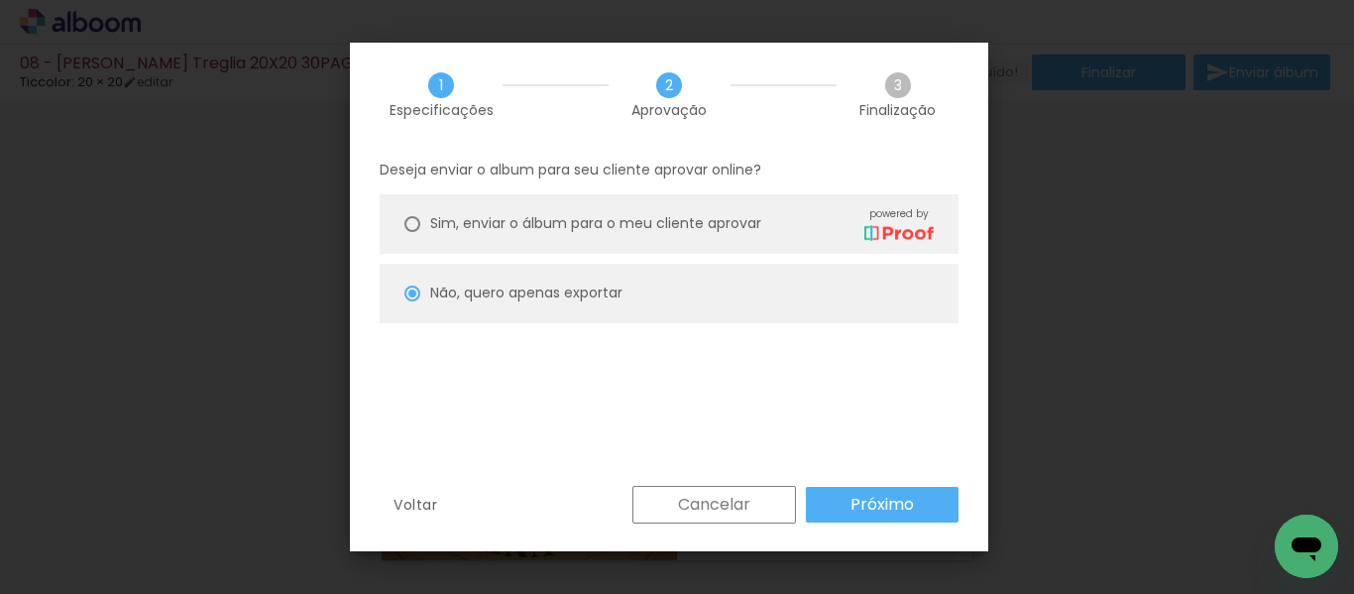
click at [0, 0] on slot "Voltar" at bounding box center [0, 0] width 0 height 0
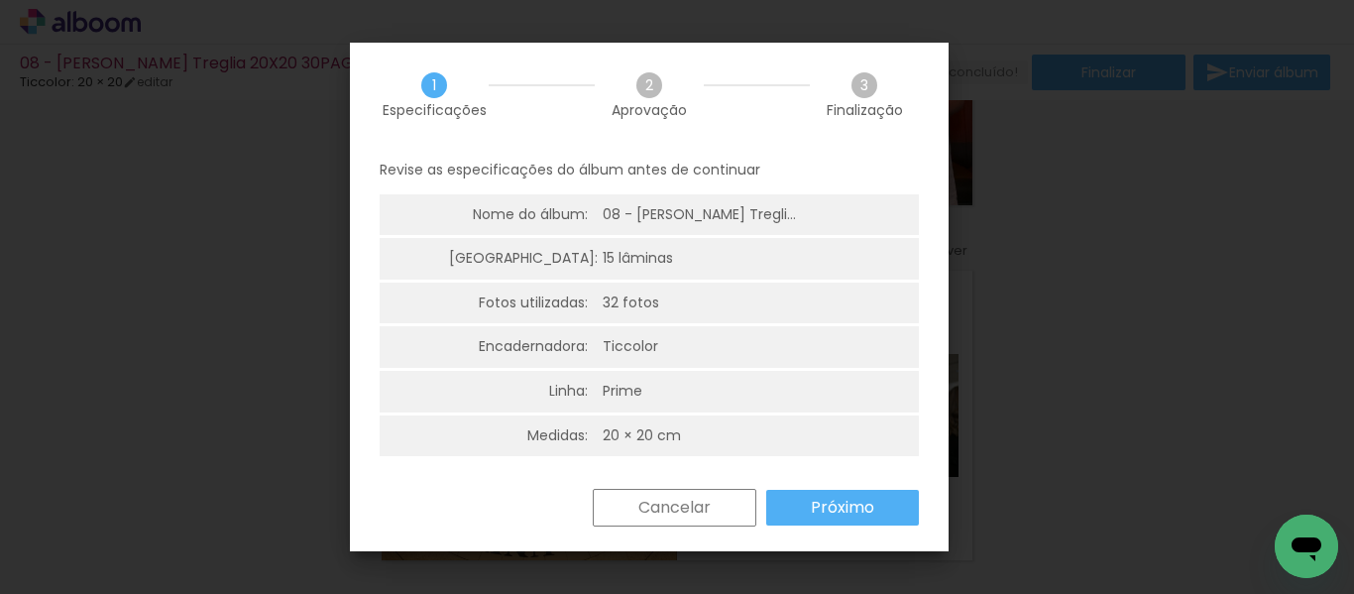
click at [0, 0] on slot "Cancelar" at bounding box center [0, 0] width 0 height 0
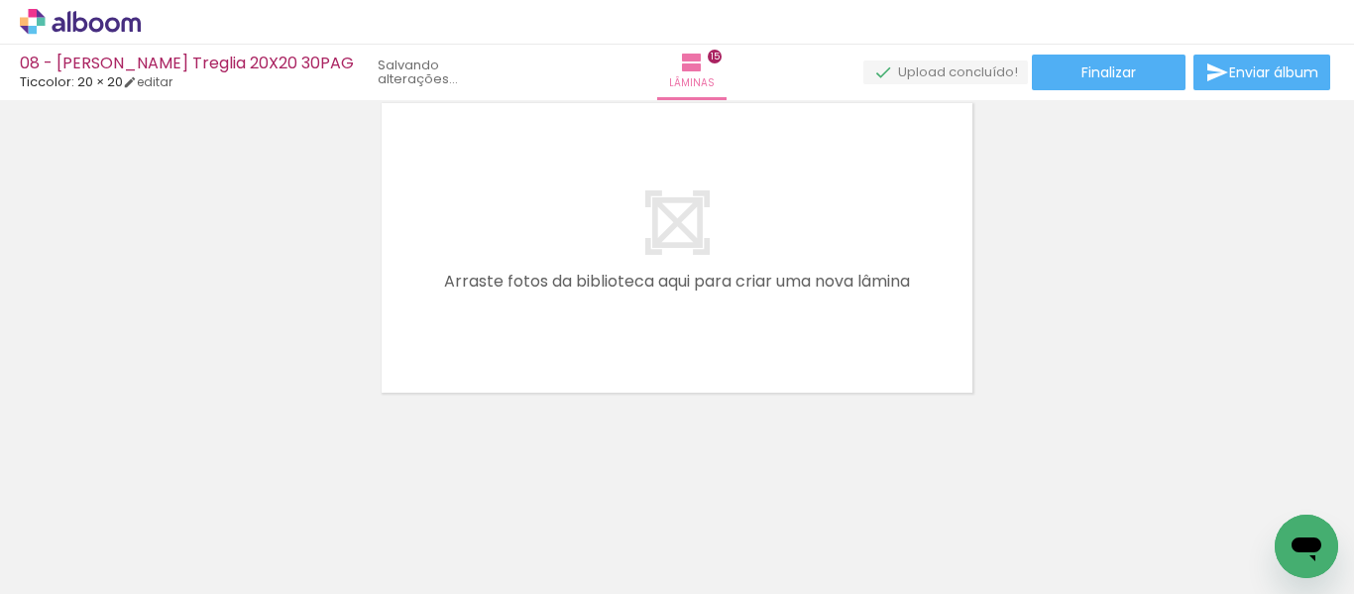
scroll to position [0, 1765]
click at [836, 498] on paper-icon-button at bounding box center [832, 487] width 25 height 25
click at [940, 80] on quentale-upload-monitor at bounding box center [945, 72] width 165 height 25
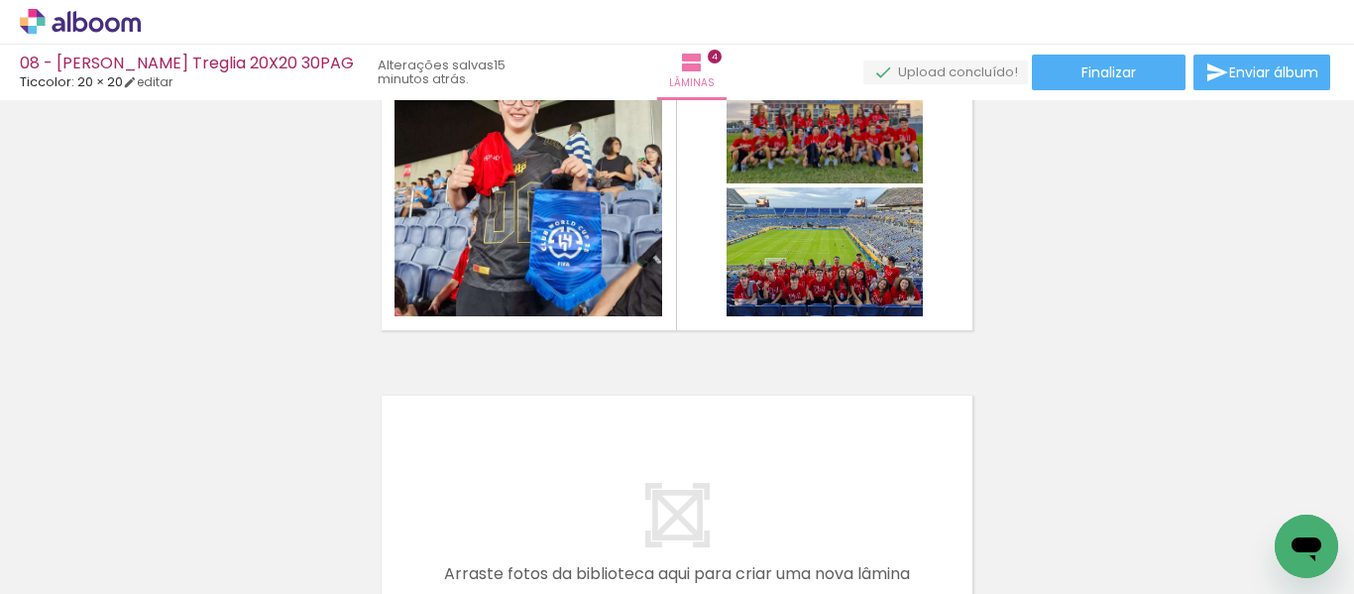
scroll to position [0, 343]
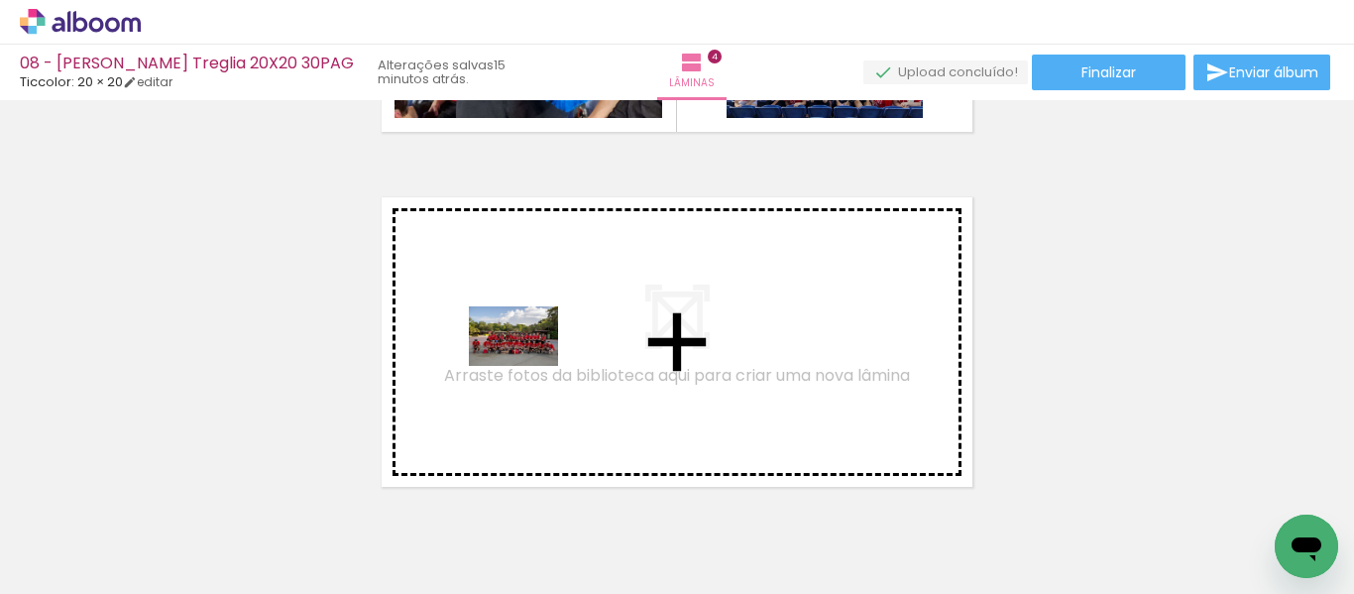
drag, startPoint x: 860, startPoint y: 542, endPoint x: 528, endPoint y: 366, distance: 376.0
click at [528, 366] on quentale-workspace at bounding box center [677, 297] width 1354 height 594
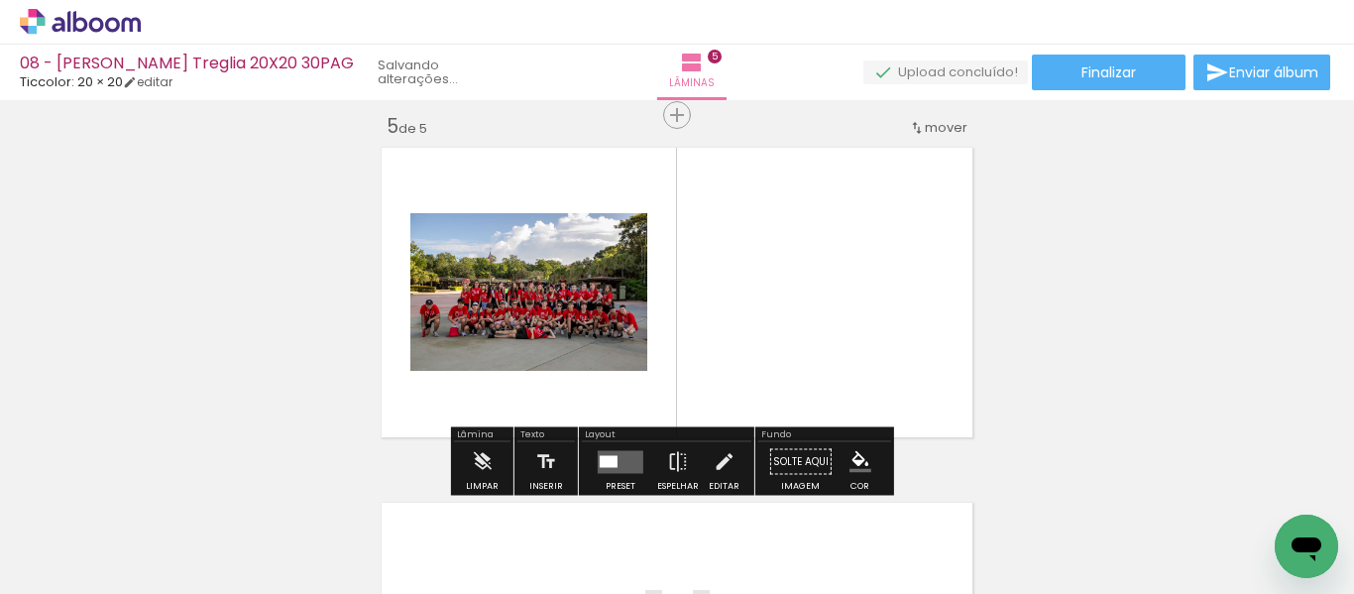
scroll to position [1445, 0]
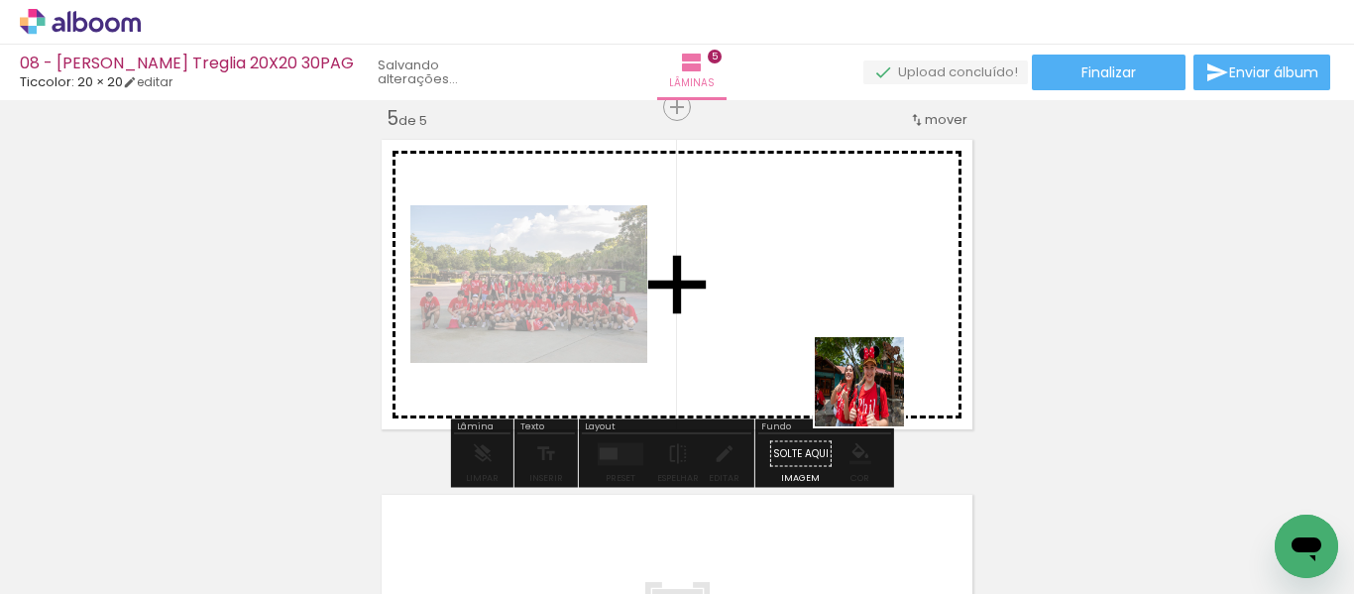
drag, startPoint x: 953, startPoint y: 533, endPoint x: 840, endPoint y: 350, distance: 215.4
click at [840, 350] on quentale-workspace at bounding box center [677, 297] width 1354 height 594
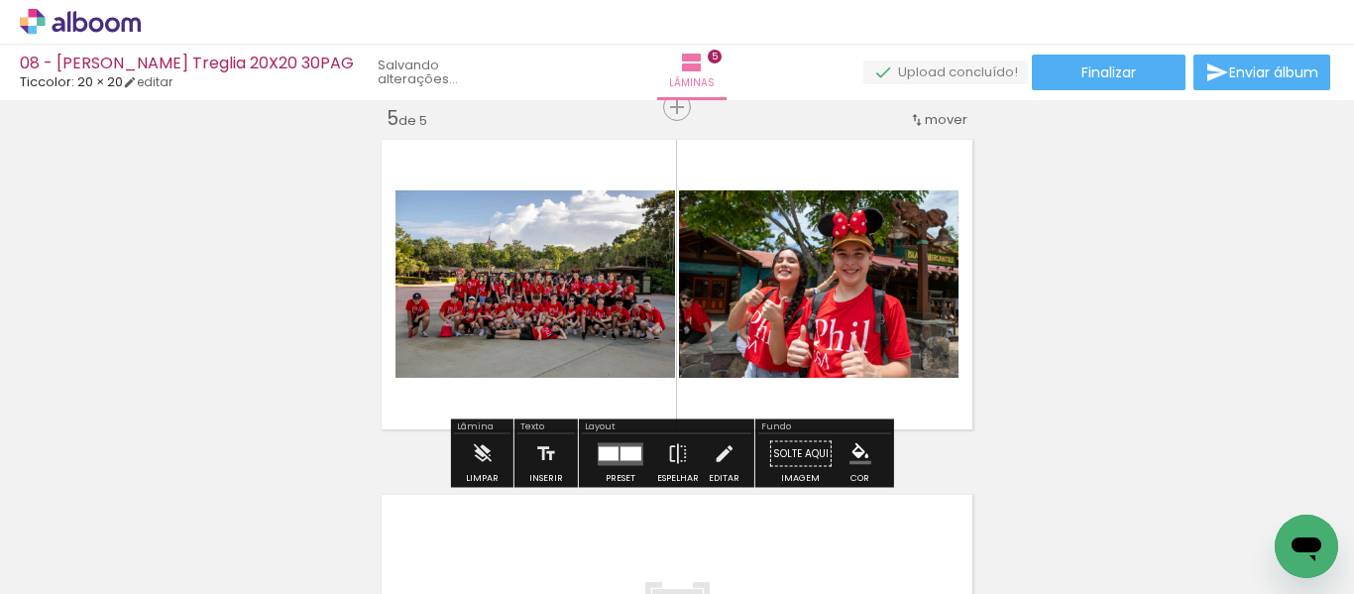
click at [622, 445] on quentale-layouter at bounding box center [621, 453] width 46 height 23
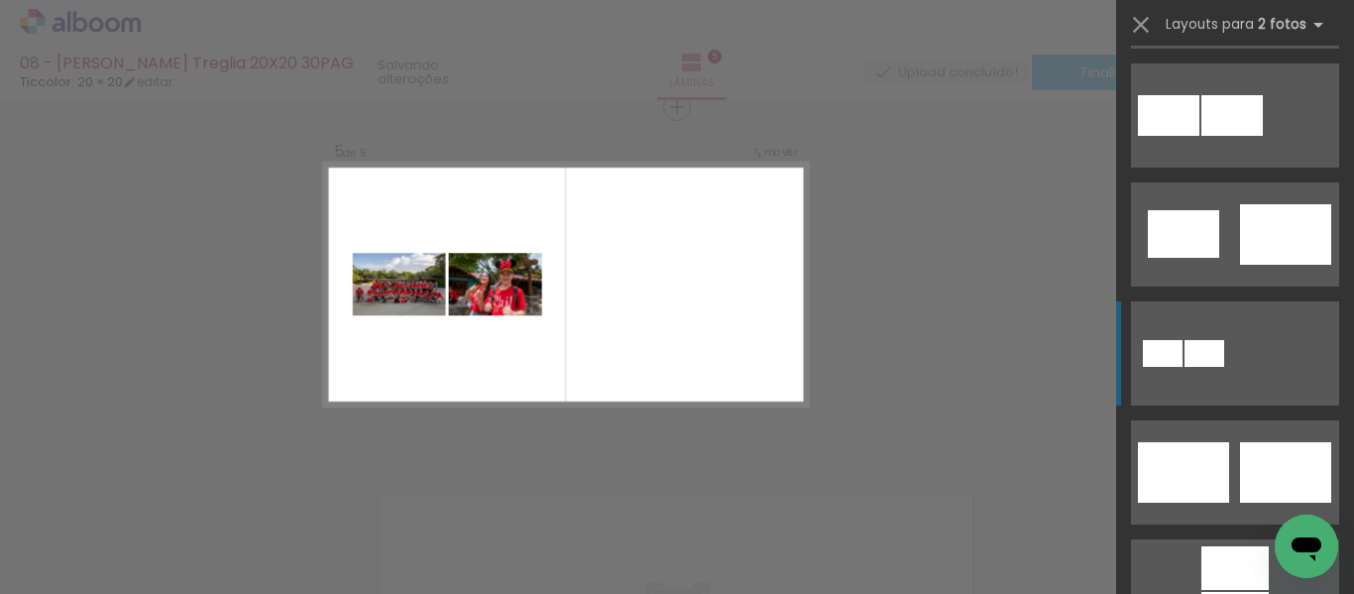
scroll to position [496, 0]
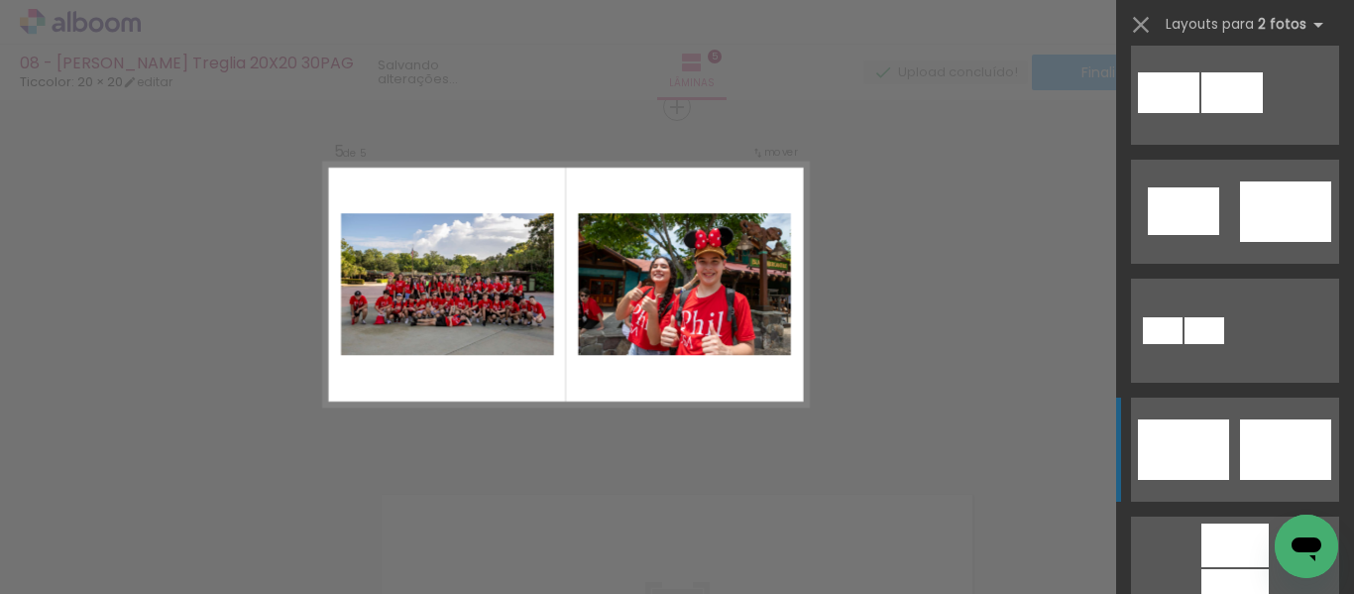
click at [1272, 467] on div at bounding box center [1285, 449] width 91 height 60
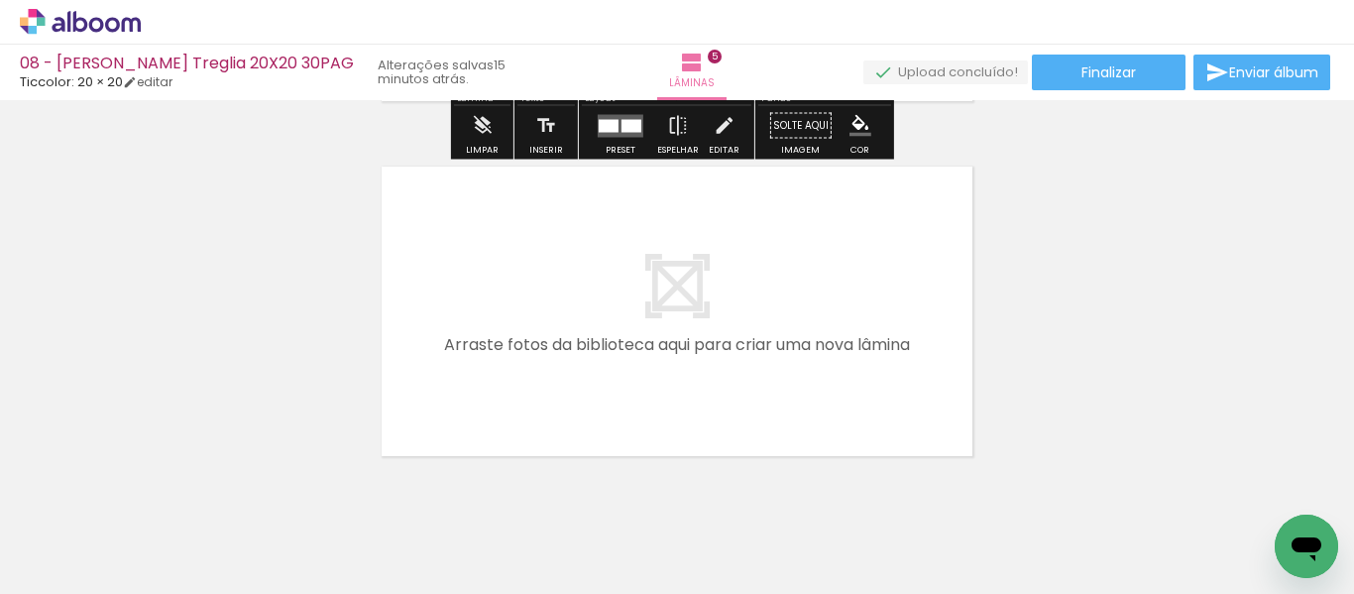
scroll to position [1837, 0]
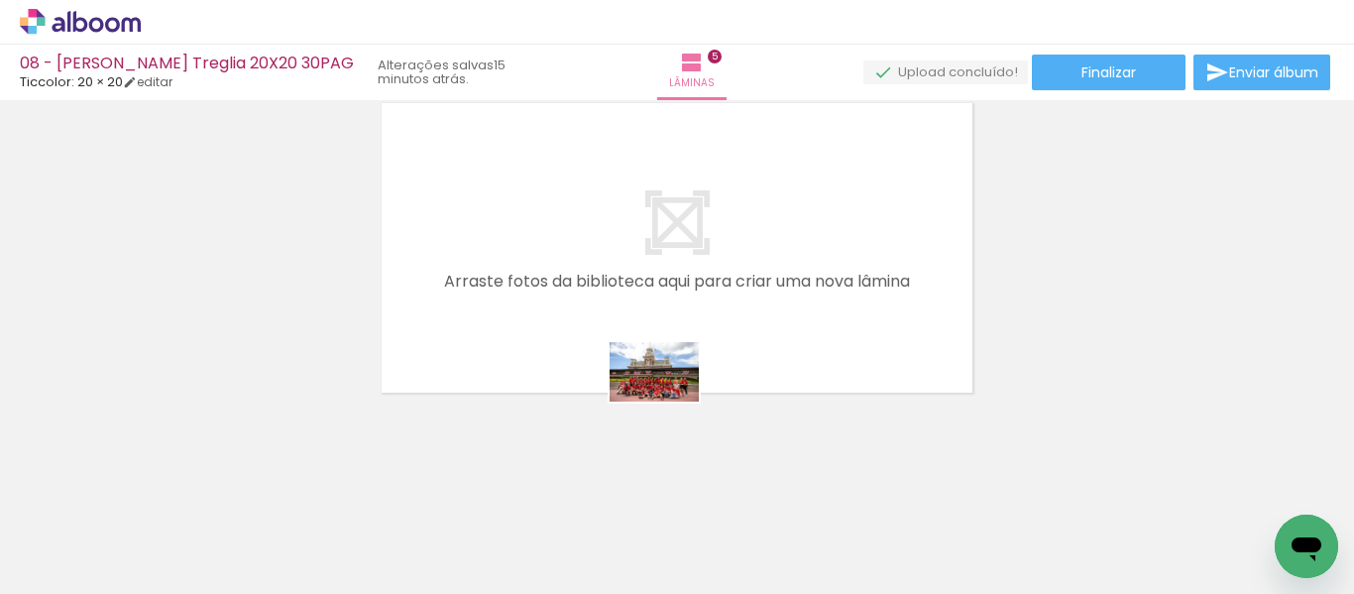
drag, startPoint x: 1035, startPoint y: 524, endPoint x: 669, endPoint y: 377, distance: 394.4
click at [651, 369] on quentale-workspace at bounding box center [677, 297] width 1354 height 594
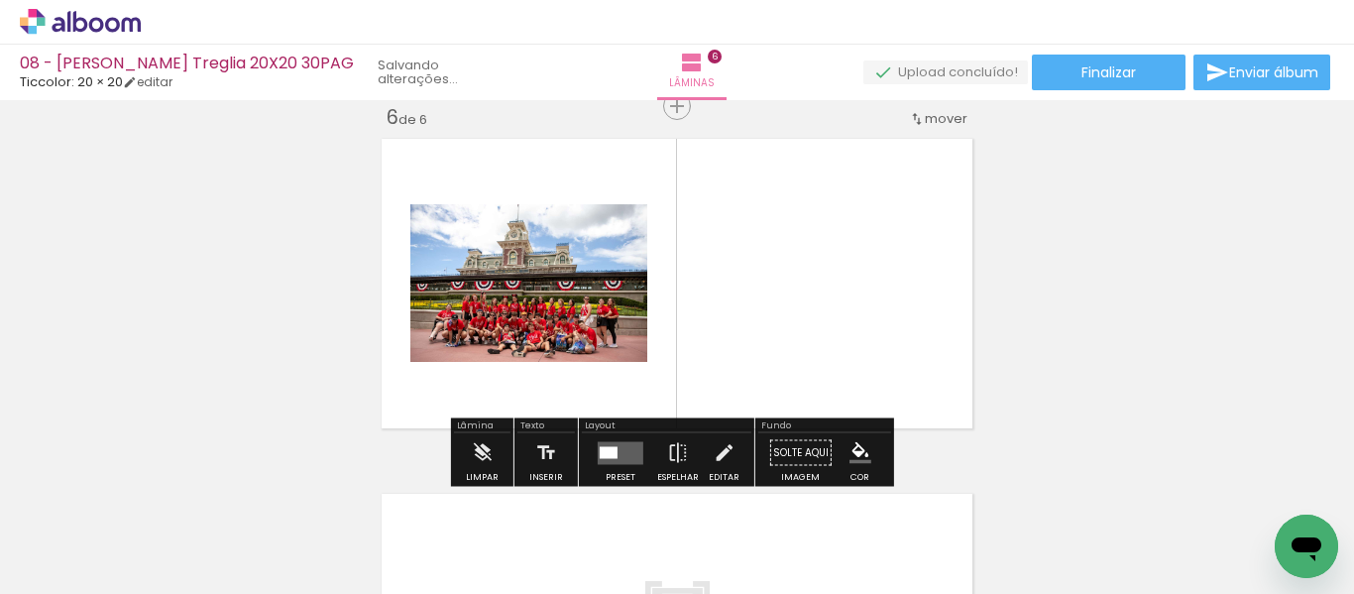
scroll to position [1800, 0]
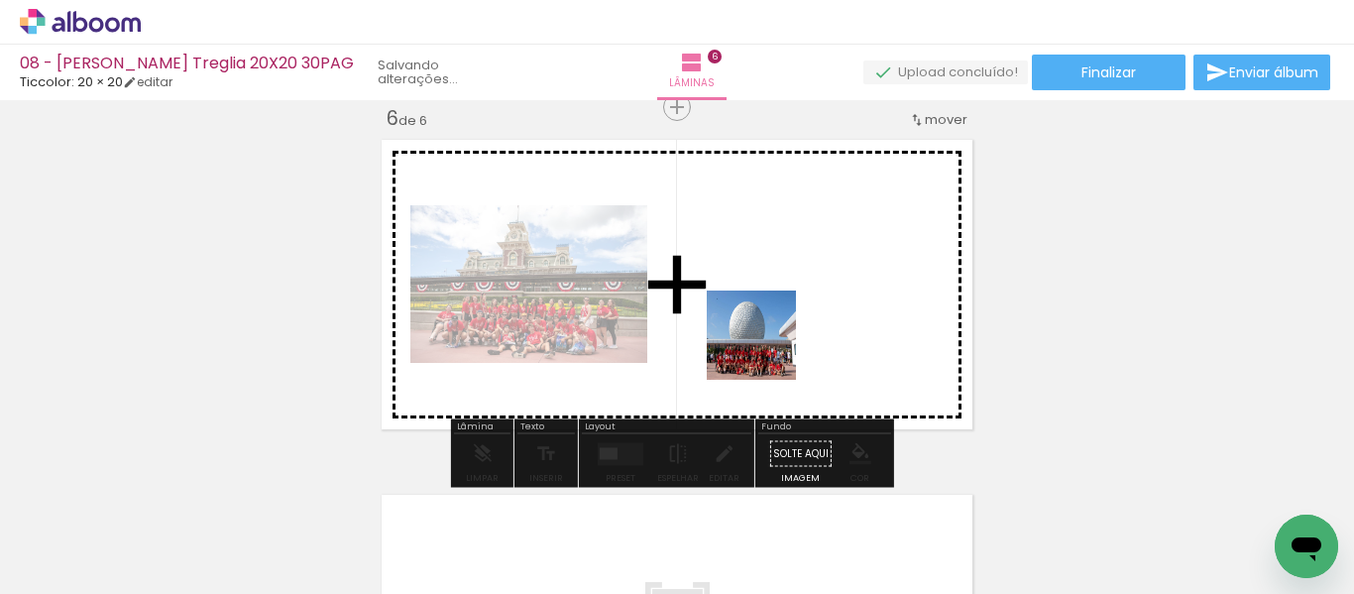
drag, startPoint x: 1193, startPoint y: 529, endPoint x: 765, endPoint y: 349, distance: 464.6
click at [765, 349] on quentale-workspace at bounding box center [677, 297] width 1354 height 594
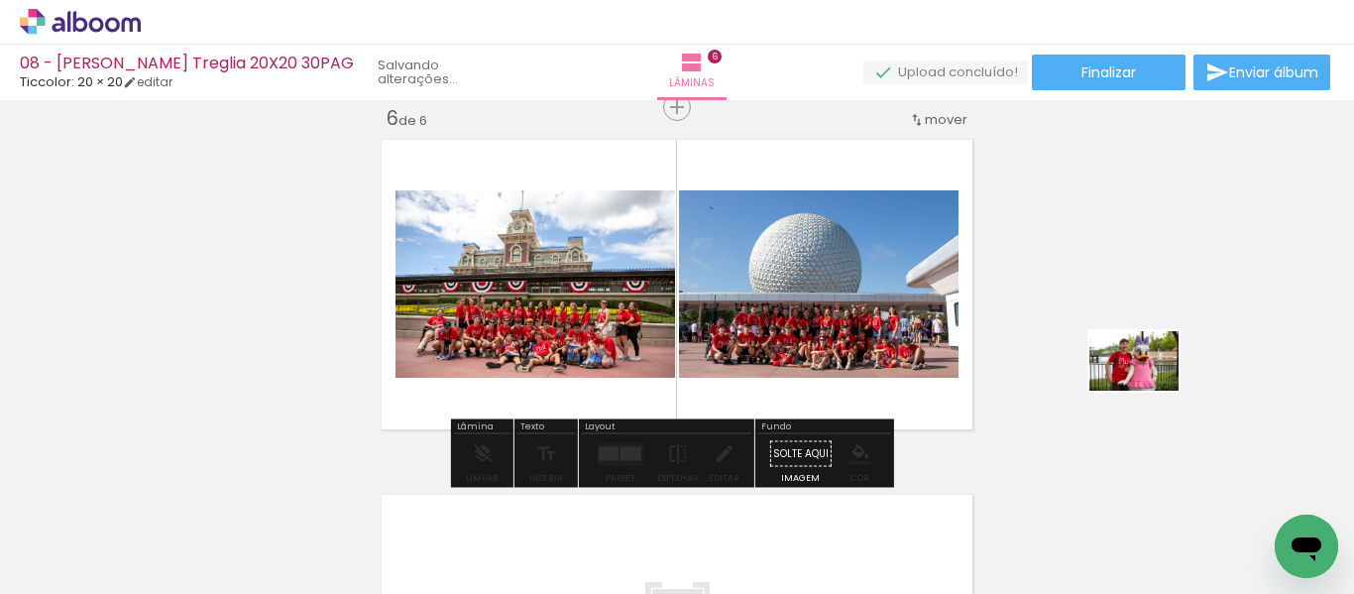
drag, startPoint x: 1275, startPoint y: 516, endPoint x: 1186, endPoint y: 403, distance: 143.4
click at [1186, 403] on quentale-workspace at bounding box center [677, 297] width 1354 height 594
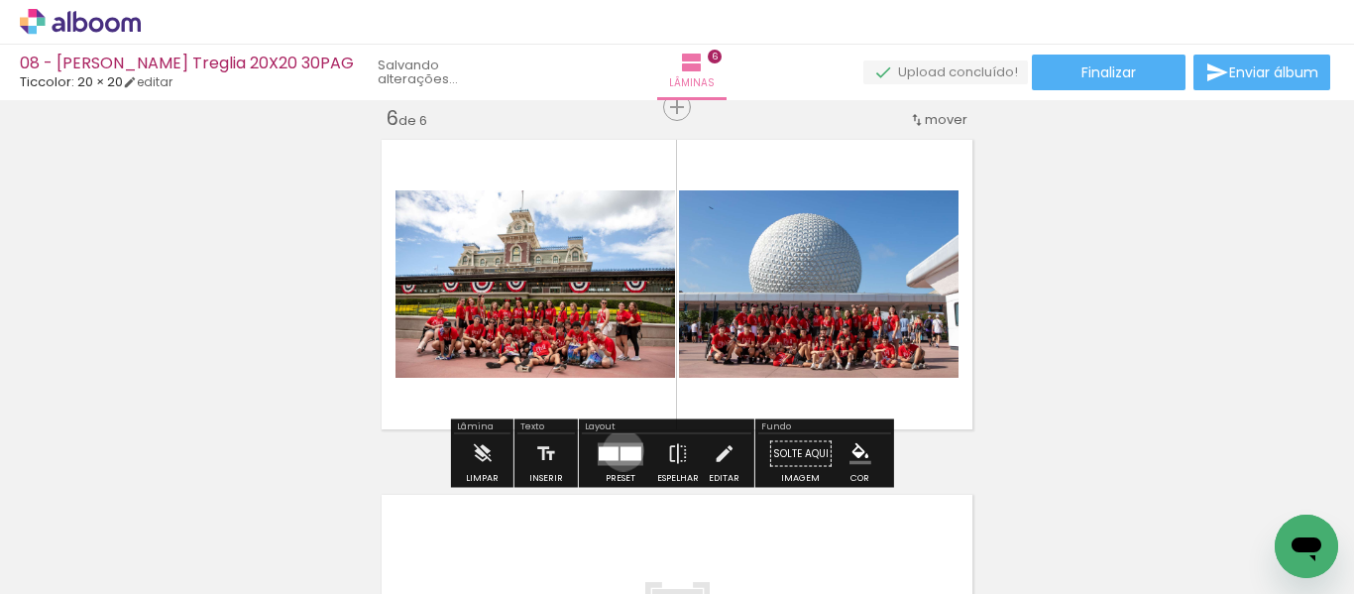
click at [620, 450] on div at bounding box center [630, 453] width 21 height 14
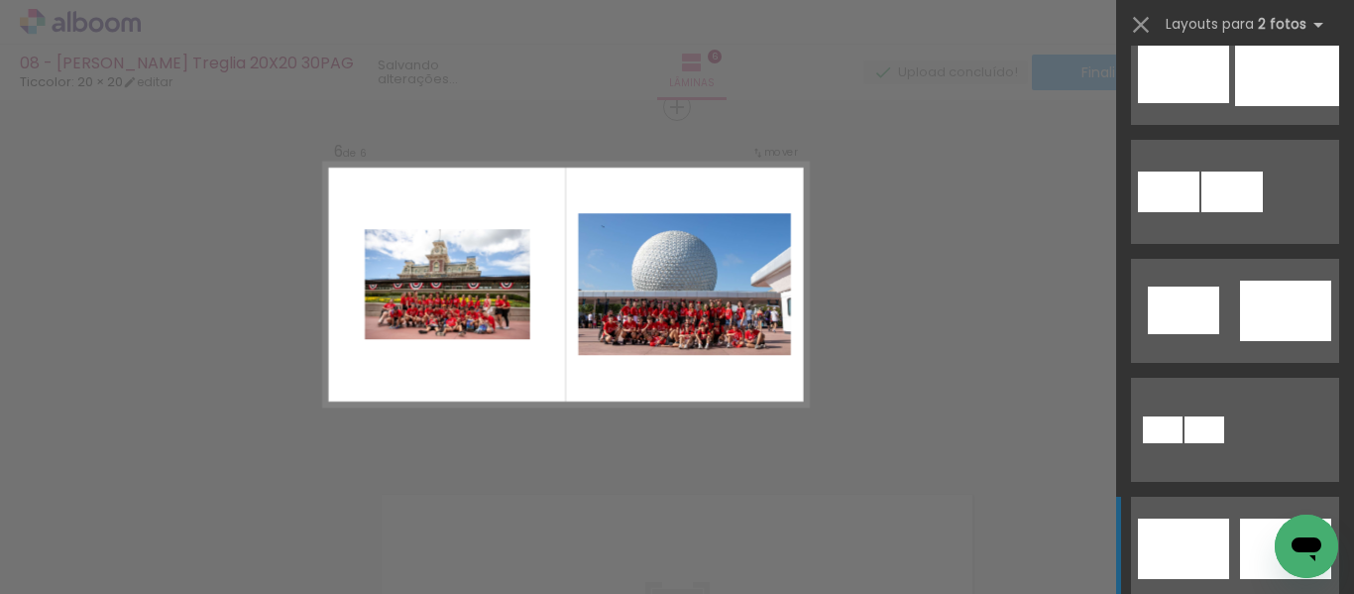
scroll to position [595, 0]
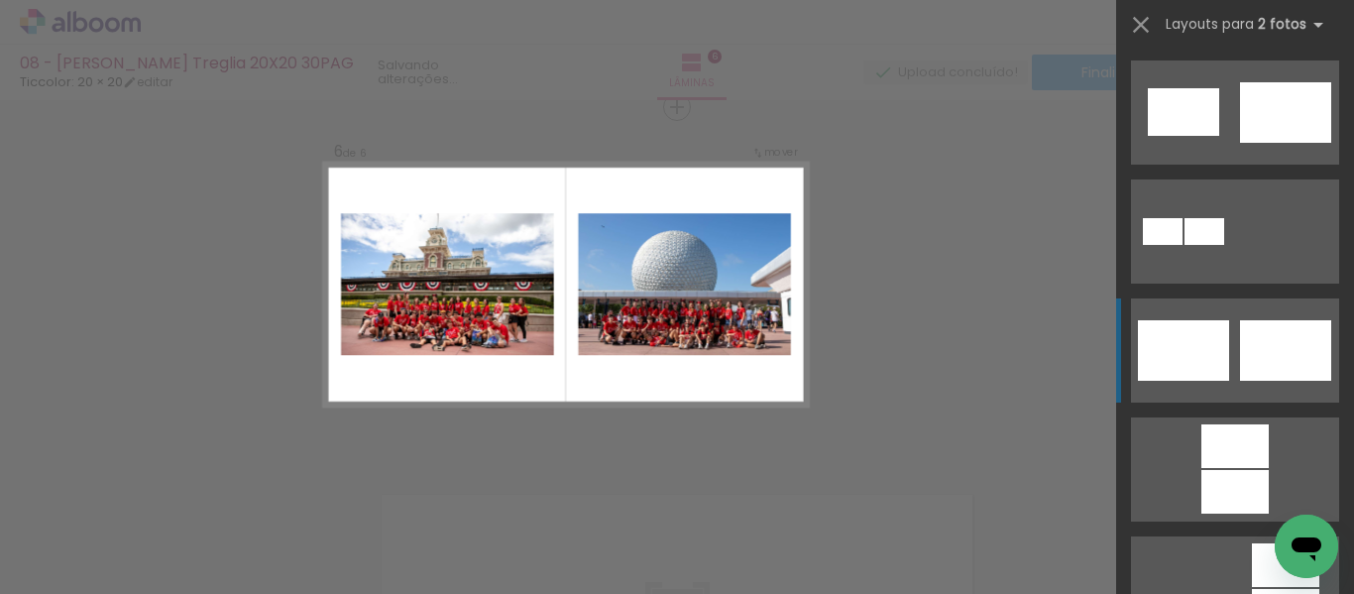
click at [1240, 361] on div at bounding box center [1285, 350] width 91 height 60
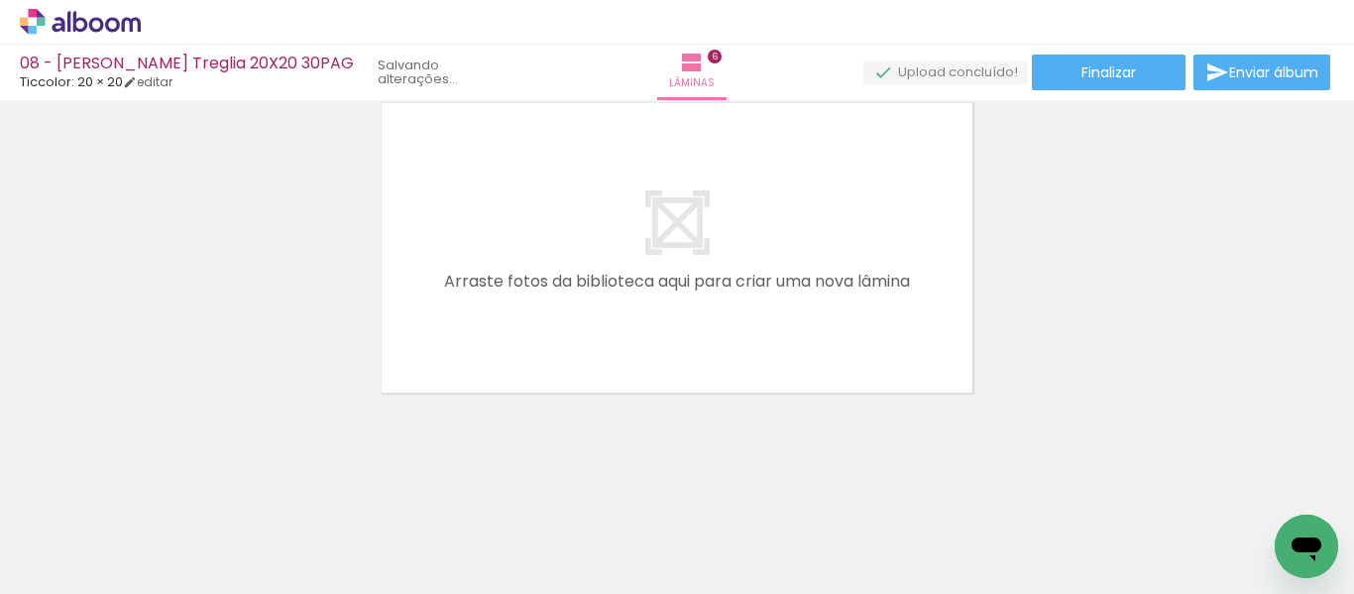
scroll to position [0, 972]
drag, startPoint x: 672, startPoint y: 527, endPoint x: 652, endPoint y: 361, distance: 167.7
click at [654, 361] on quentale-workspace at bounding box center [677, 297] width 1354 height 594
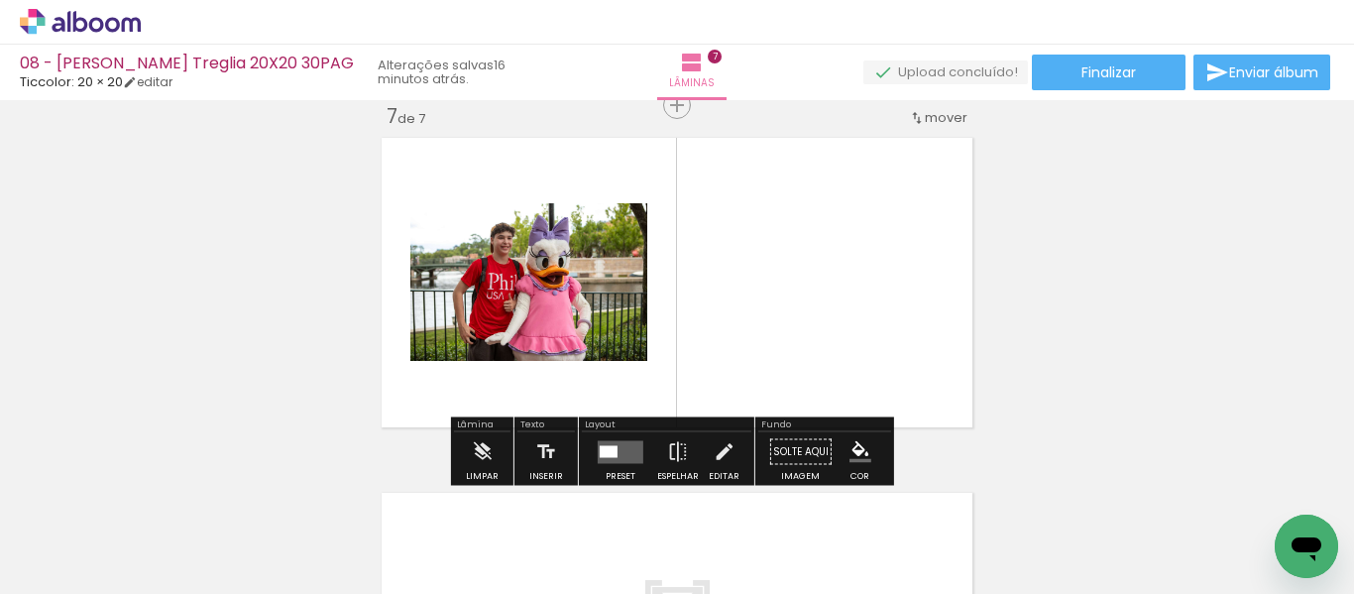
scroll to position [2155, 0]
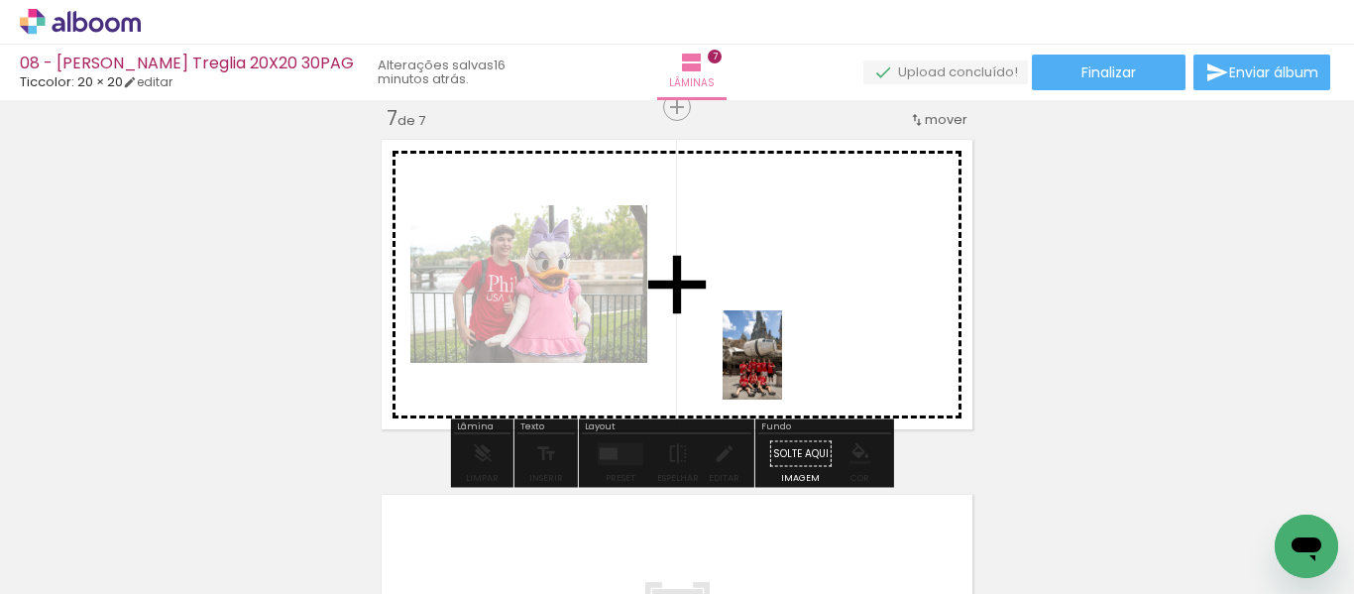
drag, startPoint x: 780, startPoint y: 522, endPoint x: 794, endPoint y: 385, distance: 138.5
click at [782, 369] on quentale-workspace at bounding box center [677, 297] width 1354 height 594
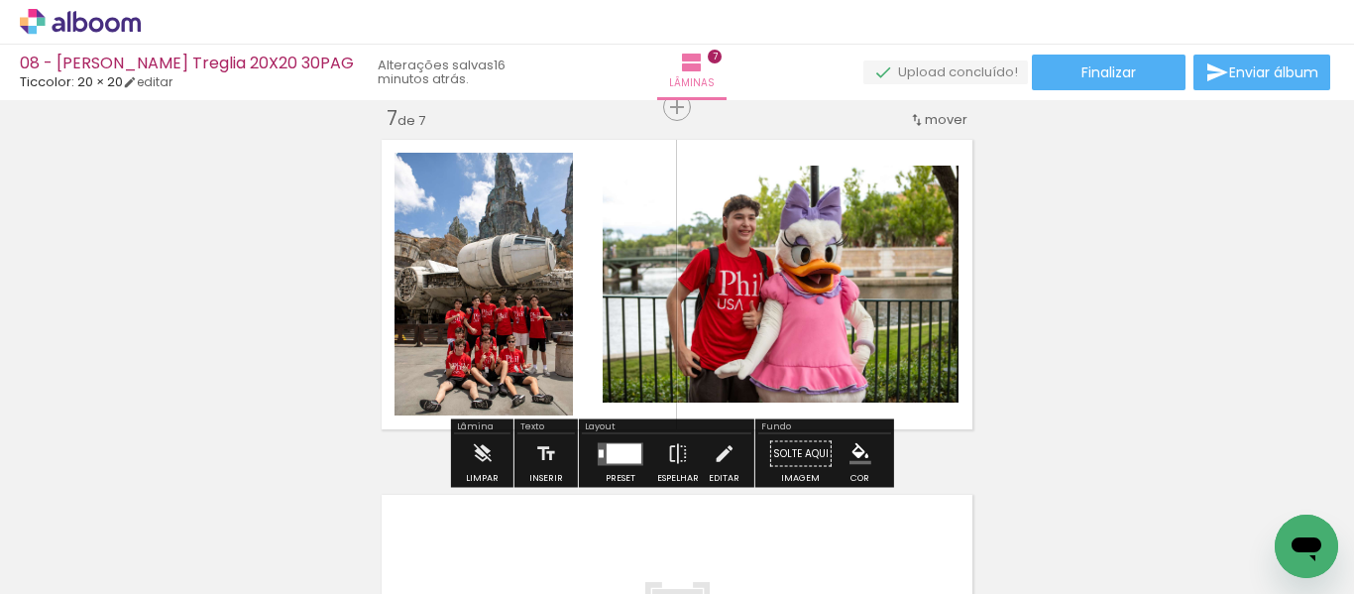
click at [620, 458] on div at bounding box center [624, 453] width 35 height 20
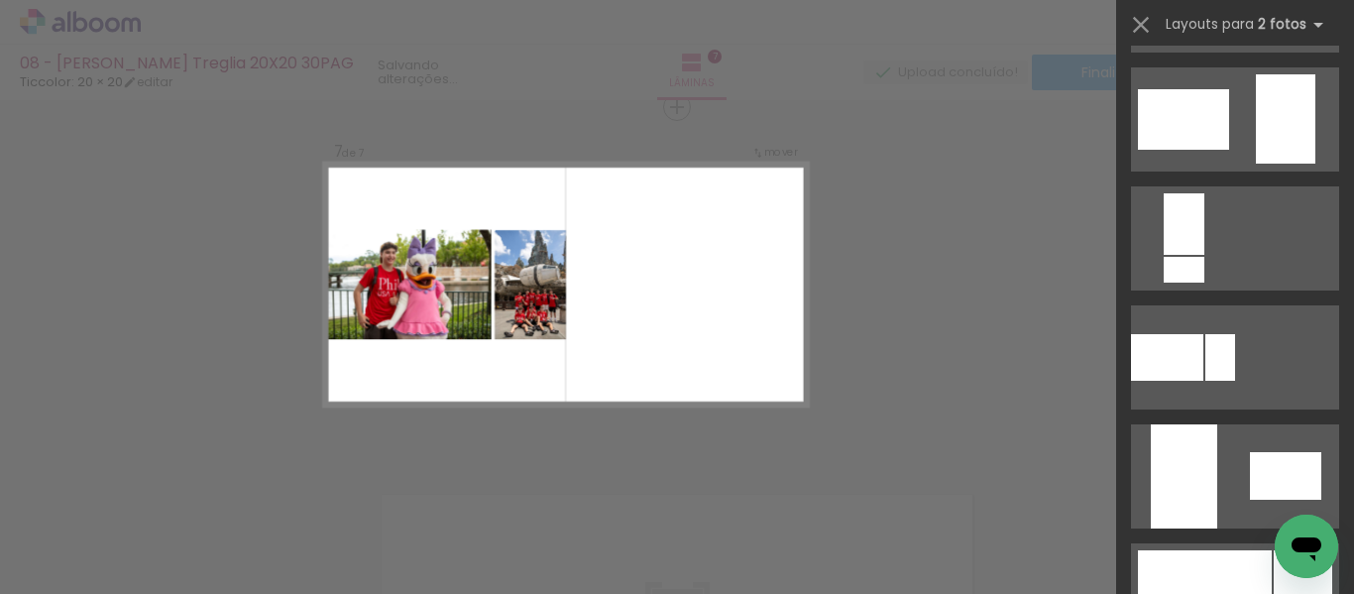
scroll to position [694, 0]
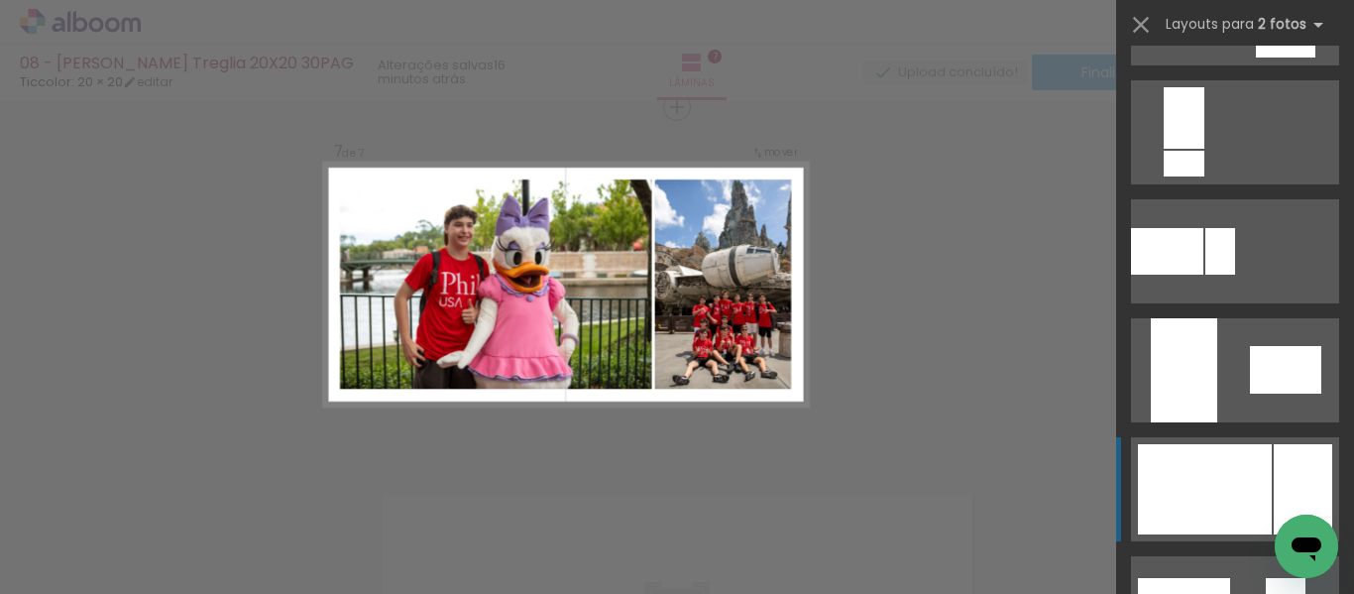
click at [1235, 476] on div at bounding box center [1205, 489] width 134 height 90
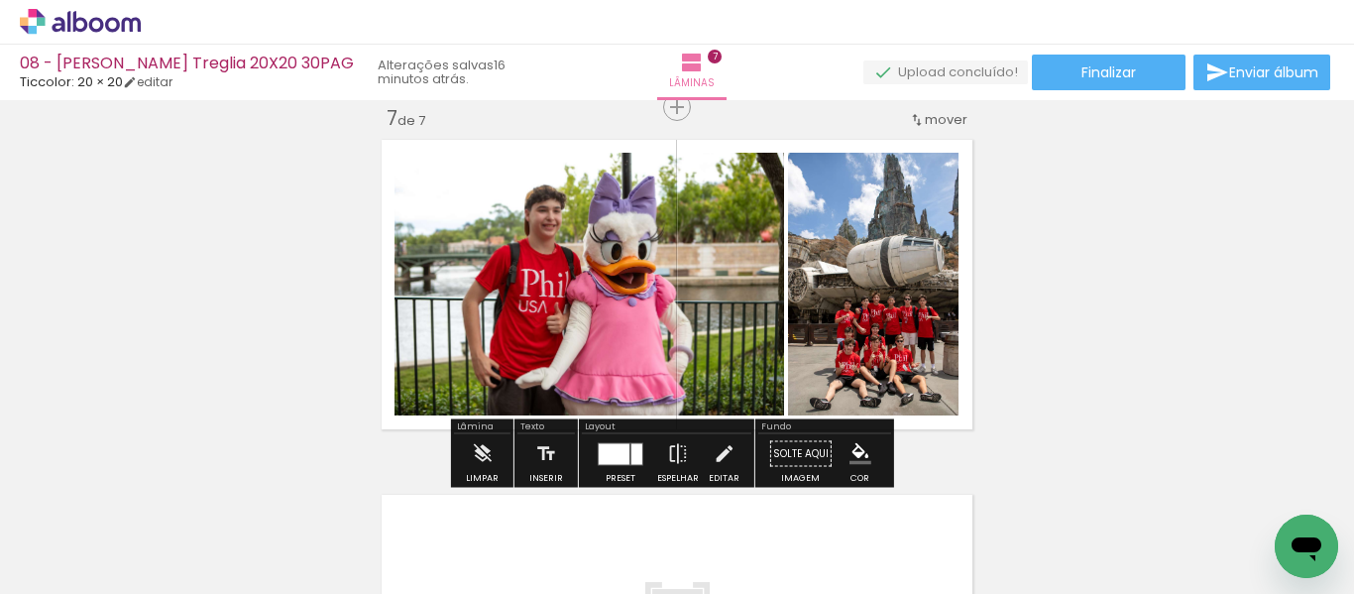
click at [549, 301] on quentale-photo at bounding box center [589, 284] width 390 height 263
click at [706, 451] on paper-button "Editar" at bounding box center [724, 459] width 41 height 51
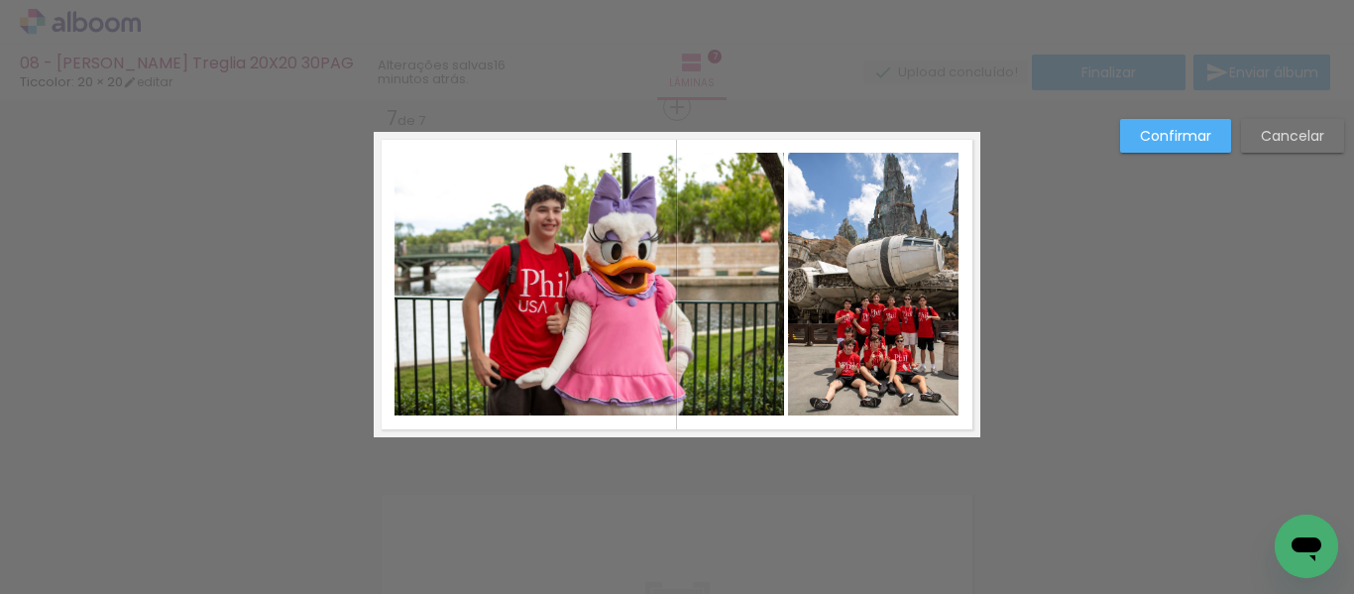
click at [745, 302] on quentale-photo at bounding box center [589, 284] width 390 height 263
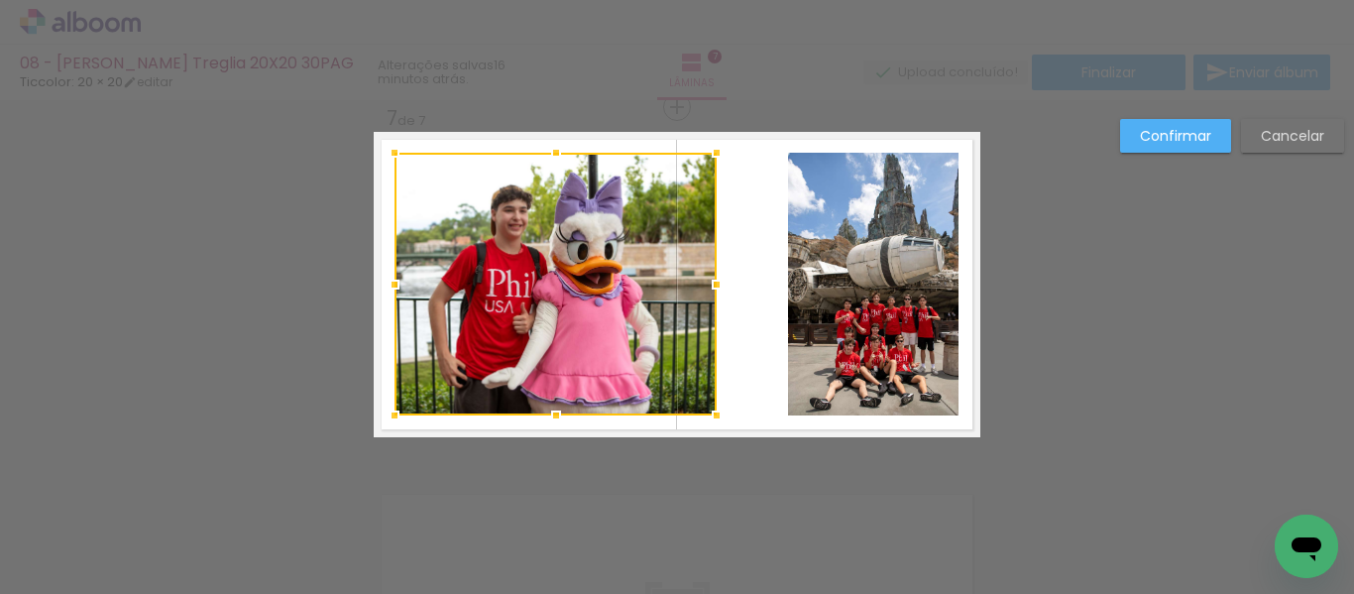
drag, startPoint x: 774, startPoint y: 285, endPoint x: 707, endPoint y: 284, distance: 67.4
click at [707, 284] on div at bounding box center [717, 285] width 40 height 40
click at [840, 282] on quentale-photo at bounding box center [873, 284] width 170 height 263
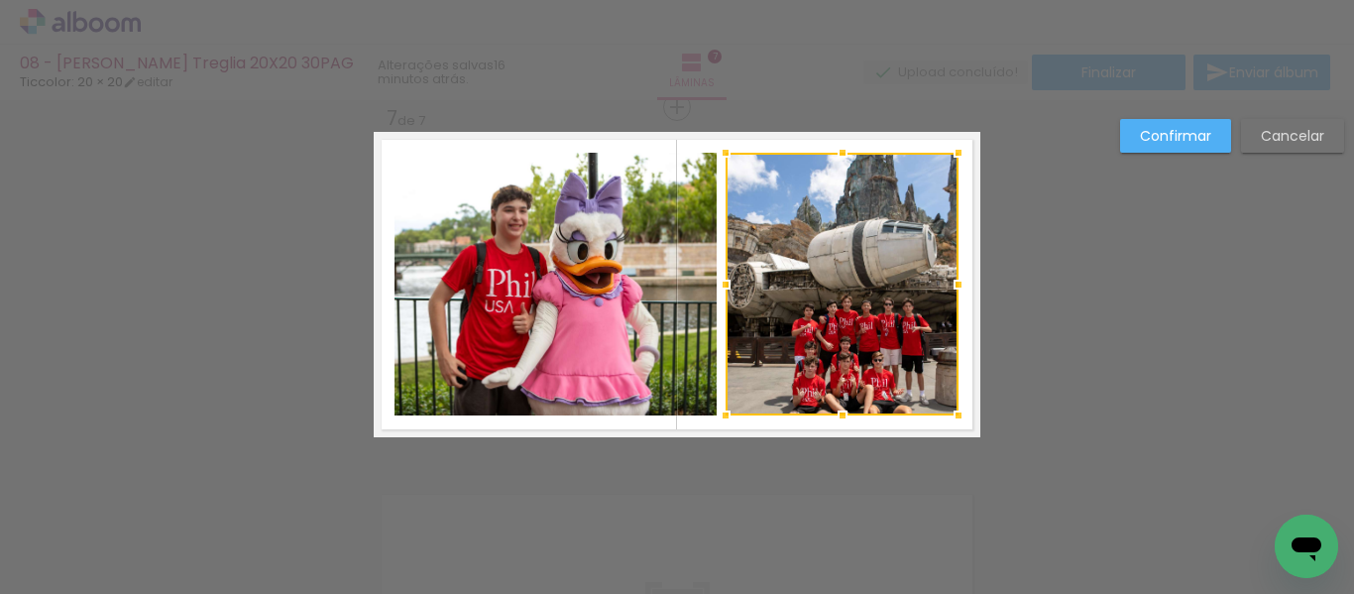
drag, startPoint x: 784, startPoint y: 279, endPoint x: 722, endPoint y: 278, distance: 62.5
click at [722, 278] on div at bounding box center [726, 285] width 40 height 40
click at [0, 0] on slot "Confirmar" at bounding box center [0, 0] width 0 height 0
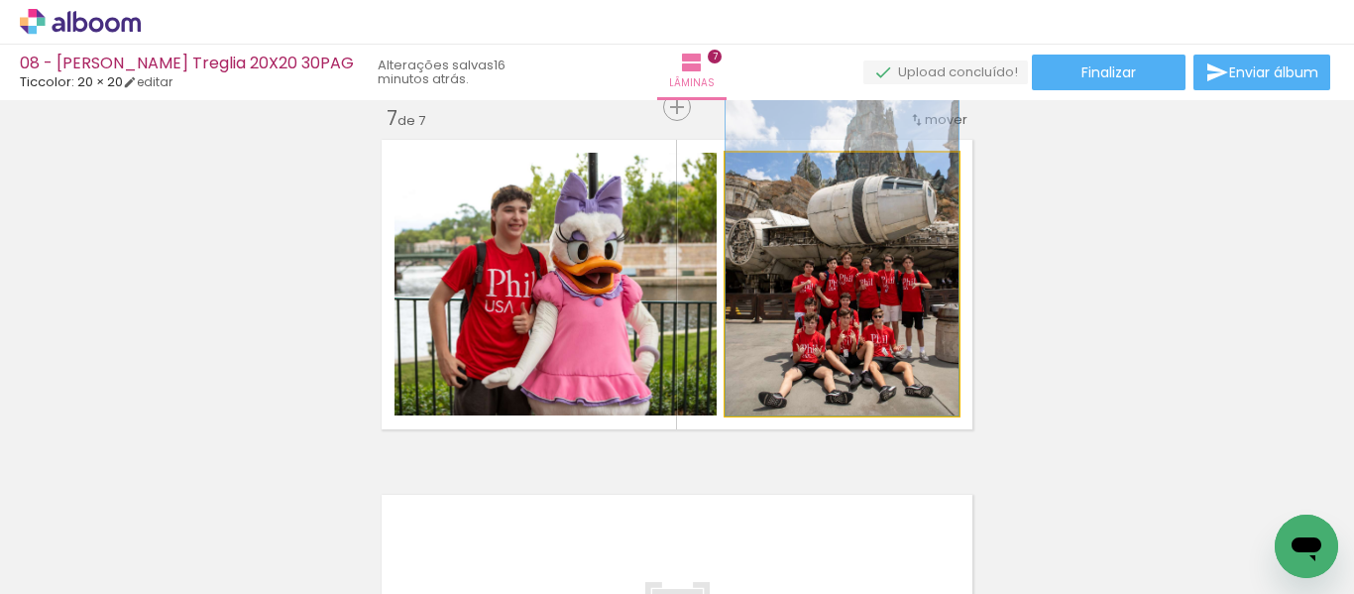
drag, startPoint x: 875, startPoint y: 315, endPoint x: 873, endPoint y: 268, distance: 47.6
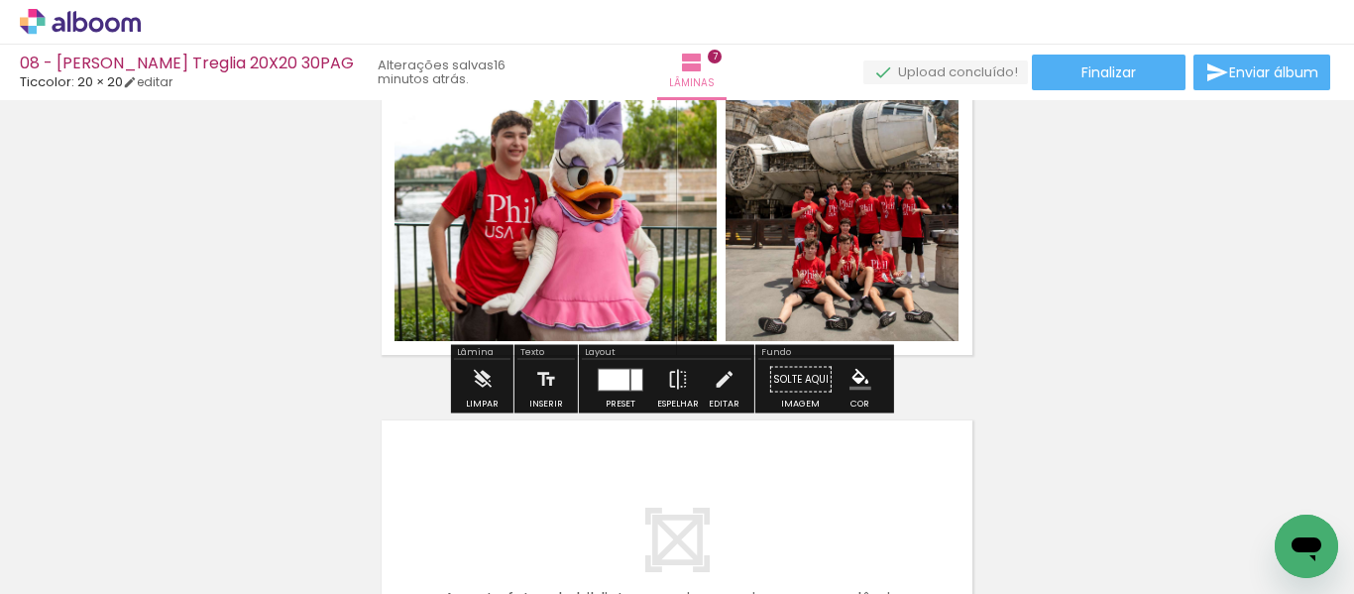
scroll to position [2353, 0]
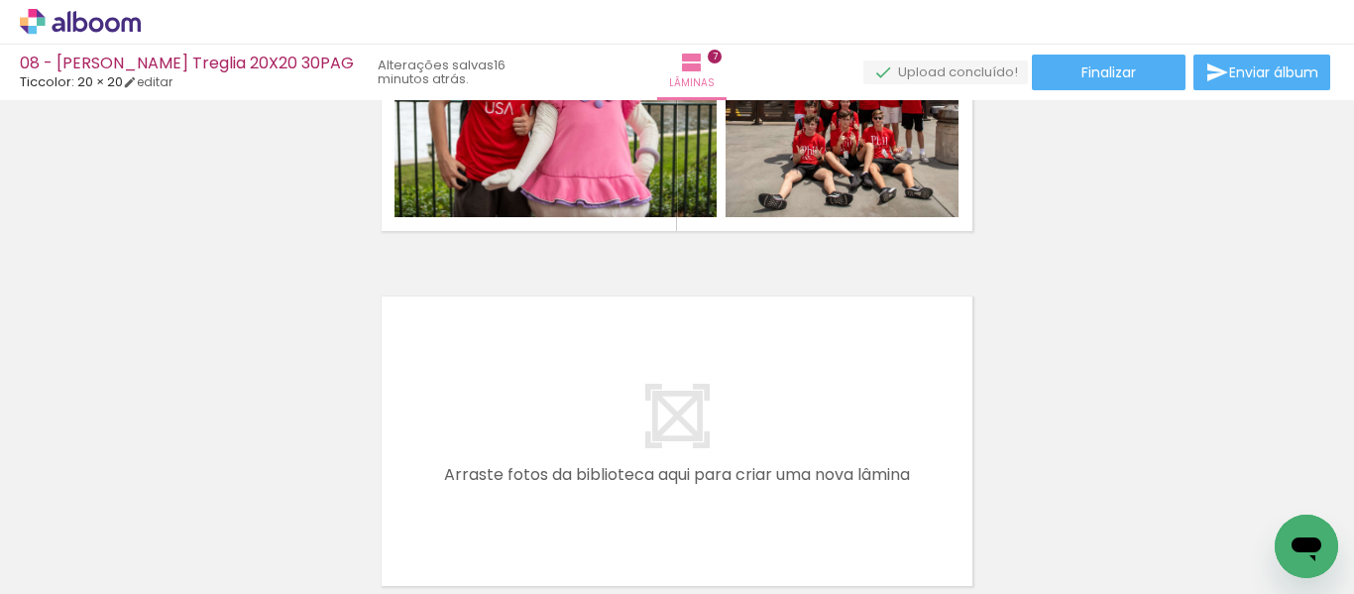
click at [736, 420] on quentale-layouter at bounding box center [677, 440] width 607 height 305
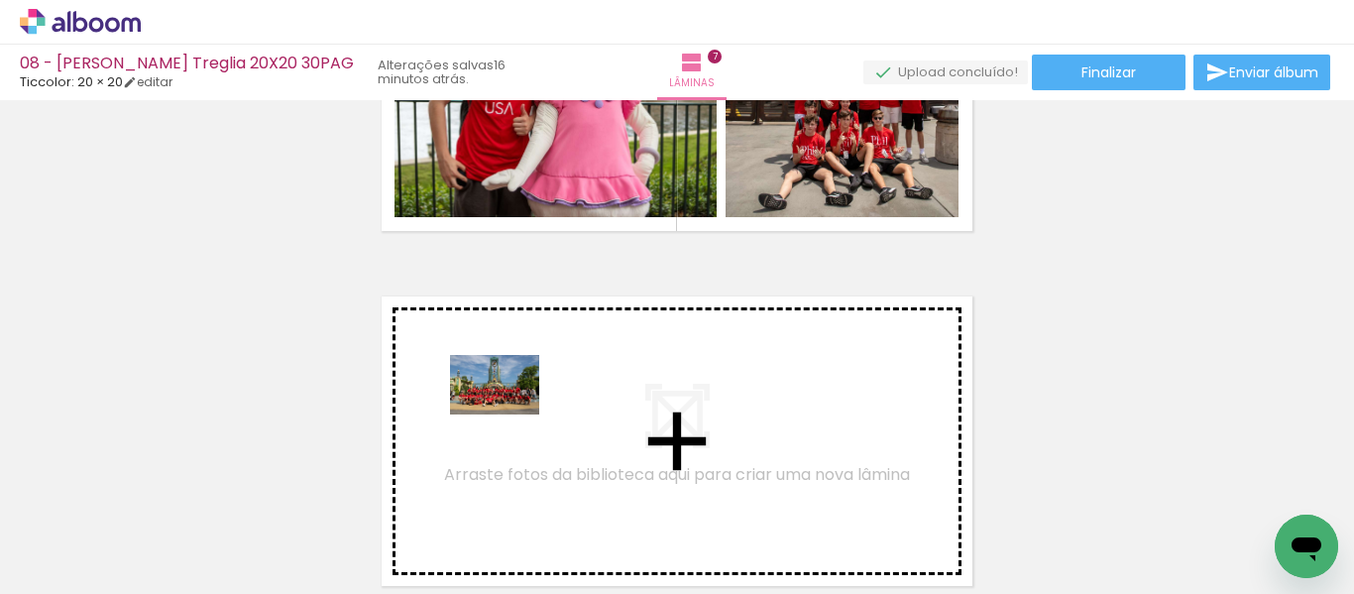
drag, startPoint x: 977, startPoint y: 512, endPoint x: 509, endPoint y: 414, distance: 478.0
click at [509, 414] on quentale-workspace at bounding box center [677, 297] width 1354 height 594
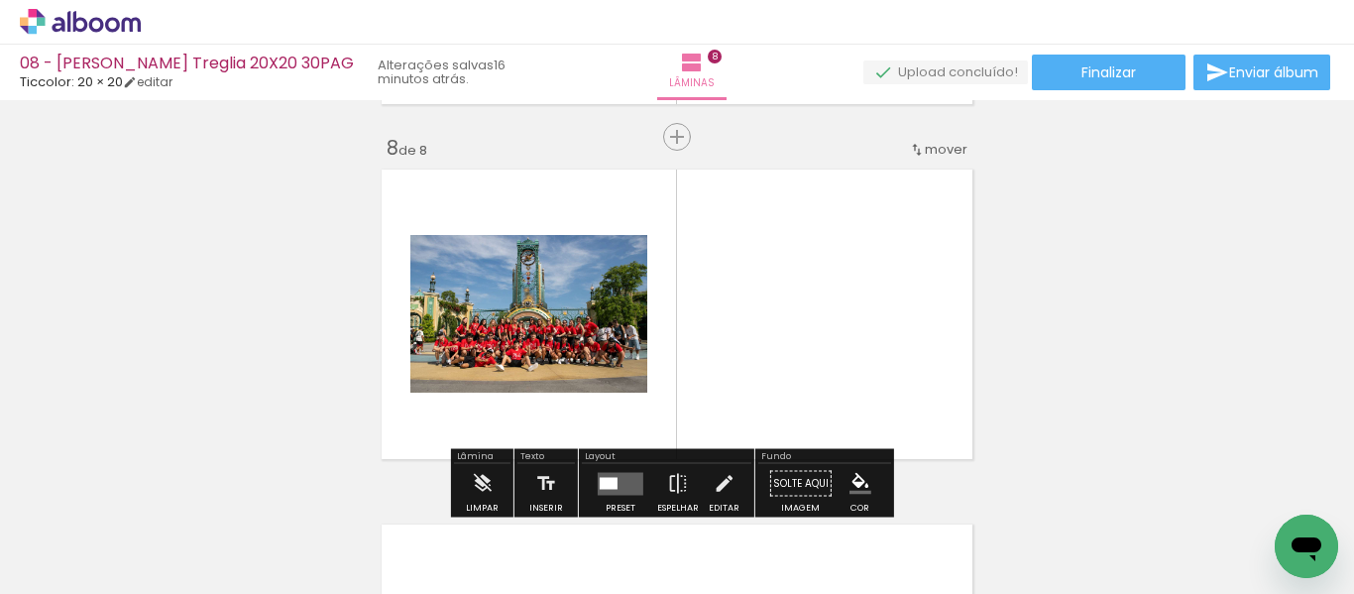
scroll to position [2510, 0]
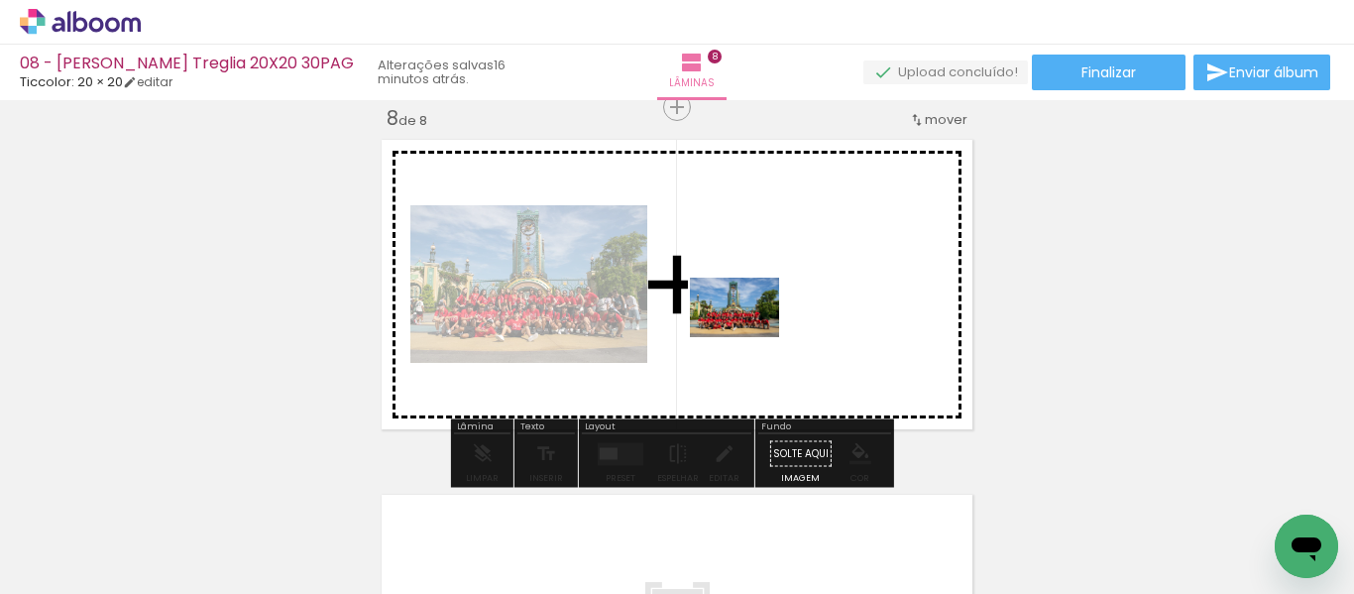
drag, startPoint x: 1291, startPoint y: 500, endPoint x: 749, endPoint y: 337, distance: 566.0
click at [749, 337] on quentale-workspace at bounding box center [677, 297] width 1354 height 594
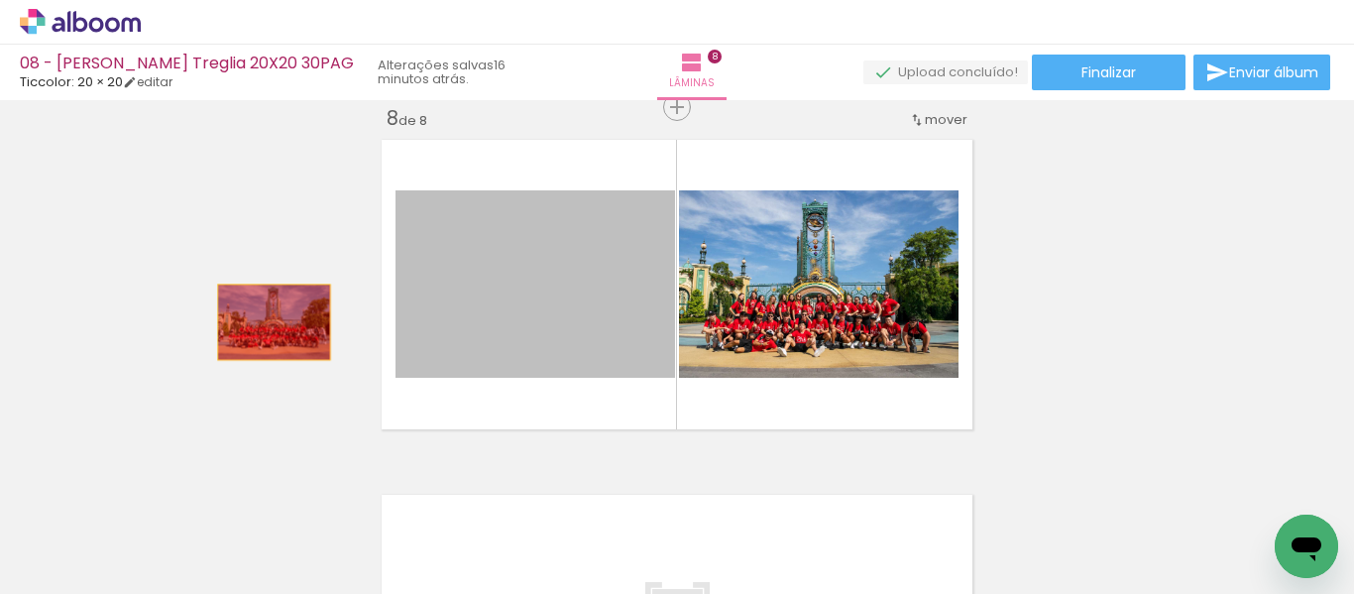
drag, startPoint x: 590, startPoint y: 310, endPoint x: 214, endPoint y: 325, distance: 375.9
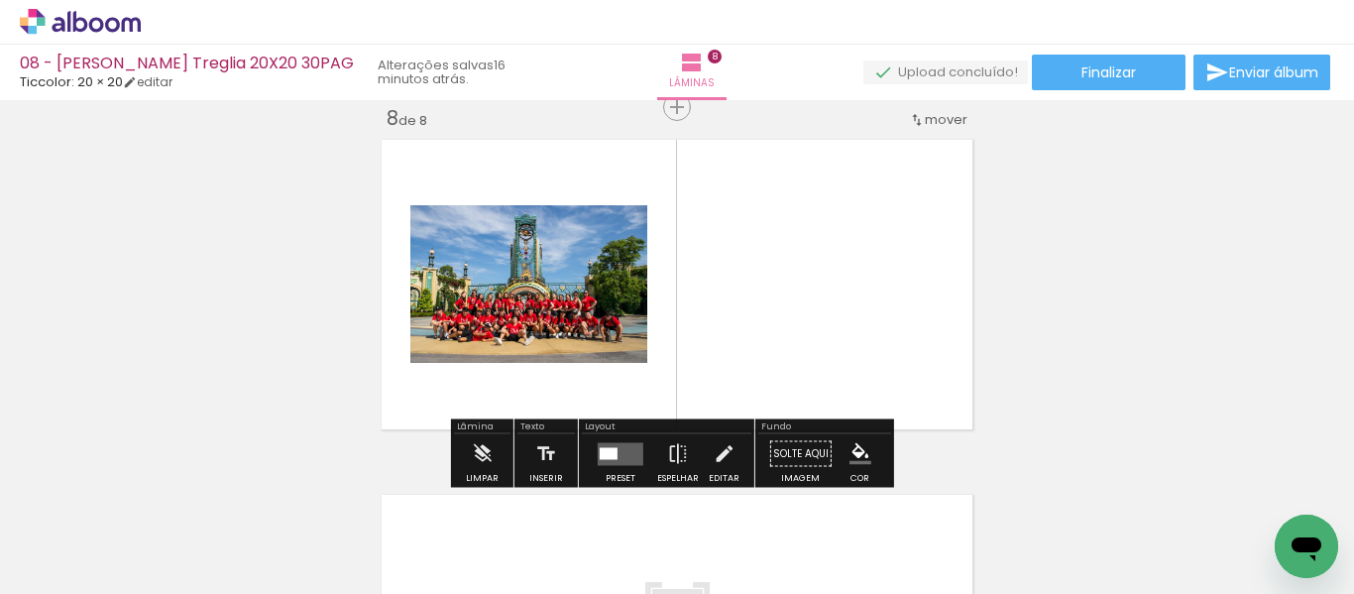
scroll to position [0, 1895]
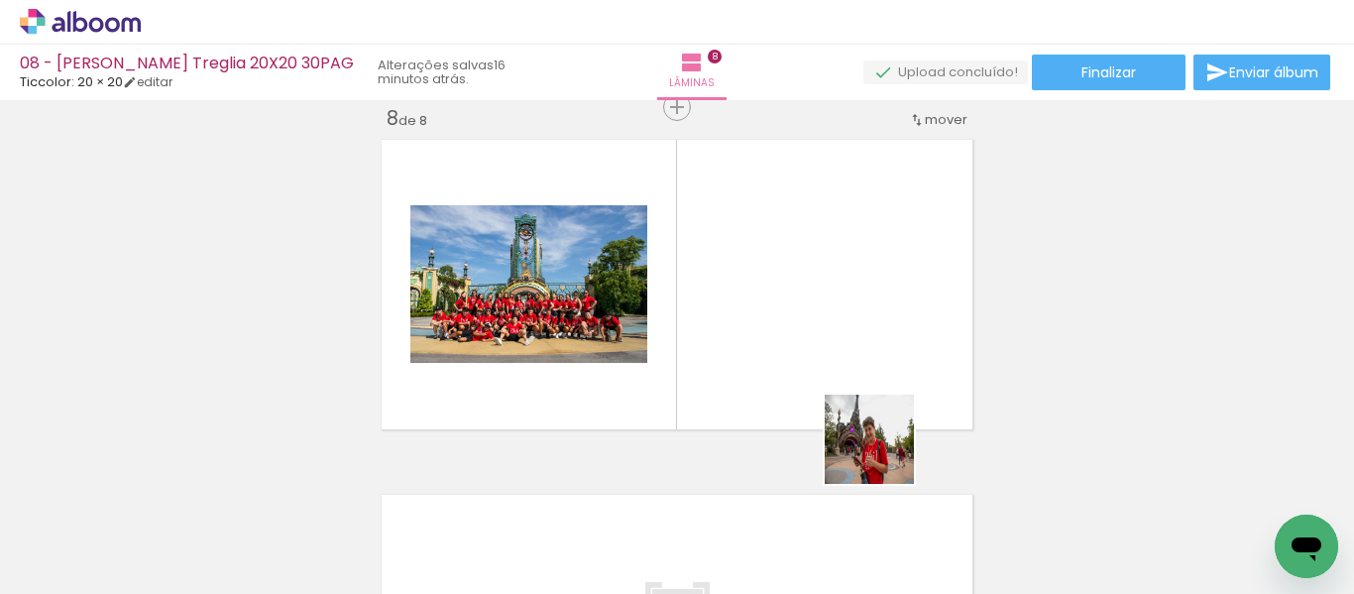
drag, startPoint x: 970, startPoint y: 530, endPoint x: 859, endPoint y: 411, distance: 162.7
click at [859, 411] on quentale-workspace at bounding box center [677, 297] width 1354 height 594
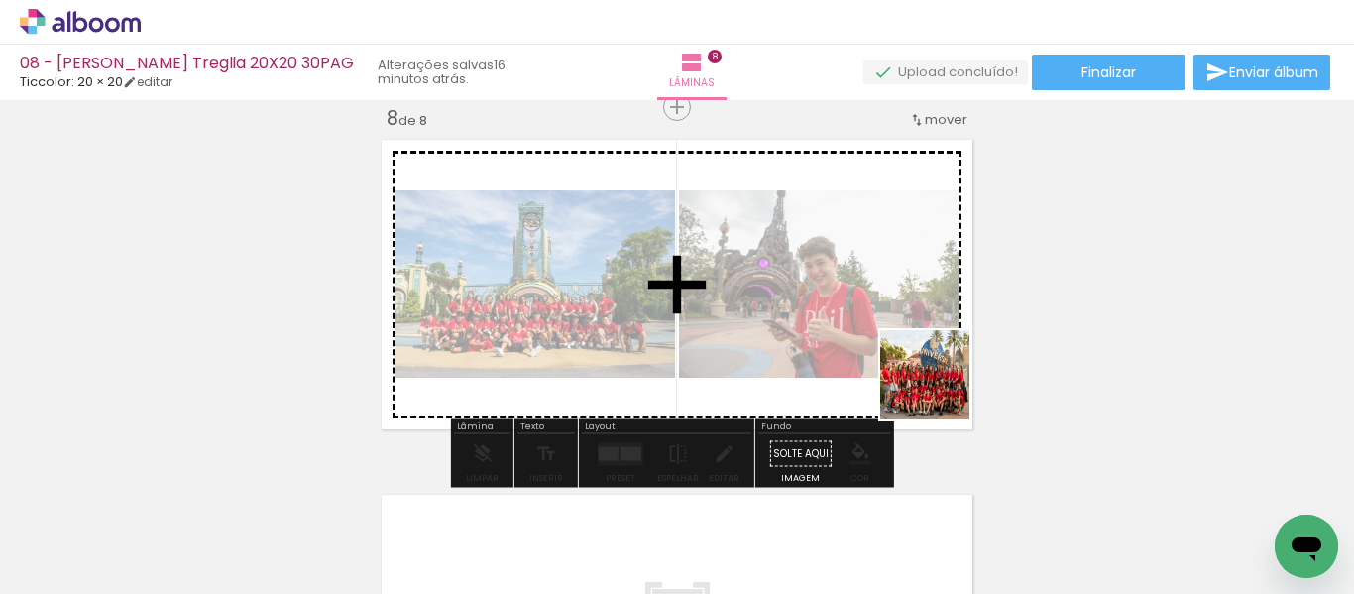
drag, startPoint x: 1099, startPoint y: 535, endPoint x: 935, endPoint y: 380, distance: 226.5
click at [932, 378] on quentale-workspace at bounding box center [677, 297] width 1354 height 594
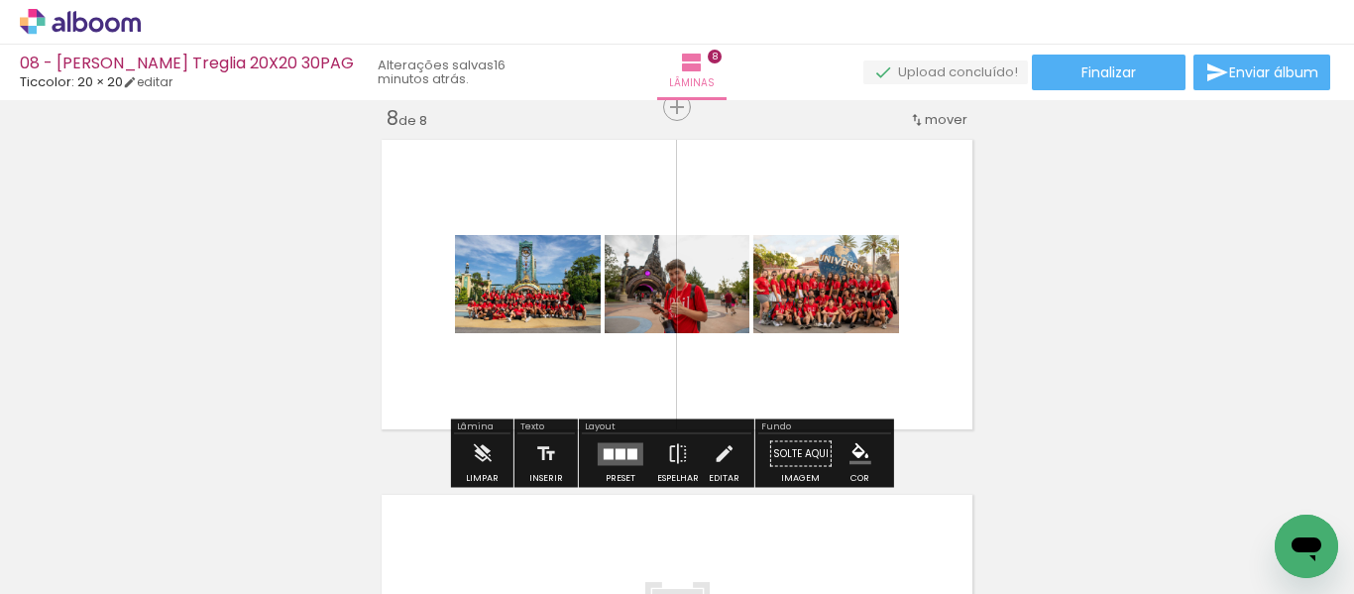
click at [618, 458] on div at bounding box center [621, 453] width 10 height 11
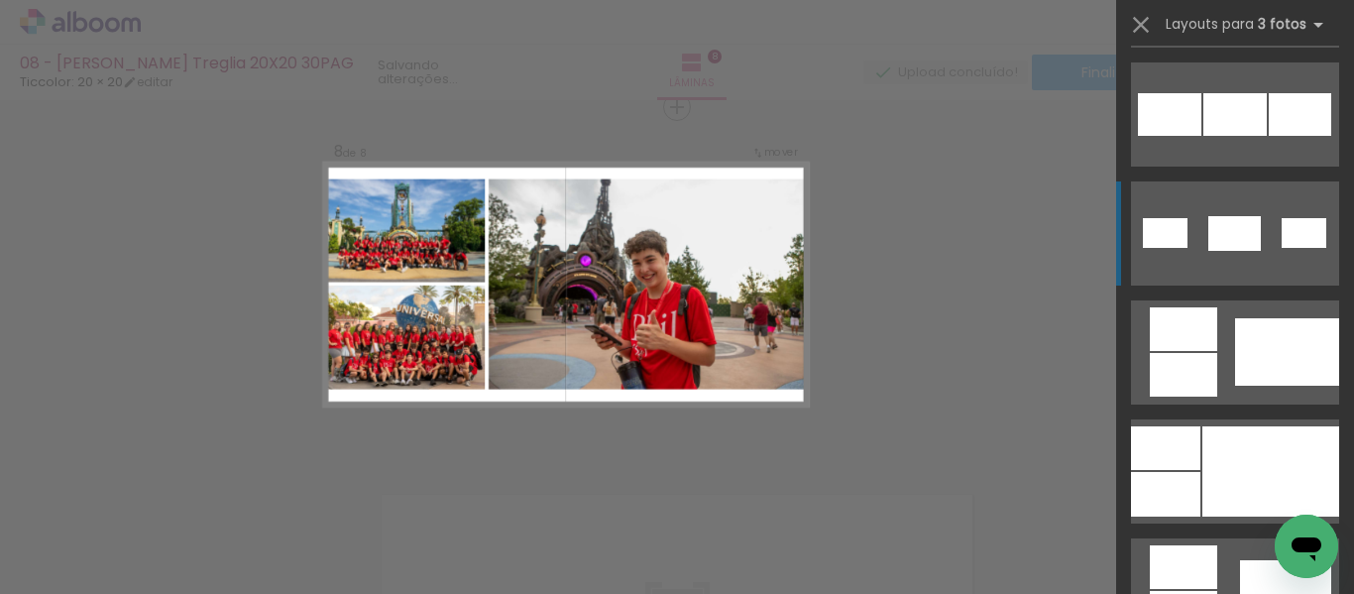
scroll to position [1289, 0]
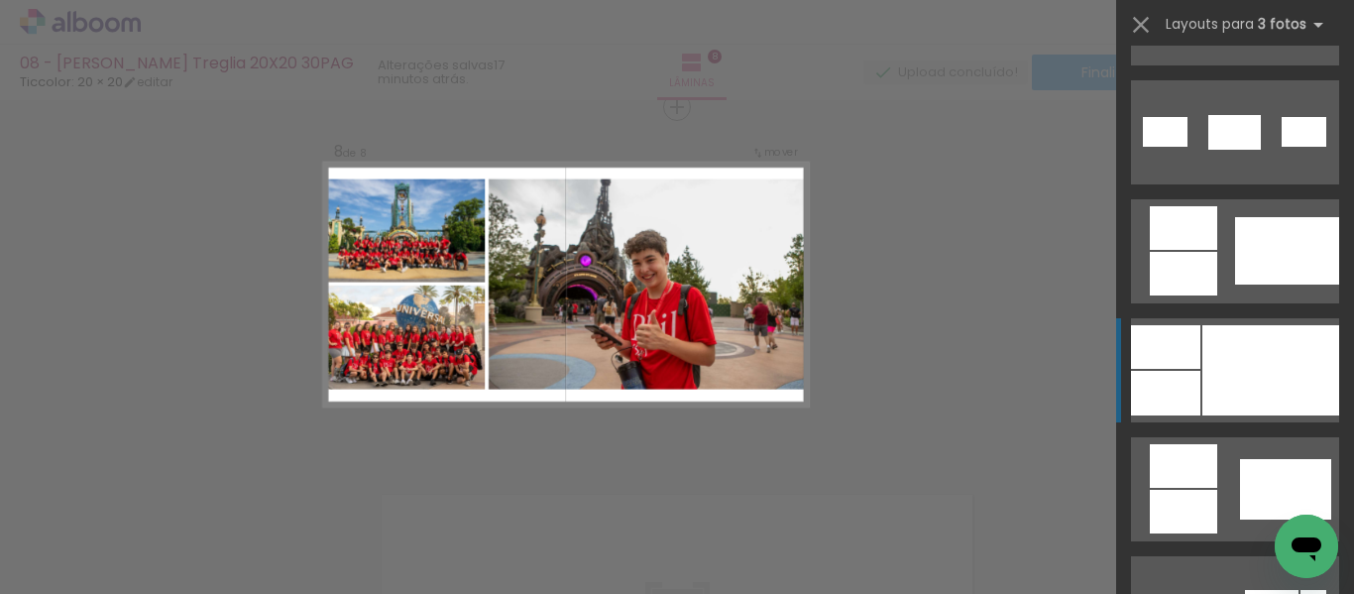
click at [1228, 365] on div at bounding box center [1270, 370] width 137 height 90
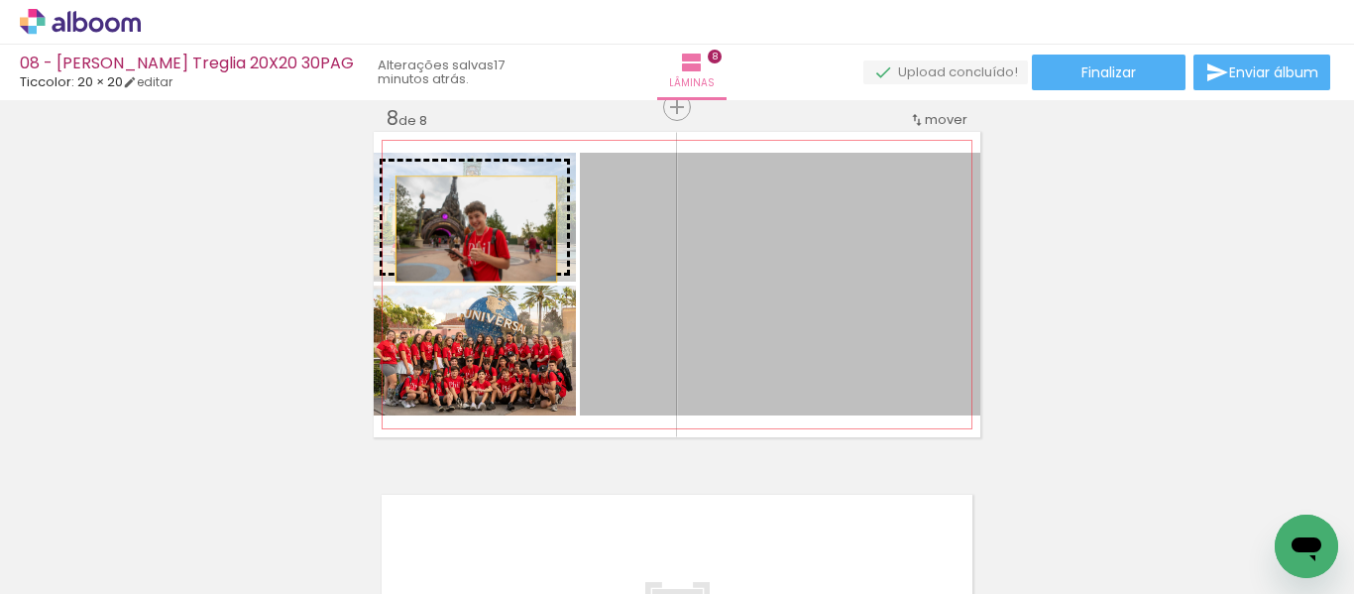
drag, startPoint x: 619, startPoint y: 290, endPoint x: 469, endPoint y: 228, distance: 163.1
click at [0, 0] on slot at bounding box center [0, 0] width 0 height 0
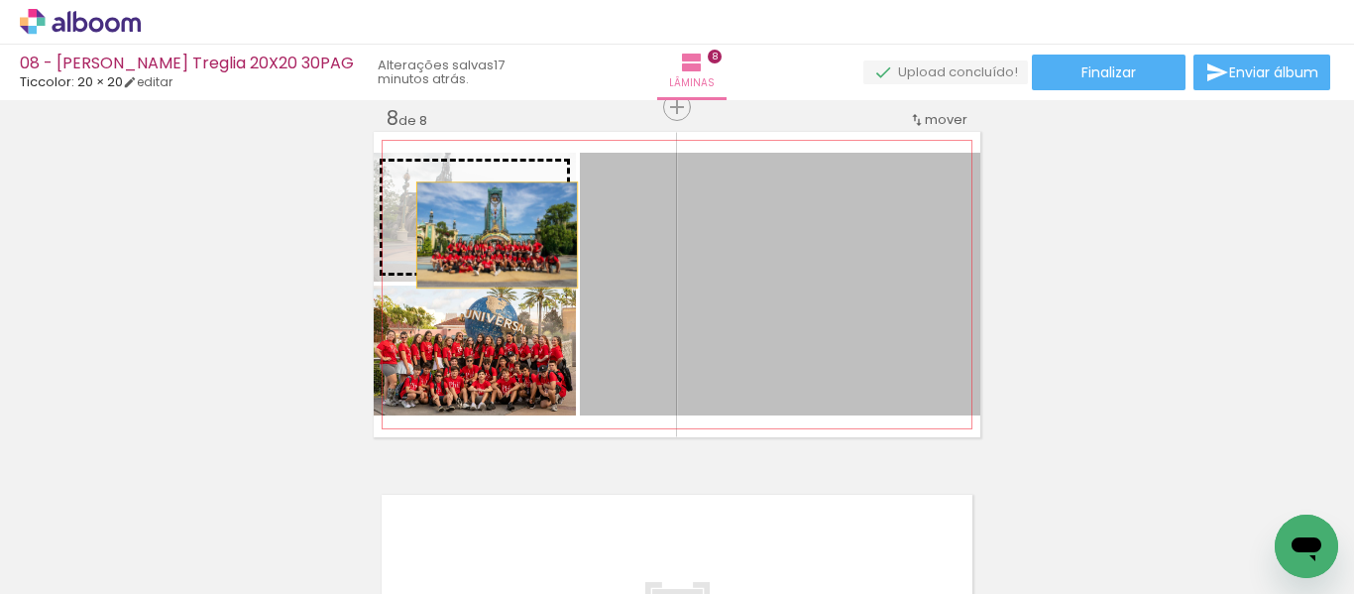
drag, startPoint x: 611, startPoint y: 302, endPoint x: 490, endPoint y: 235, distance: 138.4
click at [0, 0] on slot at bounding box center [0, 0] width 0 height 0
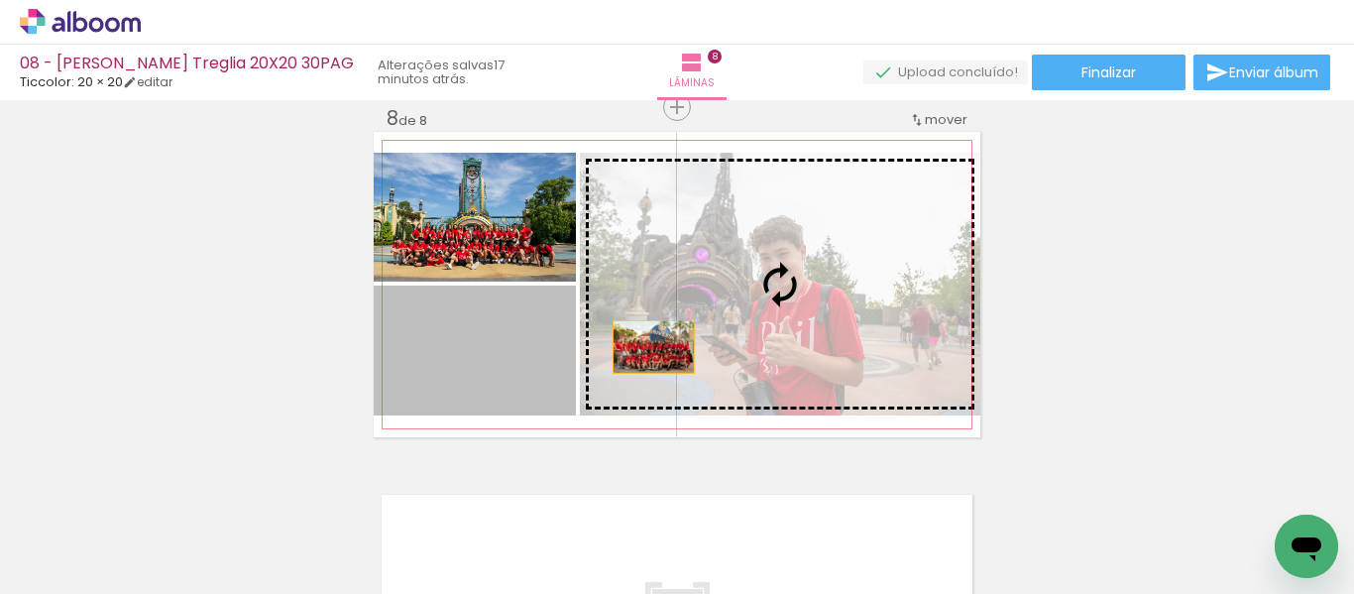
drag, startPoint x: 491, startPoint y: 371, endPoint x: 689, endPoint y: 341, distance: 200.5
click at [0, 0] on slot at bounding box center [0, 0] width 0 height 0
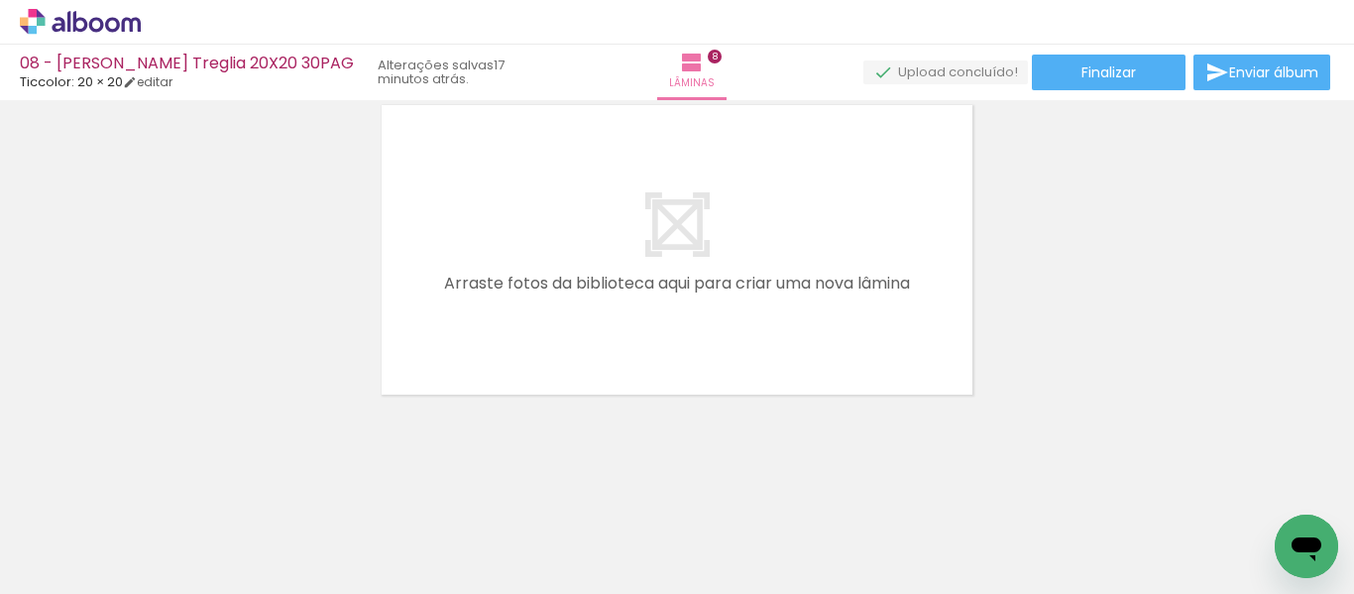
scroll to position [2901, 0]
drag, startPoint x: 393, startPoint y: 535, endPoint x: 515, endPoint y: 312, distance: 254.2
click at [515, 312] on quentale-workspace at bounding box center [677, 297] width 1354 height 594
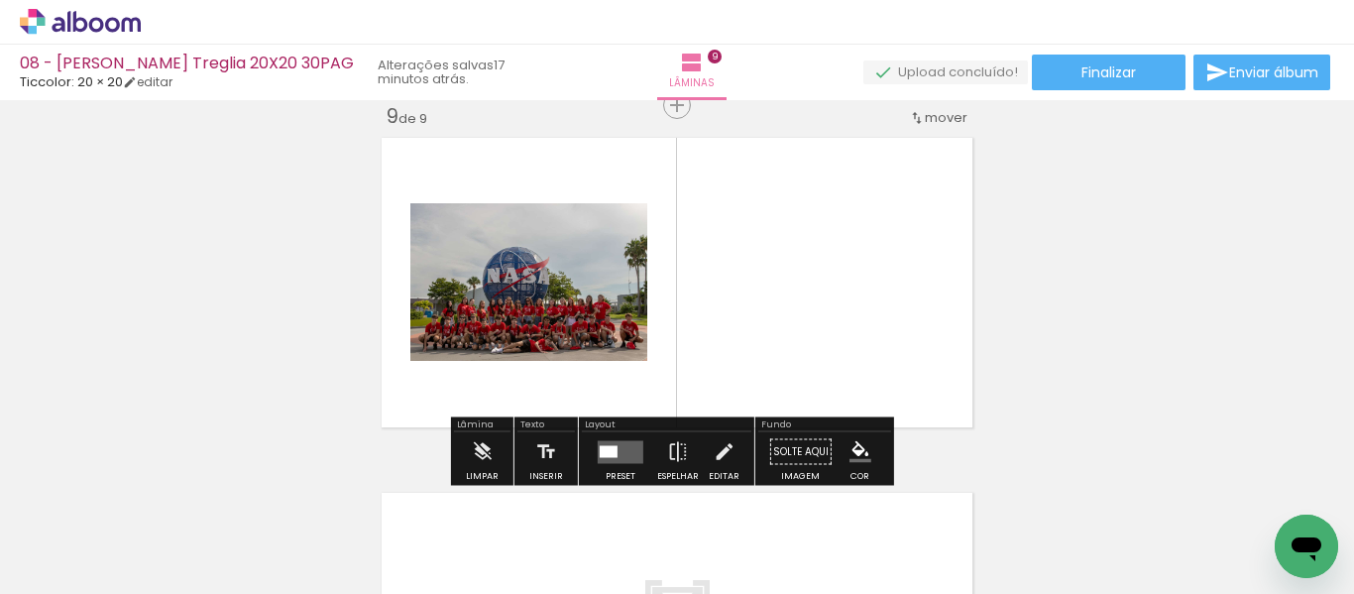
scroll to position [2864, 0]
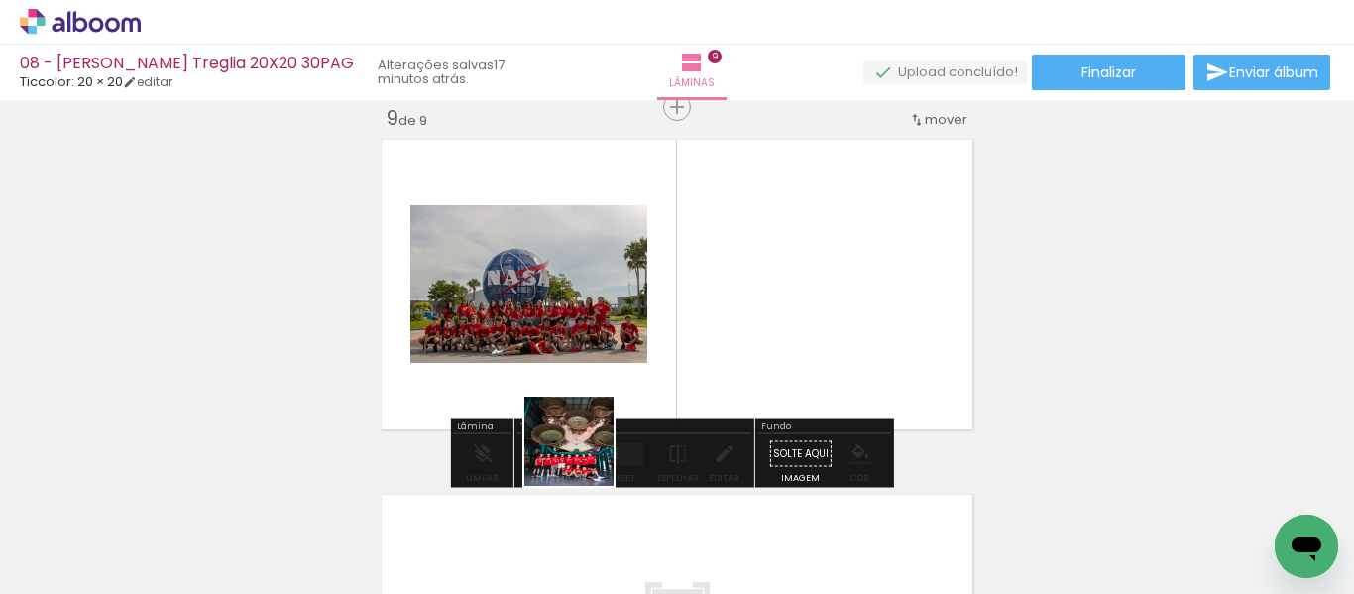
drag, startPoint x: 523, startPoint y: 536, endPoint x: 741, endPoint y: 292, distance: 327.1
click at [741, 292] on quentale-workspace at bounding box center [677, 297] width 1354 height 594
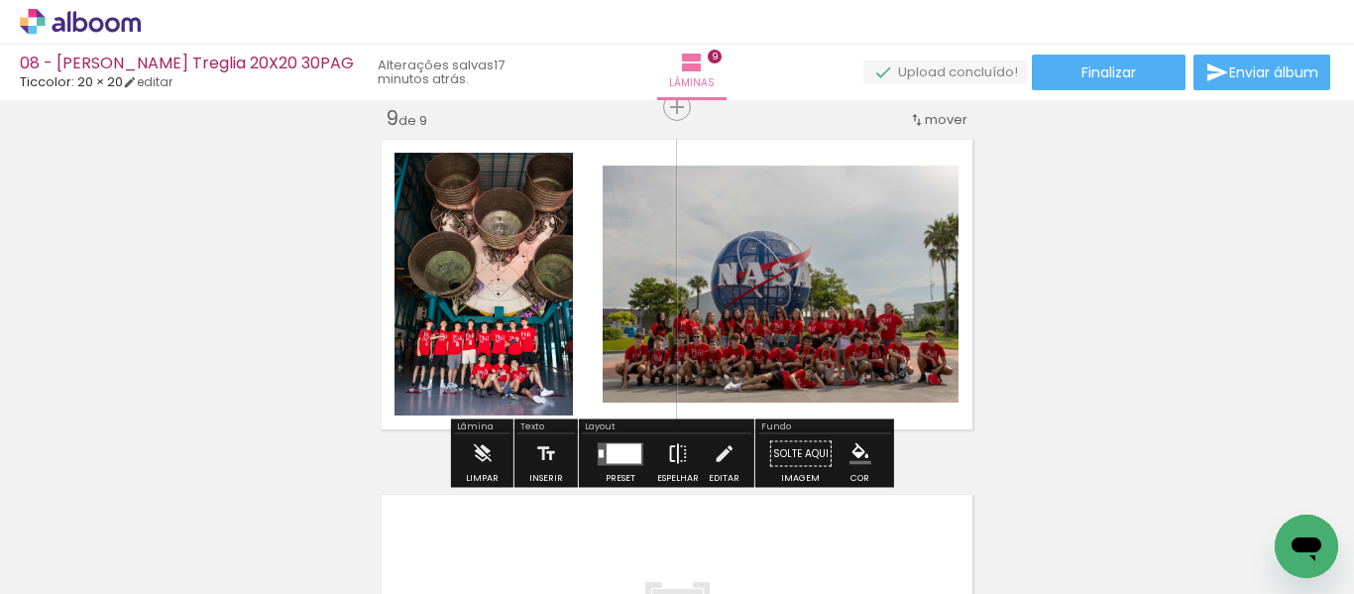
click at [676, 446] on iron-icon at bounding box center [678, 454] width 22 height 40
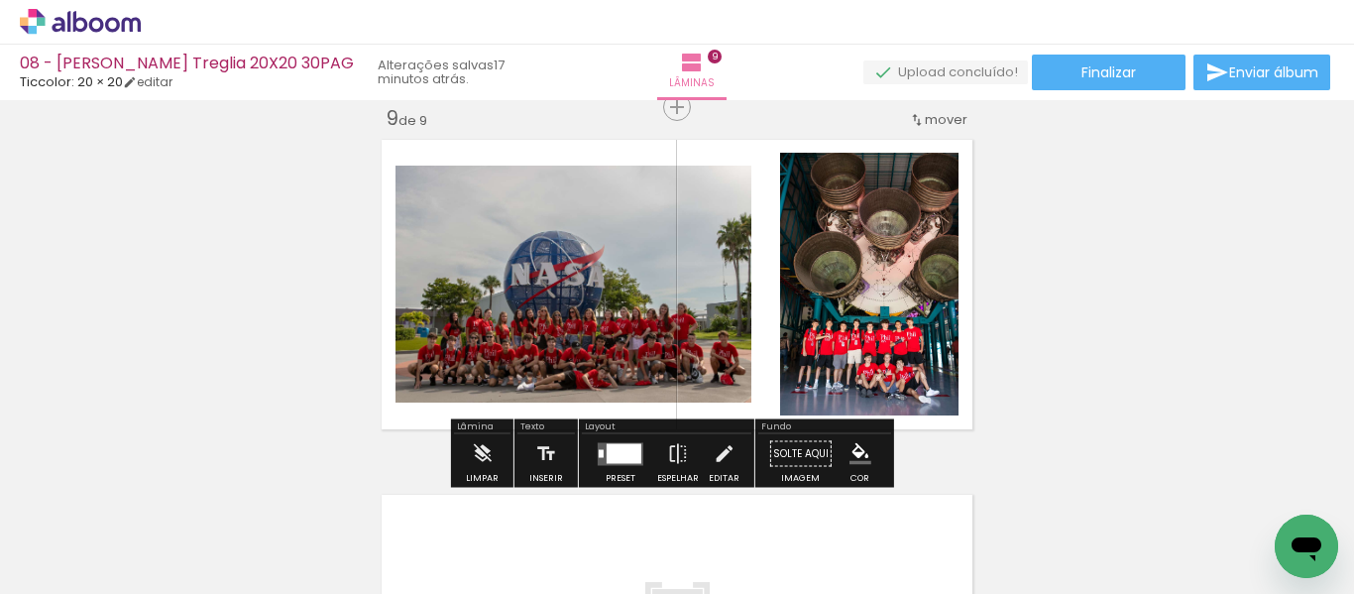
click at [626, 452] on div at bounding box center [624, 453] width 35 height 20
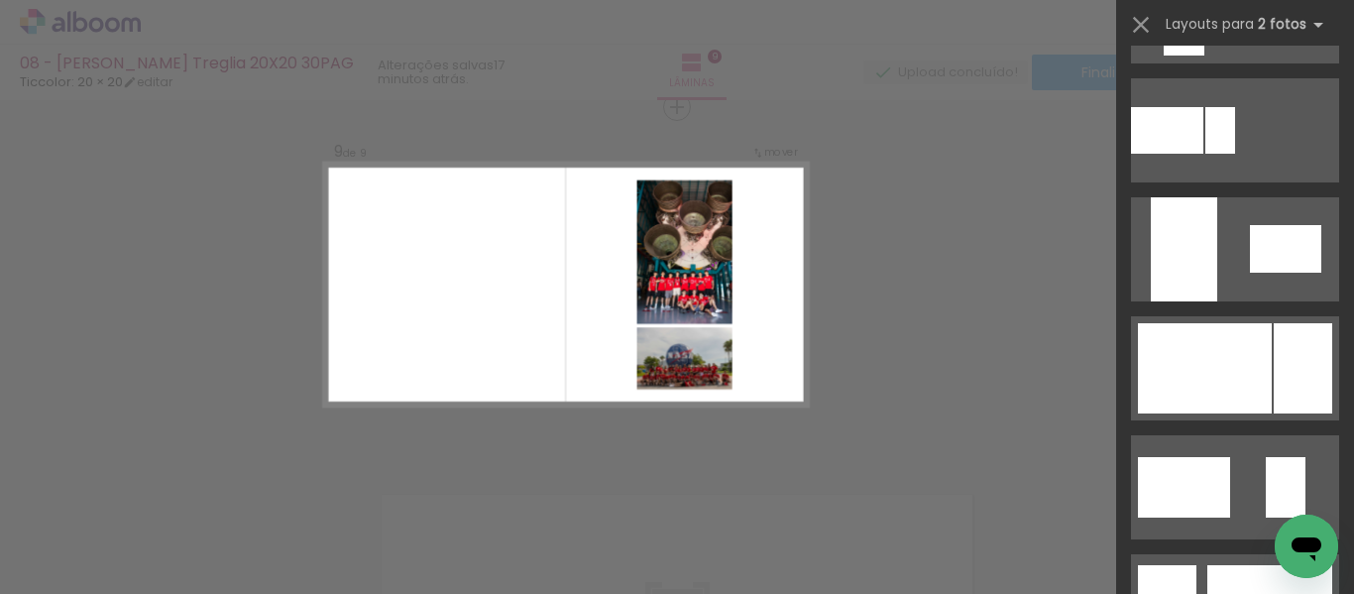
scroll to position [991, 0]
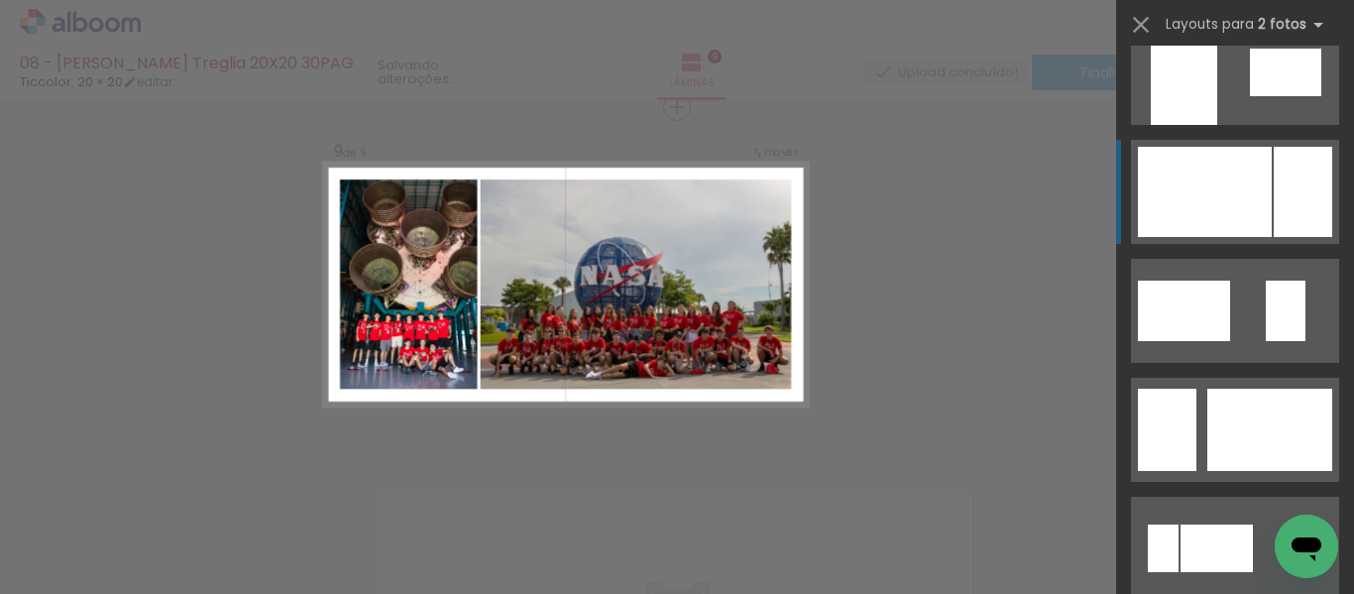
click at [1209, 200] on div at bounding box center [1205, 192] width 134 height 90
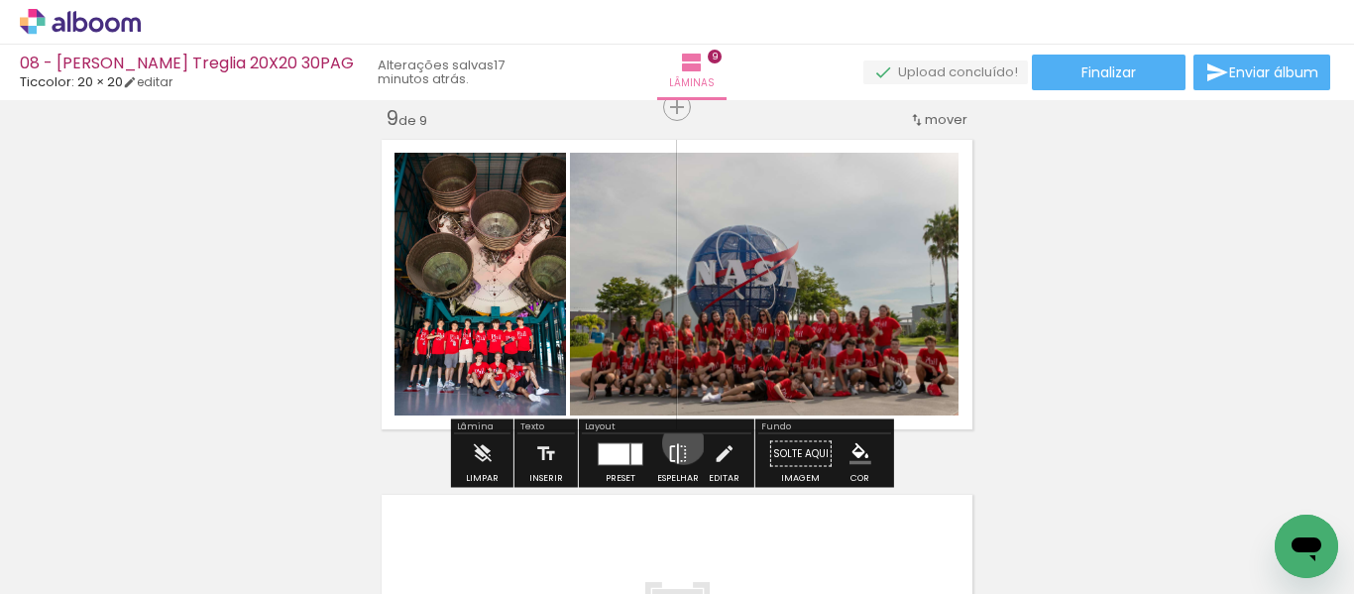
click at [679, 443] on iron-icon at bounding box center [678, 454] width 22 height 40
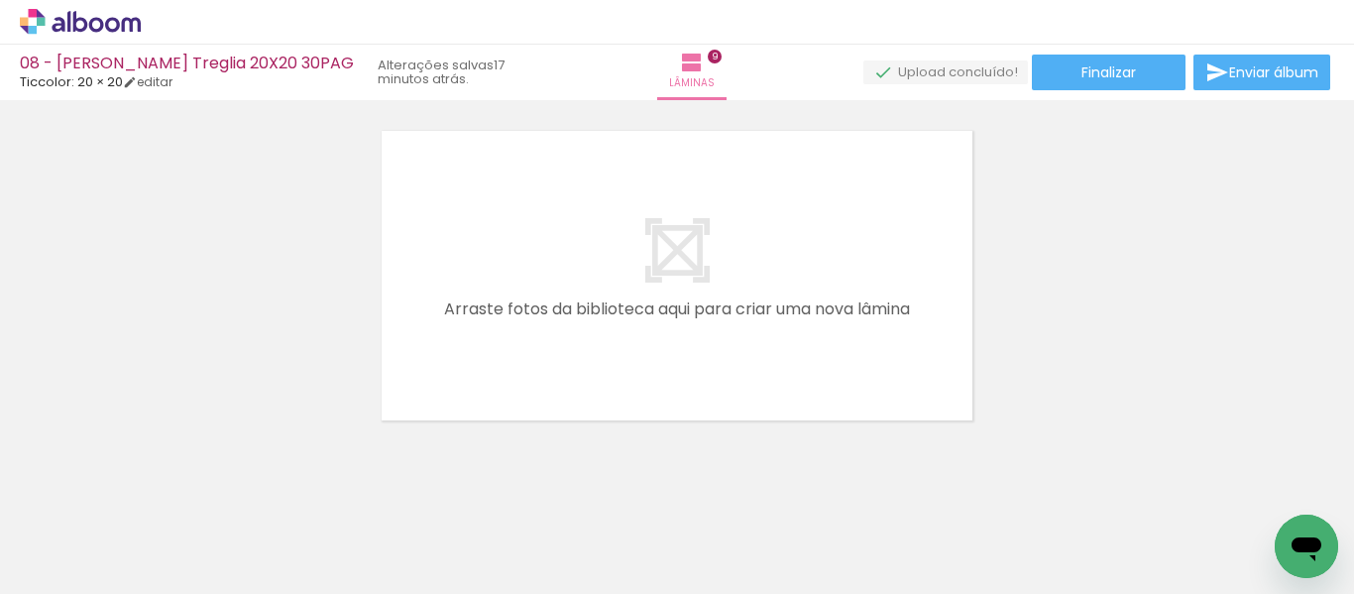
scroll to position [3256, 0]
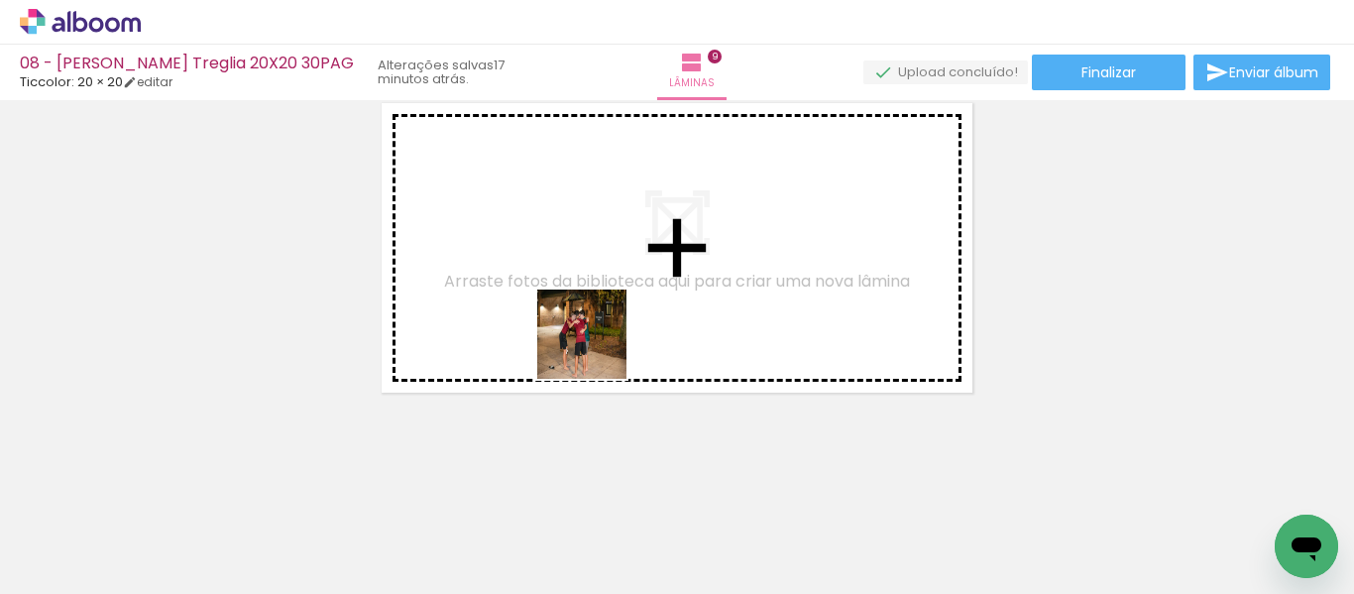
drag, startPoint x: 201, startPoint y: 554, endPoint x: 784, endPoint y: 329, distance: 624.7
click at [719, 293] on quentale-workspace at bounding box center [677, 297] width 1354 height 594
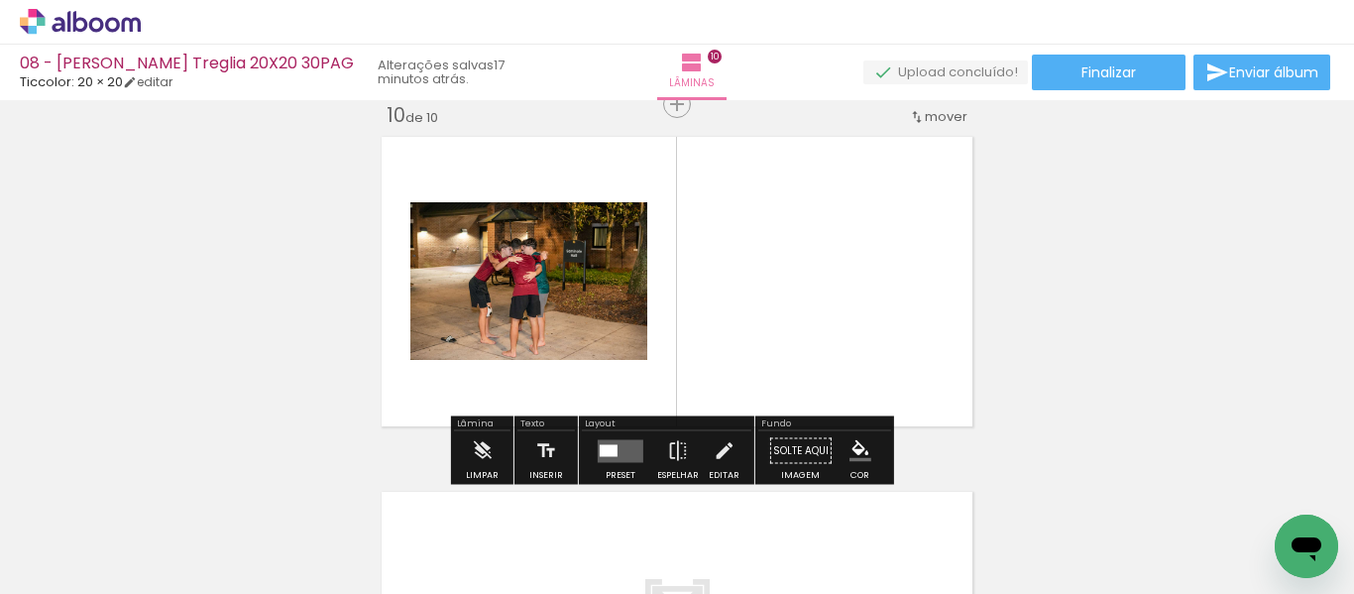
scroll to position [3219, 0]
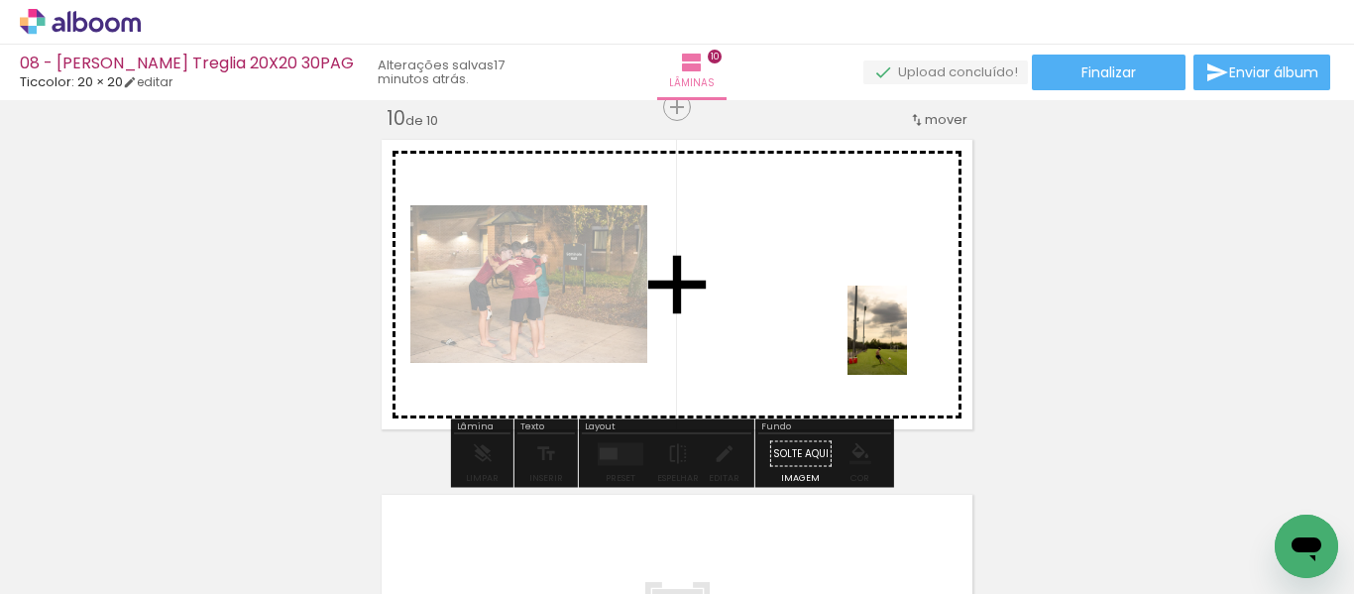
drag, startPoint x: 1226, startPoint y: 531, endPoint x: 893, endPoint y: 344, distance: 382.1
click at [906, 344] on quentale-workspace at bounding box center [677, 297] width 1354 height 594
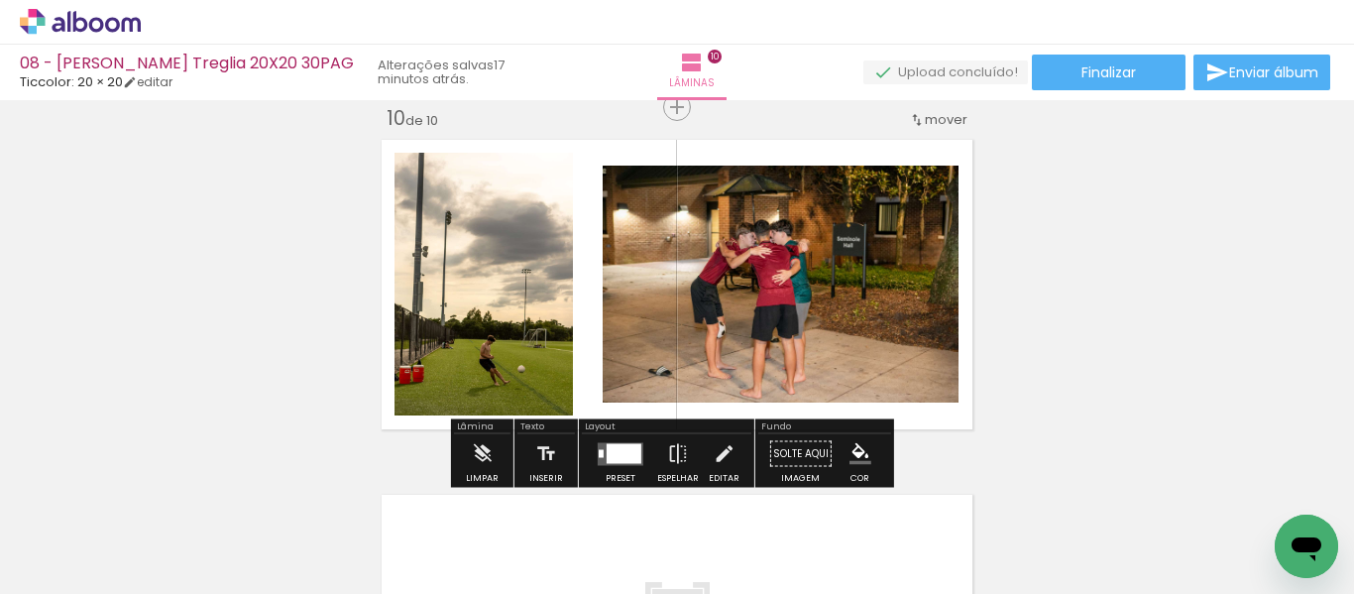
click at [625, 452] on div at bounding box center [624, 453] width 35 height 20
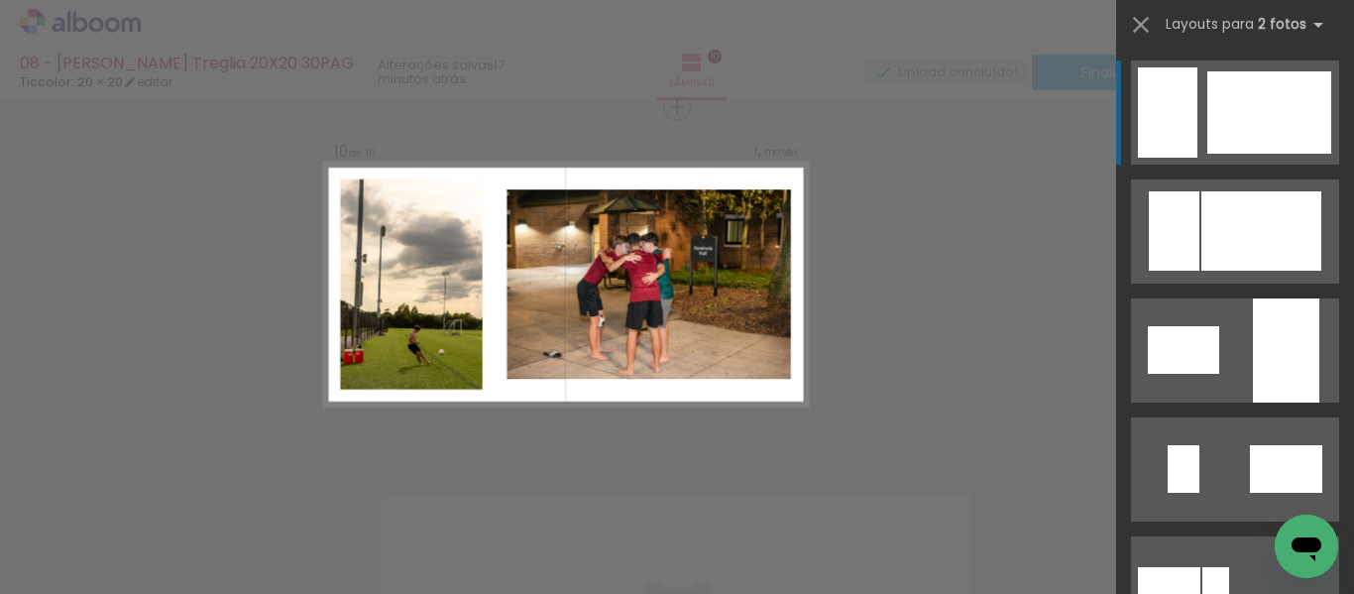
click at [1215, 92] on div at bounding box center [1269, 112] width 124 height 82
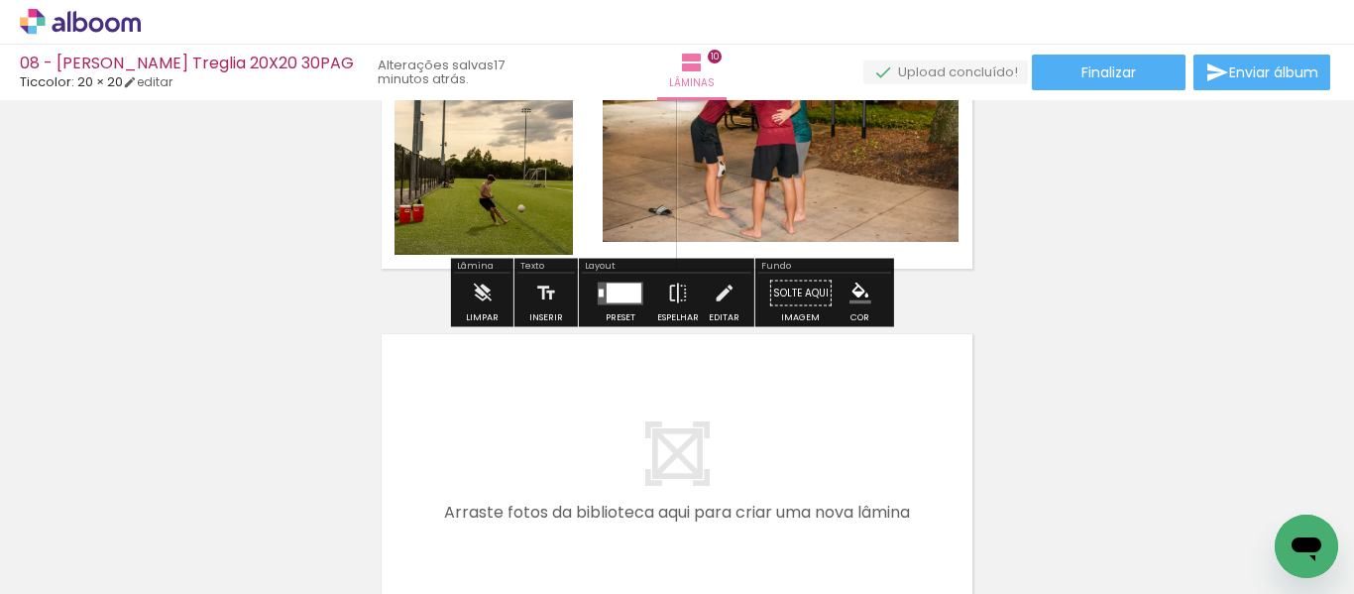
scroll to position [3611, 0]
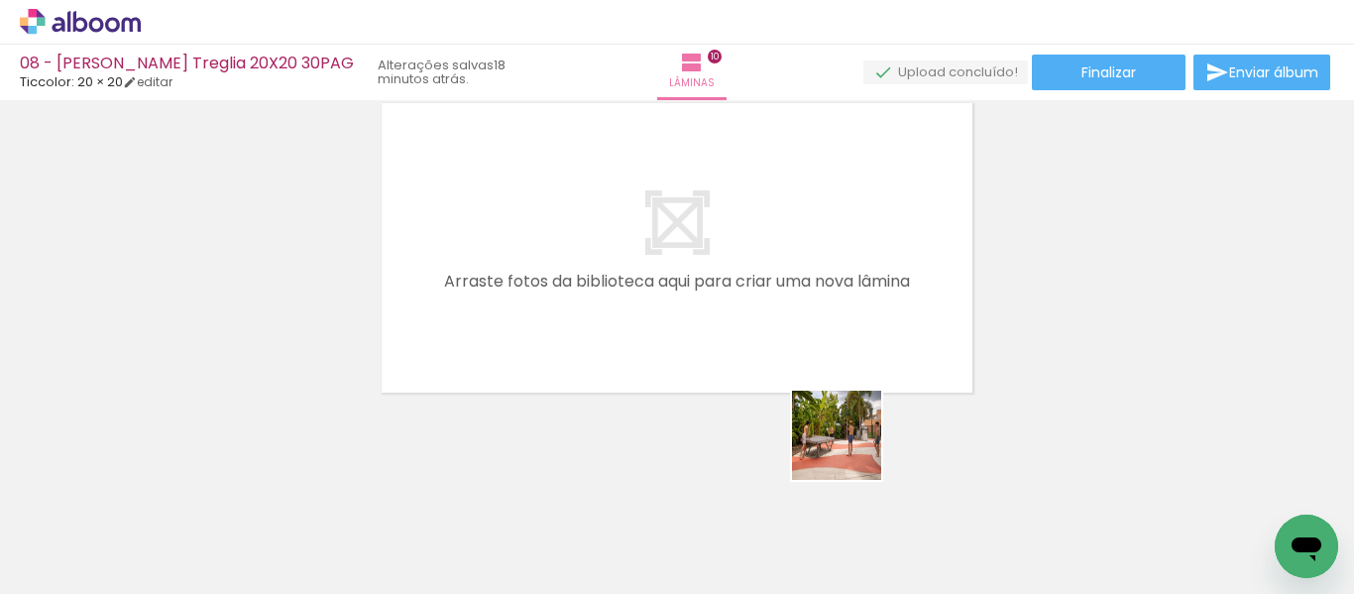
drag, startPoint x: 851, startPoint y: 450, endPoint x: 635, endPoint y: 308, distance: 258.4
click at [635, 308] on quentale-workspace at bounding box center [677, 297] width 1354 height 594
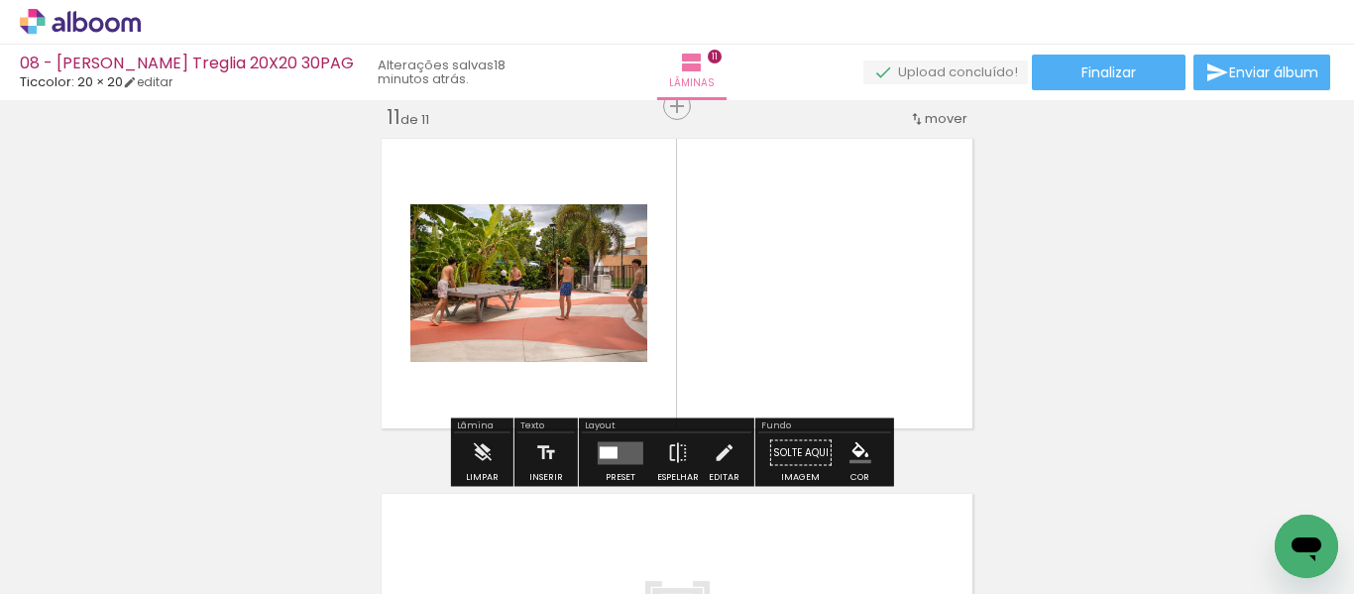
scroll to position [3574, 0]
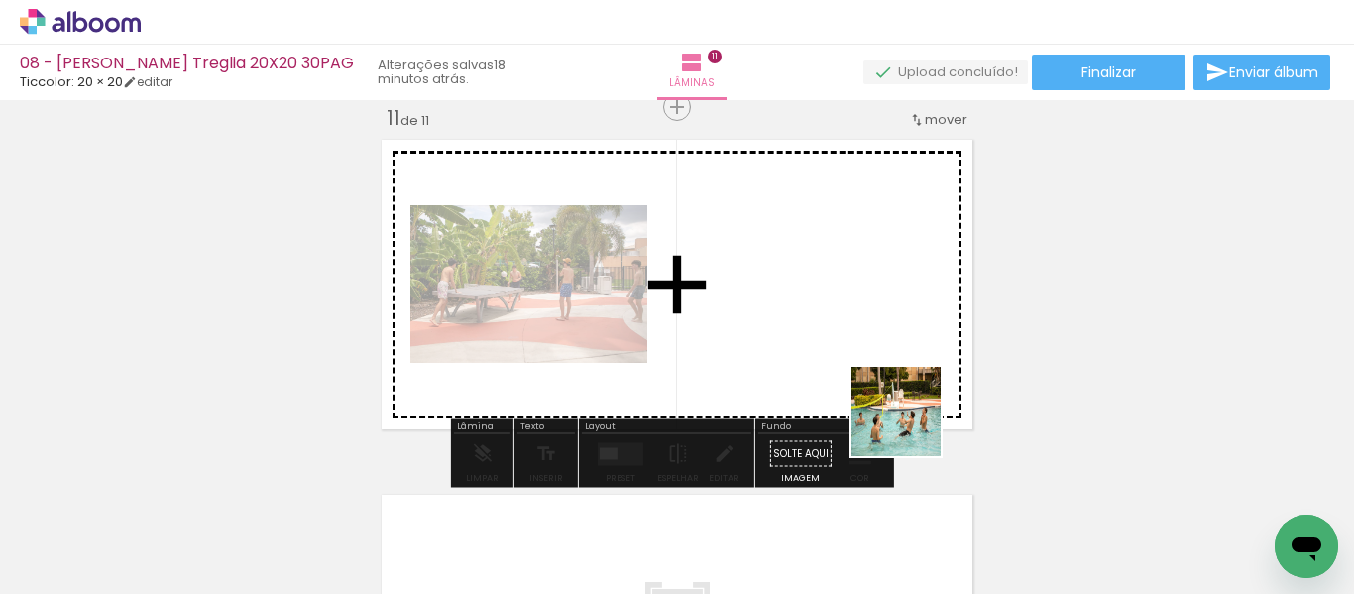
drag, startPoint x: 1104, startPoint y: 526, endPoint x: 800, endPoint y: 342, distance: 355.8
click at [800, 342] on quentale-workspace at bounding box center [677, 297] width 1354 height 594
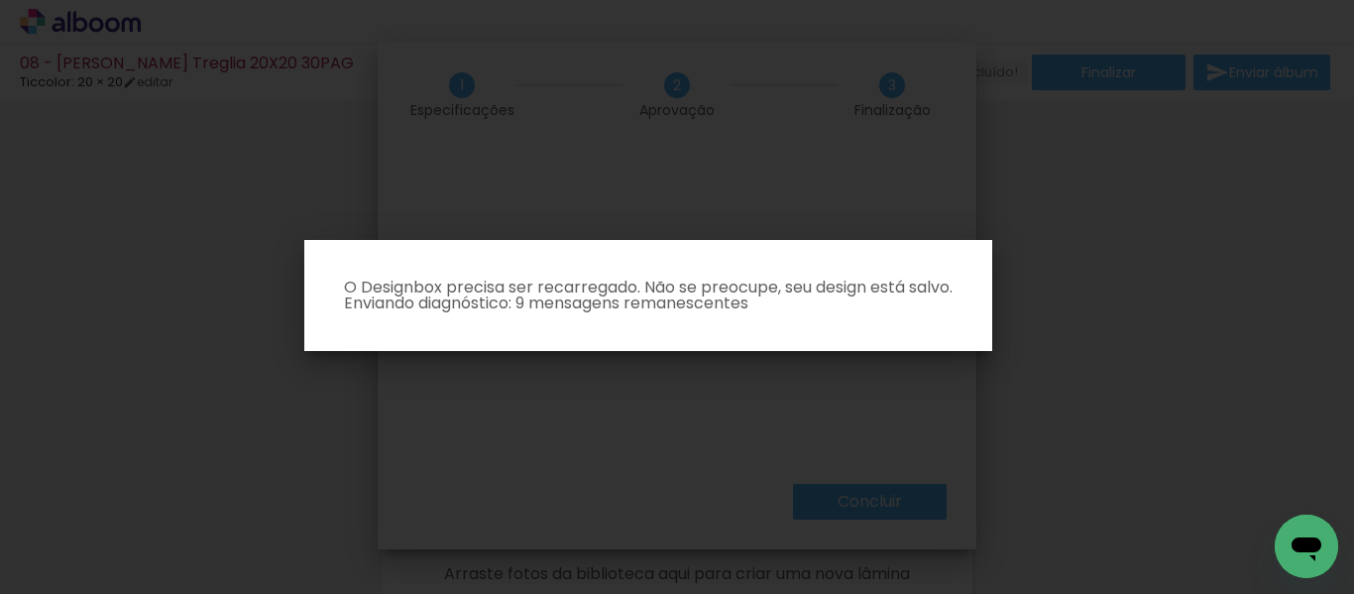
scroll to position [4559, 0]
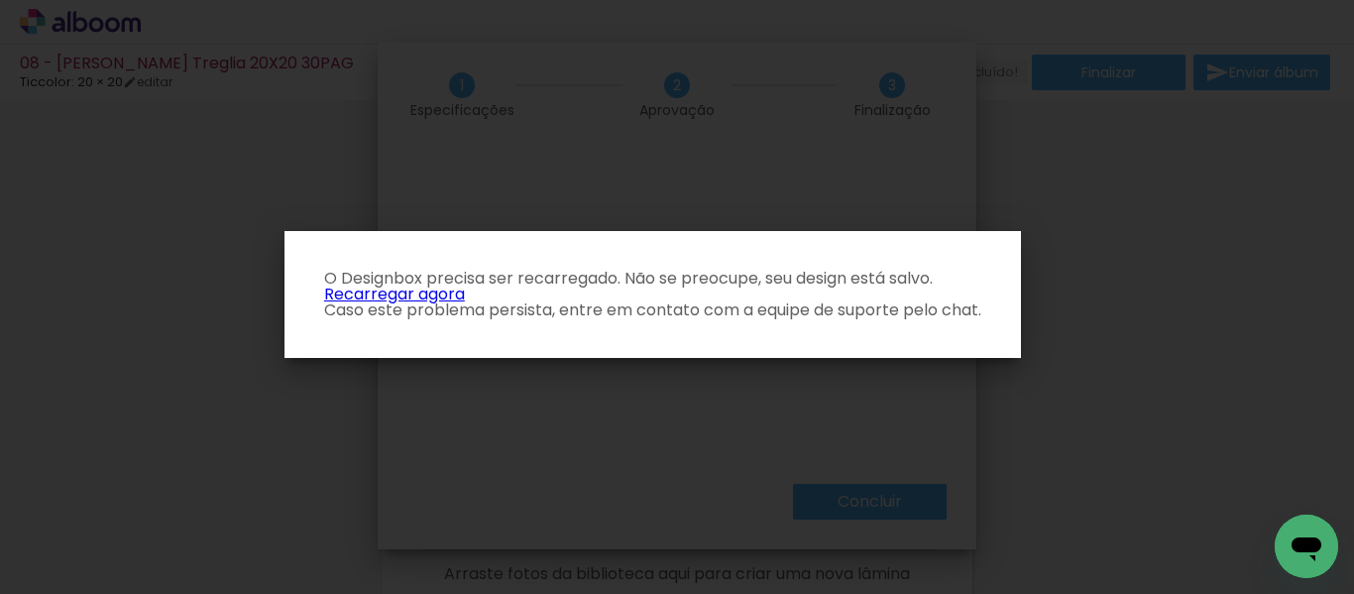
click at [350, 293] on link "Recarregar agora" at bounding box center [394, 293] width 141 height 23
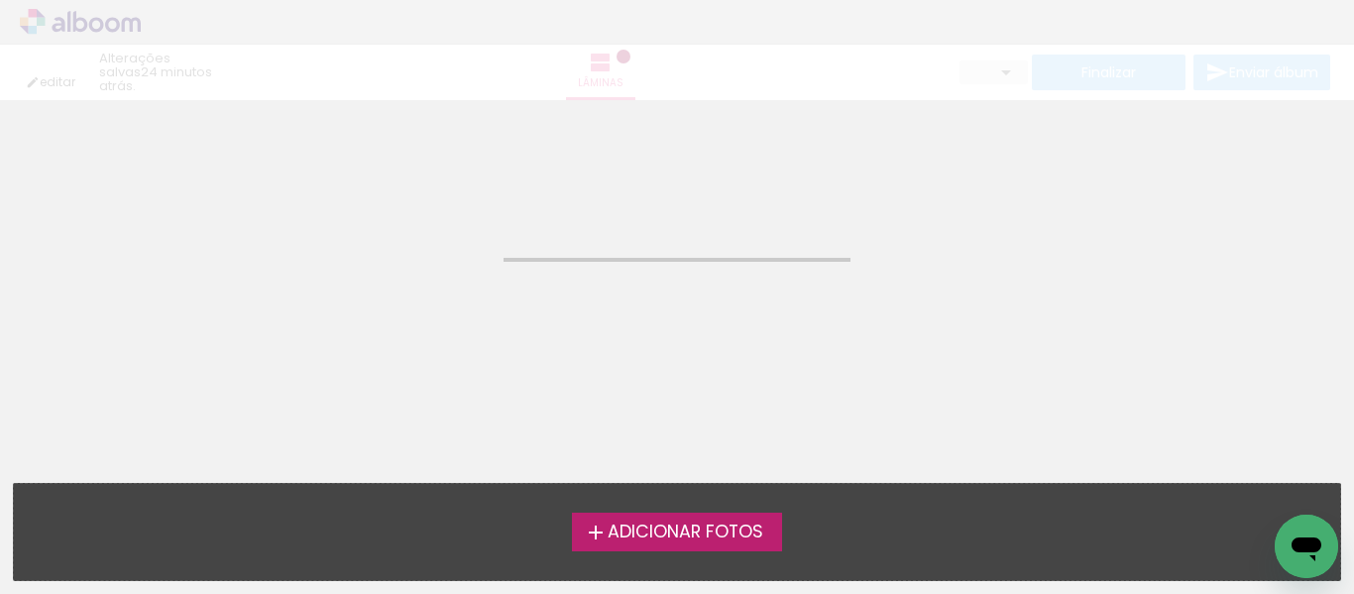
click at [698, 541] on span "Adicionar Fotos" at bounding box center [686, 532] width 156 height 18
click at [0, 0] on input "file" at bounding box center [0, 0] width 0 height 0
click at [1285, 560] on div "Abrir janela de mensagens" at bounding box center [1306, 545] width 59 height 59
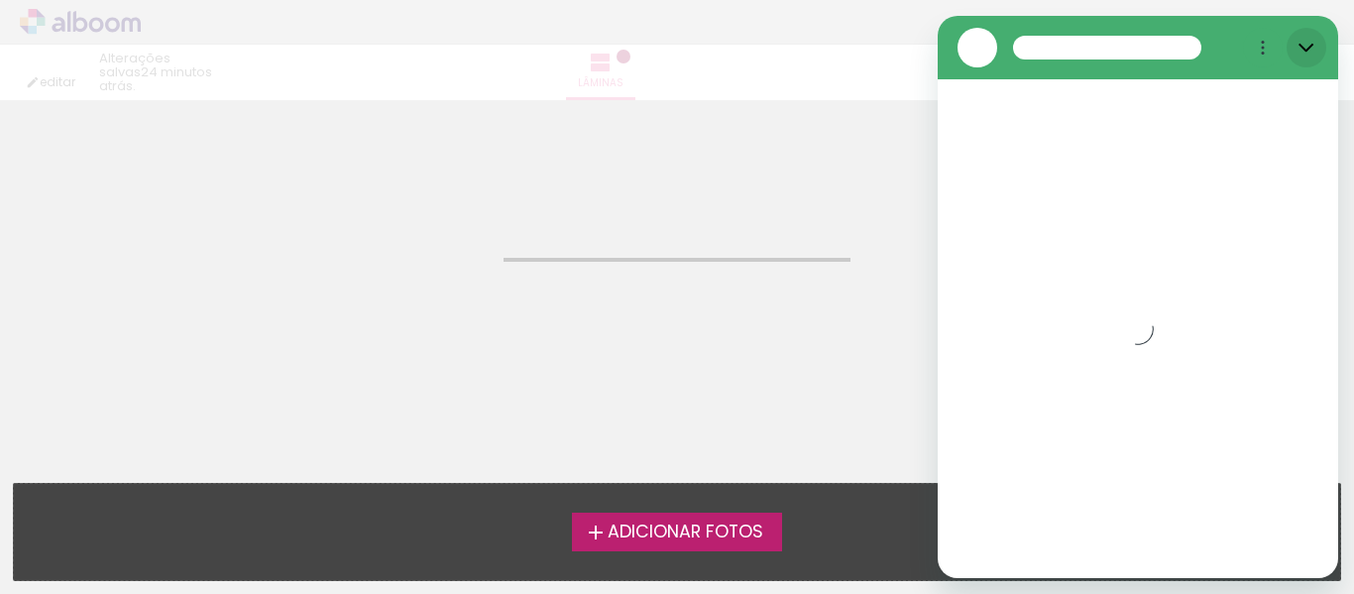
drag, startPoint x: 1306, startPoint y: 48, endPoint x: 2234, endPoint y: 56, distance: 927.8
click at [1306, 48] on icon "Fechar" at bounding box center [1306, 48] width 16 height 16
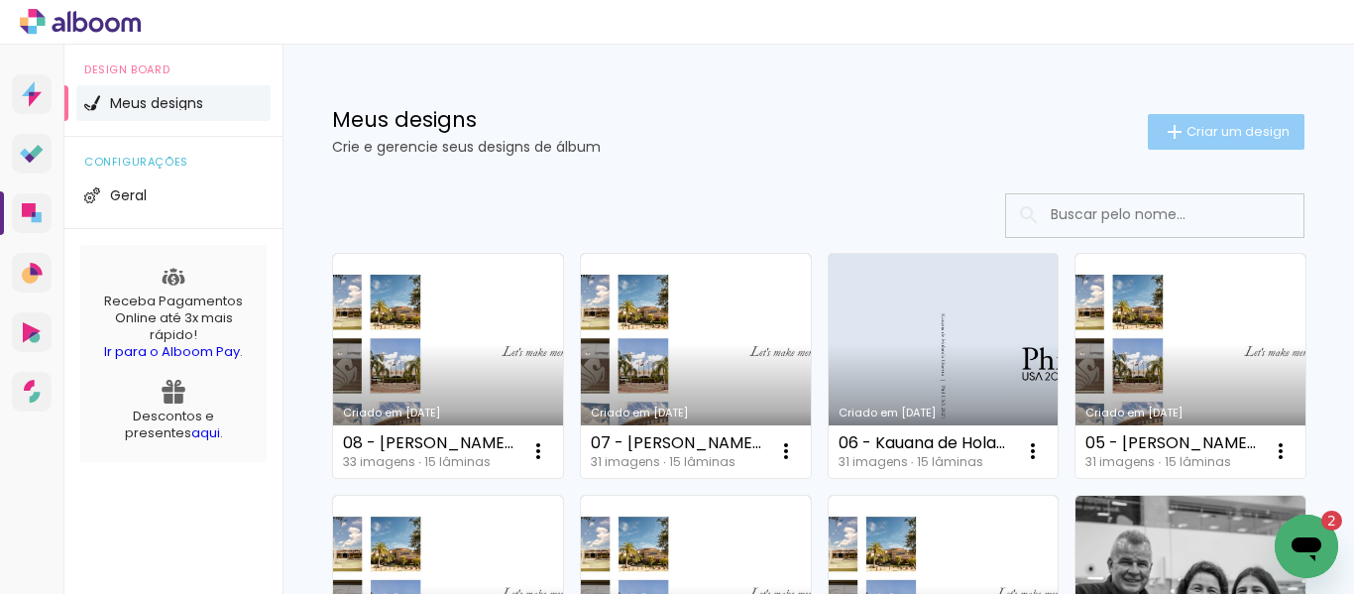
click at [1163, 129] on iron-icon at bounding box center [1175, 132] width 24 height 24
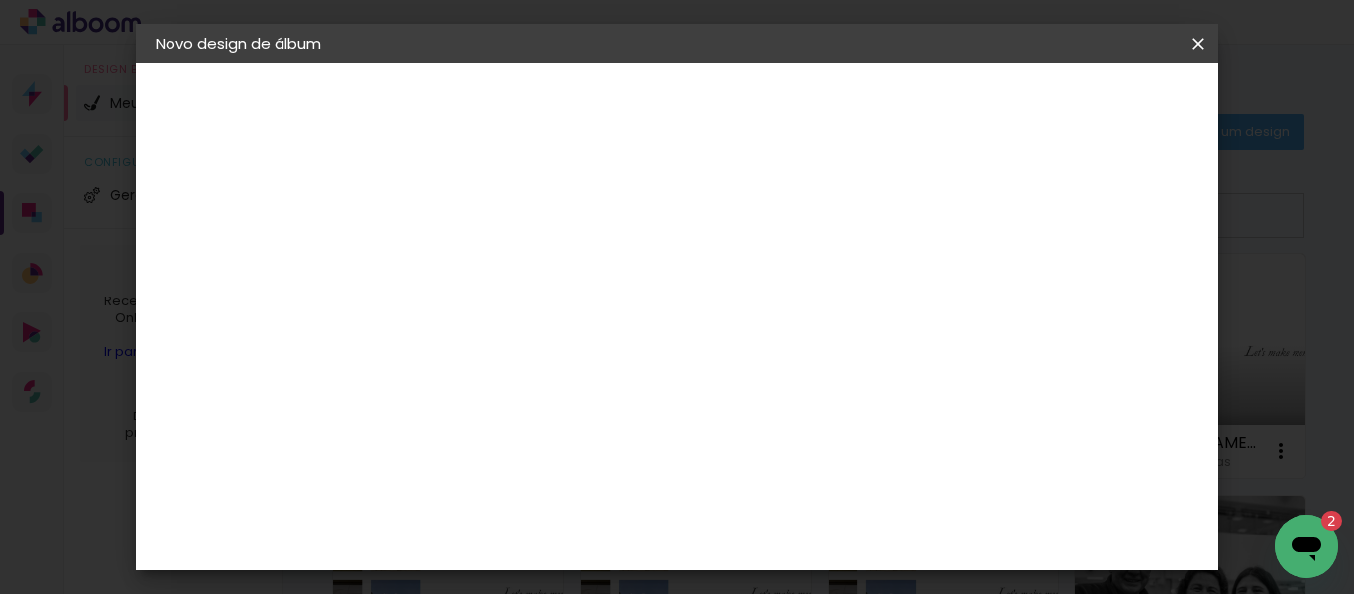
click at [480, 262] on input at bounding box center [480, 266] width 0 height 31
type input "09 -"
type paper-input "09 -"
paste input "[PERSON_NAME] [PERSON_NAME]"
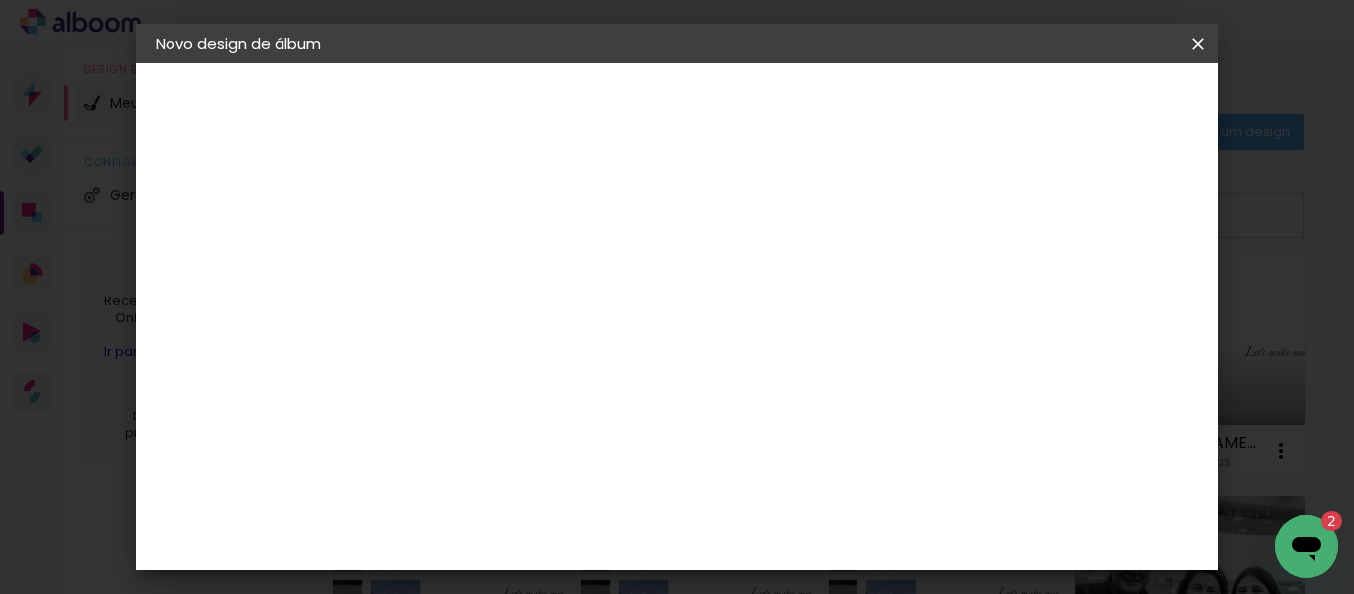
type input "09 - [PERSON_NAME] [PERSON_NAME] 20X20 30PAG"
type paper-input "09 - [PERSON_NAME] [PERSON_NAME] 20X20 30PAG"
click at [0, 0] on slot "Avançar" at bounding box center [0, 0] width 0 height 0
click at [541, 379] on input at bounding box center [530, 377] width 200 height 25
type input "TICC"
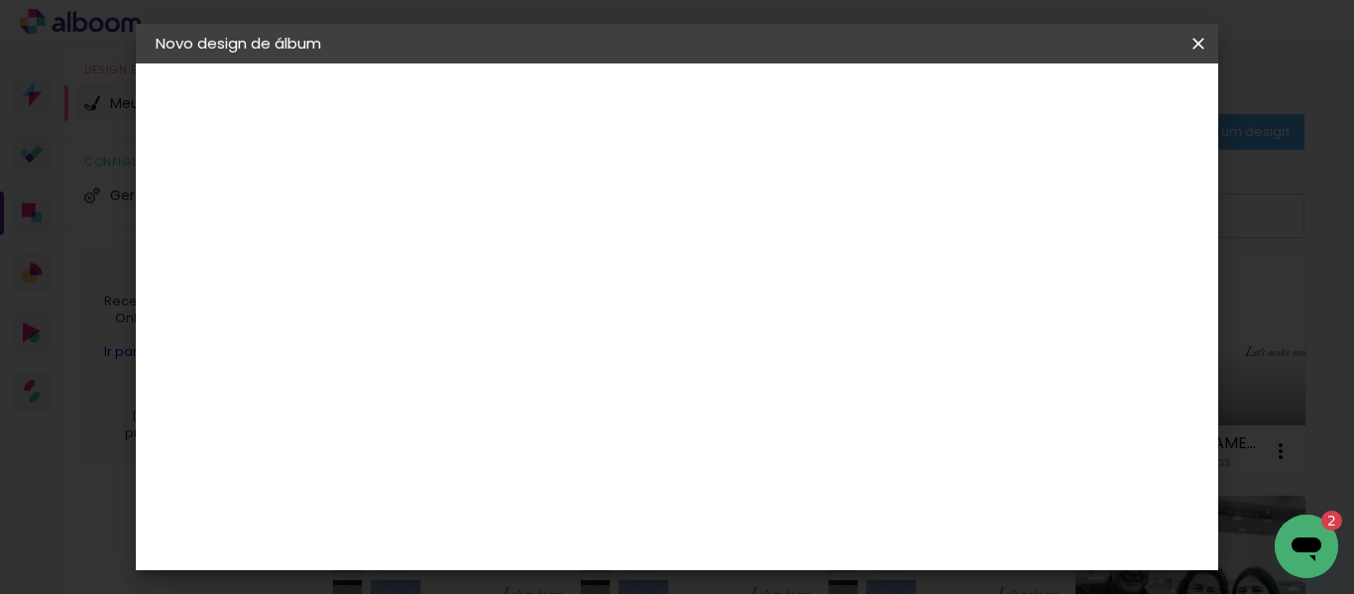
type paper-input "TICC"
drag, startPoint x: 680, startPoint y: 459, endPoint x: 691, endPoint y: 458, distance: 10.9
click at [529, 456] on div "Ticcolor" at bounding box center [497, 448] width 63 height 16
click at [0, 0] on slot "Avançar" at bounding box center [0, 0] width 0 height 0
click at [557, 330] on input "text" at bounding box center [518, 345] width 77 height 31
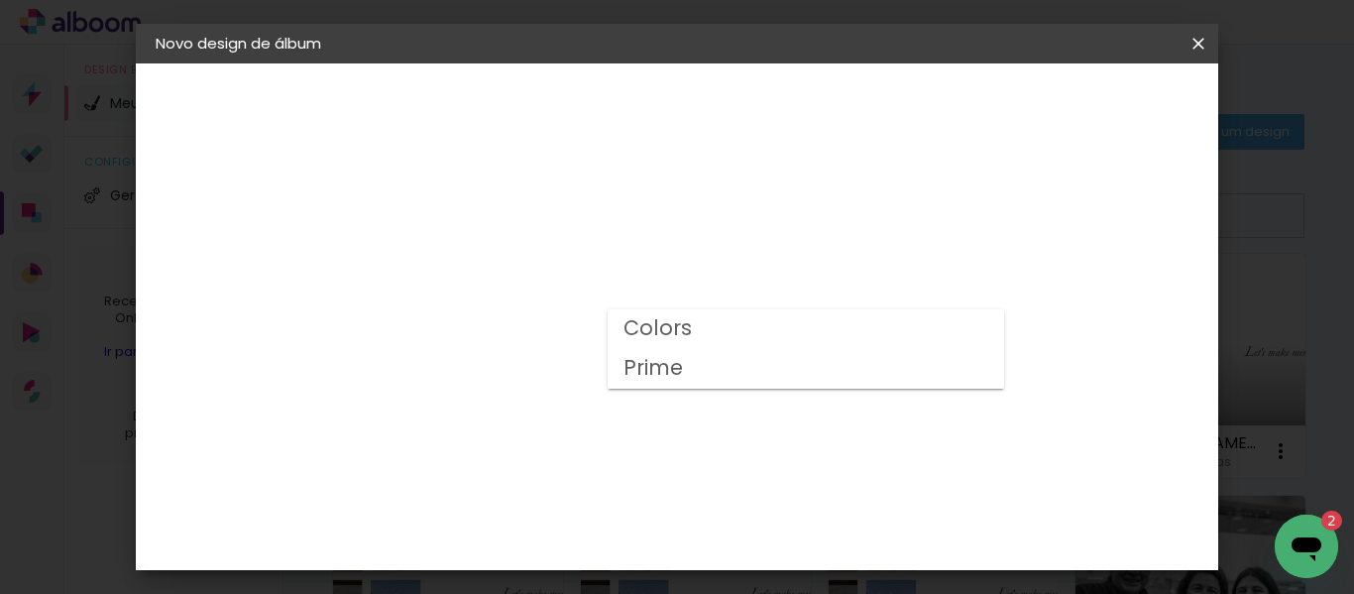
click at [711, 367] on paper-item "Prime" at bounding box center [806, 369] width 396 height 40
type input "Prime"
click at [614, 406] on span "20 × 20" at bounding box center [567, 426] width 92 height 41
click at [0, 0] on slot "Avançar" at bounding box center [0, 0] width 0 height 0
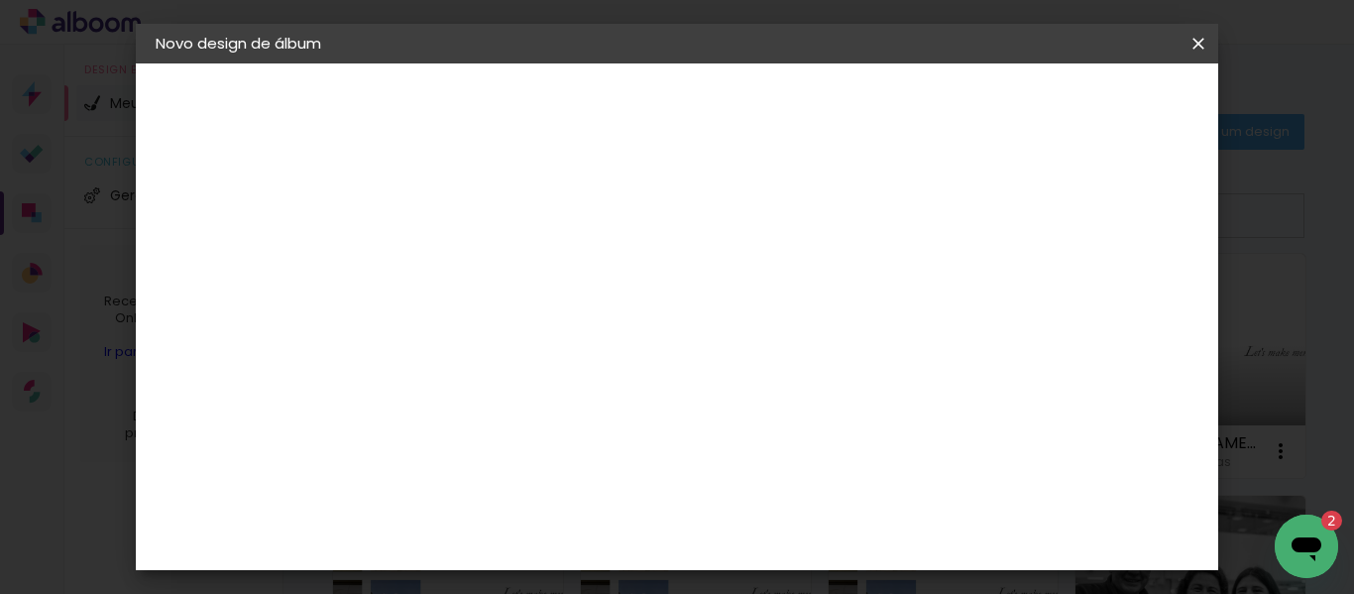
click at [760, 98] on span "Iniciar design" at bounding box center [738, 112] width 46 height 28
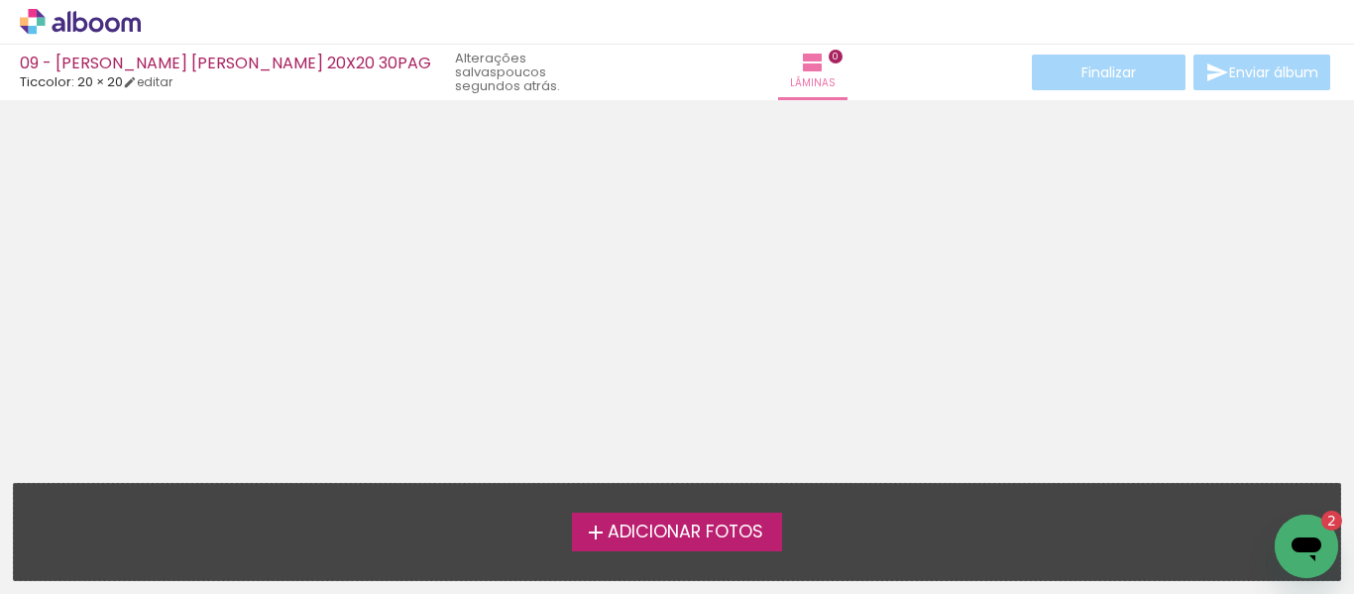
click at [611, 531] on span "Adicionar Fotos" at bounding box center [686, 532] width 156 height 18
click at [0, 0] on input "file" at bounding box center [0, 0] width 0 height 0
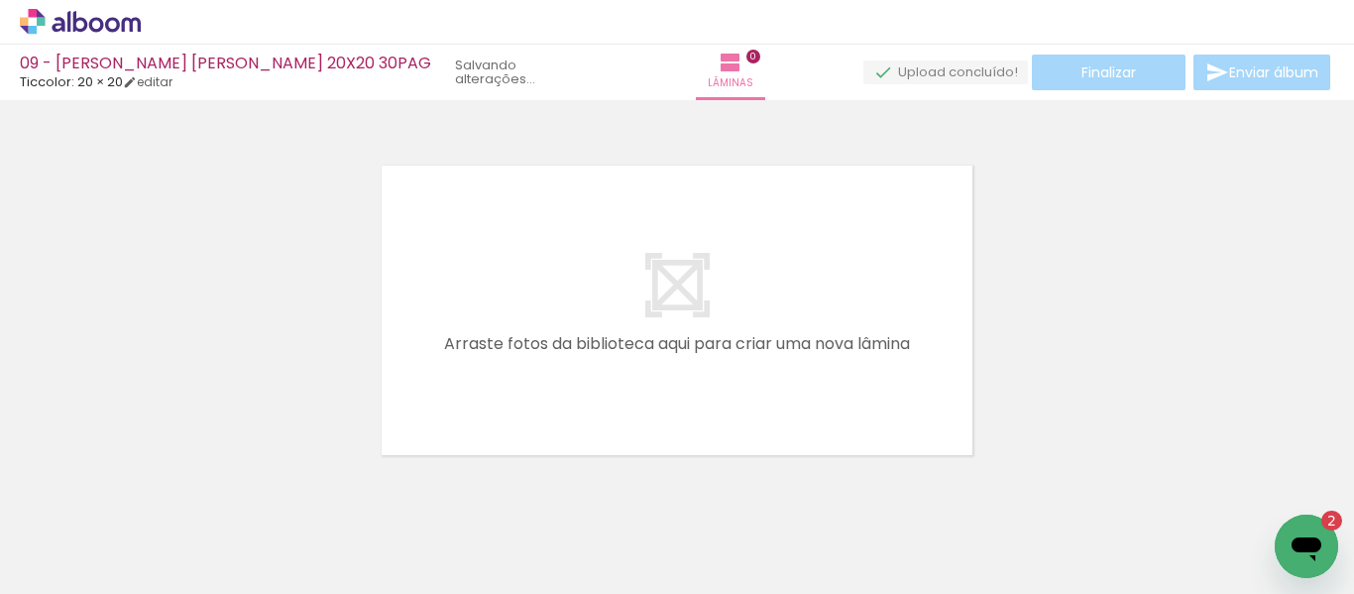
scroll to position [26, 0]
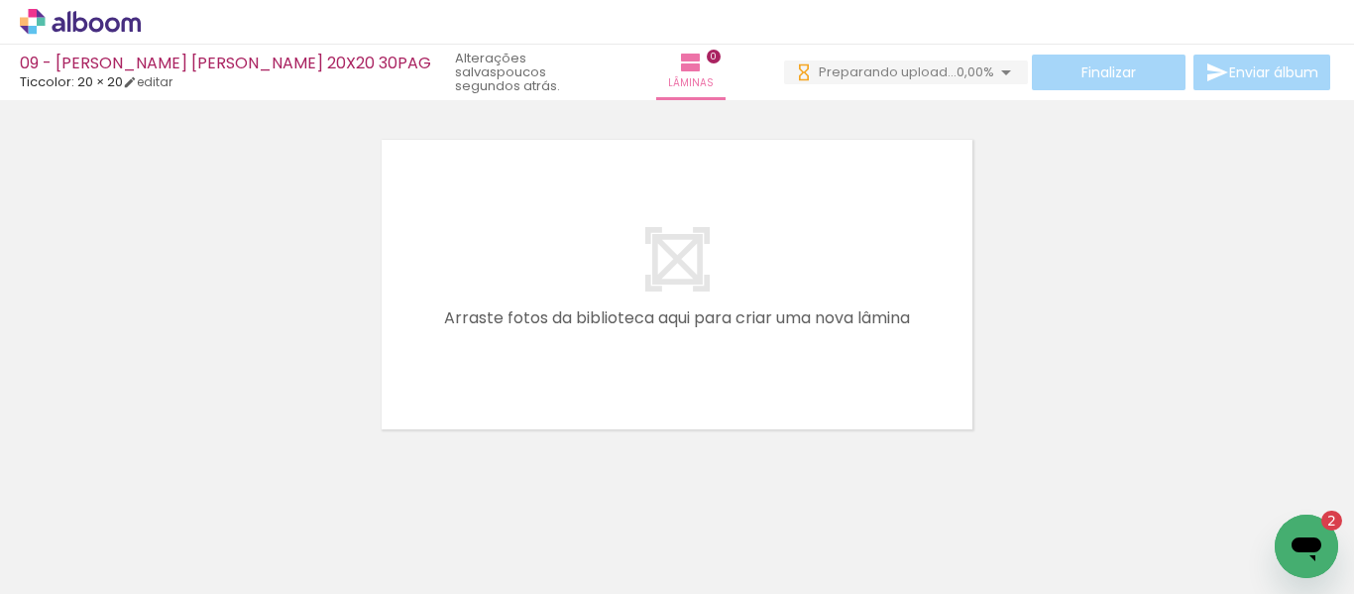
click at [54, 562] on span "Adicionar Fotos" at bounding box center [70, 567] width 59 height 22
click at [0, 0] on input "file" at bounding box center [0, 0] width 0 height 0
click at [1302, 543] on icon "Abrir janela de mensagens, 2 mensagens não lidas" at bounding box center [1306, 549] width 30 height 24
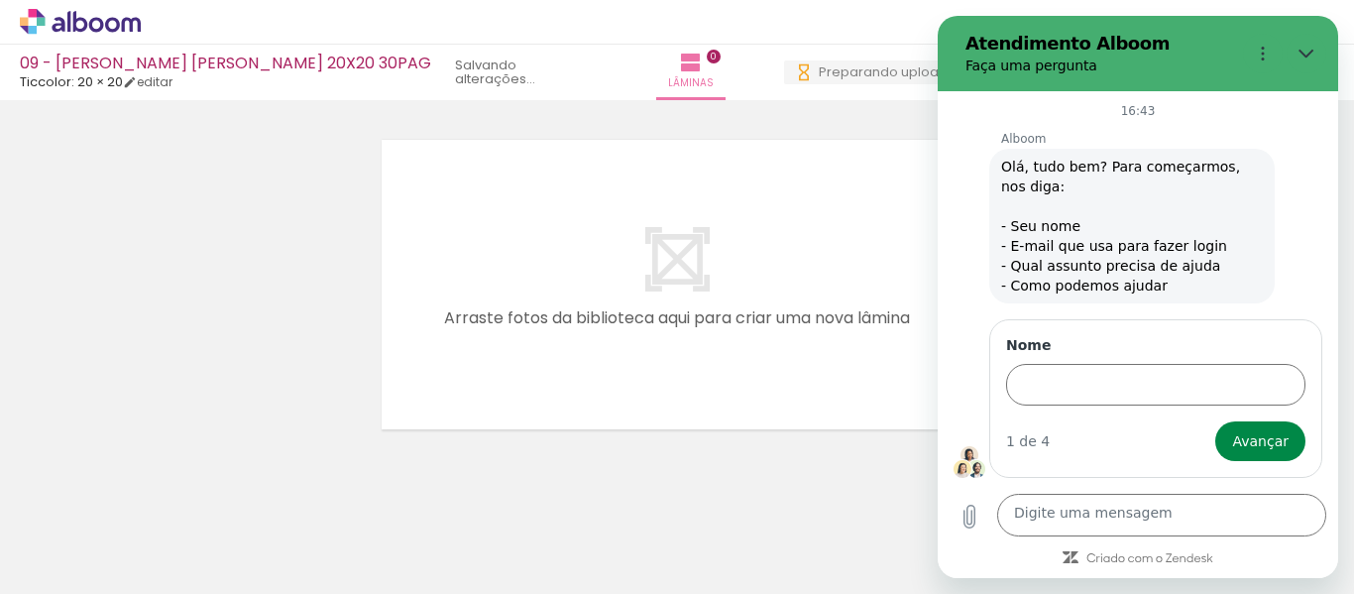
scroll to position [28, 0]
click at [1302, 60] on icon "Fechar" at bounding box center [1306, 54] width 16 height 16
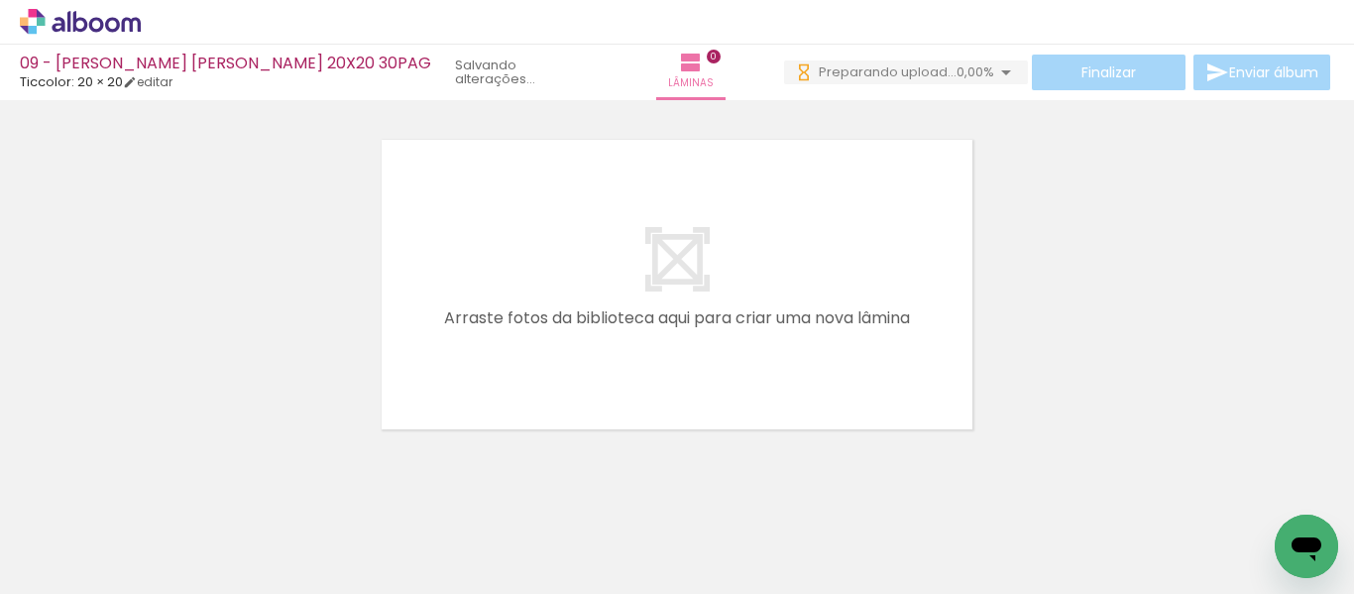
scroll to position [0, 0]
